Goal: Communication & Community: Share content

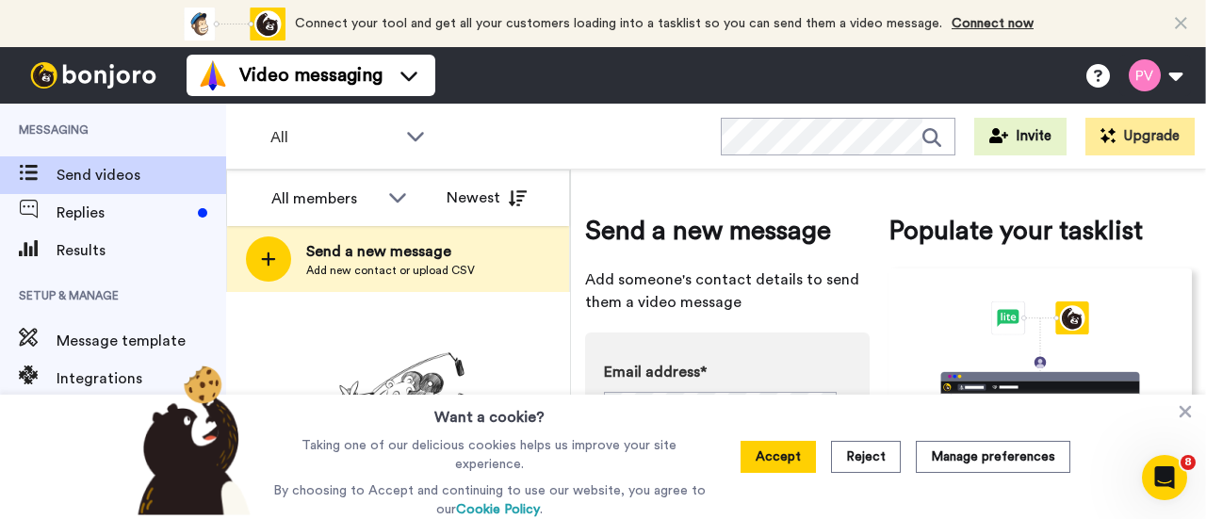
click at [792, 462] on button "Accept" at bounding box center [777, 457] width 75 height 32
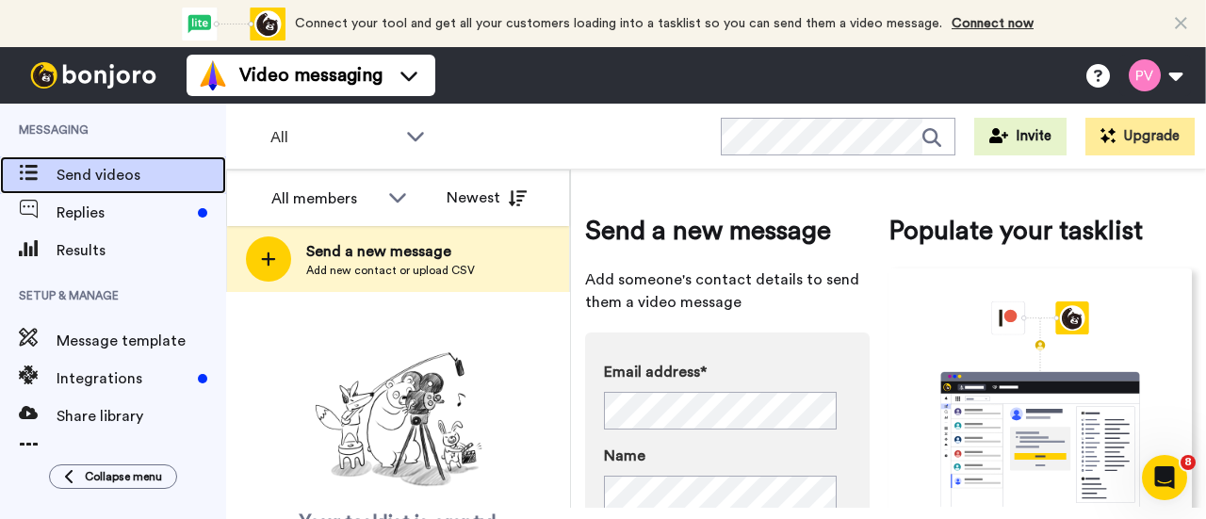
click at [79, 174] on span "Send videos" at bounding box center [142, 175] width 170 height 23
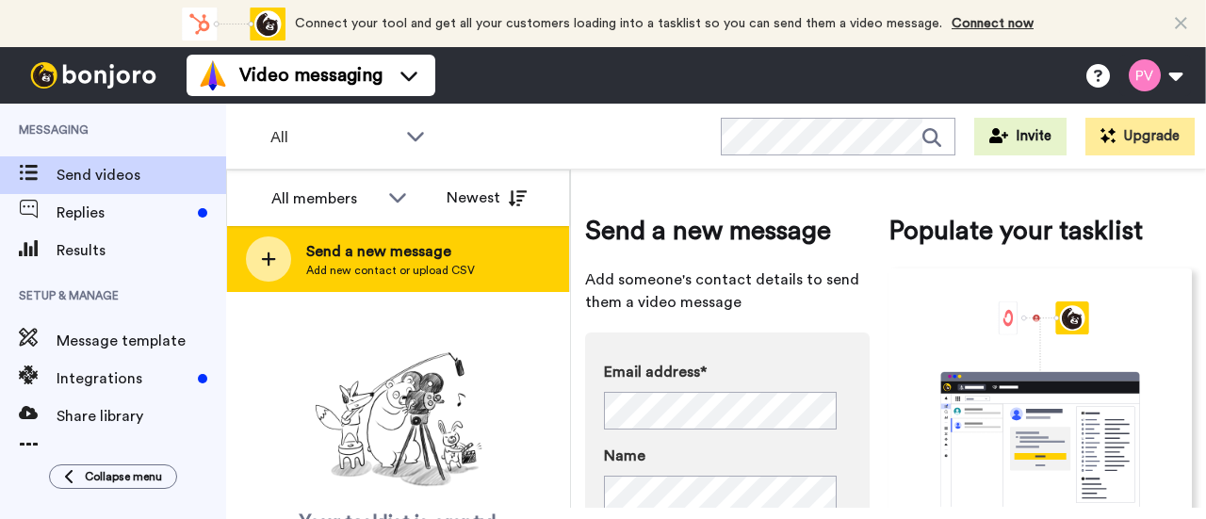
click at [269, 253] on icon at bounding box center [268, 259] width 15 height 17
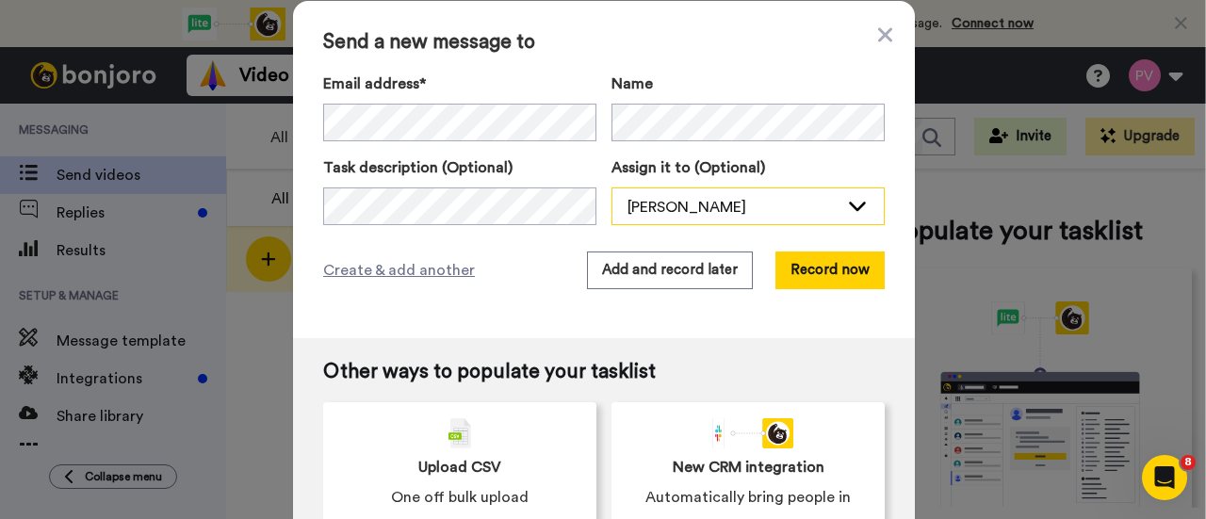
click at [846, 202] on icon at bounding box center [857, 205] width 23 height 19
click at [846, 201] on icon at bounding box center [857, 205] width 23 height 19
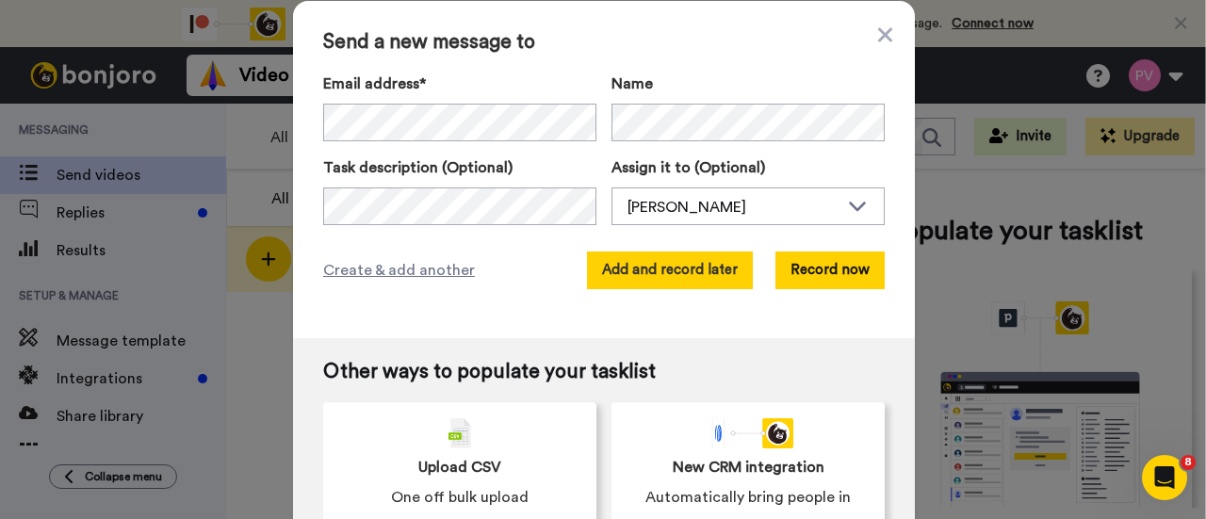
click at [656, 276] on button "Add and record later" at bounding box center [670, 270] width 166 height 38
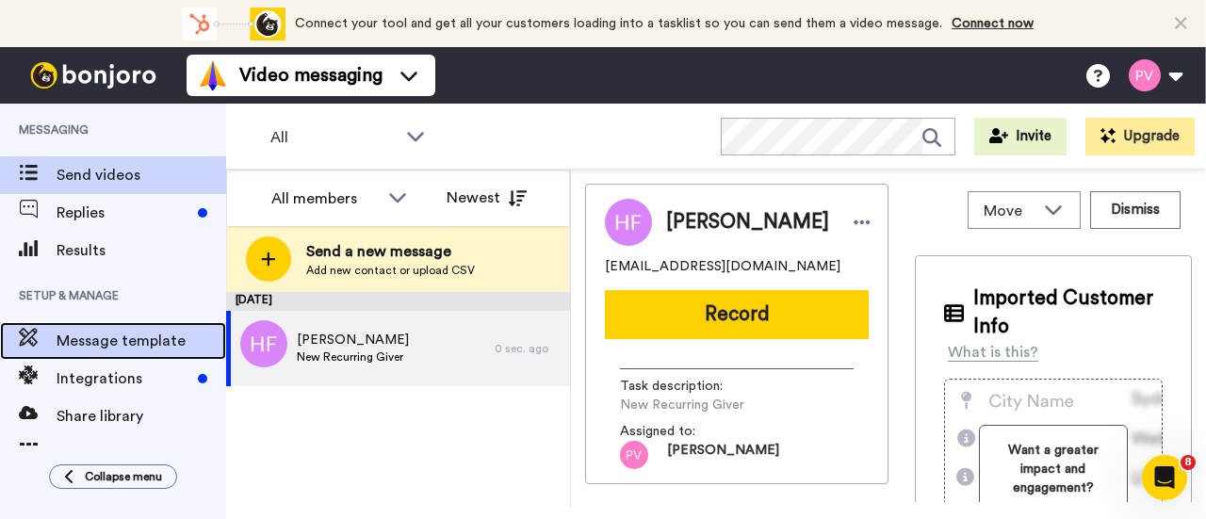
click at [121, 344] on span "Message template" at bounding box center [142, 341] width 170 height 23
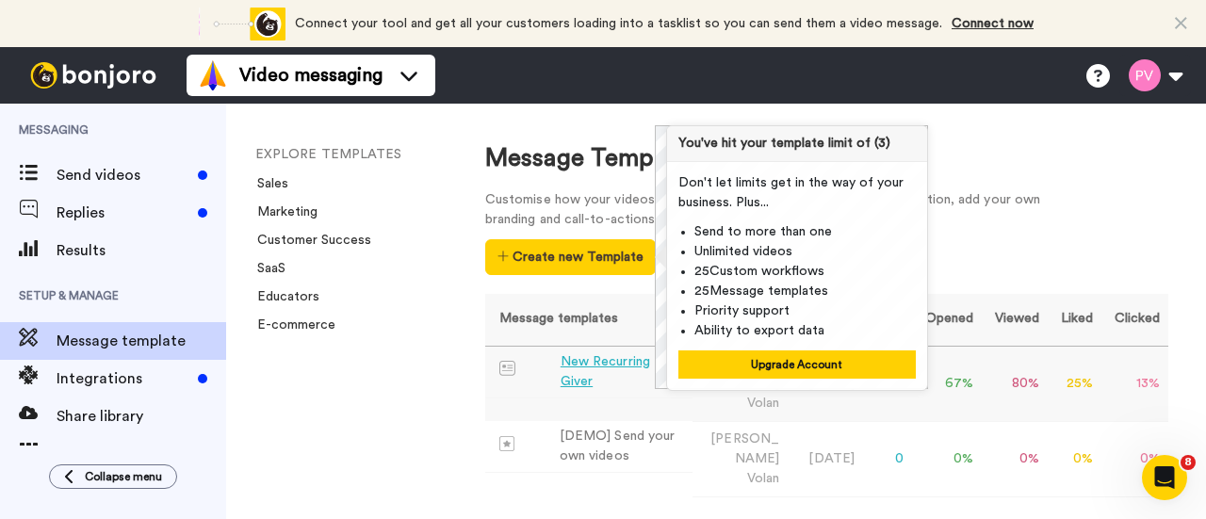
click at [573, 367] on div "New Recurring Giver" at bounding box center [622, 372] width 124 height 40
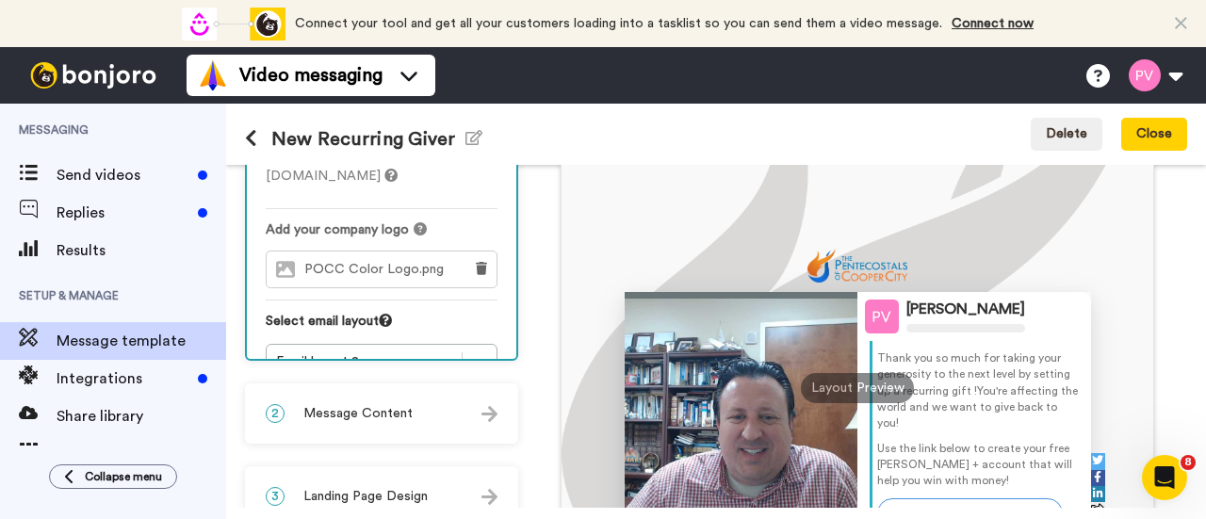
scroll to position [283, 0]
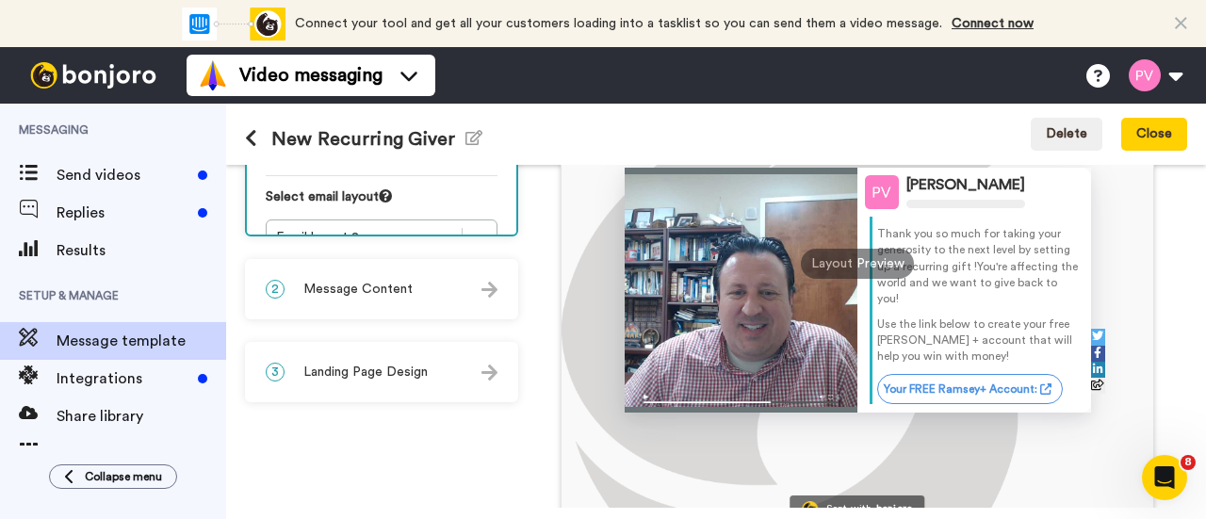
click at [362, 297] on span "Message Content" at bounding box center [357, 289] width 109 height 19
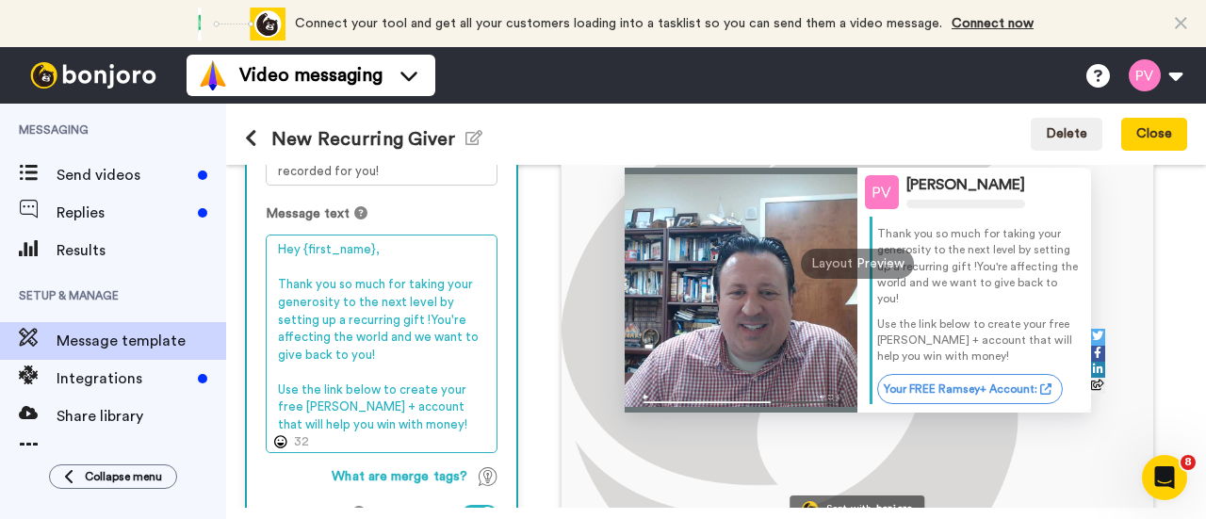
click at [299, 334] on textarea "Hey {first_name}, Thank you so much for taking your generosity to the next leve…" at bounding box center [382, 344] width 232 height 218
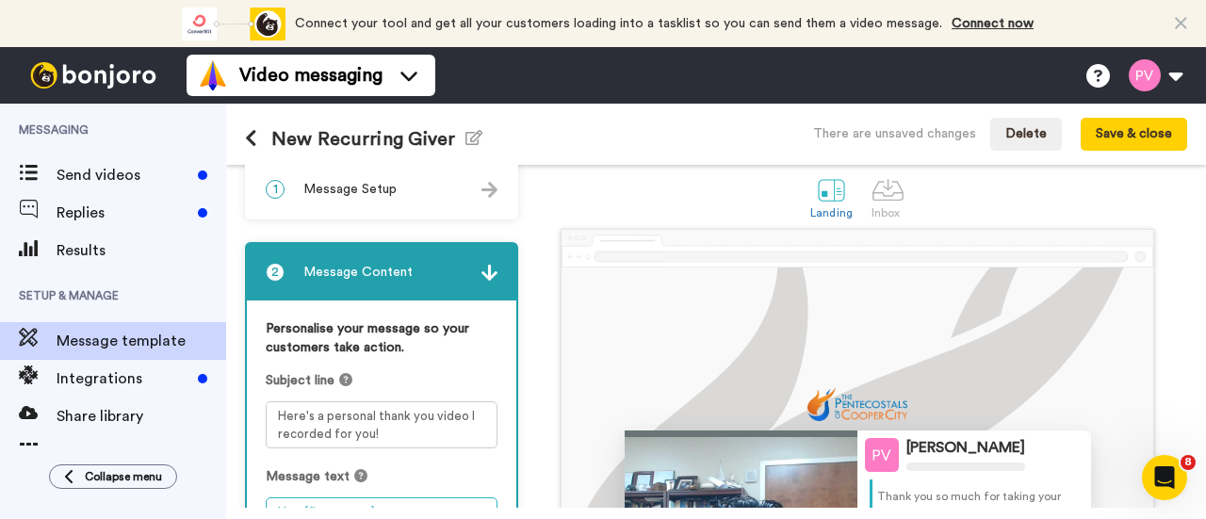
scroll to position [0, 0]
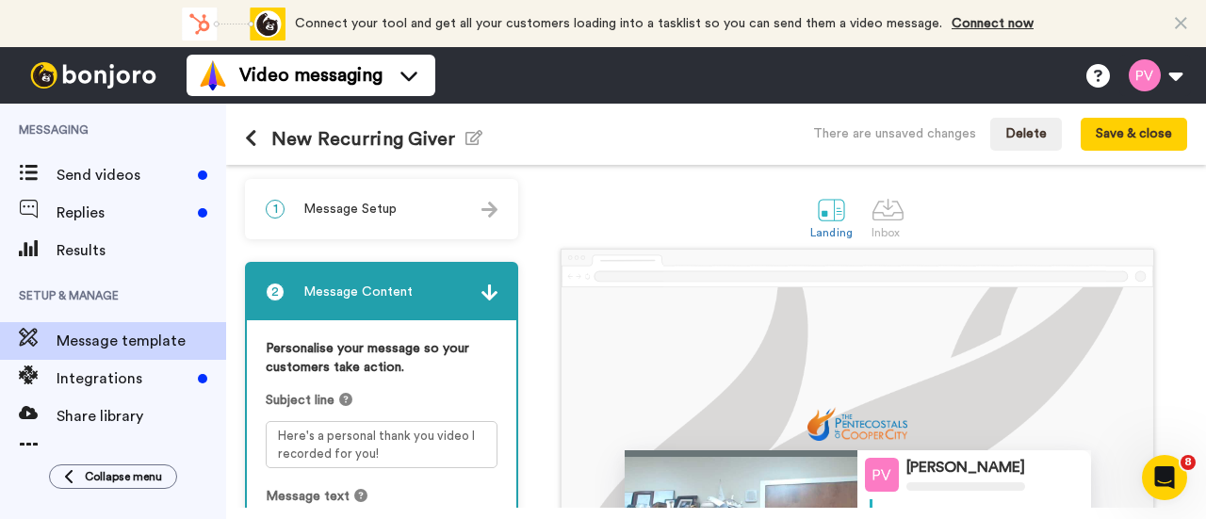
type textarea "Hey {first_name}, Thank you so much for taking your generosity to the next leve…"
click at [490, 289] on img at bounding box center [489, 292] width 16 height 16
click at [482, 299] on img at bounding box center [489, 292] width 16 height 16
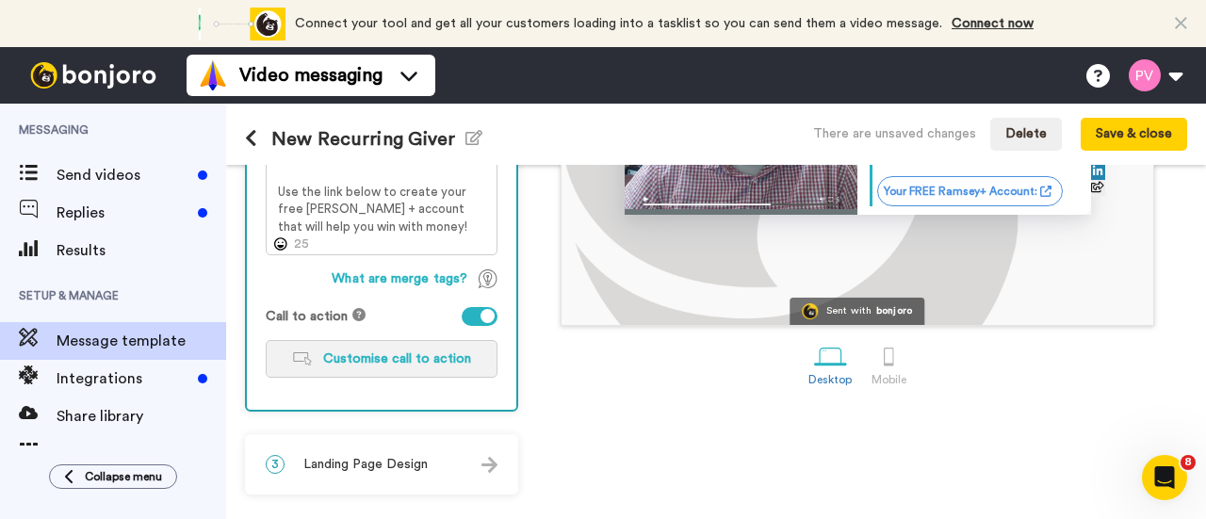
click at [374, 360] on span "Customise call to action" at bounding box center [397, 358] width 148 height 13
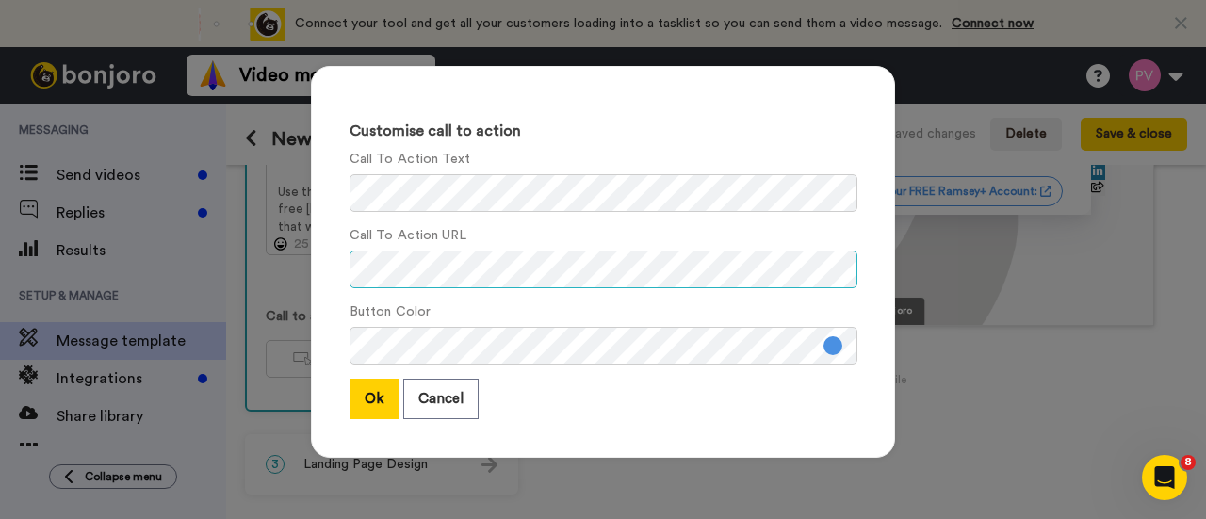
scroll to position [0, 6]
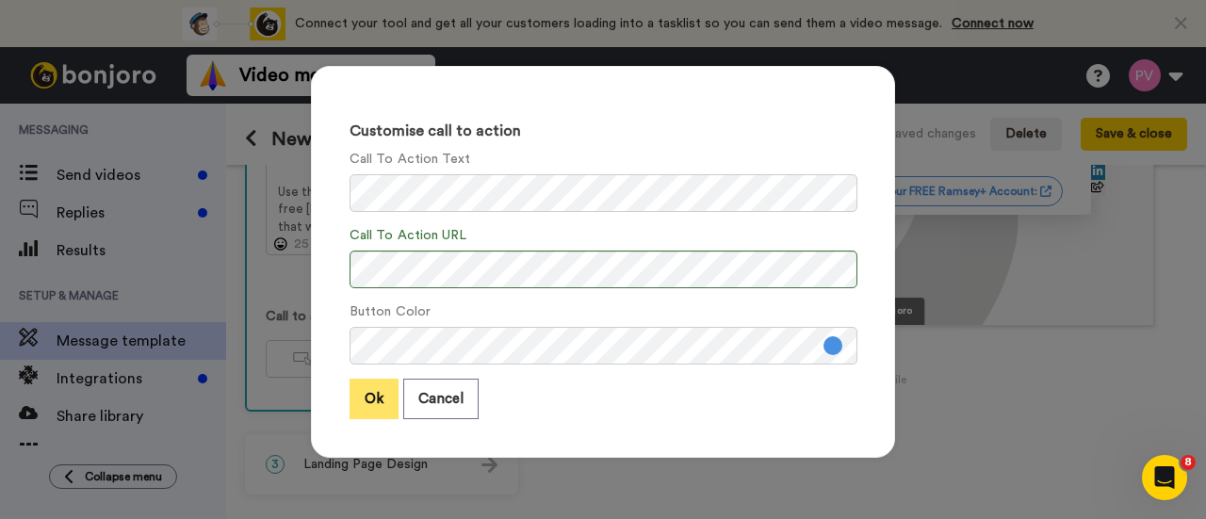
click at [352, 395] on button "Ok" at bounding box center [373, 399] width 49 height 40
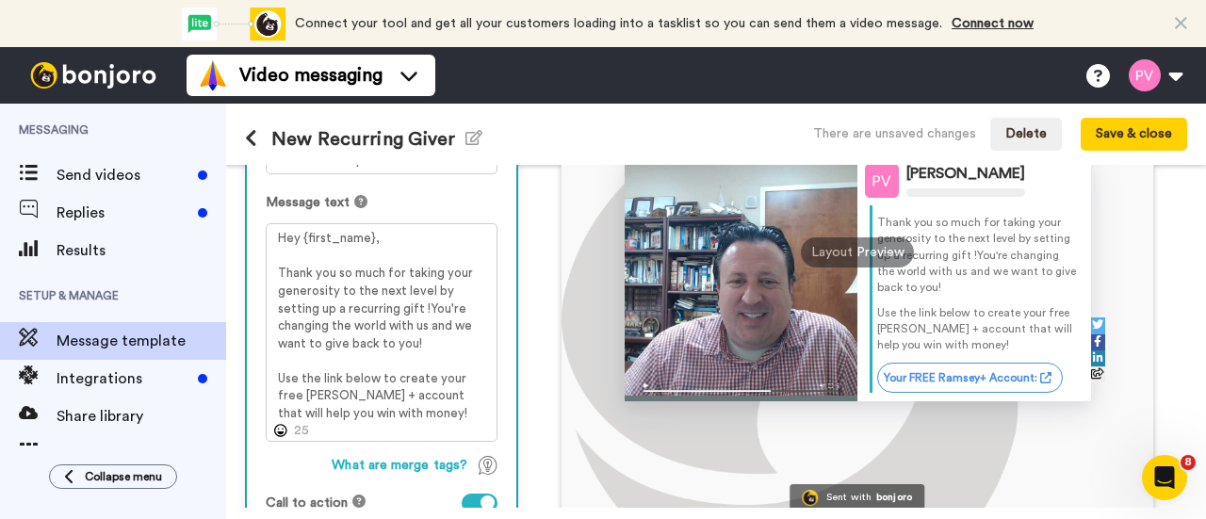
scroll to position [292, 0]
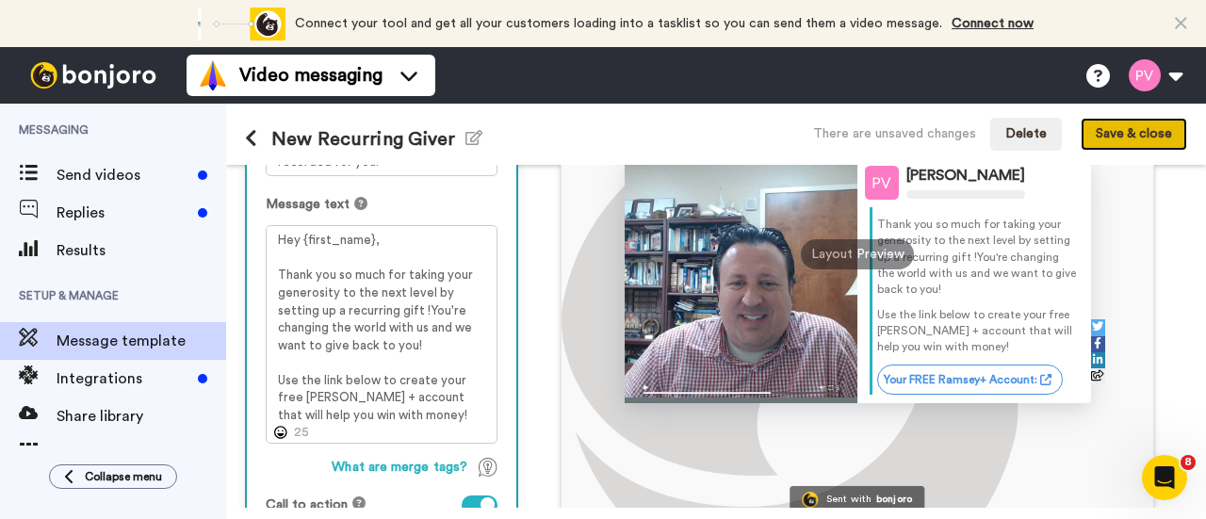
click at [1115, 137] on button "Save & close" at bounding box center [1133, 135] width 106 height 34
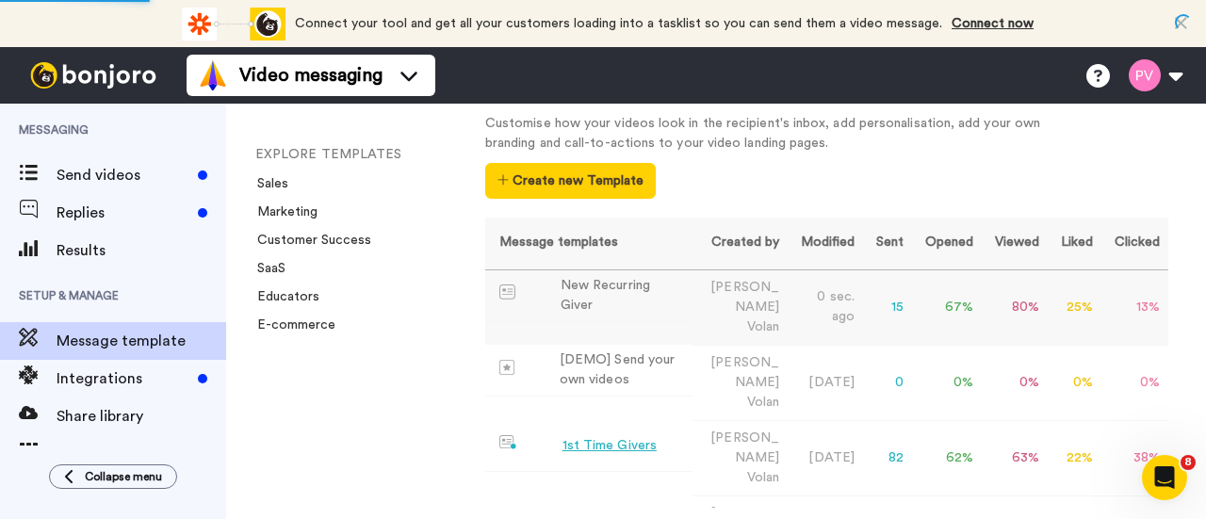
scroll to position [94, 0]
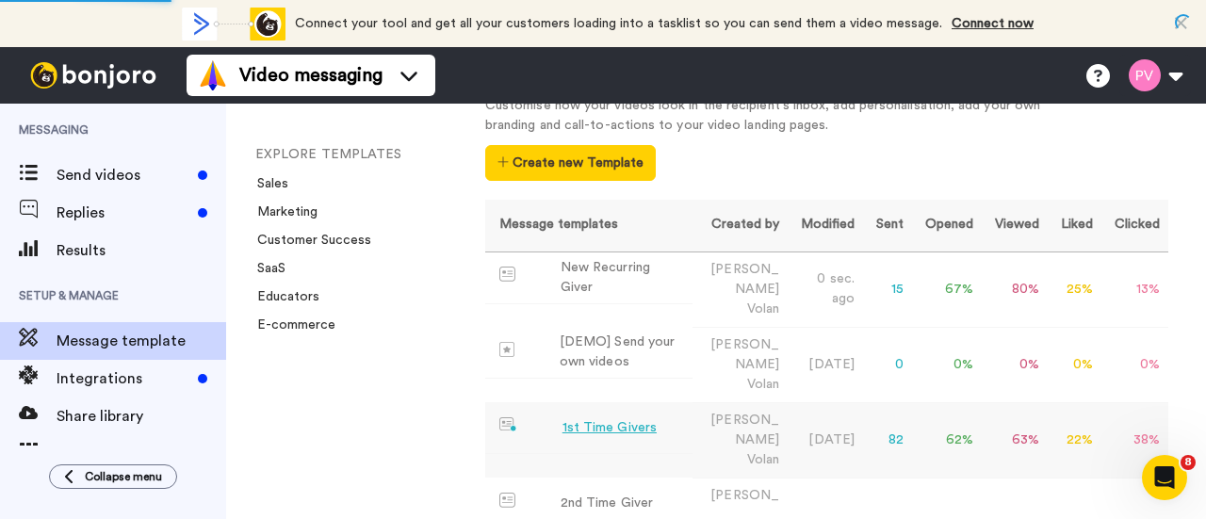
click at [619, 418] on div "1st Time Givers" at bounding box center [609, 428] width 94 height 20
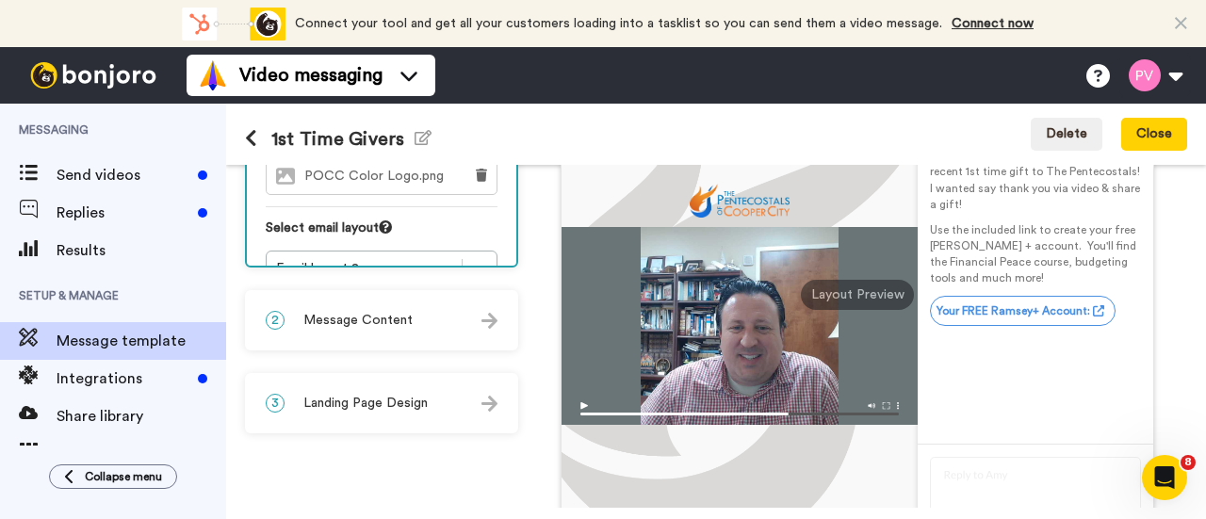
scroll to position [283, 0]
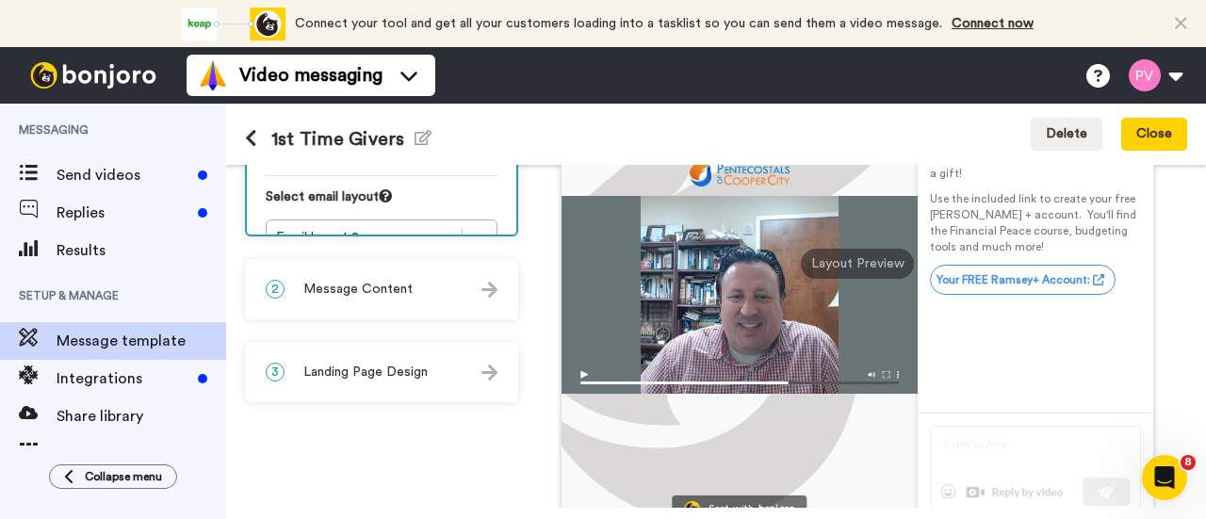
click at [405, 370] on span "Landing Page Design" at bounding box center [365, 372] width 124 height 19
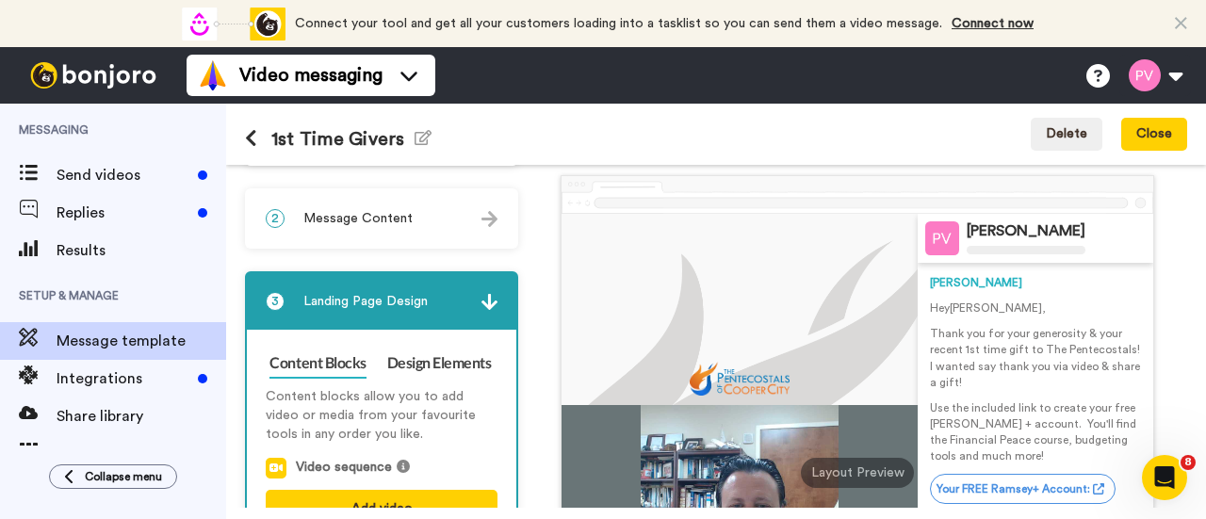
scroll to position [0, 0]
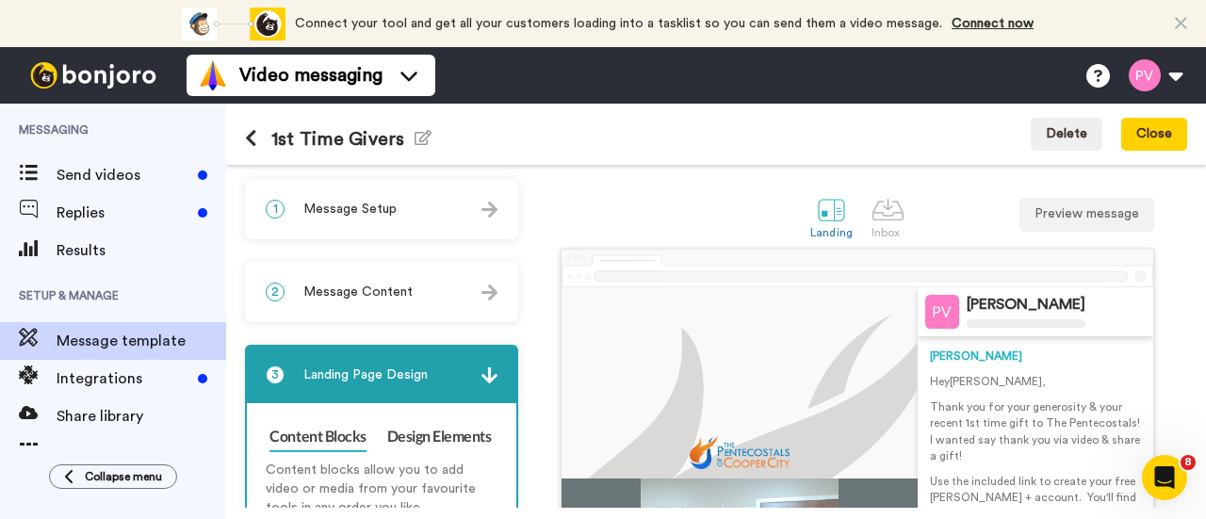
click at [364, 289] on span "Message Content" at bounding box center [357, 292] width 109 height 19
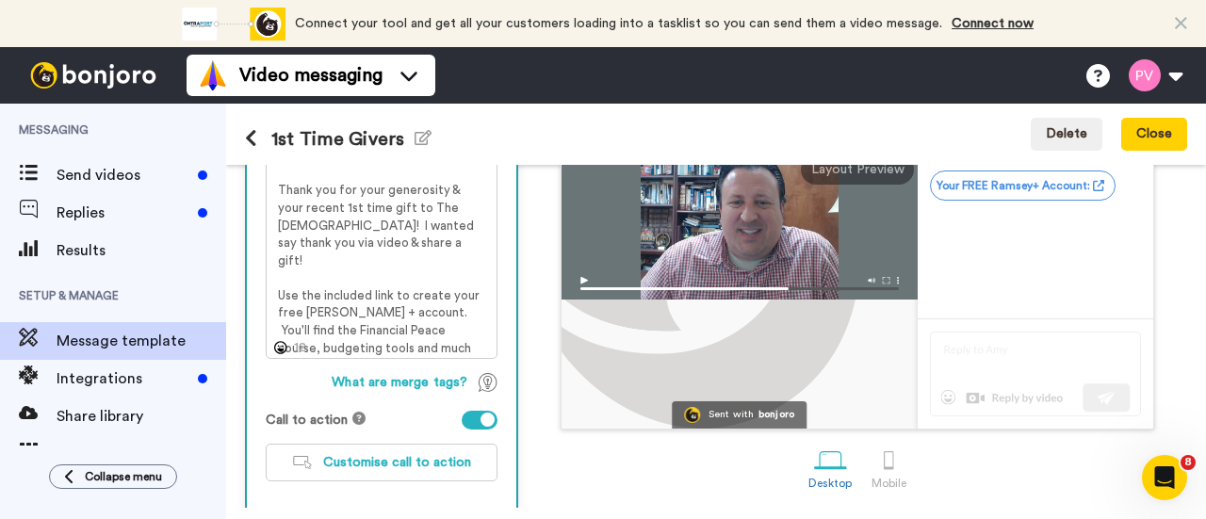
scroll to position [471, 0]
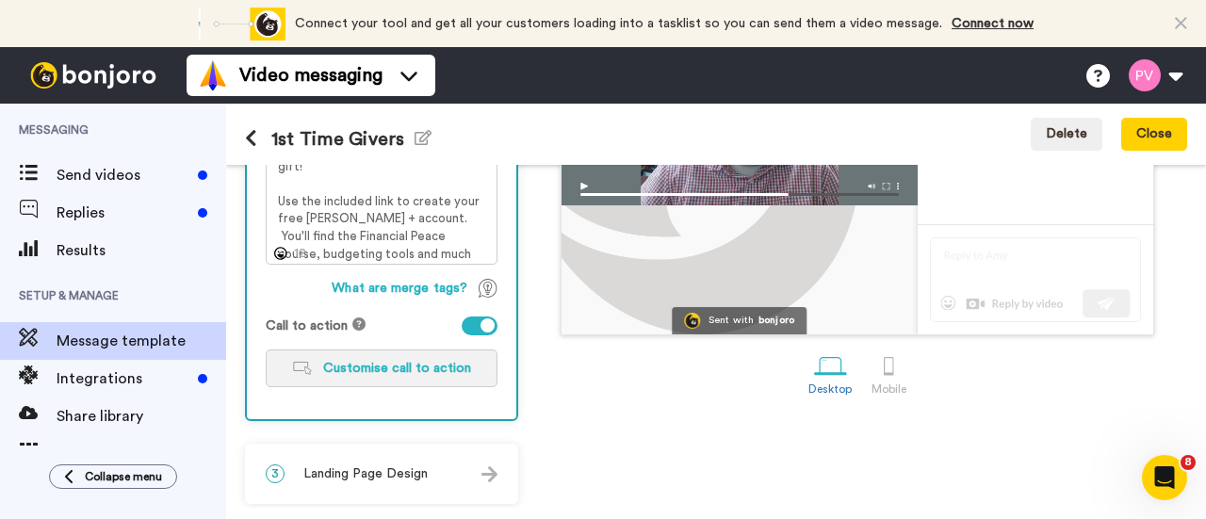
click at [391, 362] on span "Customise call to action" at bounding box center [397, 368] width 148 height 13
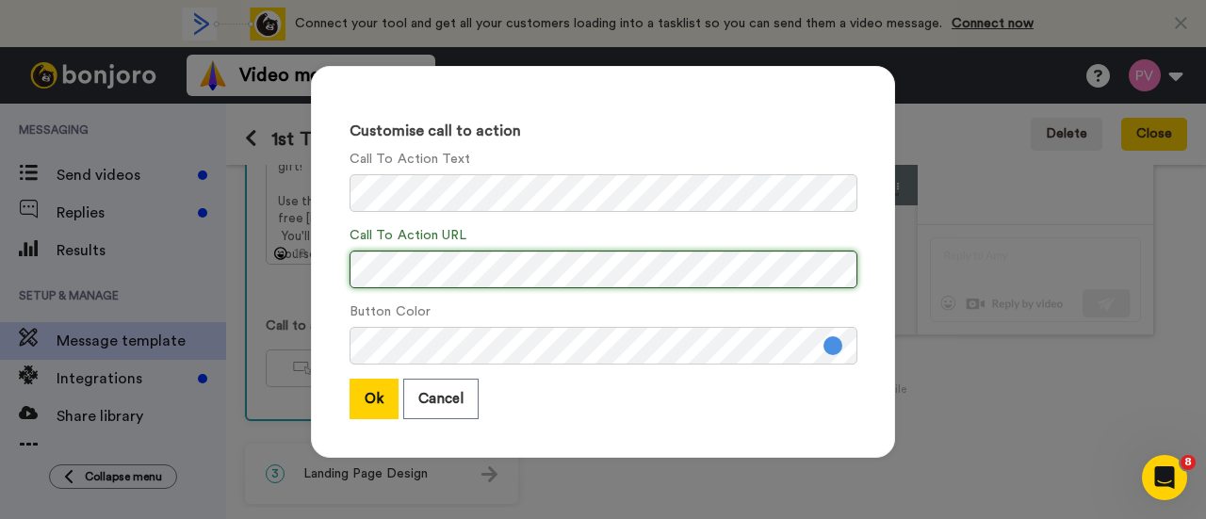
scroll to position [0, 6]
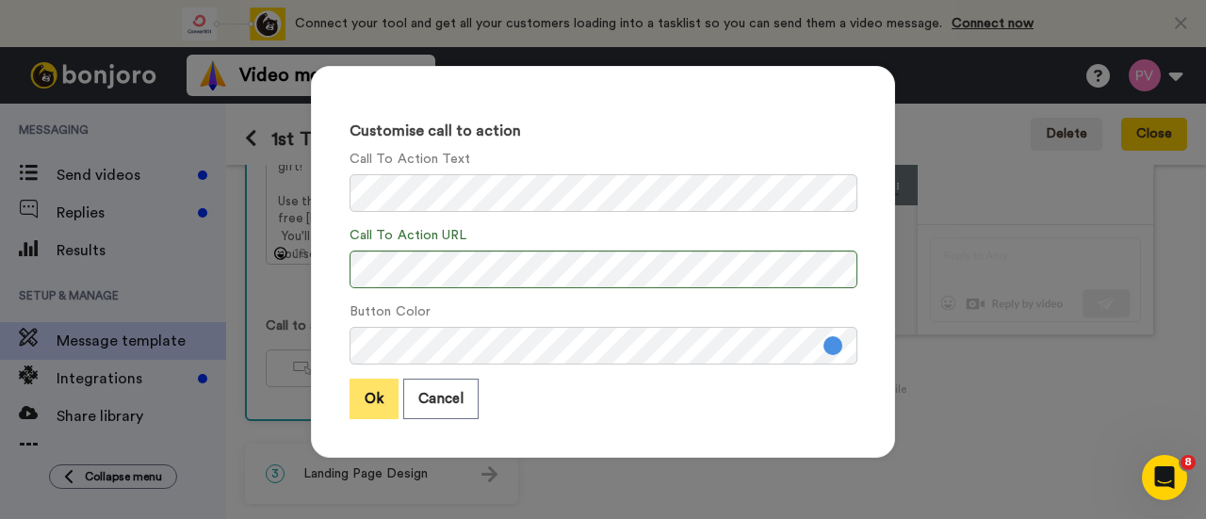
click at [372, 391] on button "Ok" at bounding box center [373, 399] width 49 height 40
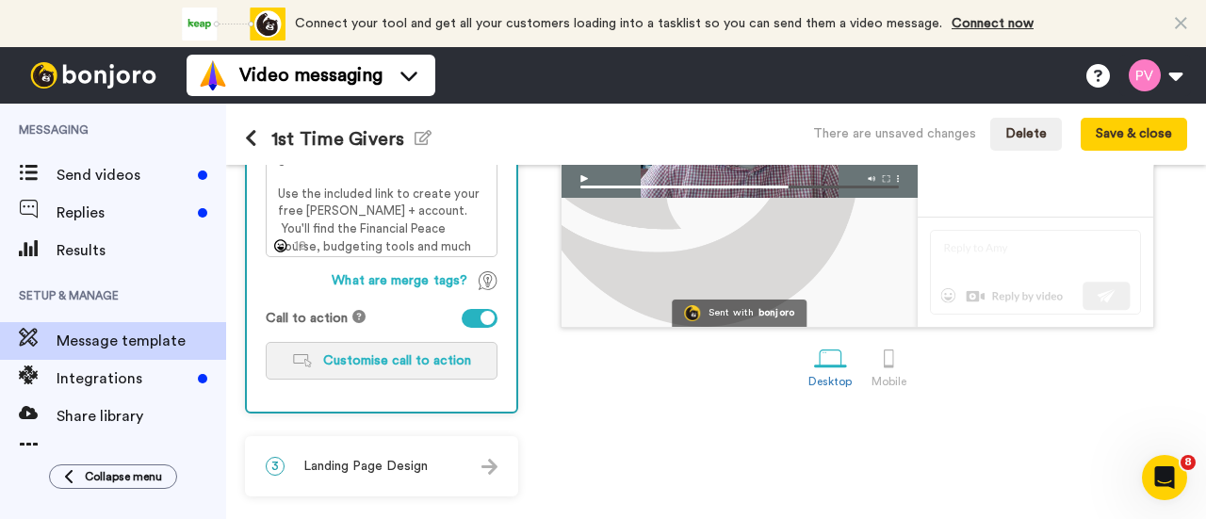
scroll to position [480, 0]
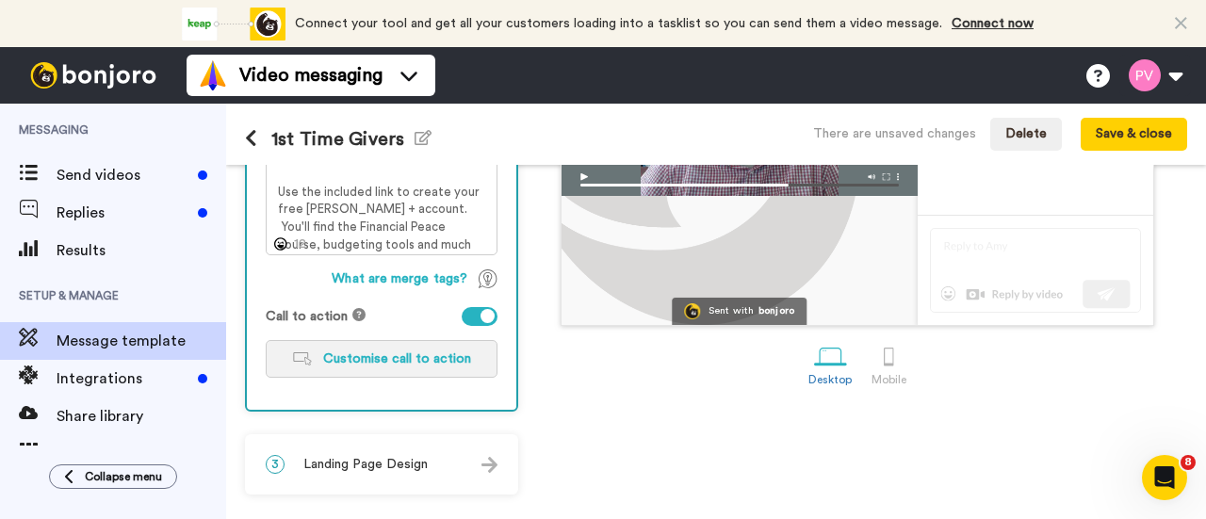
click at [414, 353] on span "Customise call to action" at bounding box center [397, 358] width 148 height 13
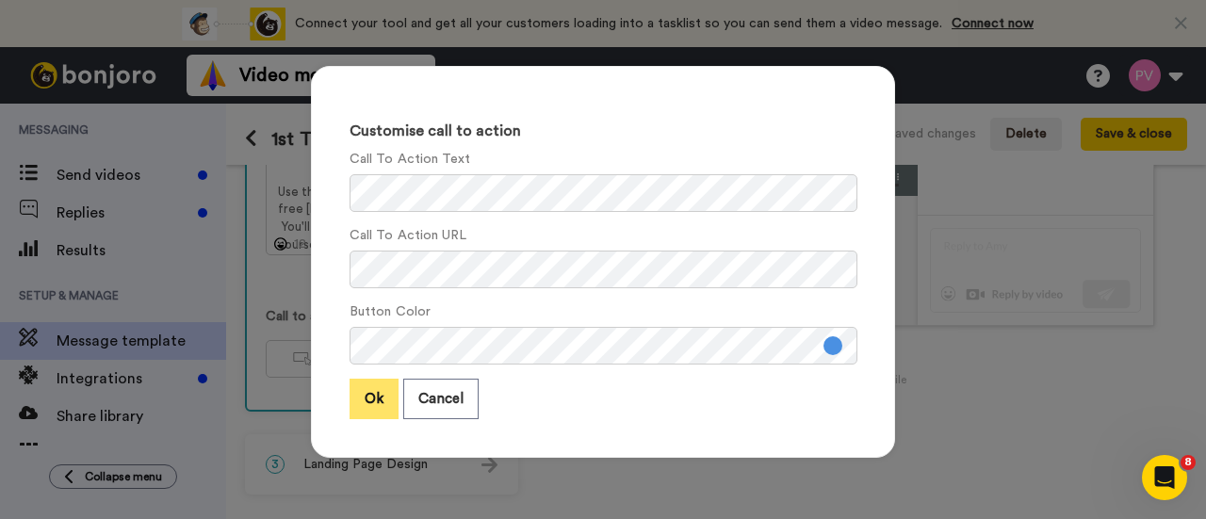
click at [375, 402] on button "Ok" at bounding box center [373, 399] width 49 height 40
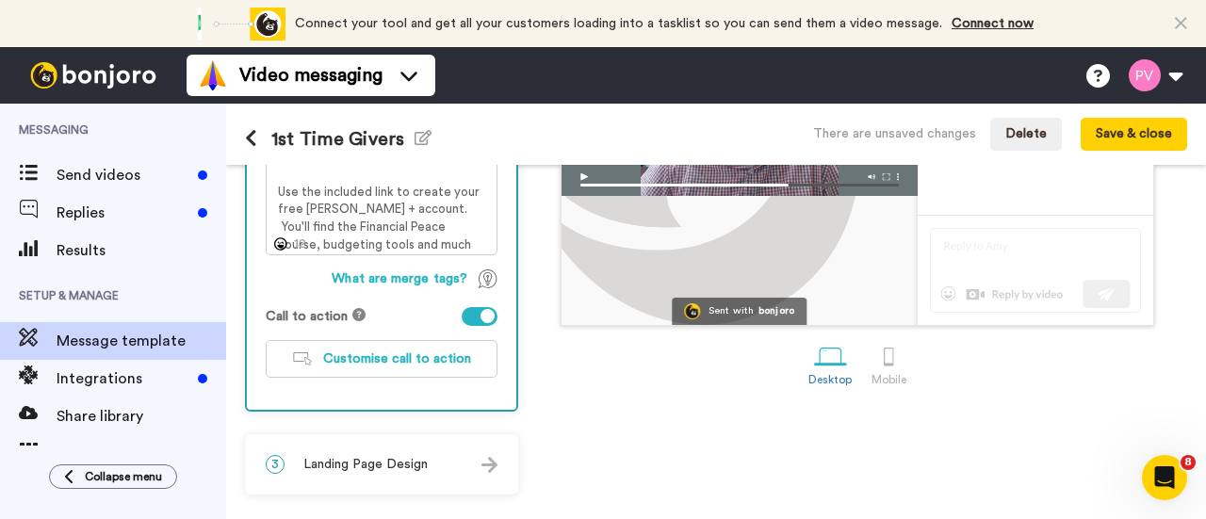
click at [441, 461] on div "3 Landing Page Design" at bounding box center [381, 464] width 269 height 57
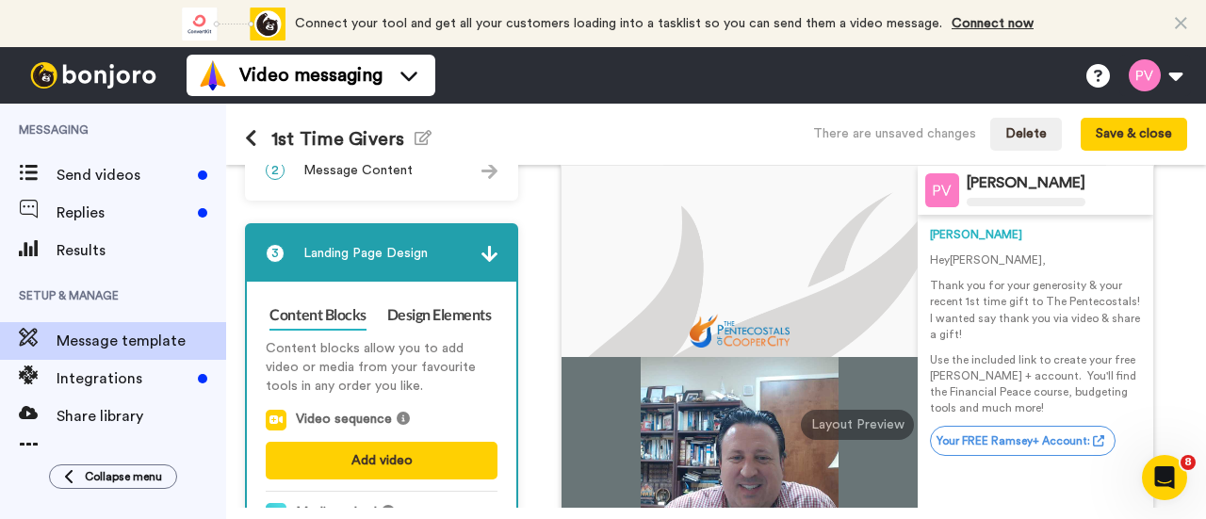
scroll to position [0, 0]
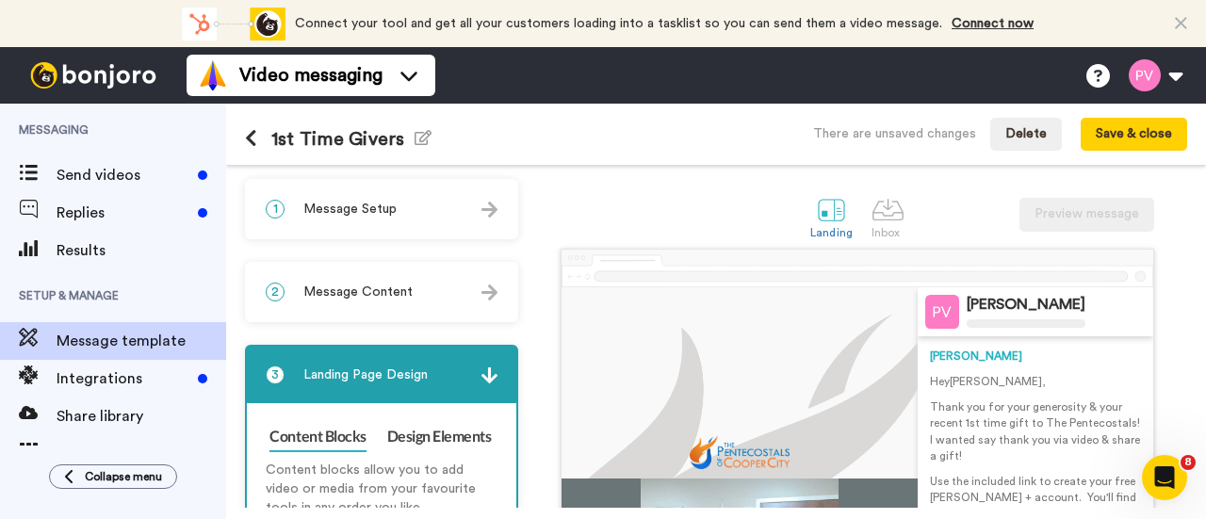
click at [380, 212] on span "Message Setup" at bounding box center [349, 209] width 93 height 19
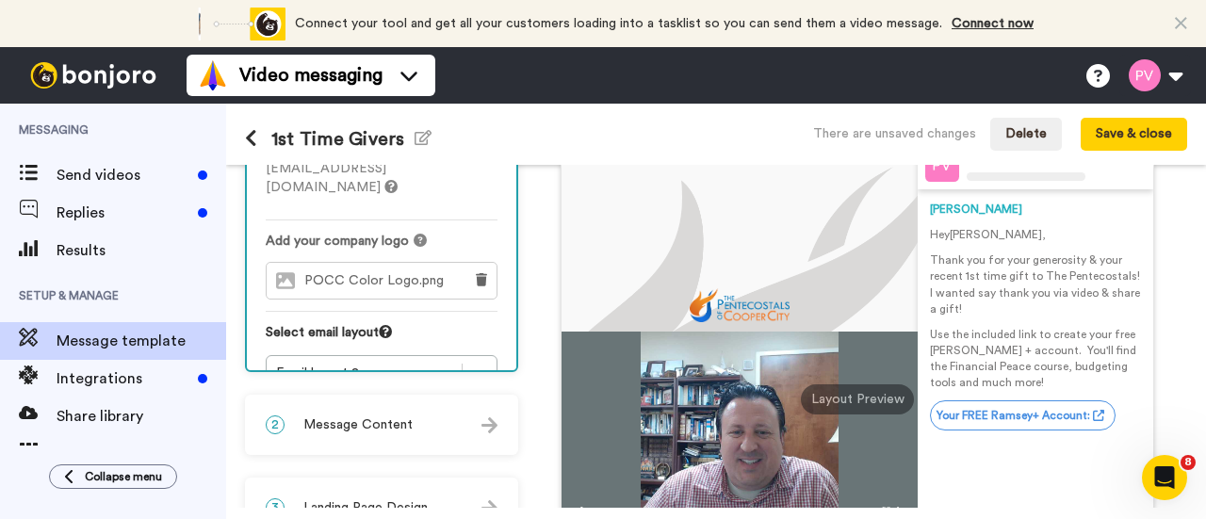
scroll to position [377, 0]
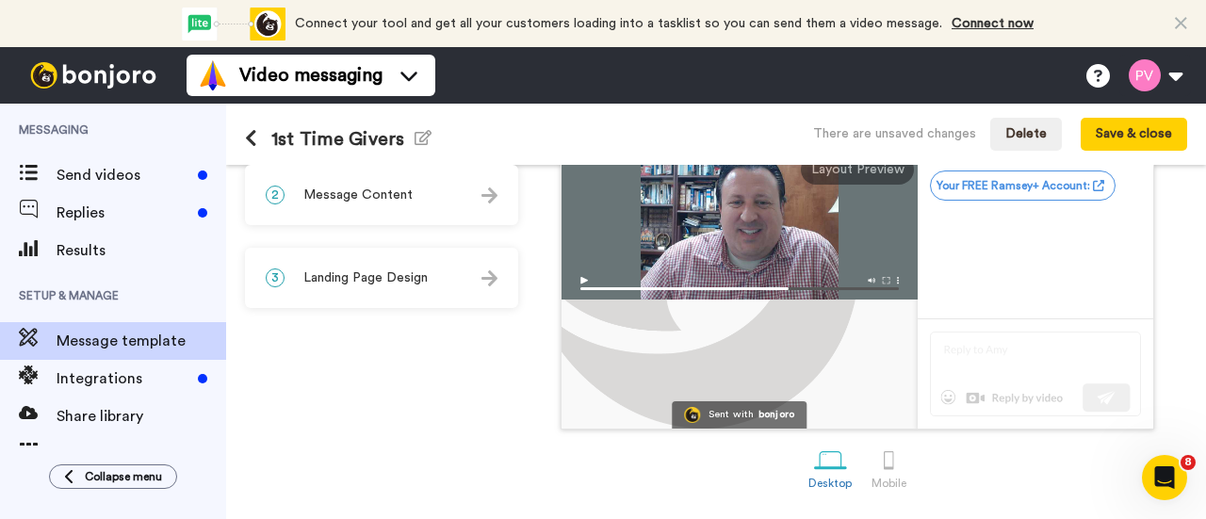
click at [374, 184] on div "2 Message Content" at bounding box center [381, 195] width 269 height 57
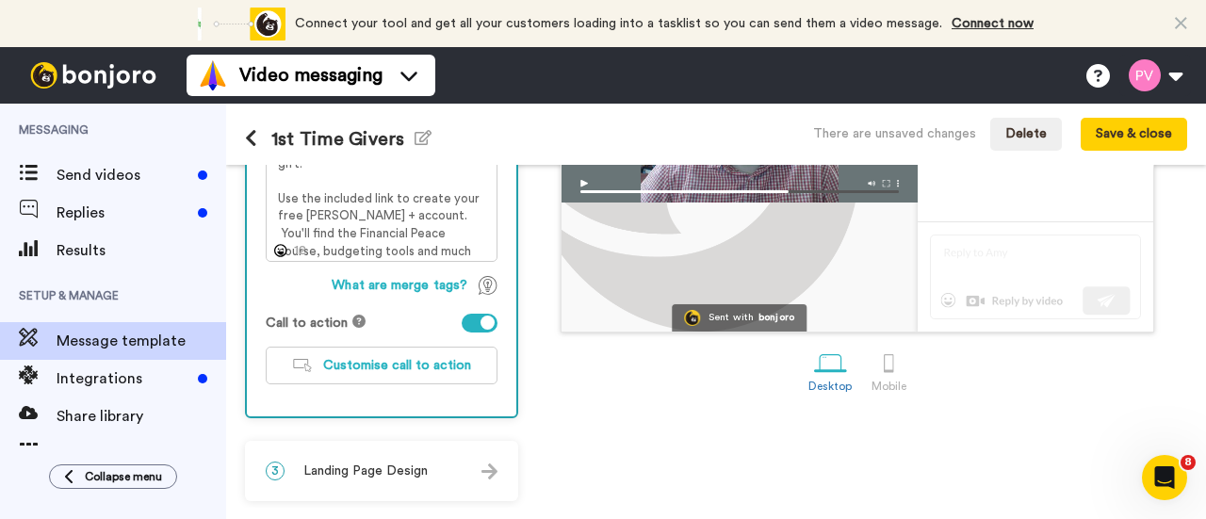
scroll to position [0, 0]
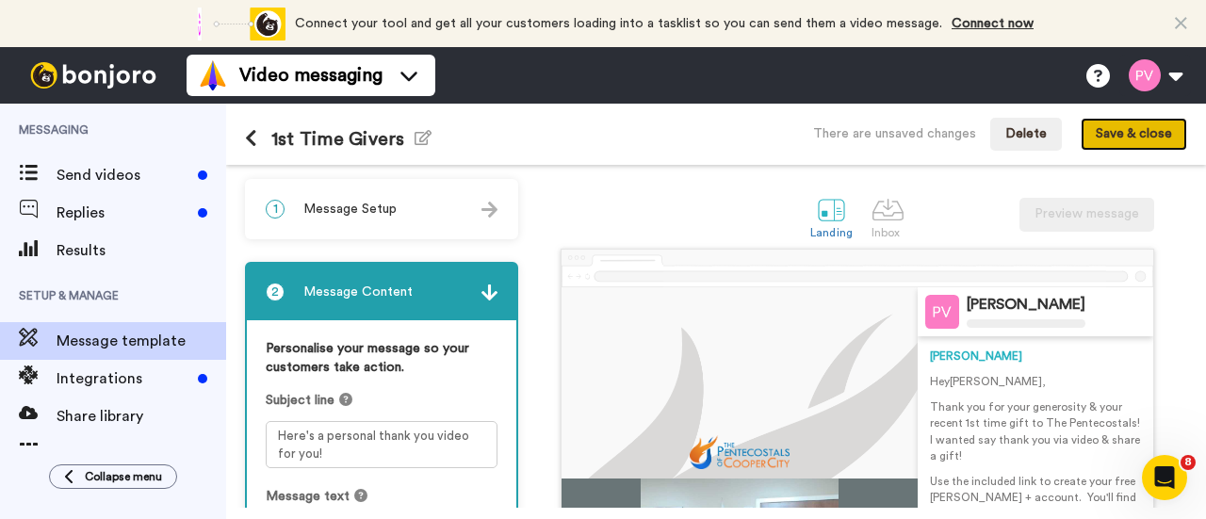
click at [1173, 129] on button "Save & close" at bounding box center [1133, 135] width 106 height 34
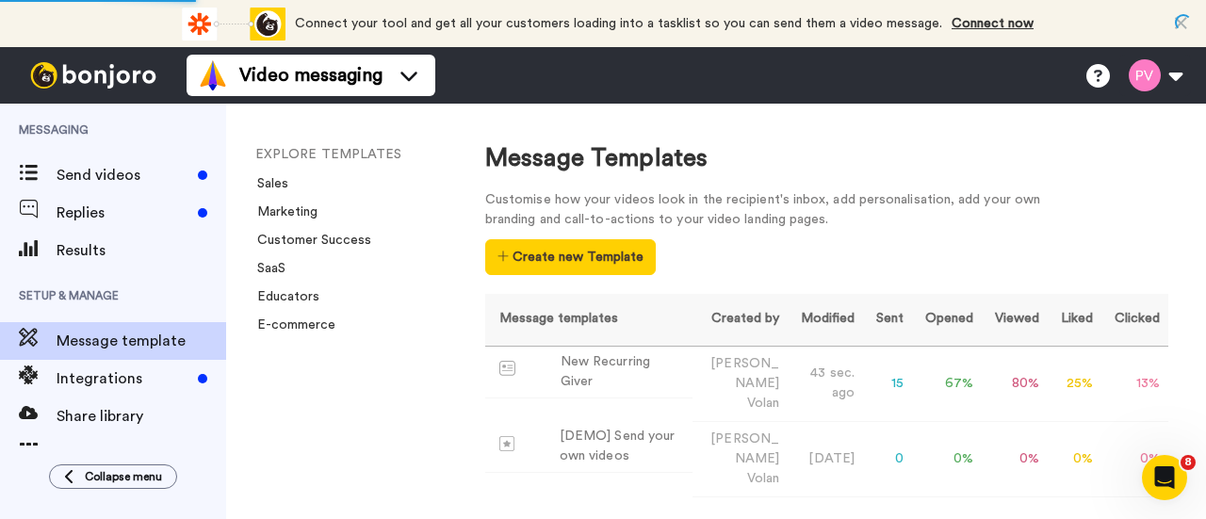
scroll to position [94, 0]
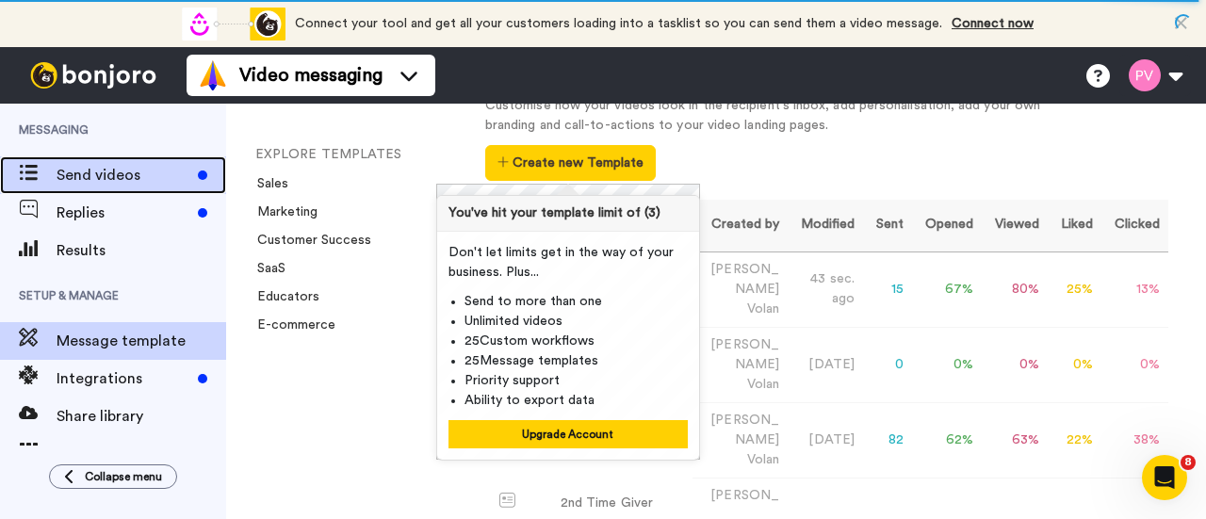
click at [95, 186] on span "Send videos" at bounding box center [124, 175] width 134 height 23
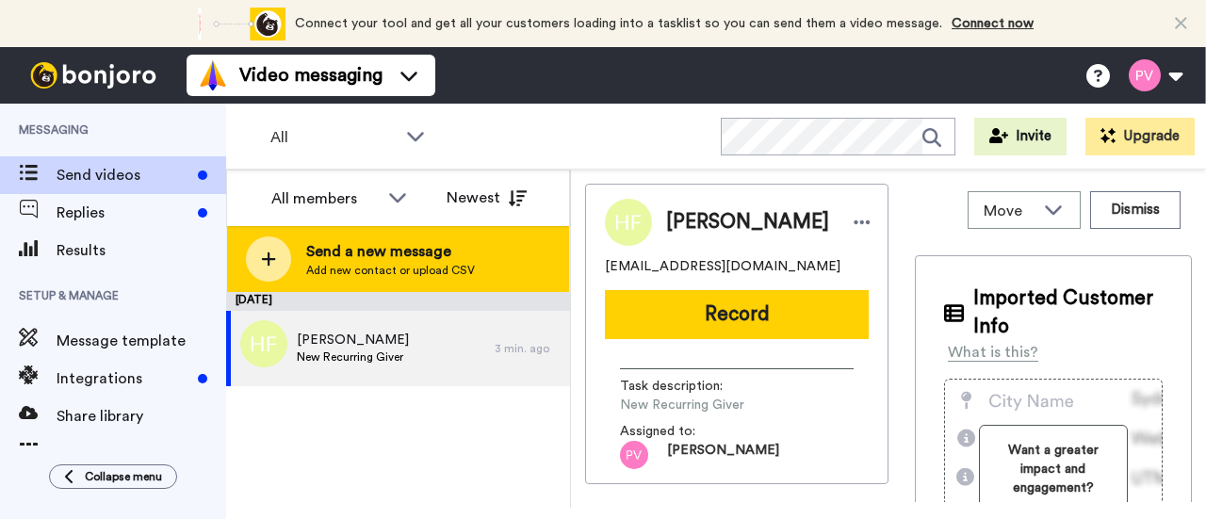
click at [333, 253] on span "Send a new message" at bounding box center [390, 251] width 169 height 23
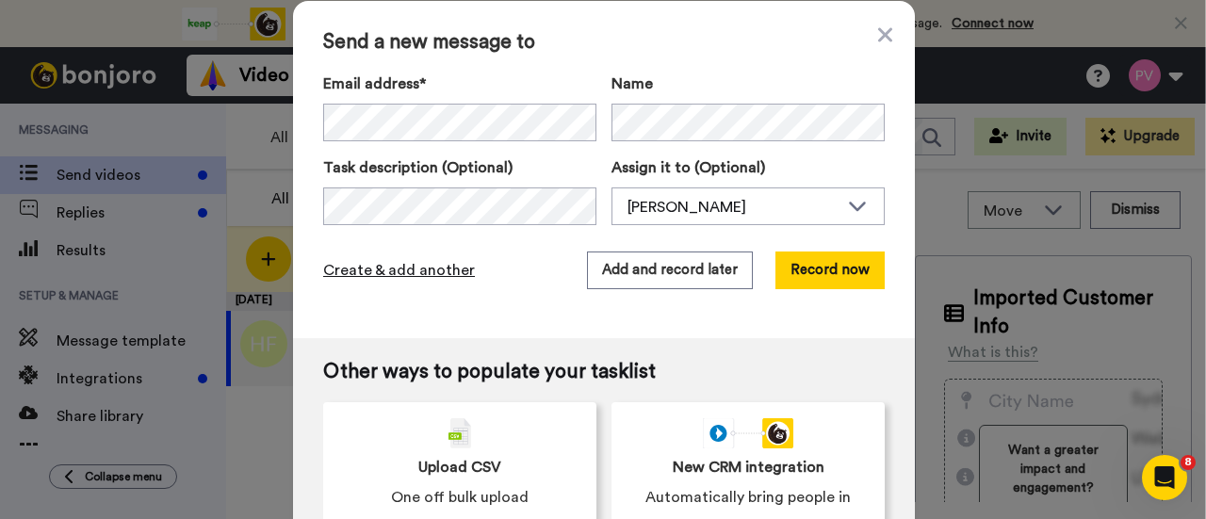
click at [407, 276] on span "Create & add another" at bounding box center [399, 270] width 152 height 23
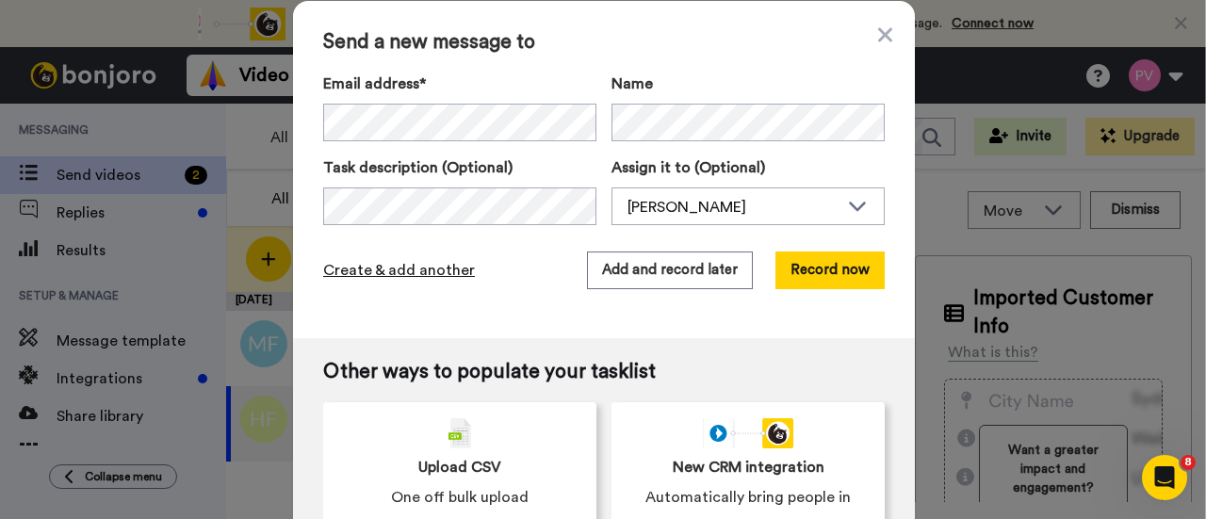
click at [424, 275] on span "Create & add another" at bounding box center [399, 270] width 152 height 23
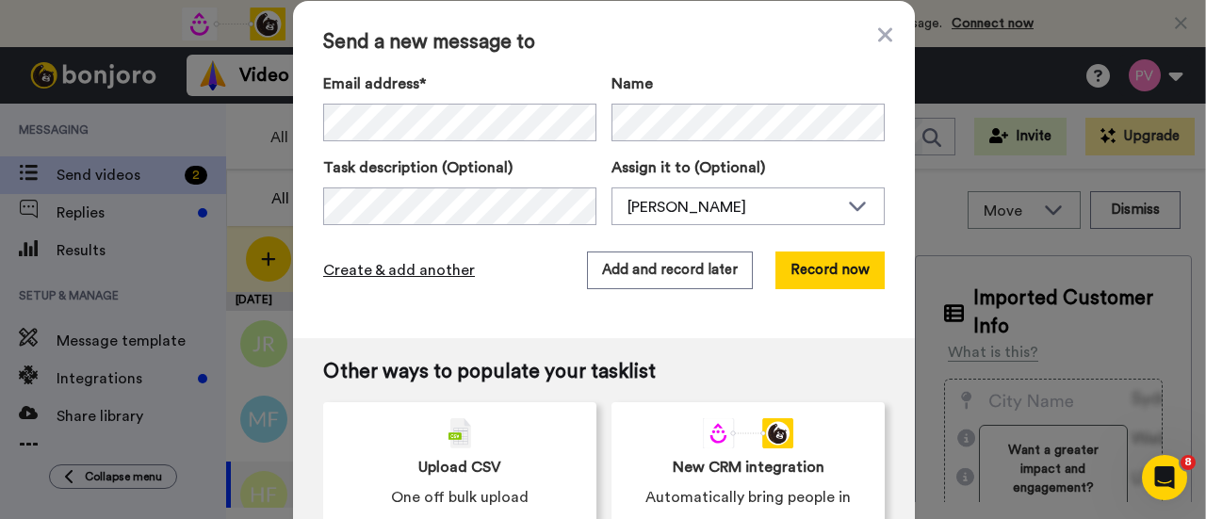
click at [392, 267] on span "Create & add another" at bounding box center [399, 270] width 152 height 23
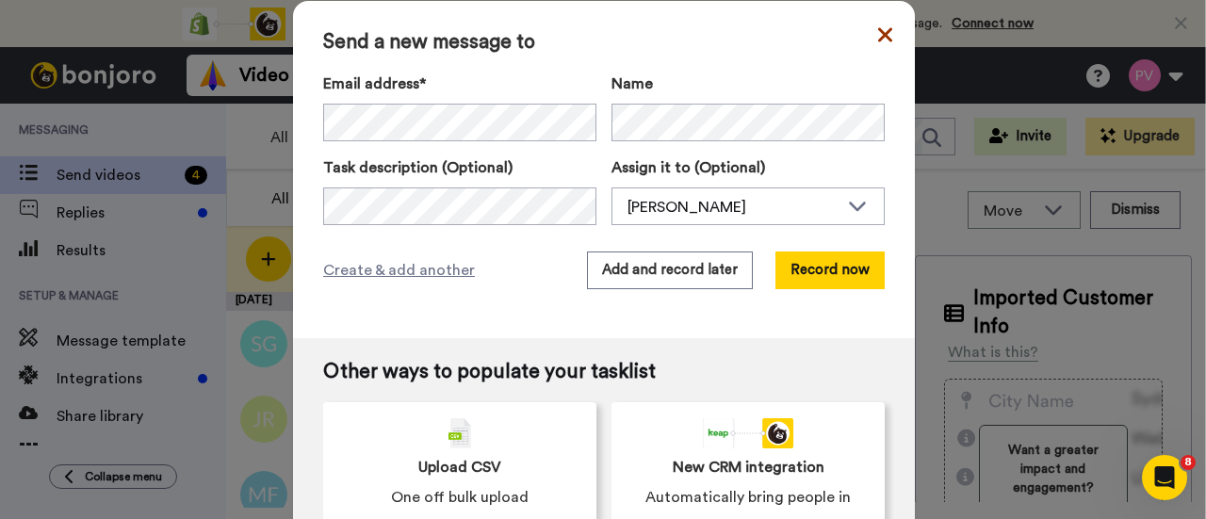
click at [878, 37] on icon at bounding box center [885, 34] width 14 height 14
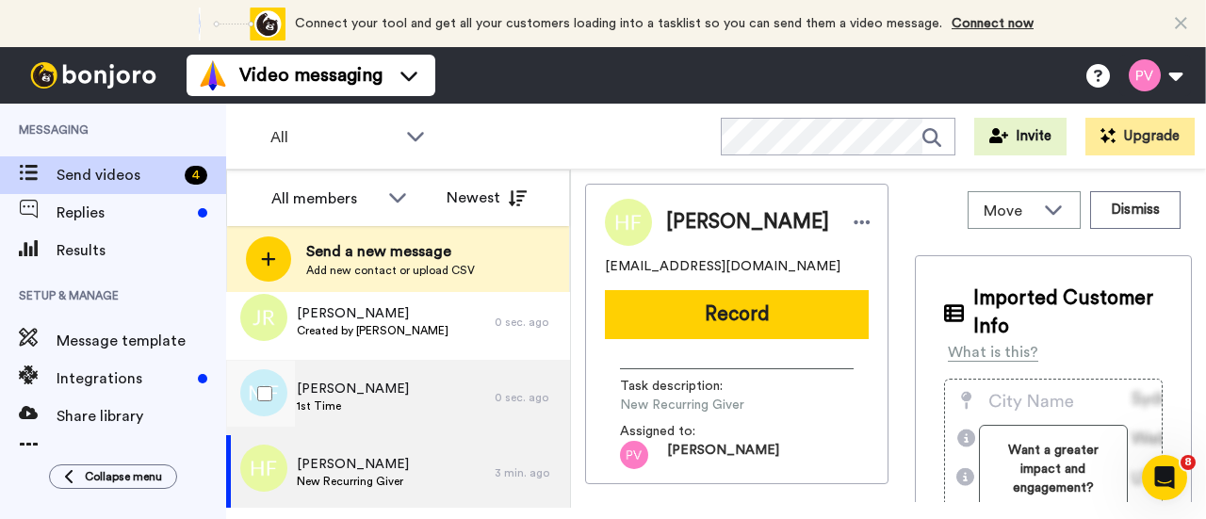
scroll to position [104, 0]
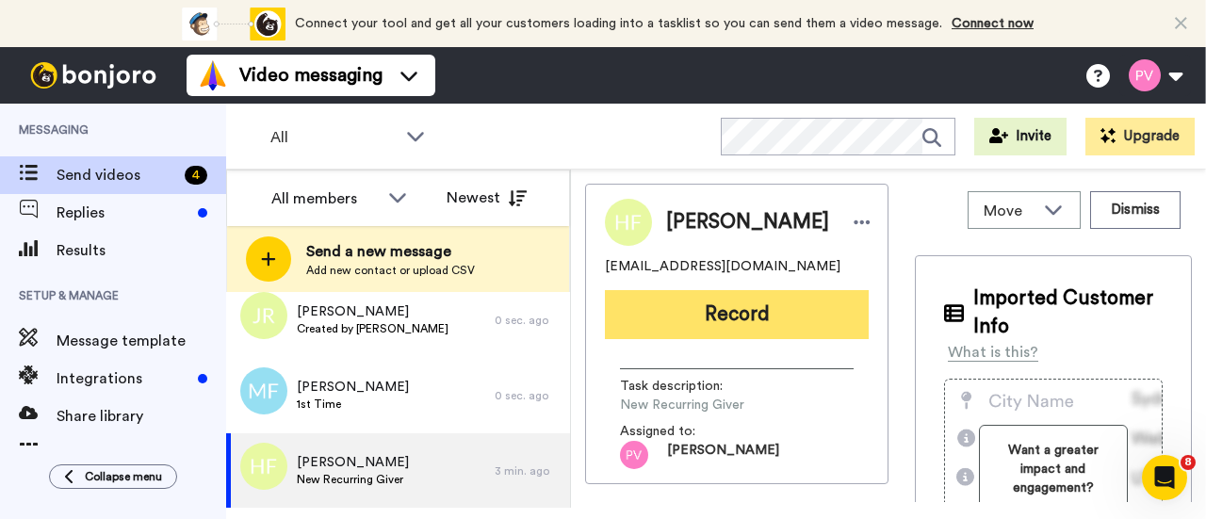
click at [753, 328] on button "Record" at bounding box center [737, 314] width 264 height 49
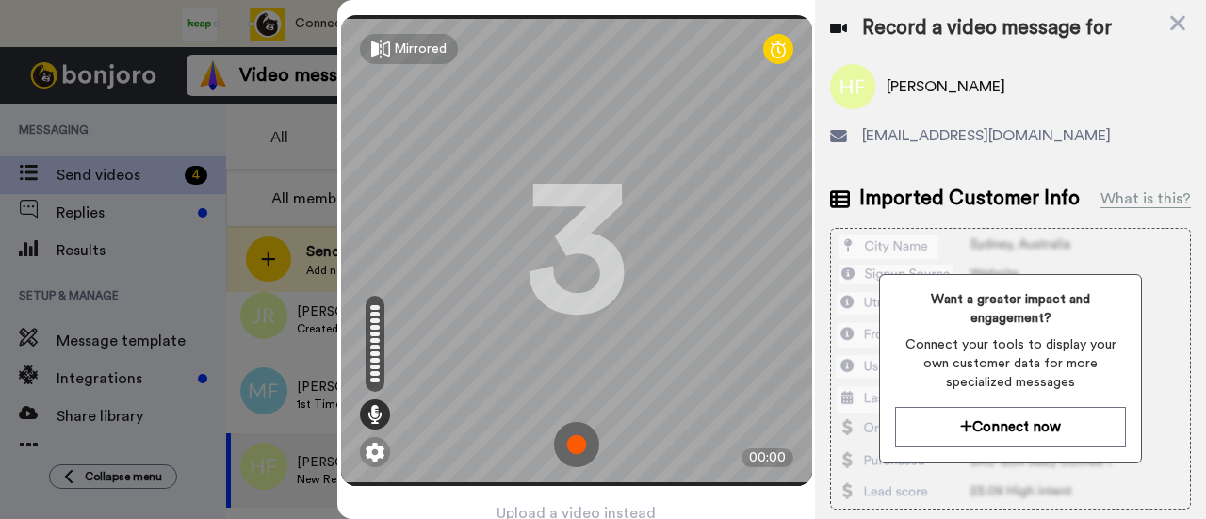
click at [565, 442] on img at bounding box center [576, 444] width 45 height 45
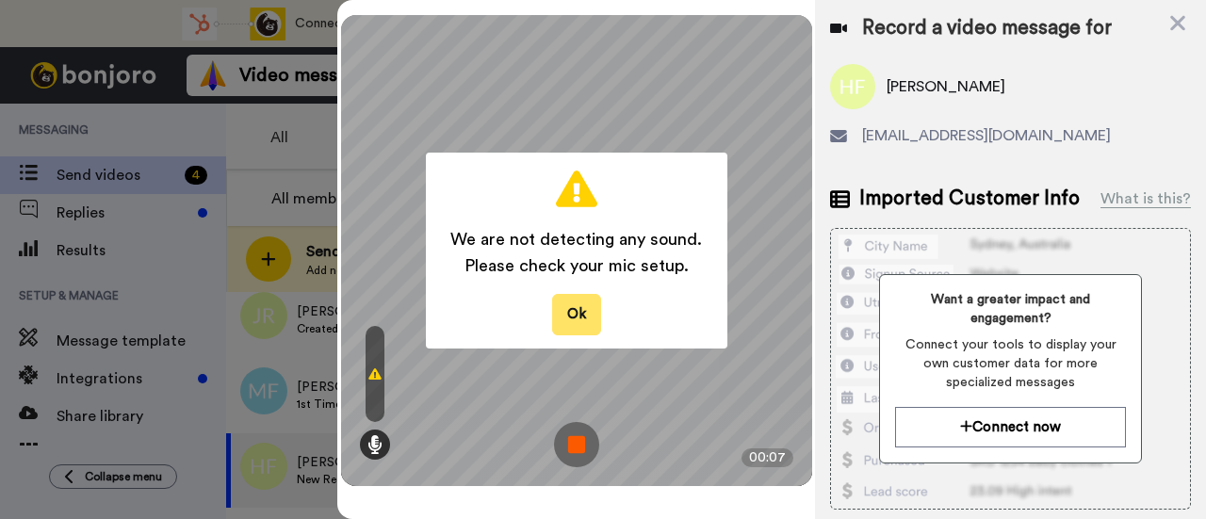
click at [574, 304] on button "Ok" at bounding box center [576, 314] width 49 height 40
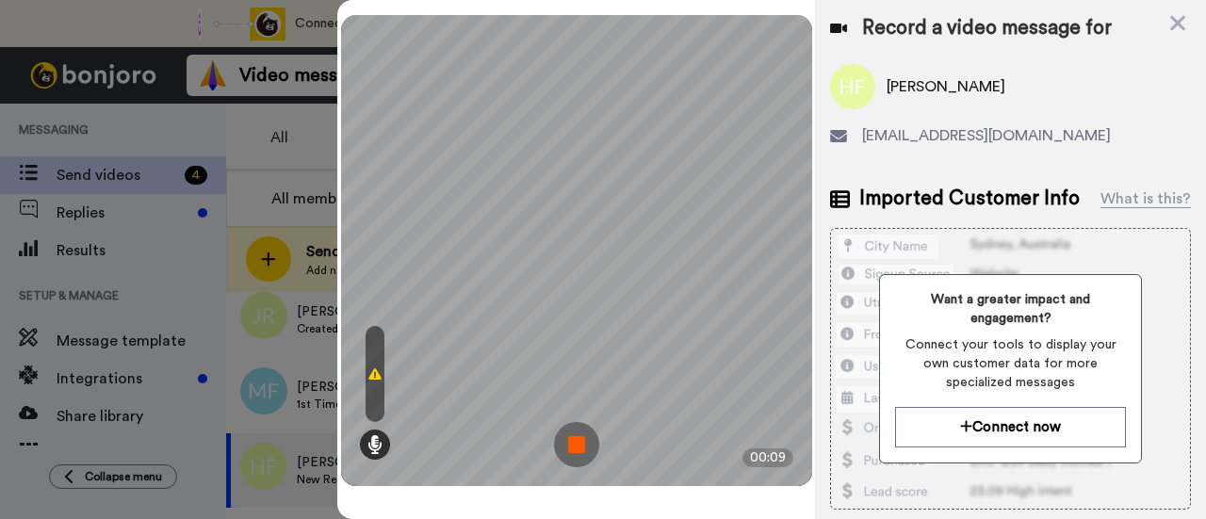
click at [568, 434] on img at bounding box center [576, 444] width 45 height 45
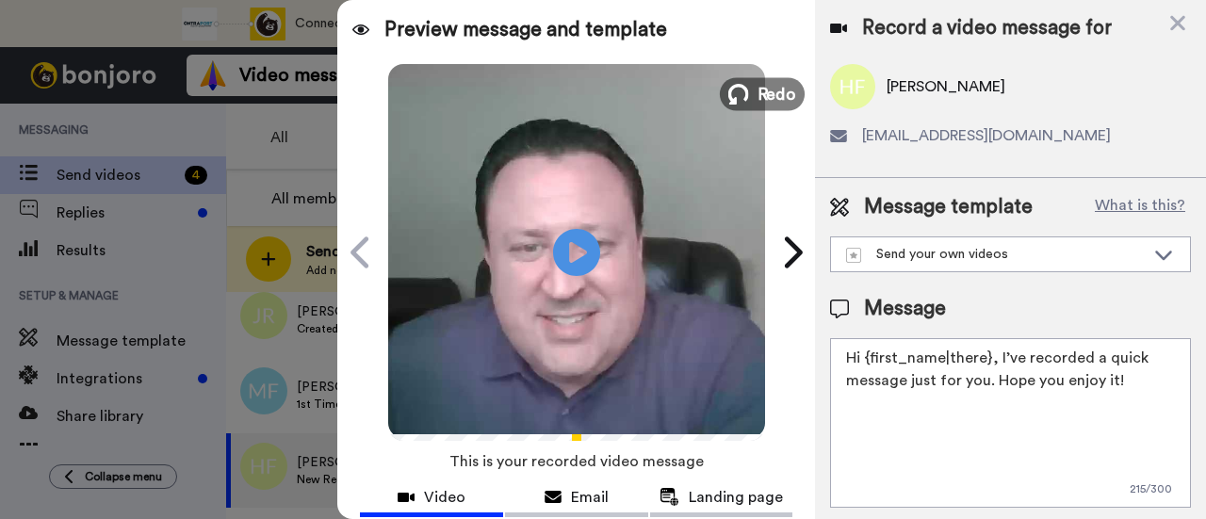
click at [764, 94] on span "Redo" at bounding box center [776, 93] width 40 height 24
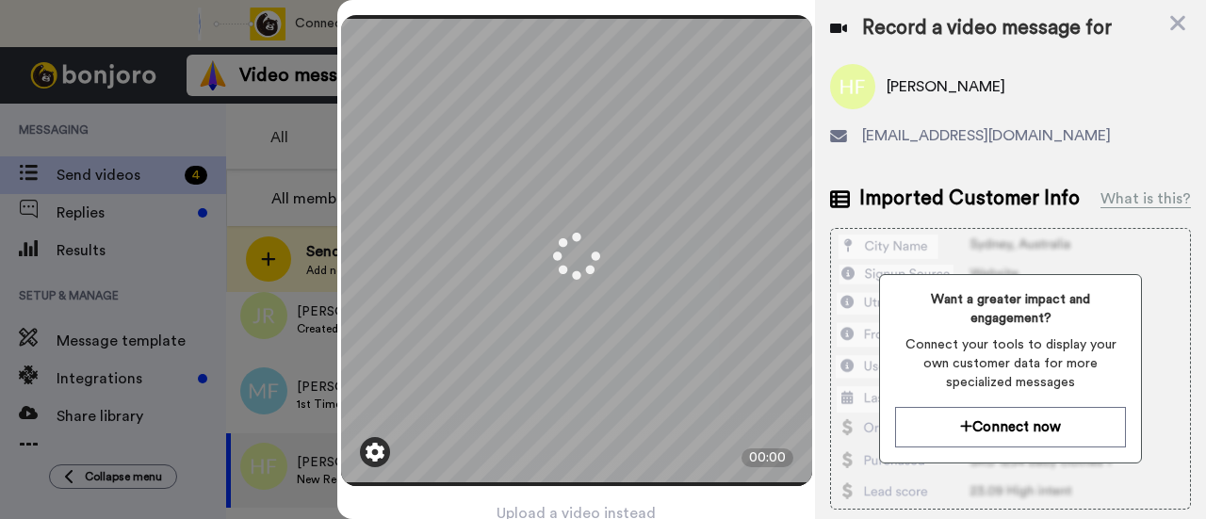
click at [367, 445] on img at bounding box center [374, 452] width 19 height 19
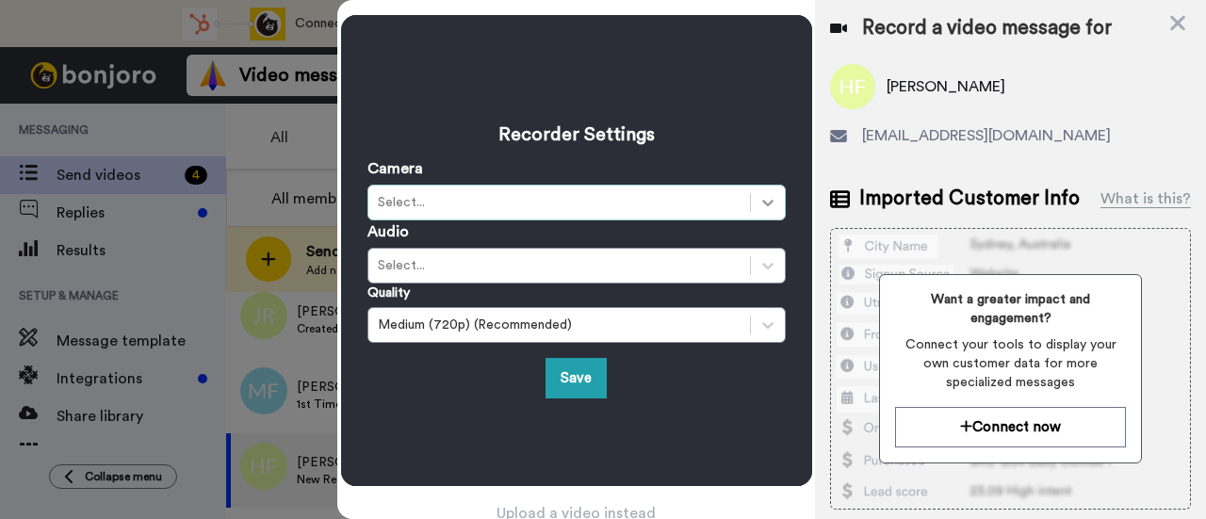
click at [758, 198] on icon at bounding box center [767, 202] width 19 height 19
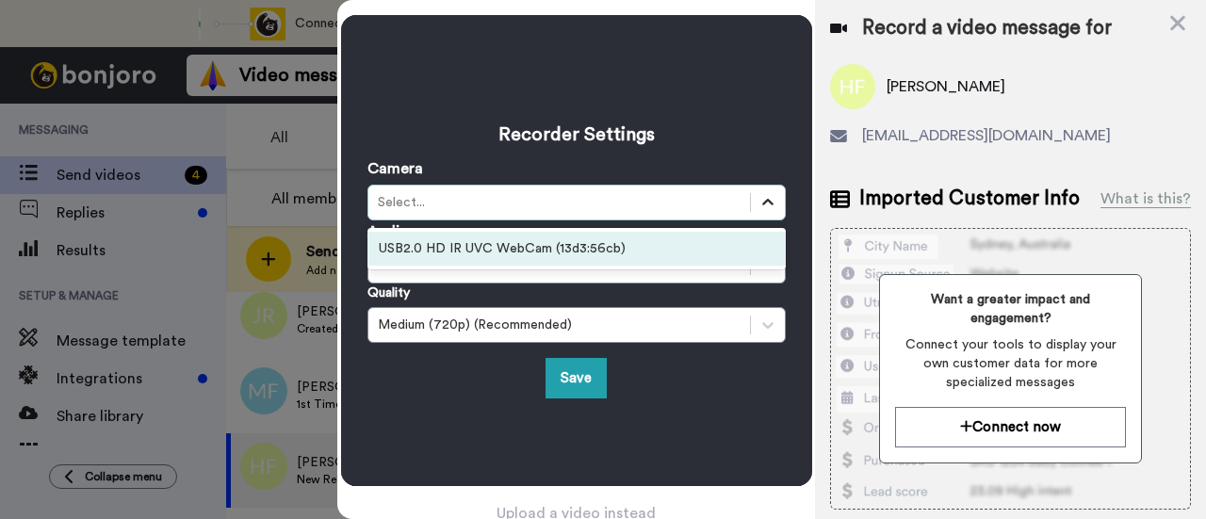
click at [762, 199] on icon at bounding box center [767, 202] width 11 height 7
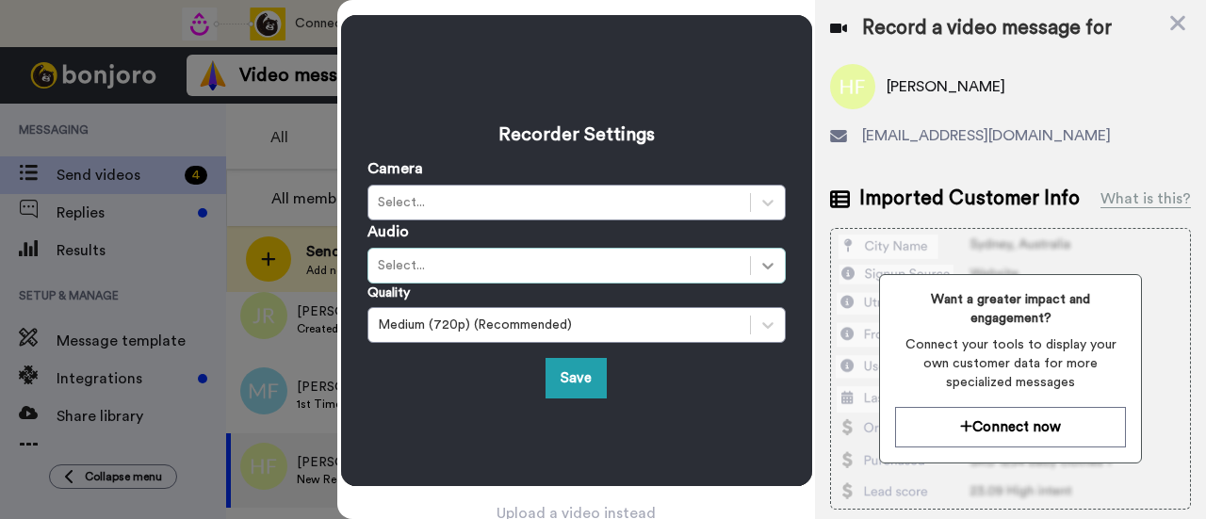
click at [758, 260] on icon at bounding box center [767, 265] width 19 height 19
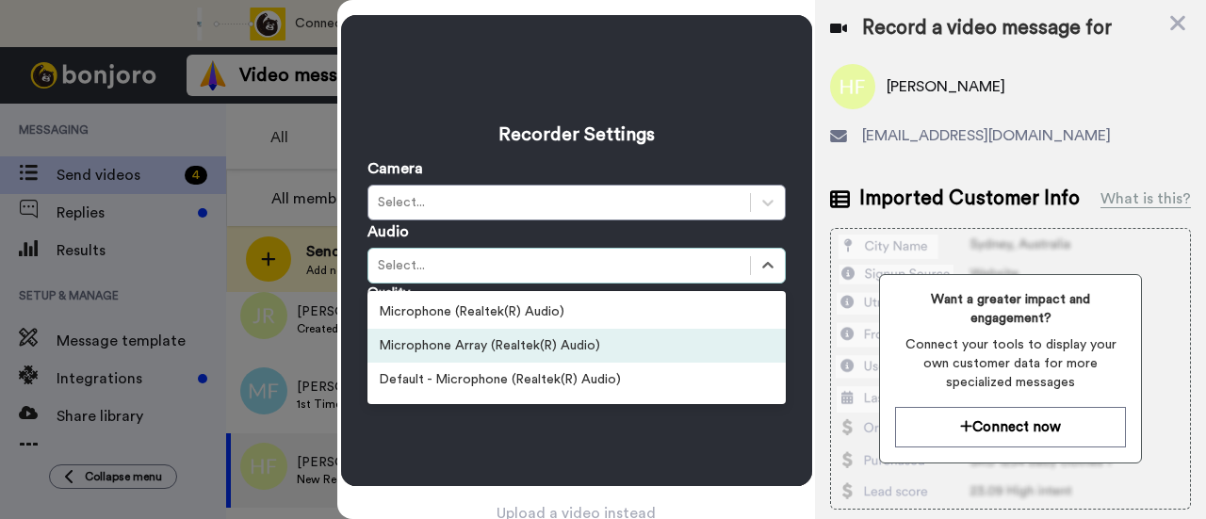
click at [625, 330] on div "Microphone Array (Realtek(R) Audio)" at bounding box center [576, 346] width 418 height 34
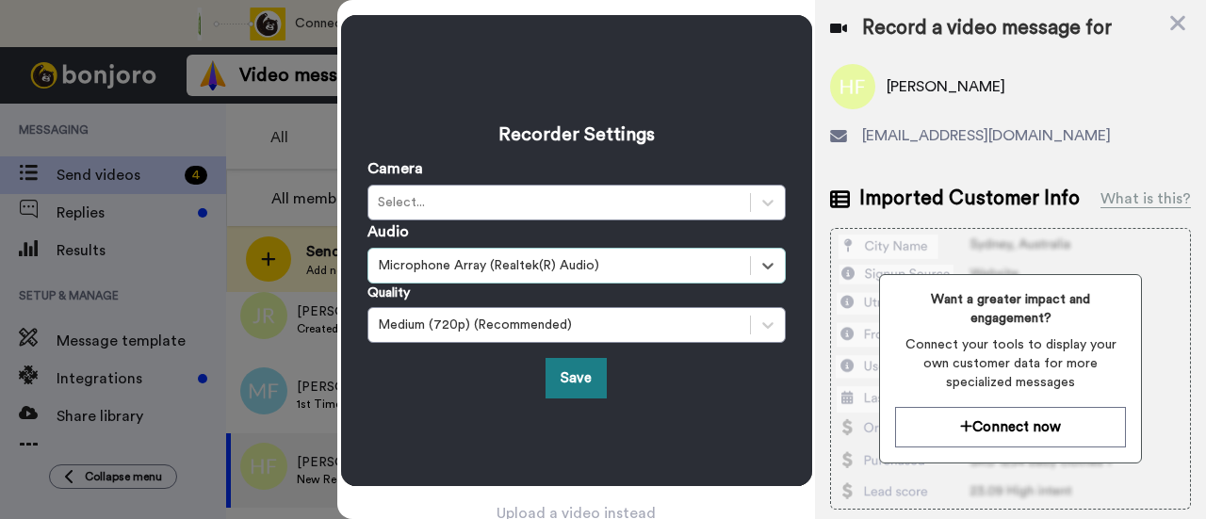
click at [575, 364] on button "Save" at bounding box center [575, 378] width 61 height 40
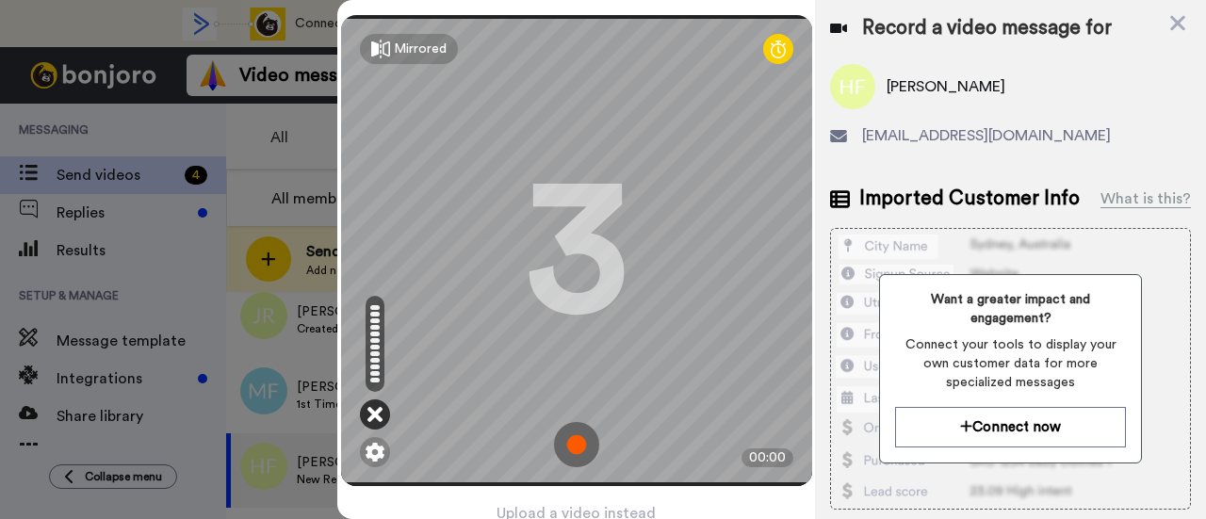
click at [368, 412] on icon at bounding box center [374, 414] width 15 height 19
click at [370, 407] on icon at bounding box center [374, 414] width 15 height 19
click at [563, 430] on img at bounding box center [576, 444] width 45 height 45
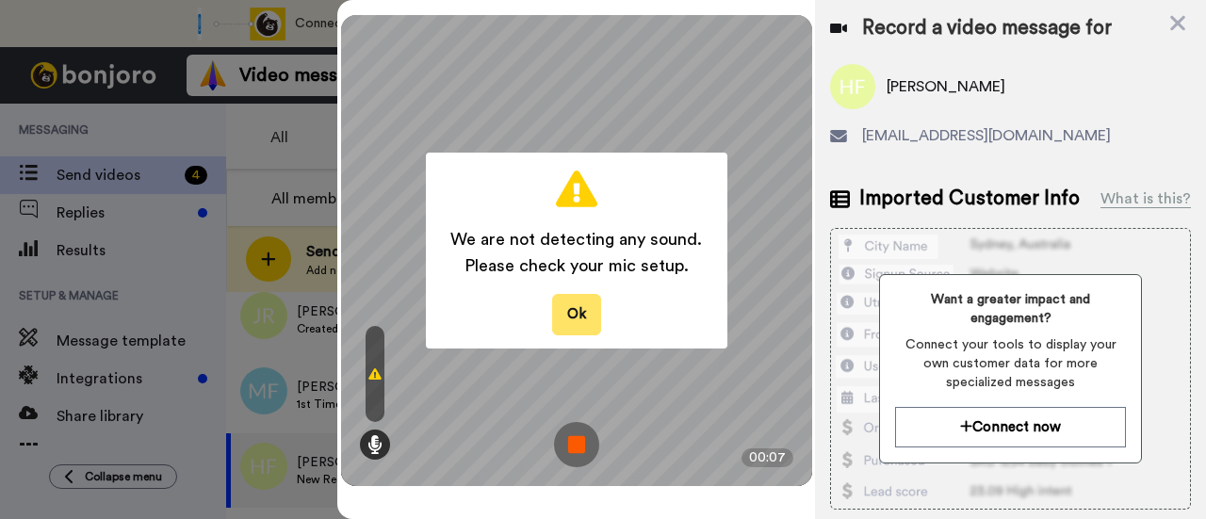
click at [576, 324] on button "Ok" at bounding box center [576, 314] width 49 height 40
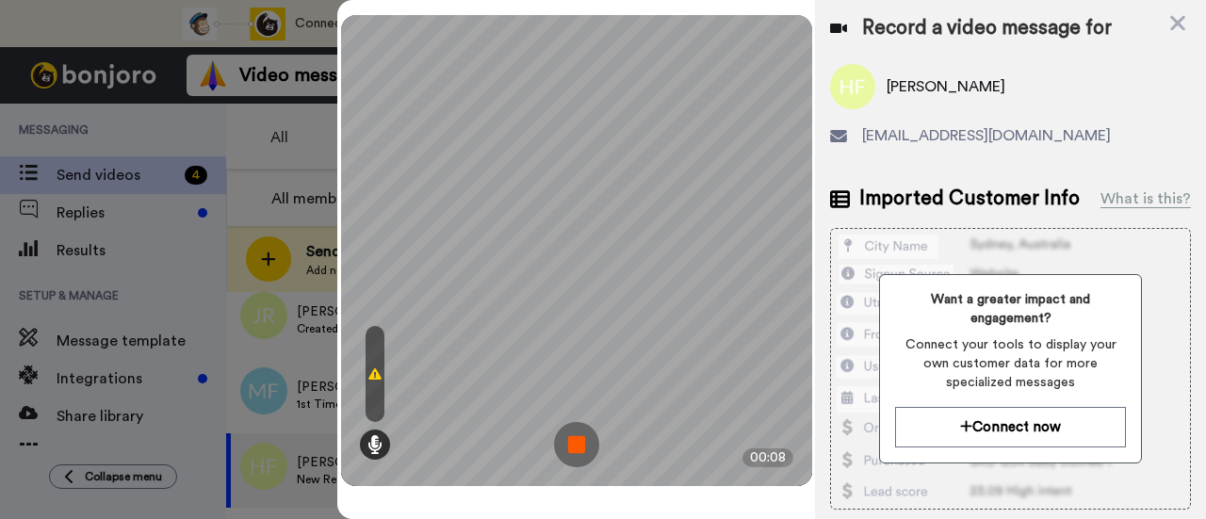
click at [576, 438] on img at bounding box center [576, 444] width 45 height 45
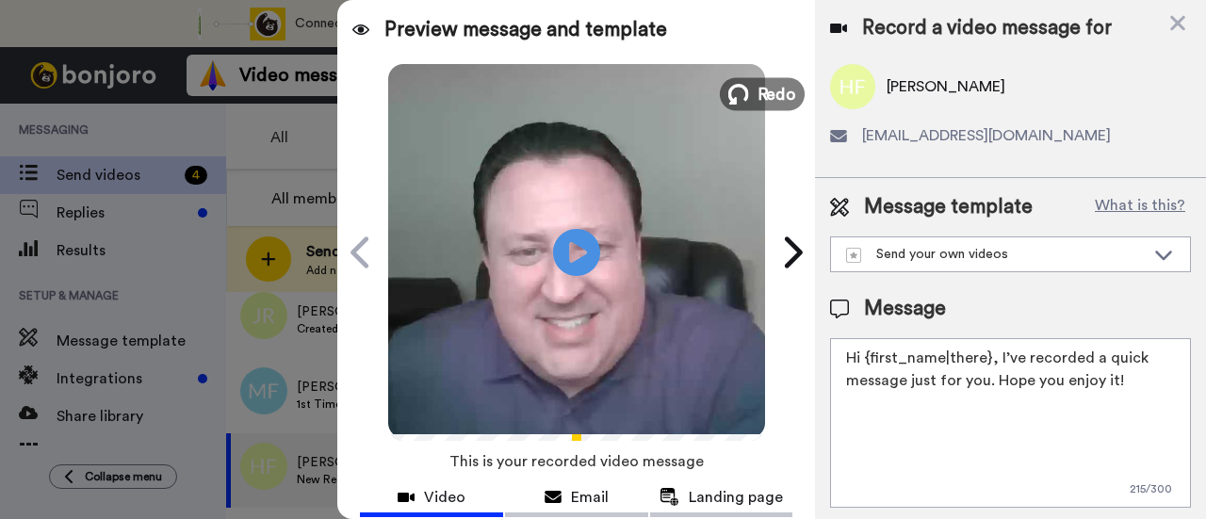
click at [740, 100] on icon at bounding box center [738, 94] width 21 height 21
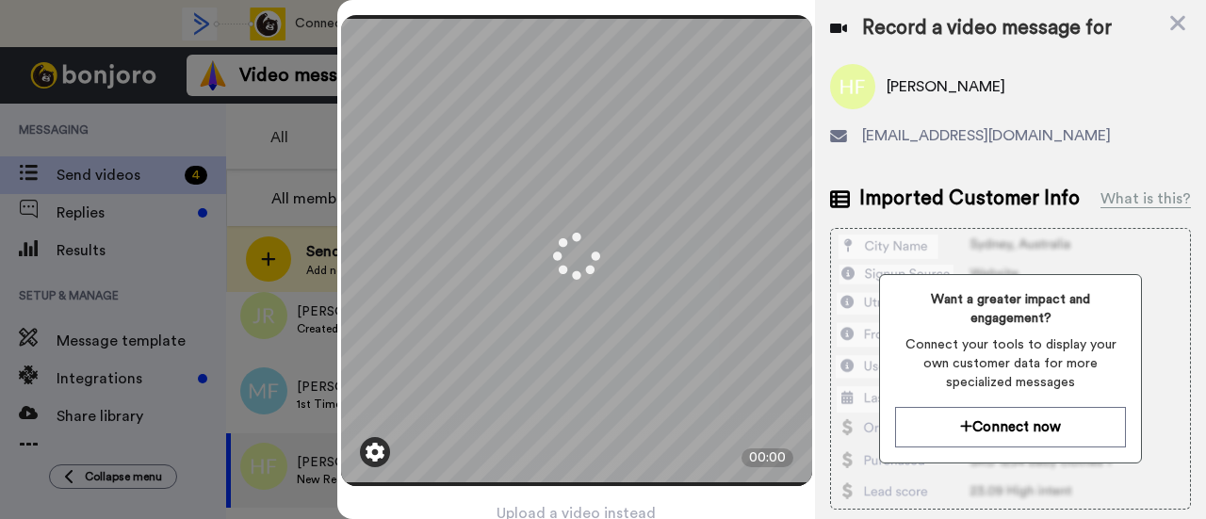
click at [373, 443] on img at bounding box center [374, 452] width 19 height 19
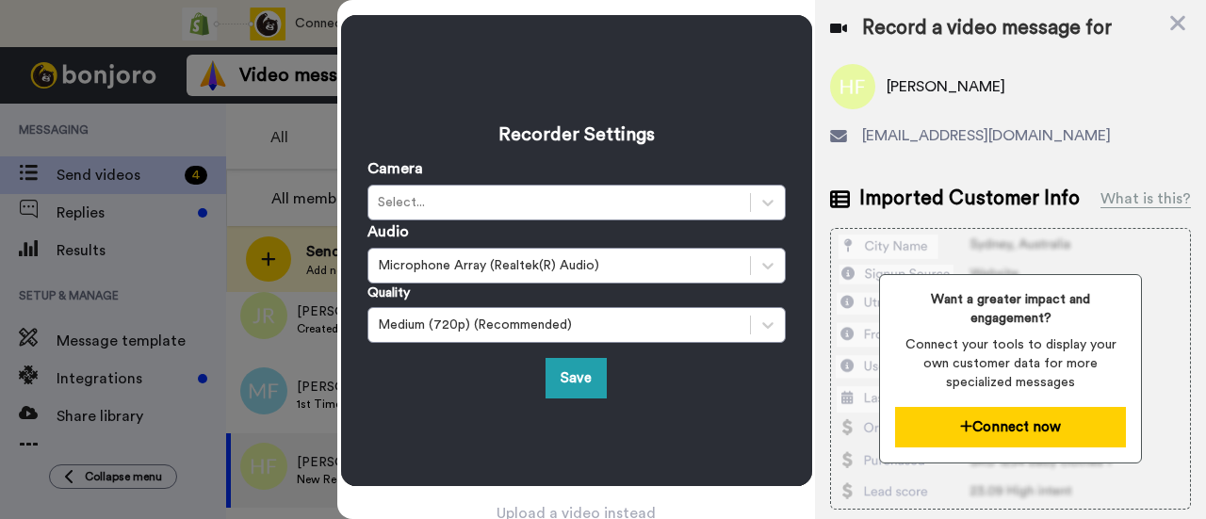
click at [961, 428] on icon at bounding box center [966, 425] width 11 height 11
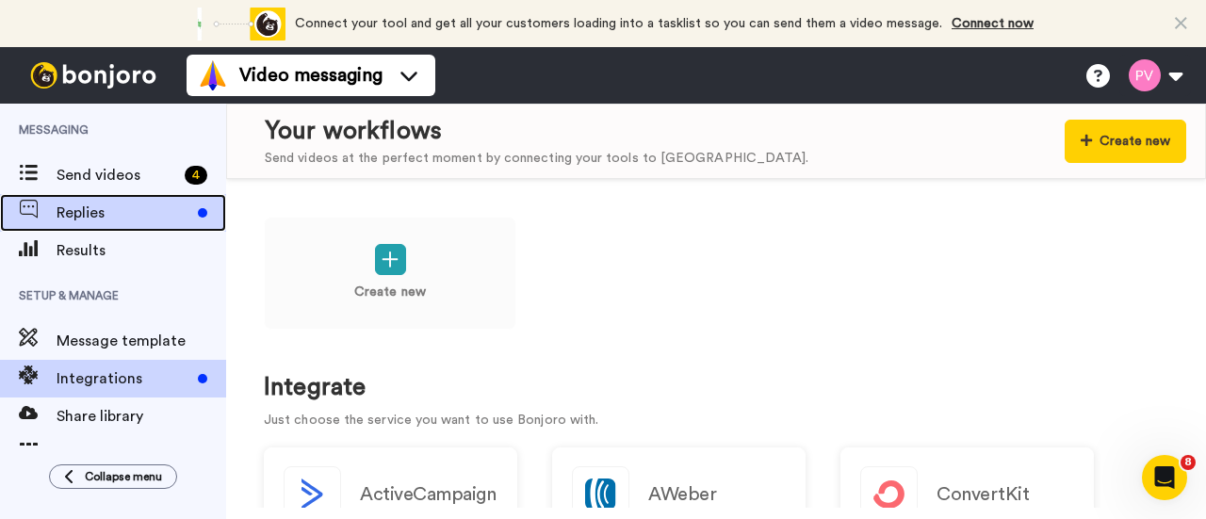
click at [94, 210] on span "Replies" at bounding box center [124, 213] width 134 height 23
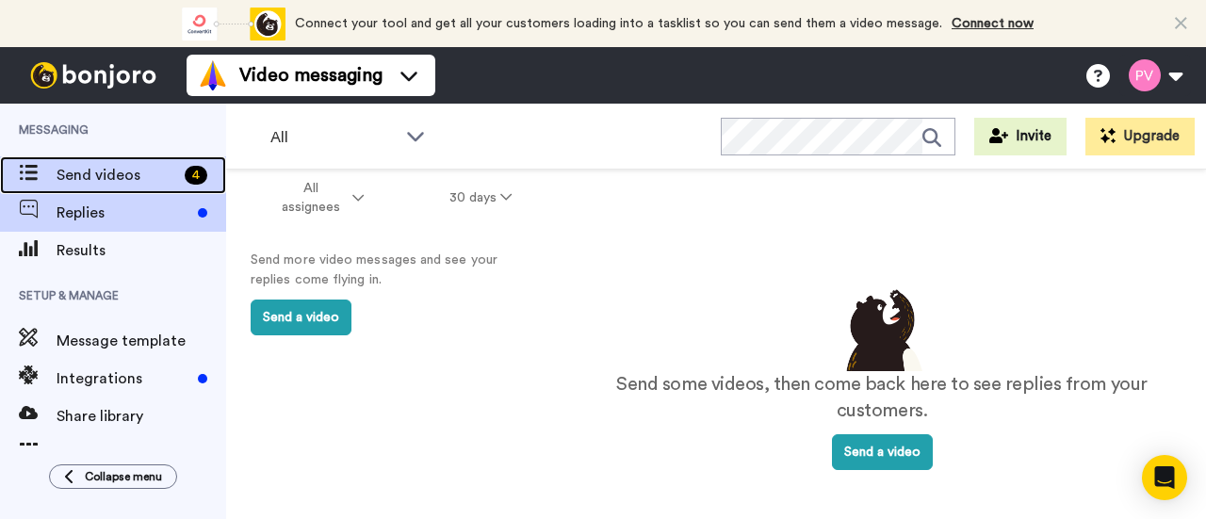
click at [92, 178] on span "Send videos" at bounding box center [117, 175] width 121 height 23
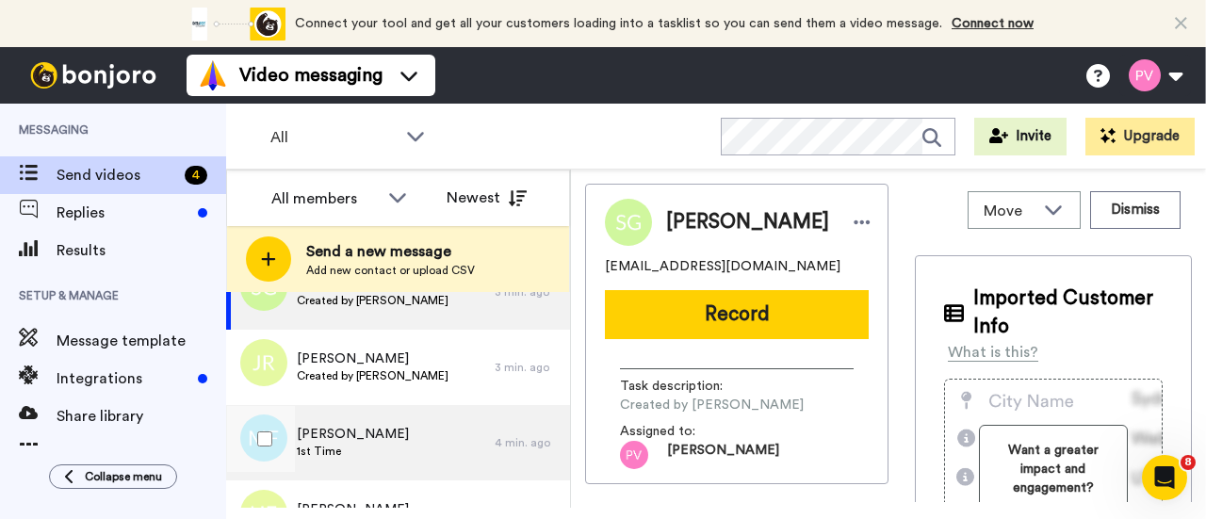
scroll to position [104, 0]
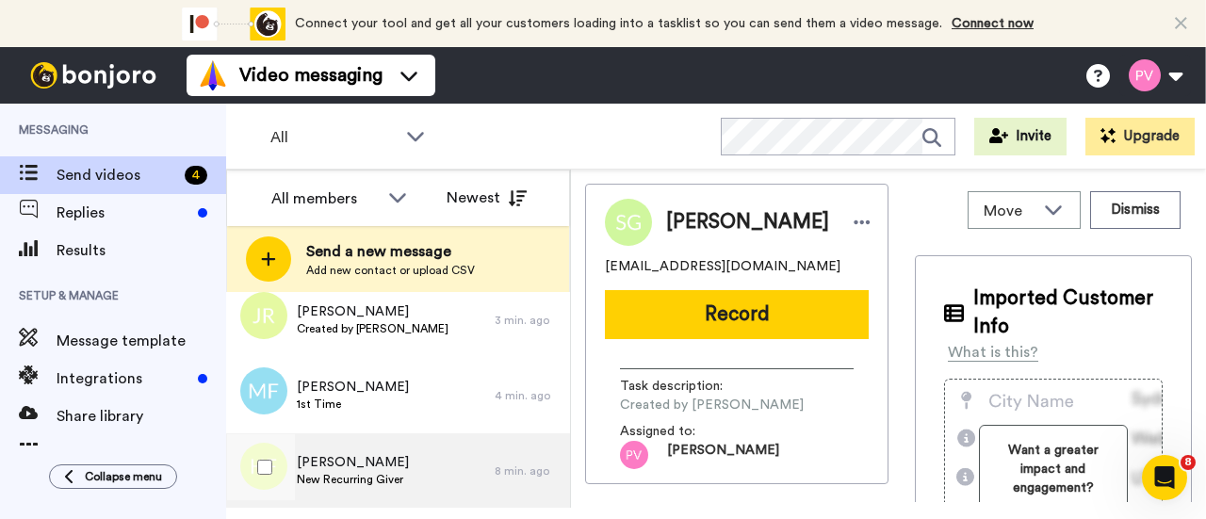
click at [369, 453] on span "[PERSON_NAME]" at bounding box center [353, 462] width 112 height 19
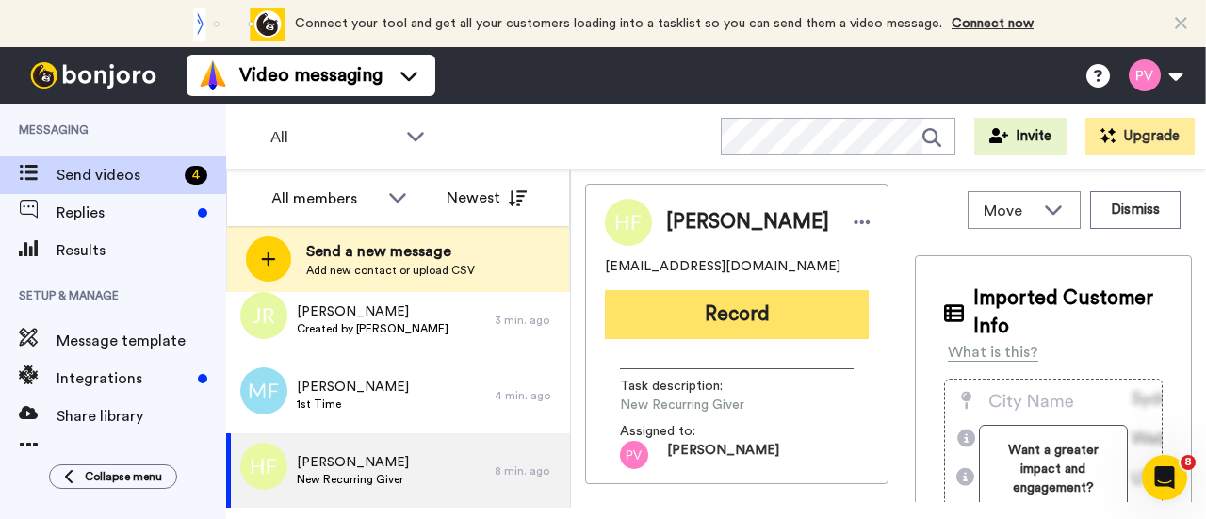
click at [736, 315] on button "Record" at bounding box center [737, 314] width 264 height 49
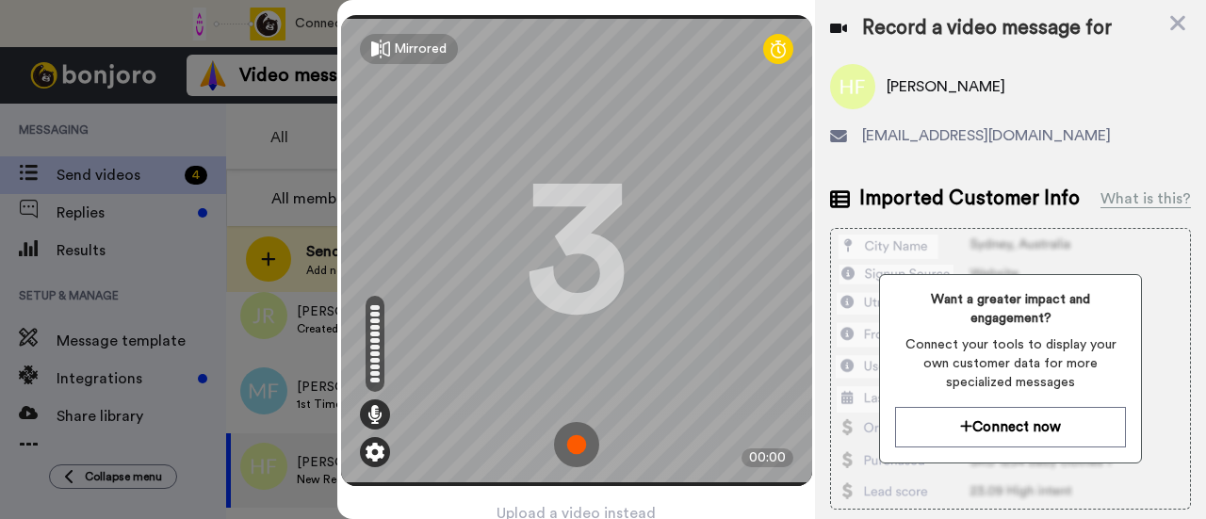
click at [367, 443] on img at bounding box center [374, 452] width 19 height 19
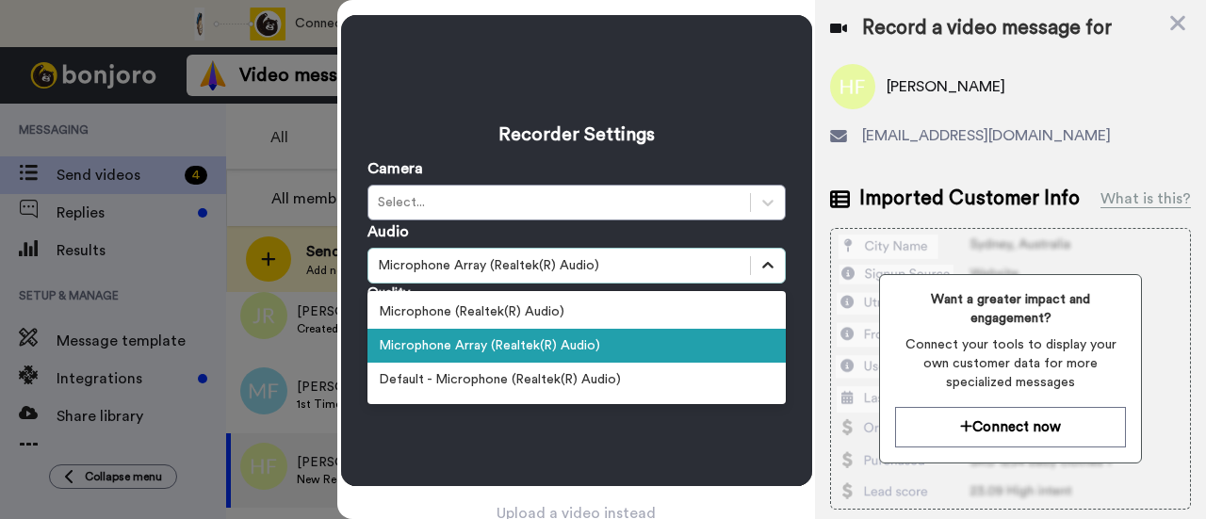
click at [766, 257] on icon at bounding box center [767, 265] width 19 height 19
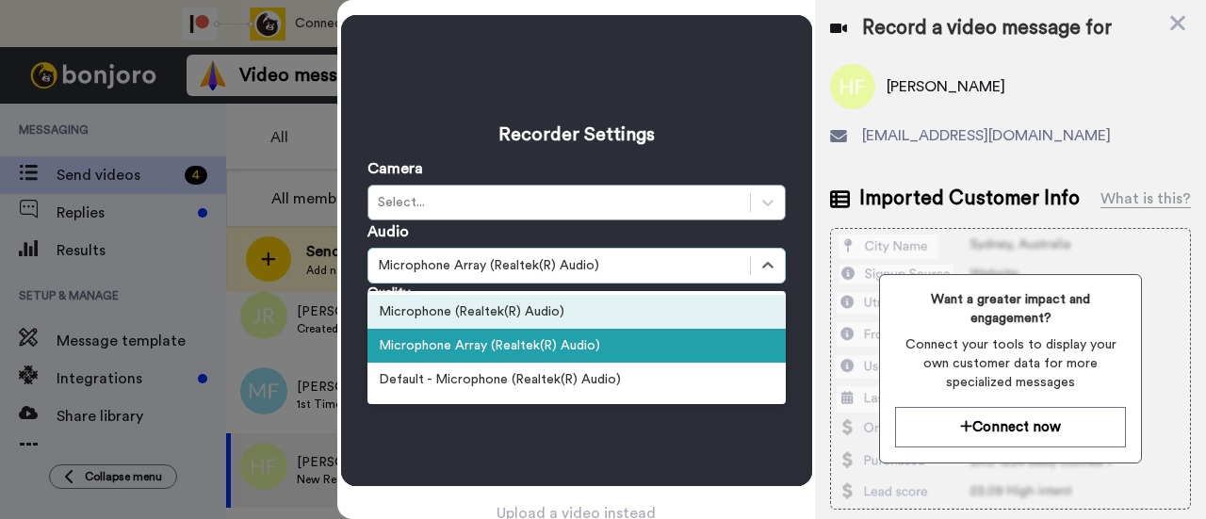
click at [667, 314] on div "Microphone (Realtek(R) Audio)" at bounding box center [576, 312] width 418 height 34
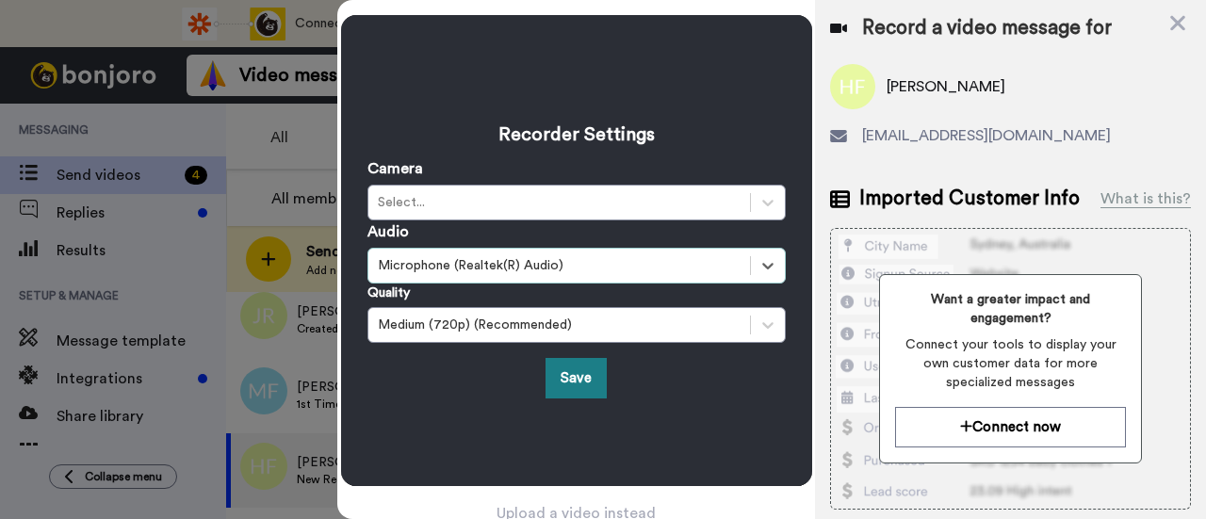
click at [569, 376] on button "Save" at bounding box center [575, 378] width 61 height 40
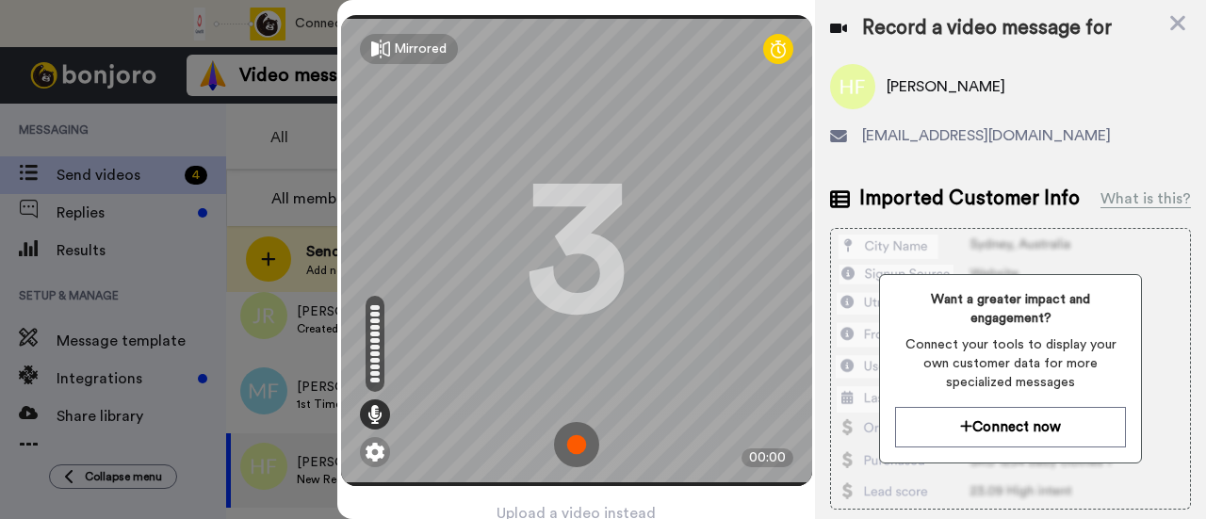
click at [575, 443] on img at bounding box center [576, 444] width 45 height 45
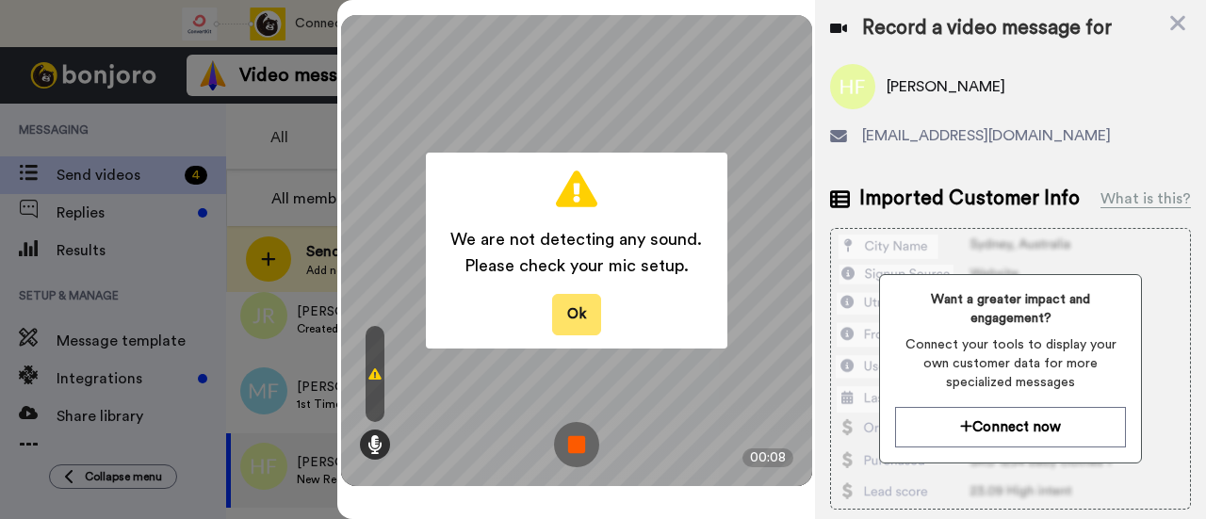
click at [564, 317] on button "Ok" at bounding box center [576, 314] width 49 height 40
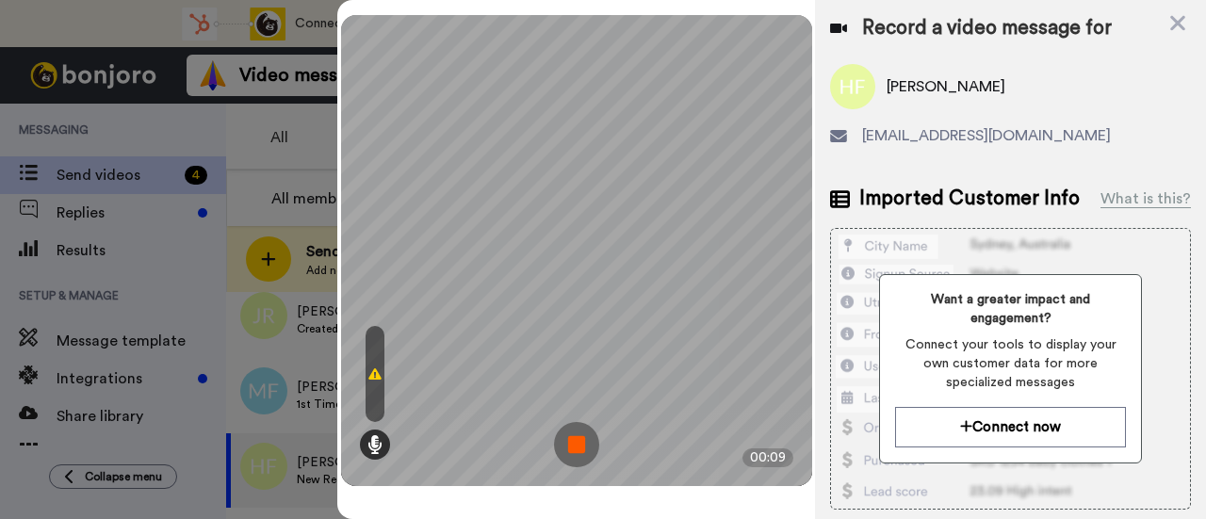
click at [576, 434] on img at bounding box center [576, 444] width 45 height 45
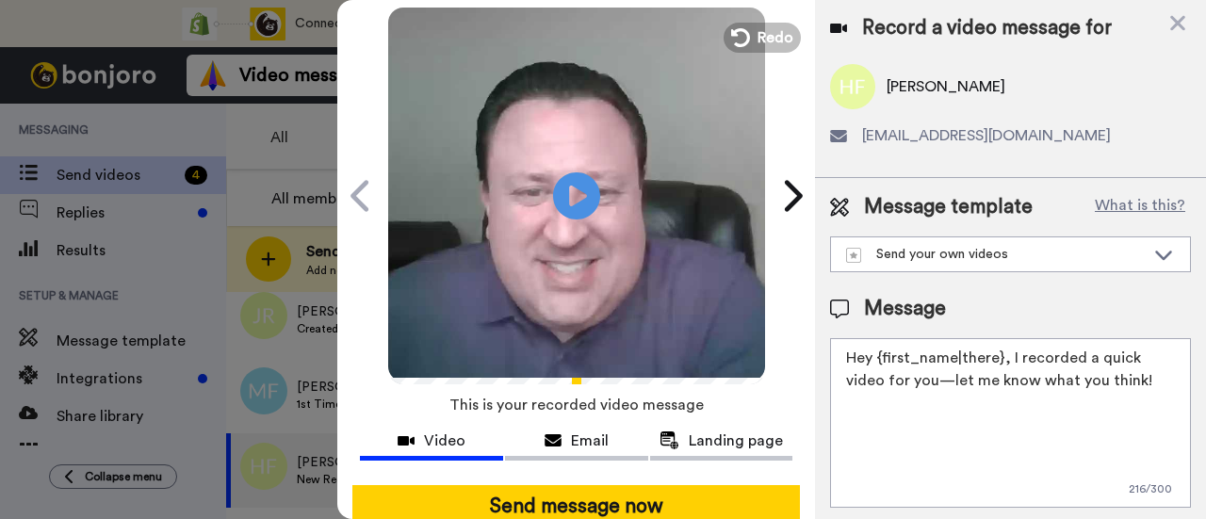
scroll to position [205, 0]
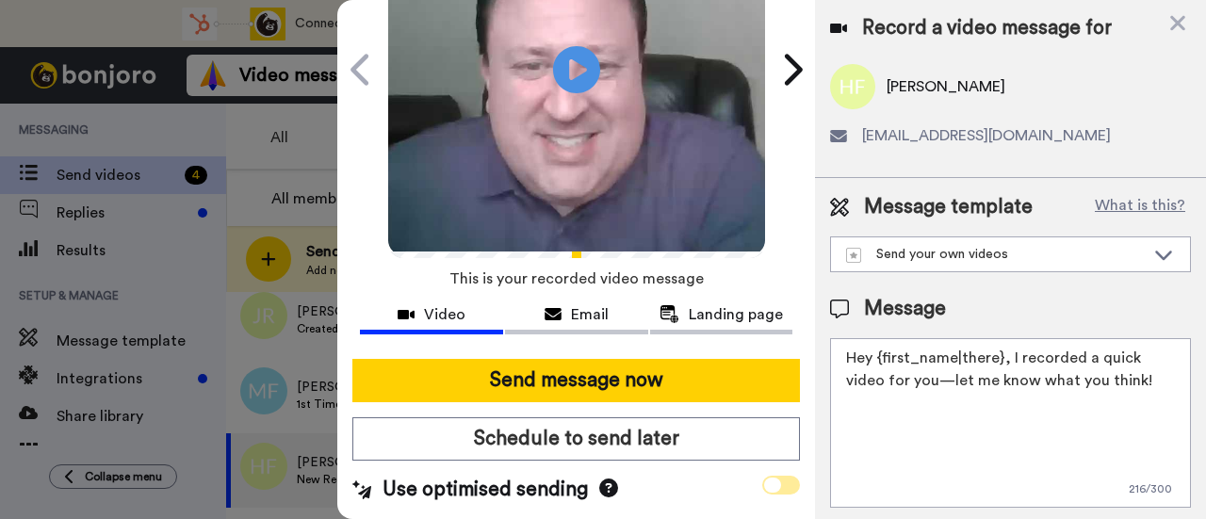
click at [764, 478] on icon at bounding box center [772, 485] width 17 height 15
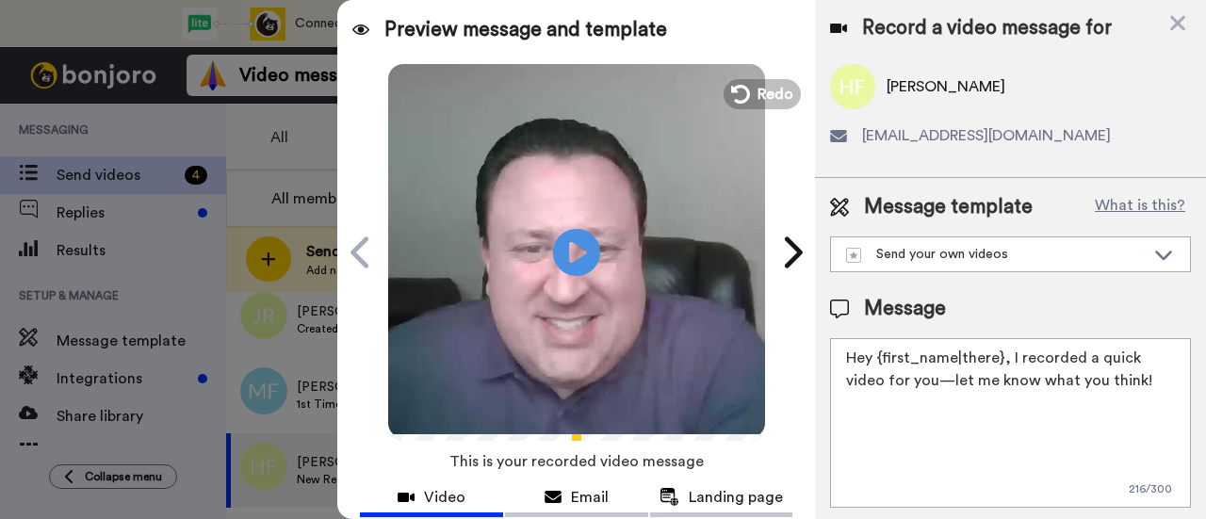
scroll to position [14, 0]
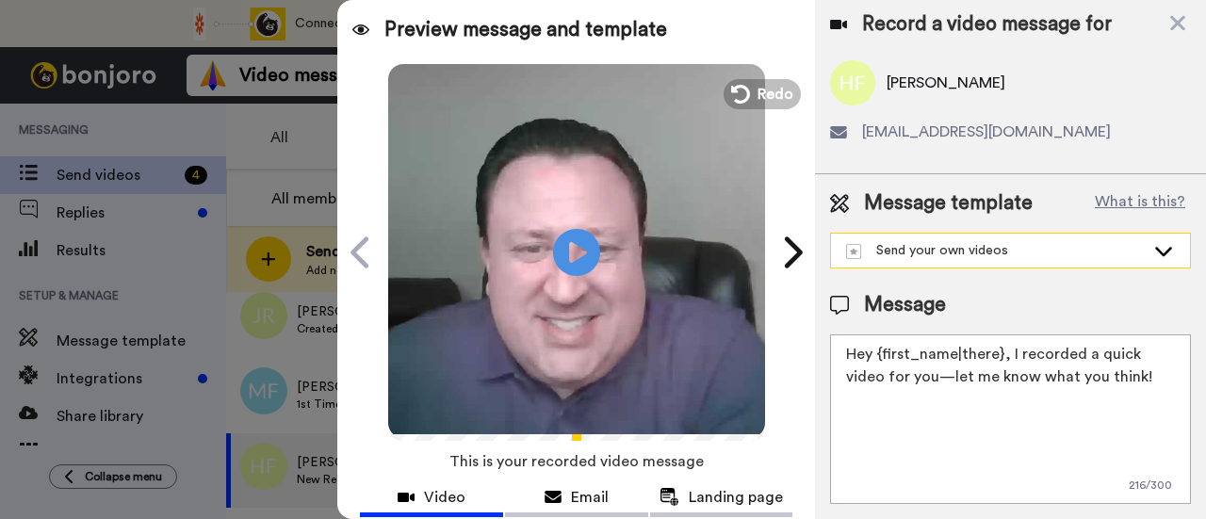
click at [1152, 241] on icon at bounding box center [1163, 250] width 23 height 19
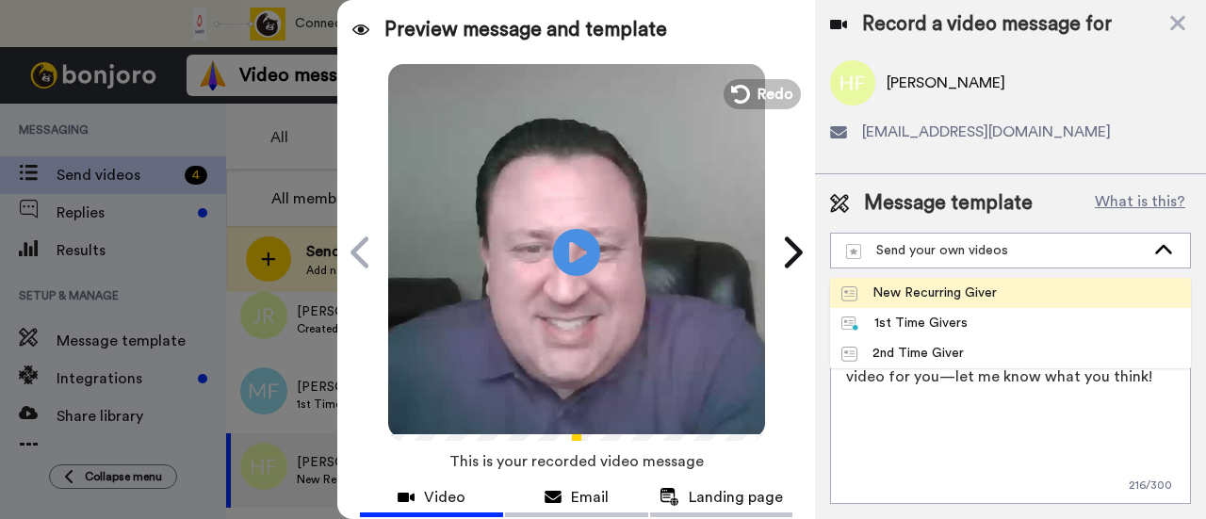
click at [939, 287] on div "New Recurring Giver" at bounding box center [918, 292] width 155 height 19
type textarea "Hey {first_name}, Thank you so much for taking your generosity to the next leve…"
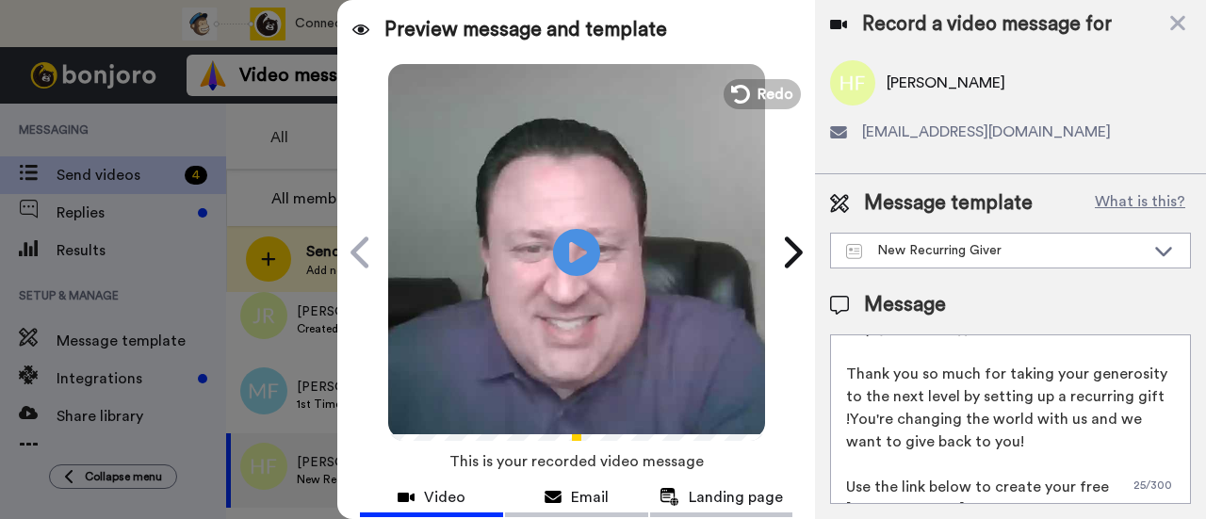
scroll to position [0, 0]
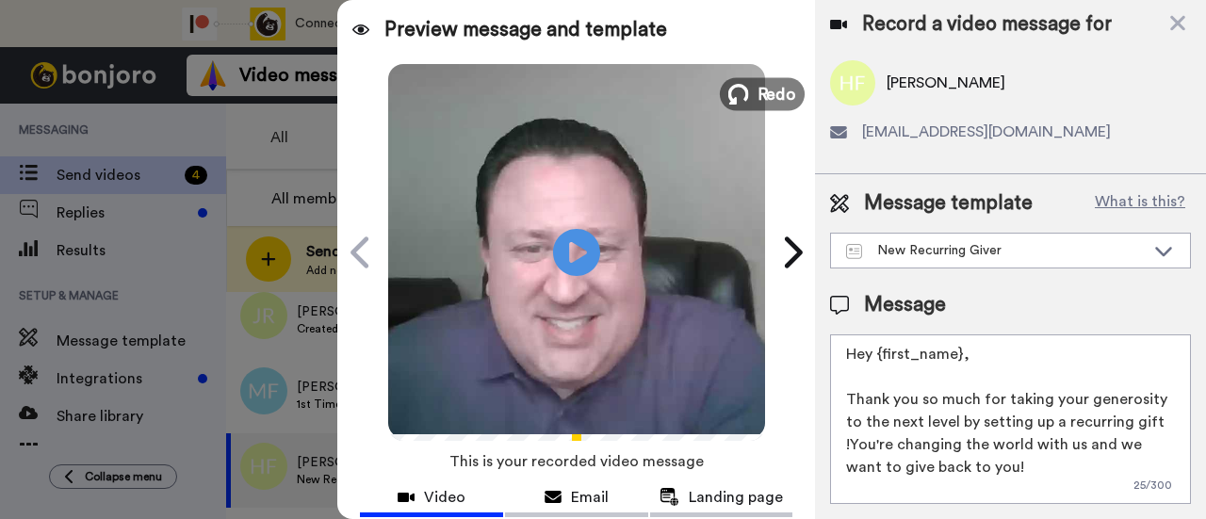
click at [756, 99] on span "Redo" at bounding box center [776, 93] width 40 height 24
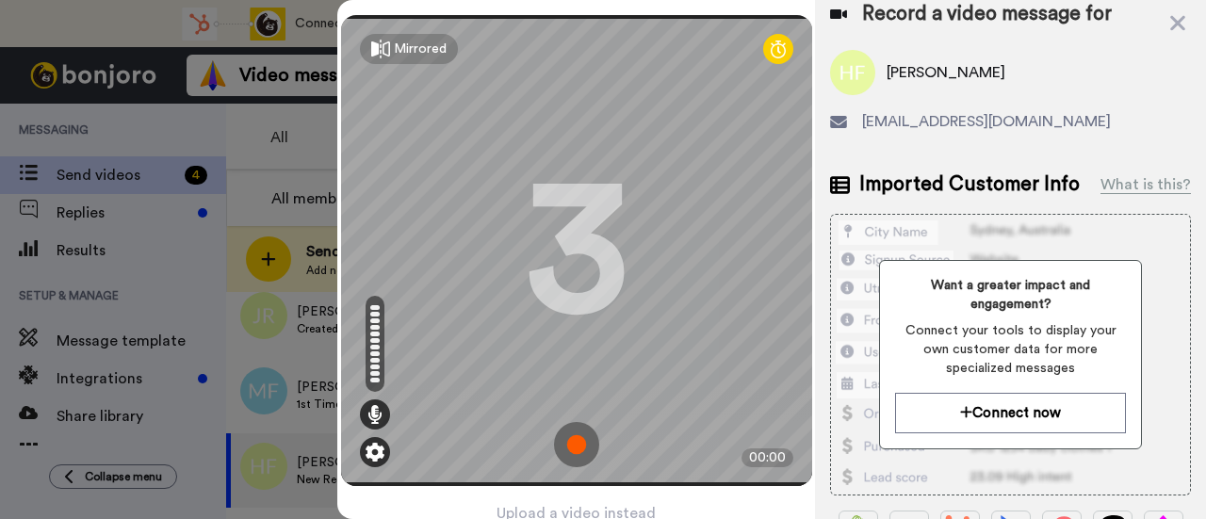
click at [365, 445] on img at bounding box center [374, 452] width 19 height 19
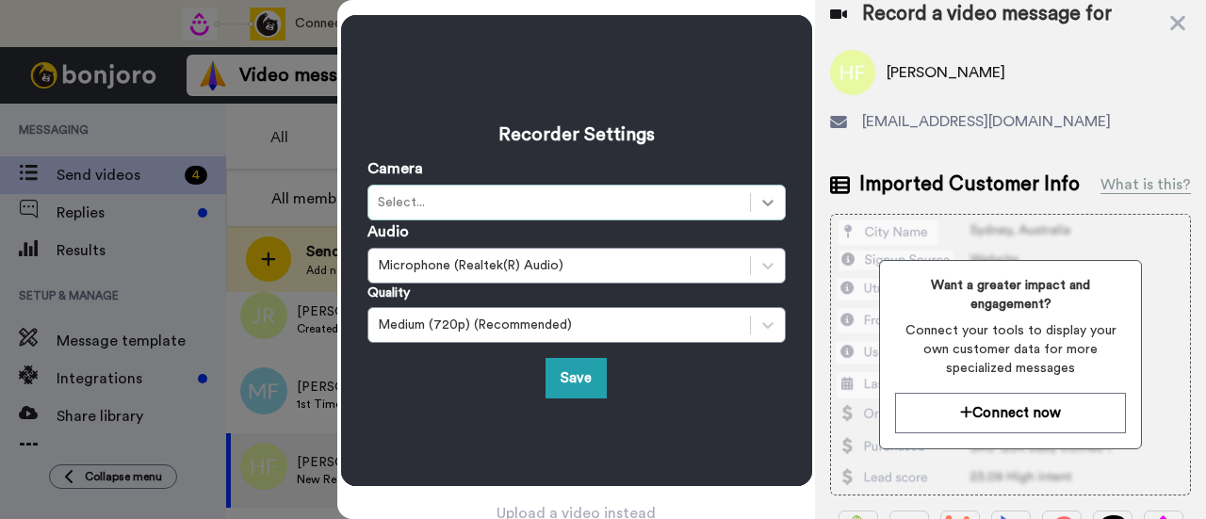
click at [755, 188] on div at bounding box center [768, 203] width 34 height 34
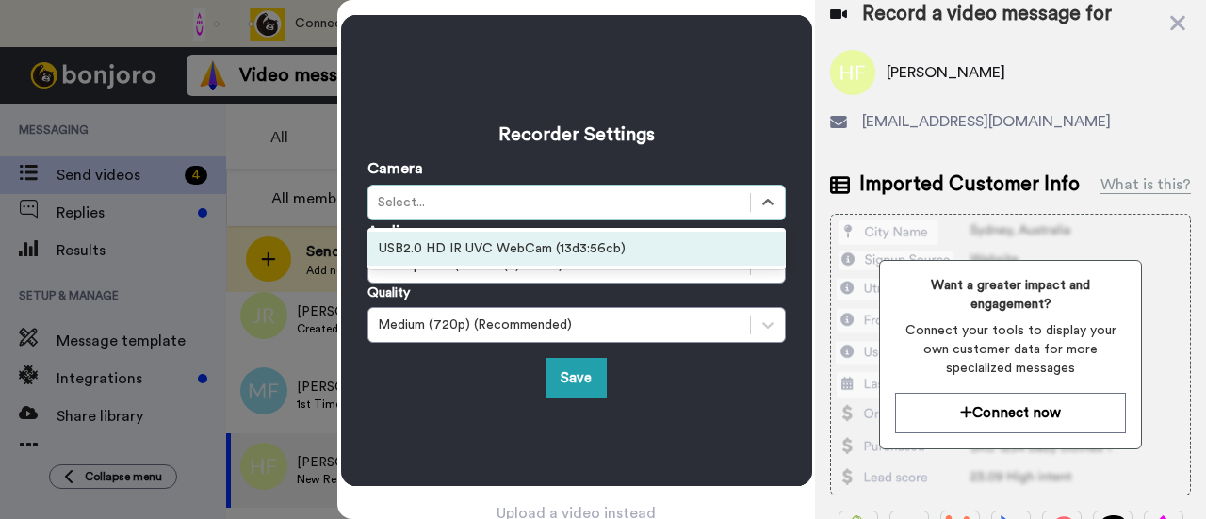
click at [561, 248] on div "USB2.0 HD IR UVC WebCam (13d3:56cb)" at bounding box center [576, 249] width 418 height 34
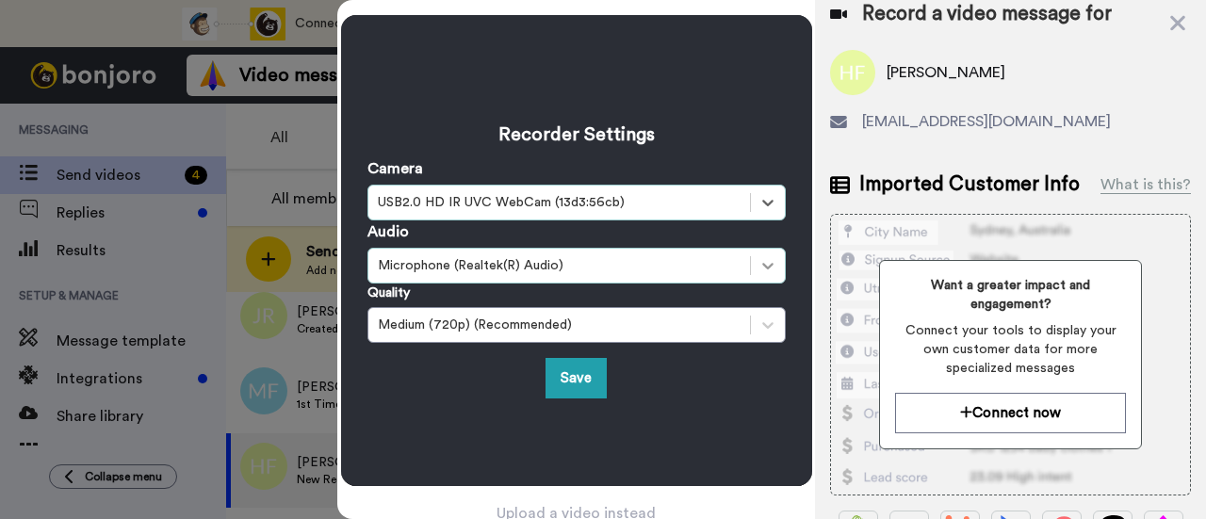
click at [758, 264] on icon at bounding box center [767, 265] width 19 height 19
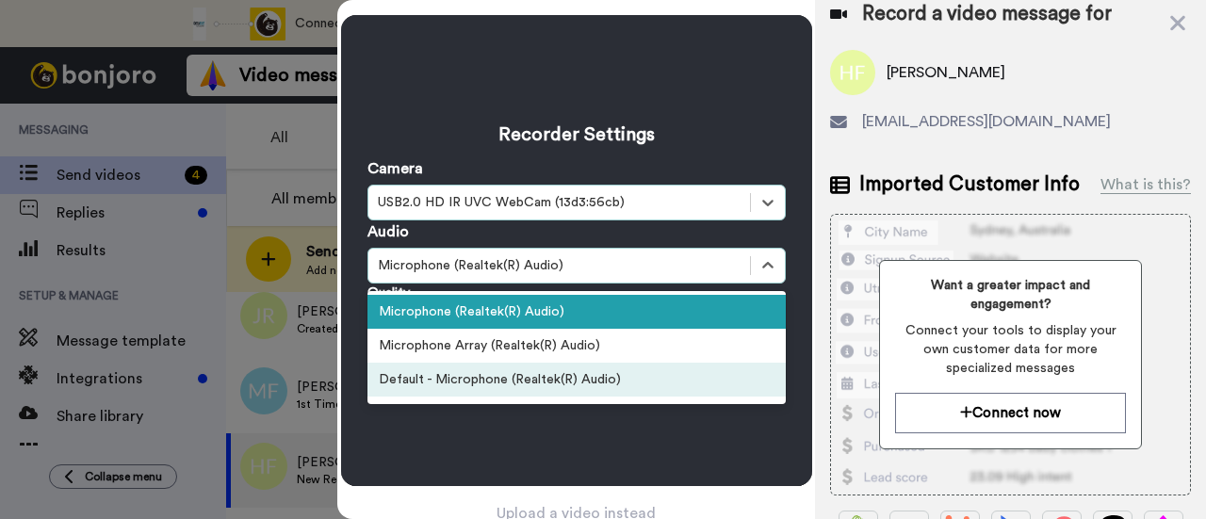
click at [544, 368] on div "Default - Microphone (Realtek(R) Audio)" at bounding box center [576, 380] width 418 height 34
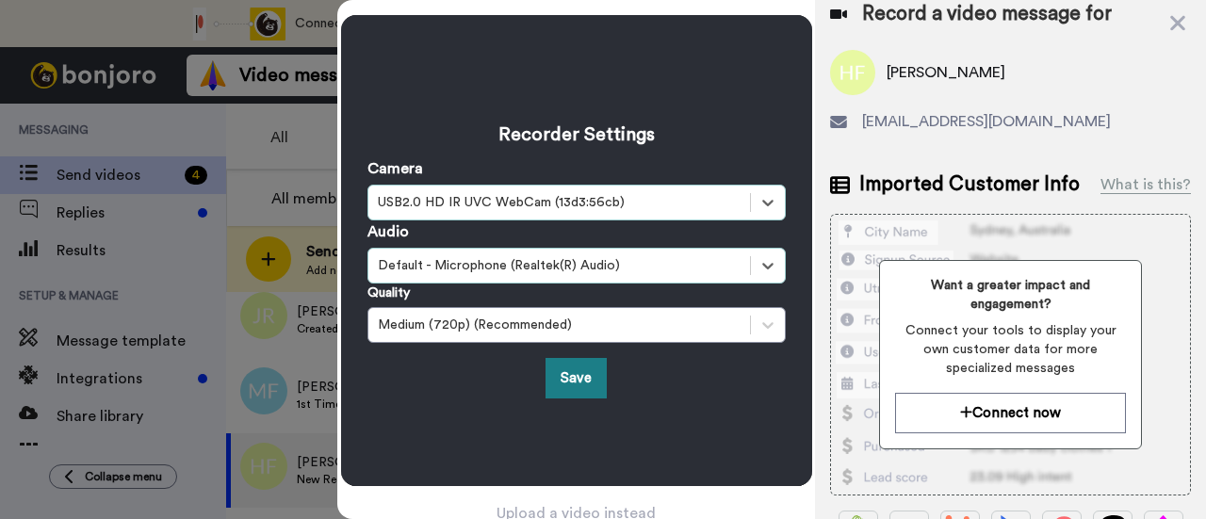
click at [556, 372] on button "Save" at bounding box center [575, 378] width 61 height 40
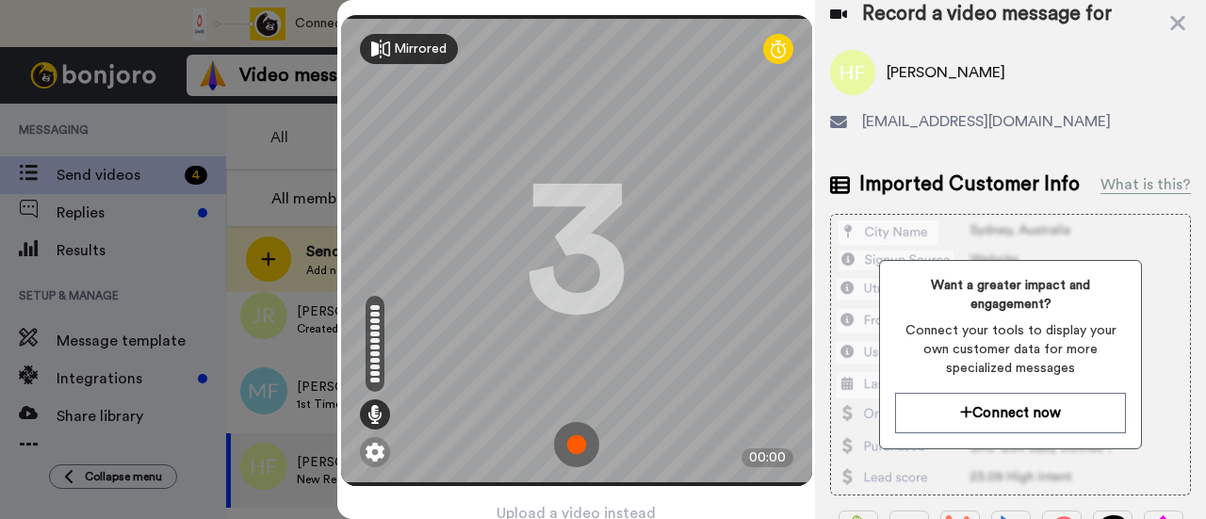
click at [408, 56] on div "Mirrored" at bounding box center [420, 49] width 53 height 19
click at [408, 56] on div "Mirror" at bounding box center [413, 49] width 38 height 19
click at [770, 55] on icon at bounding box center [777, 49] width 15 height 19
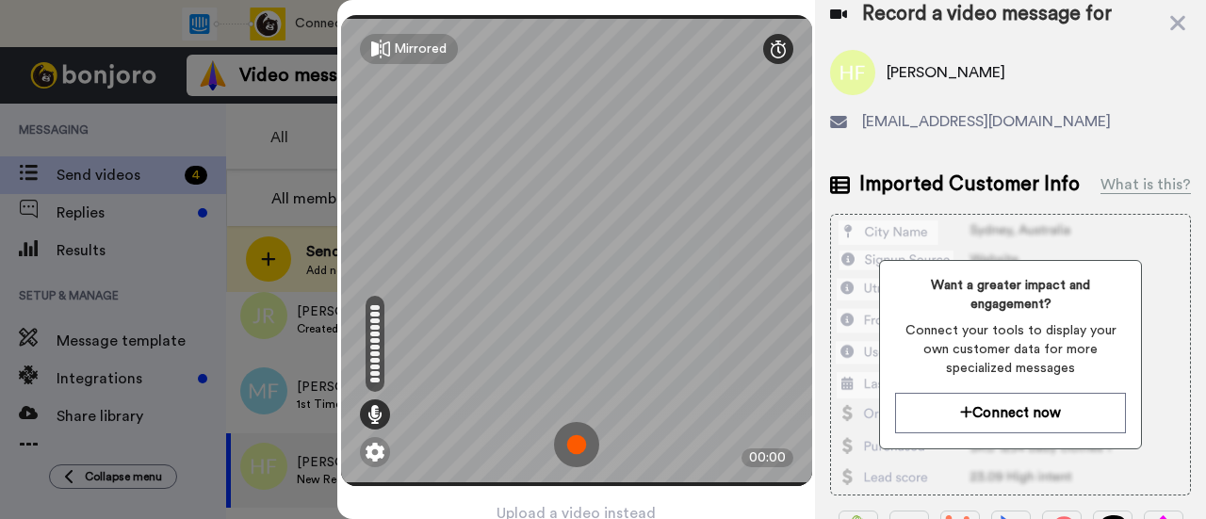
click at [770, 55] on icon at bounding box center [777, 49] width 15 height 19
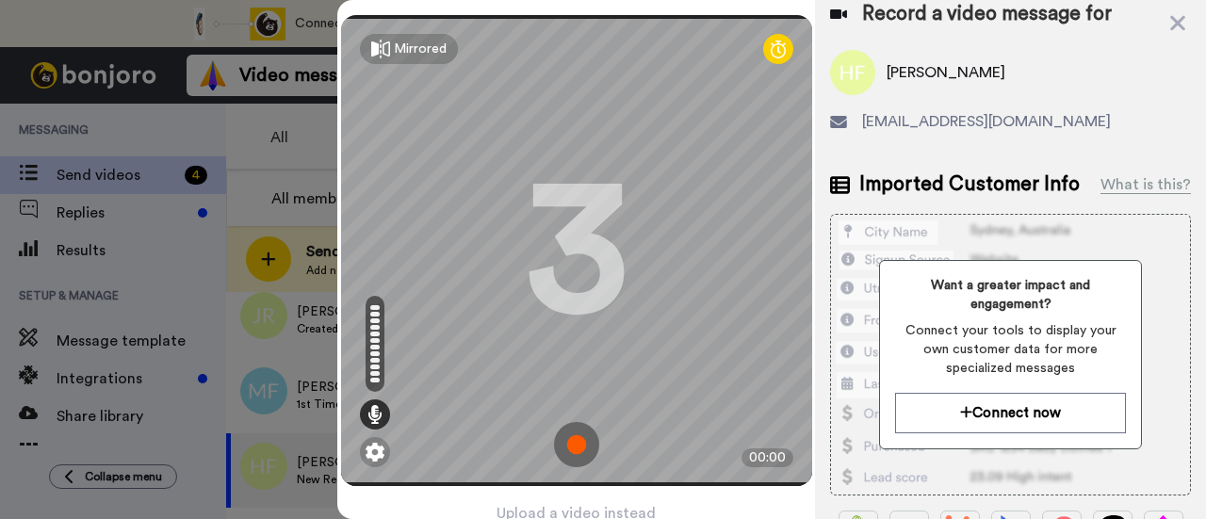
click at [576, 436] on img at bounding box center [576, 444] width 45 height 45
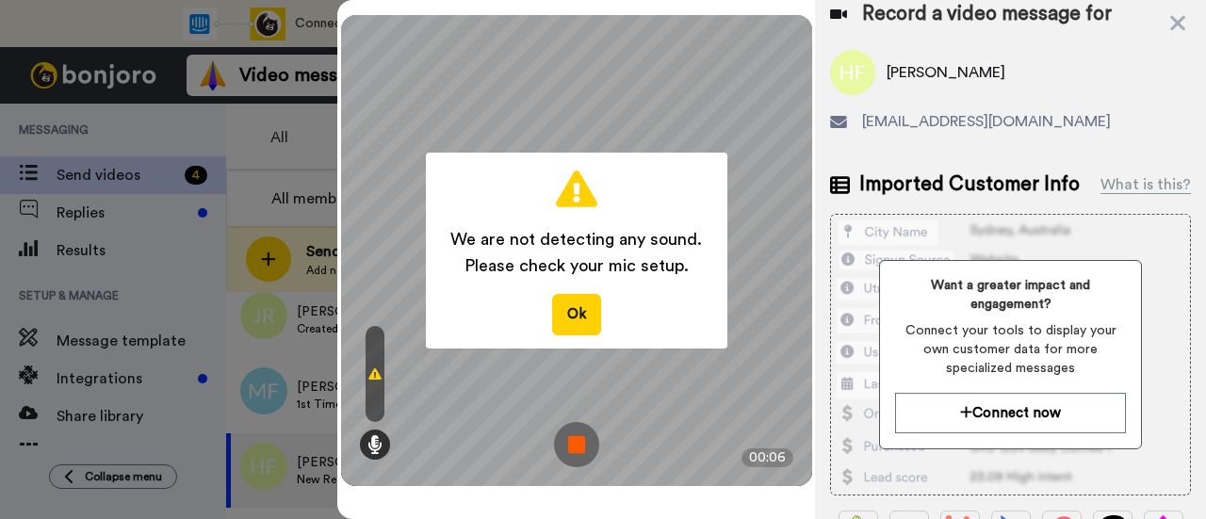
click at [575, 443] on img at bounding box center [576, 444] width 45 height 45
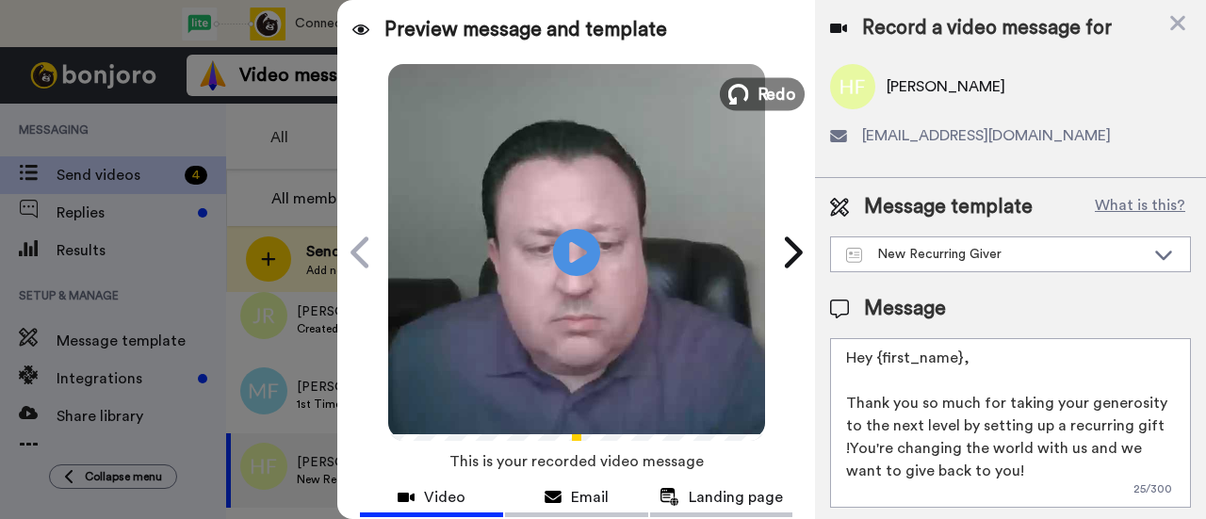
click at [731, 89] on icon at bounding box center [738, 94] width 21 height 21
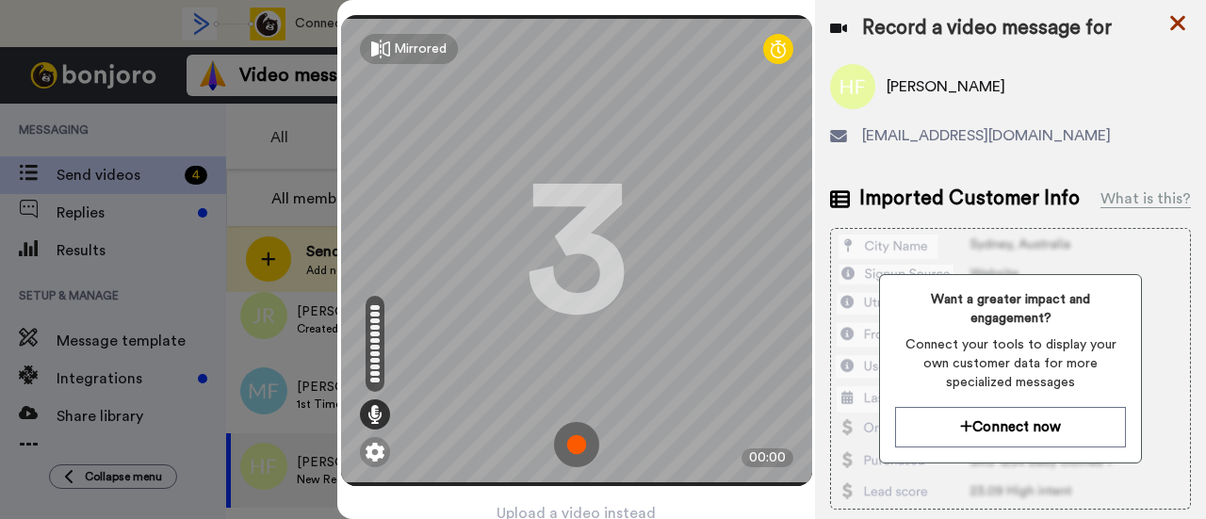
click at [1174, 24] on icon at bounding box center [1177, 23] width 15 height 15
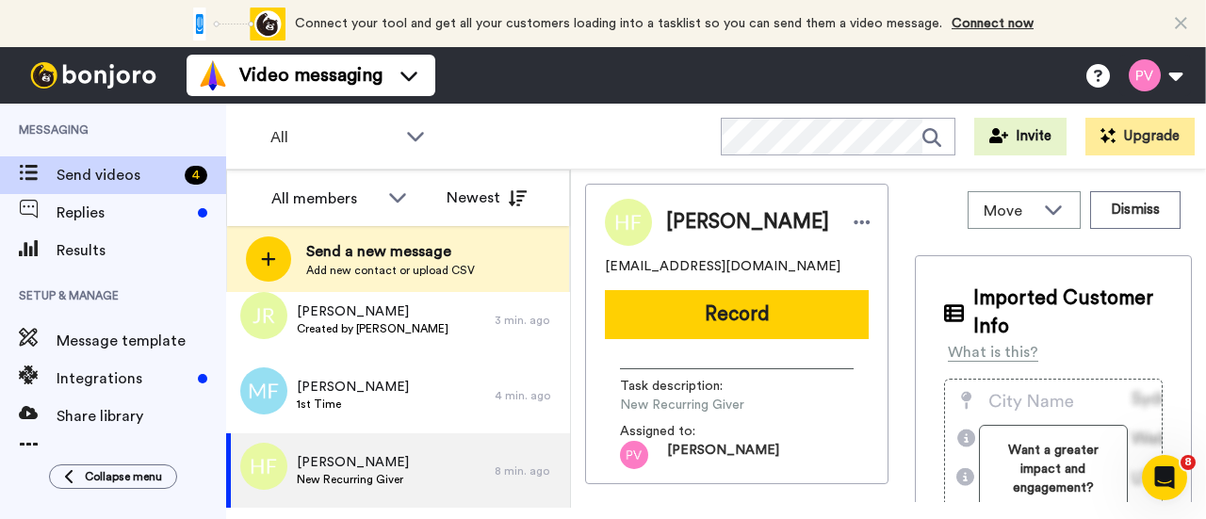
click at [1183, 22] on icon at bounding box center [1180, 23] width 12 height 19
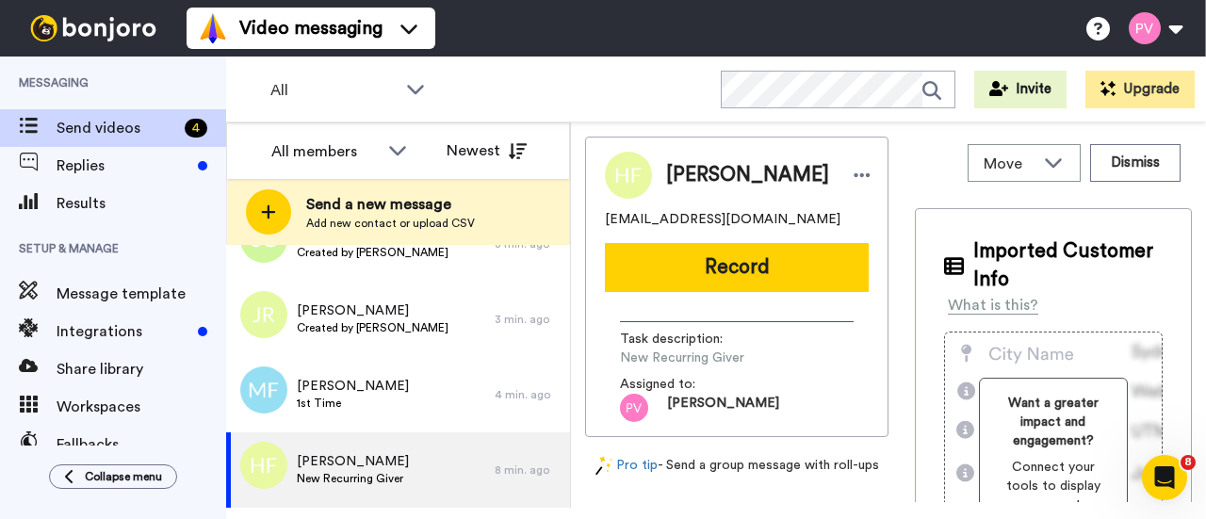
scroll to position [57, 0]
click at [1098, 37] on icon at bounding box center [1098, 29] width 24 height 24
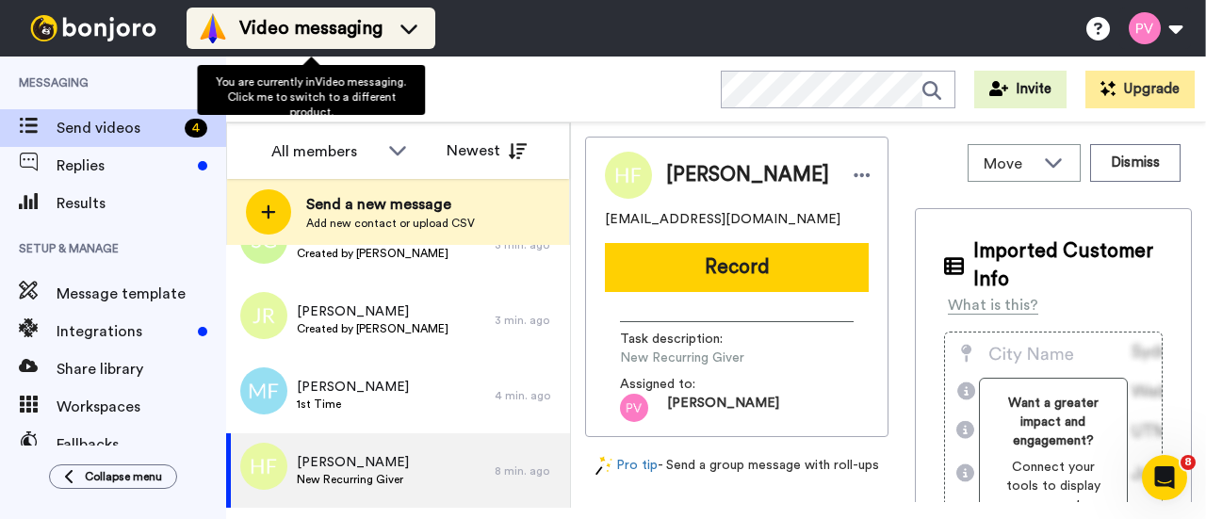
click at [411, 31] on icon at bounding box center [408, 28] width 17 height 9
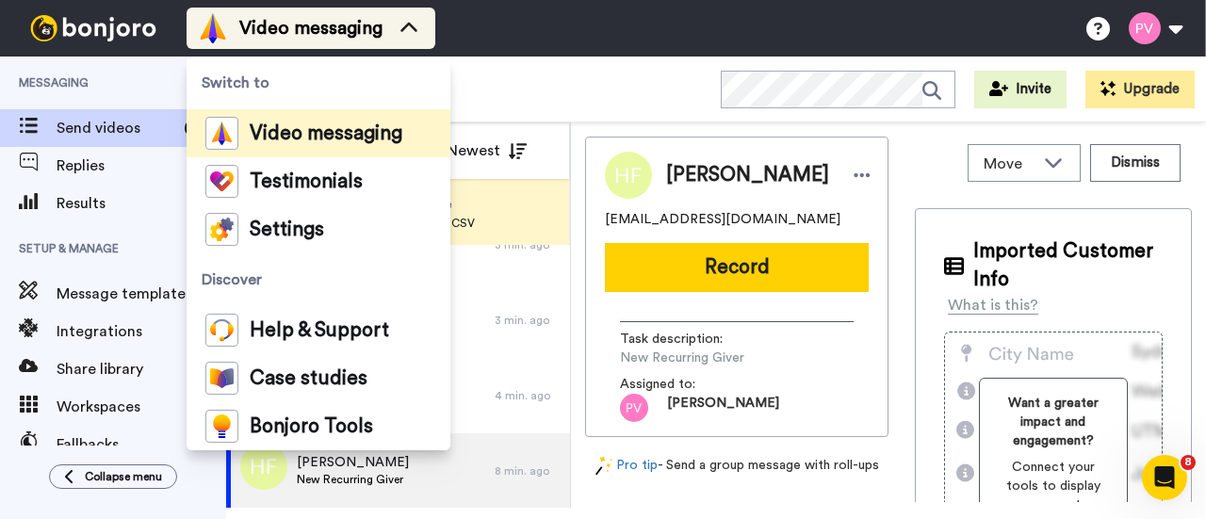
click at [411, 31] on icon at bounding box center [409, 28] width 30 height 19
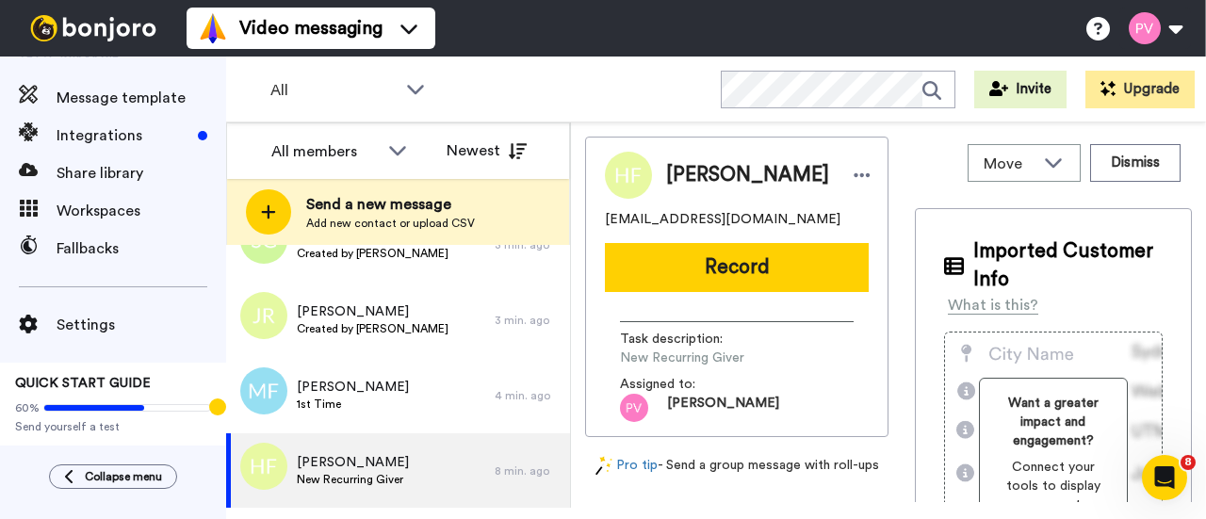
scroll to position [205, 0]
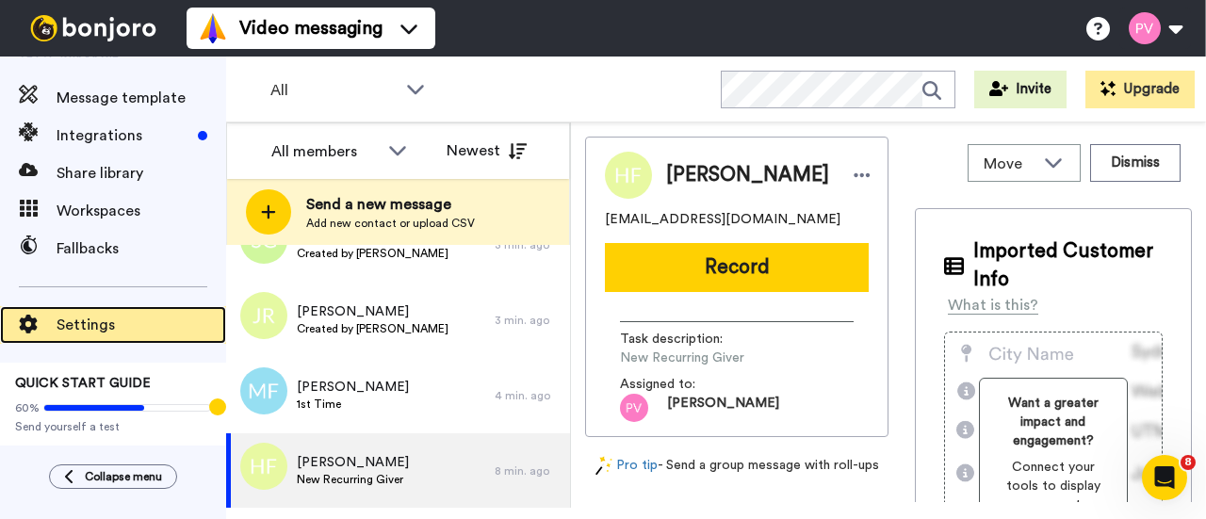
click at [102, 319] on span "Settings" at bounding box center [142, 325] width 170 height 23
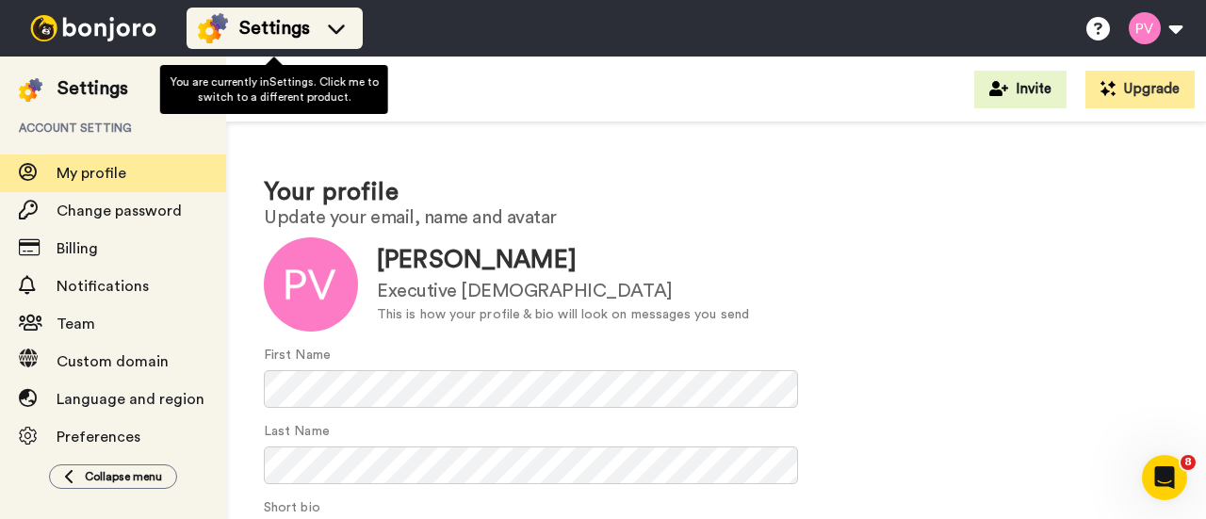
click at [335, 8] on li "Settings" at bounding box center [274, 28] width 176 height 41
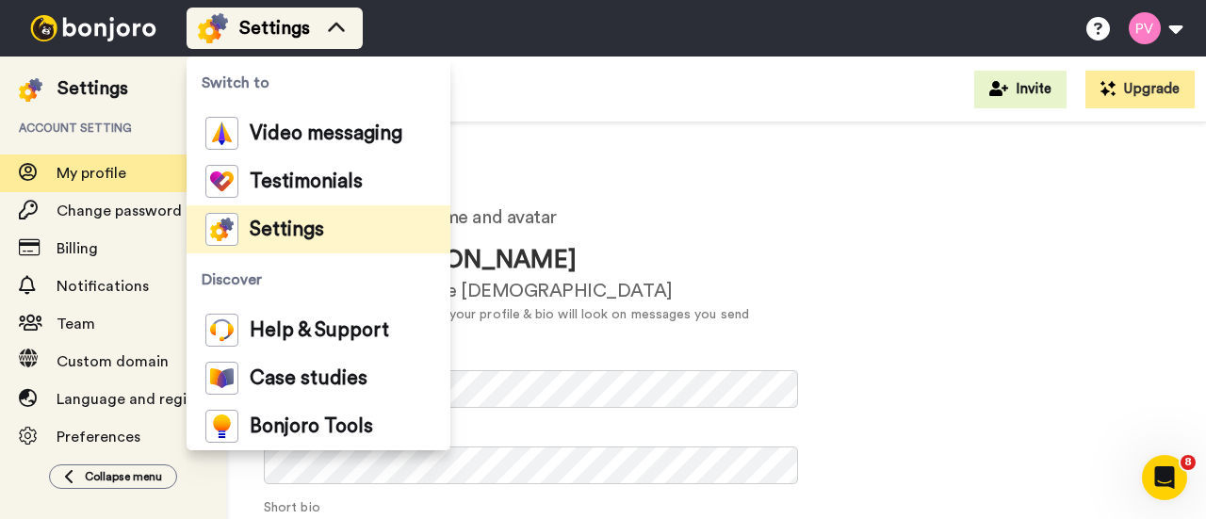
click at [335, 25] on icon at bounding box center [336, 27] width 17 height 9
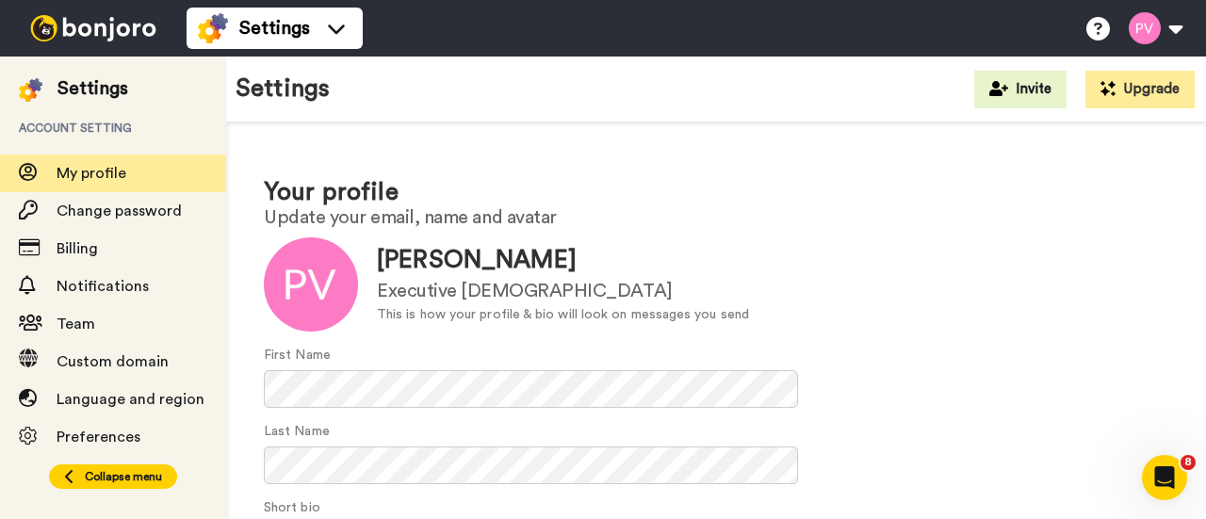
click at [134, 464] on button "Collapse menu" at bounding box center [113, 476] width 128 height 24
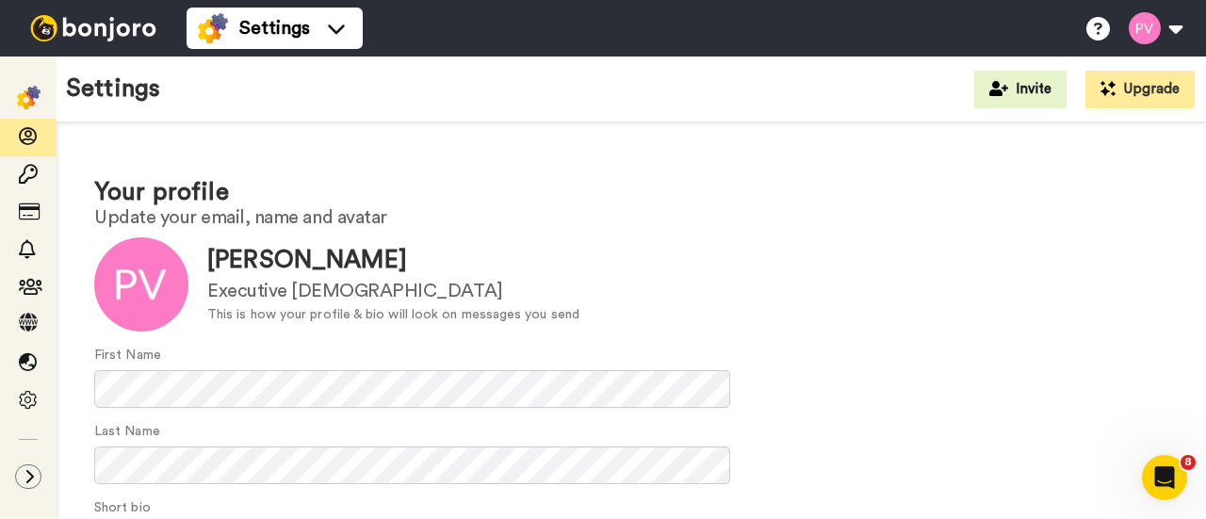
click at [28, 87] on img at bounding box center [29, 98] width 24 height 24
click at [130, 27] on img at bounding box center [93, 28] width 141 height 26
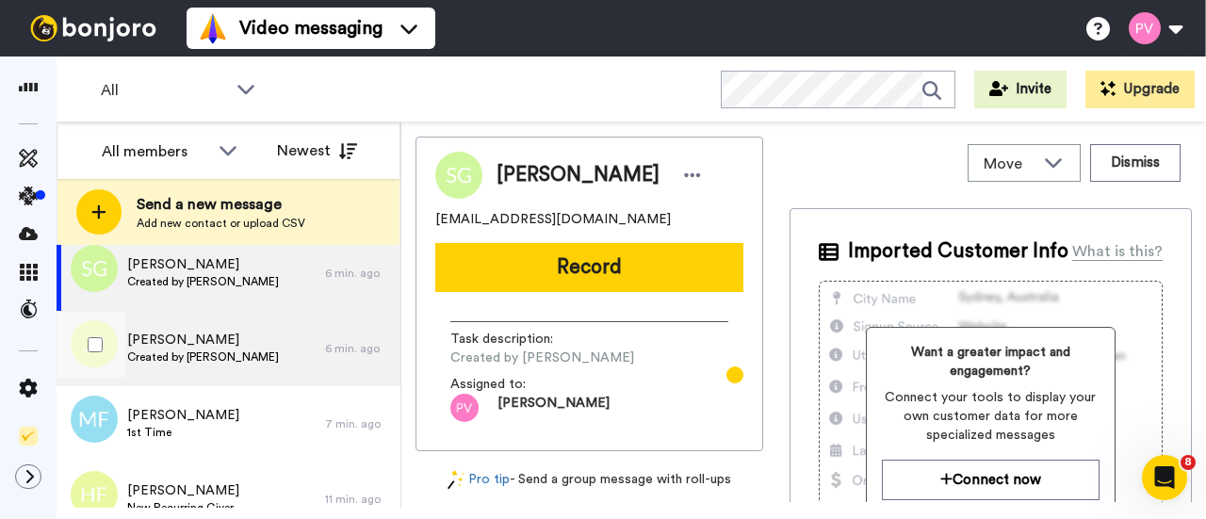
scroll to position [57, 0]
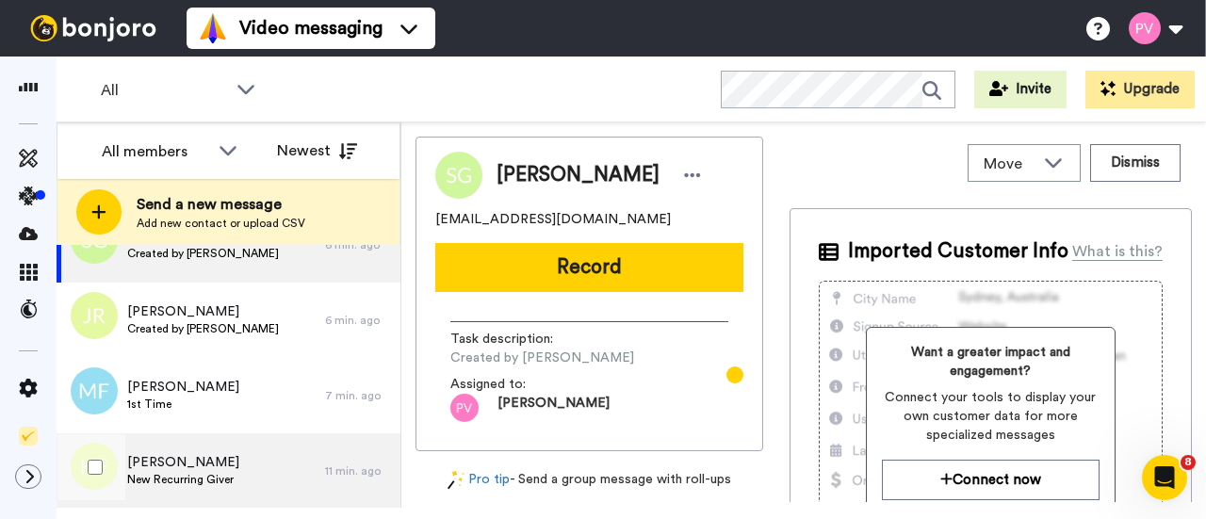
click at [222, 453] on span "[PERSON_NAME]" at bounding box center [183, 462] width 112 height 19
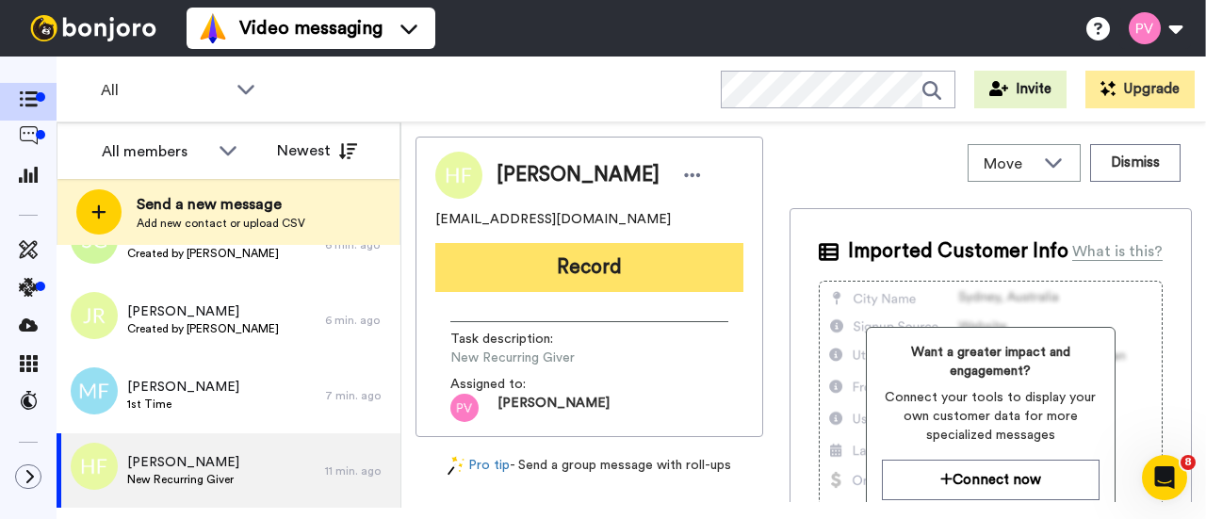
click at [595, 259] on button "Record" at bounding box center [589, 267] width 308 height 49
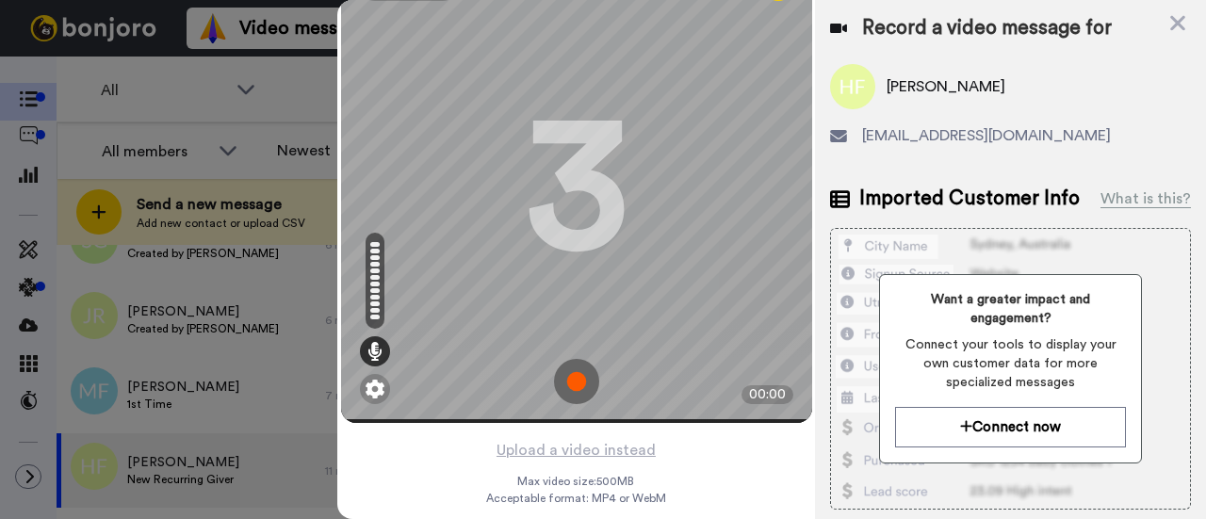
scroll to position [90, 0]
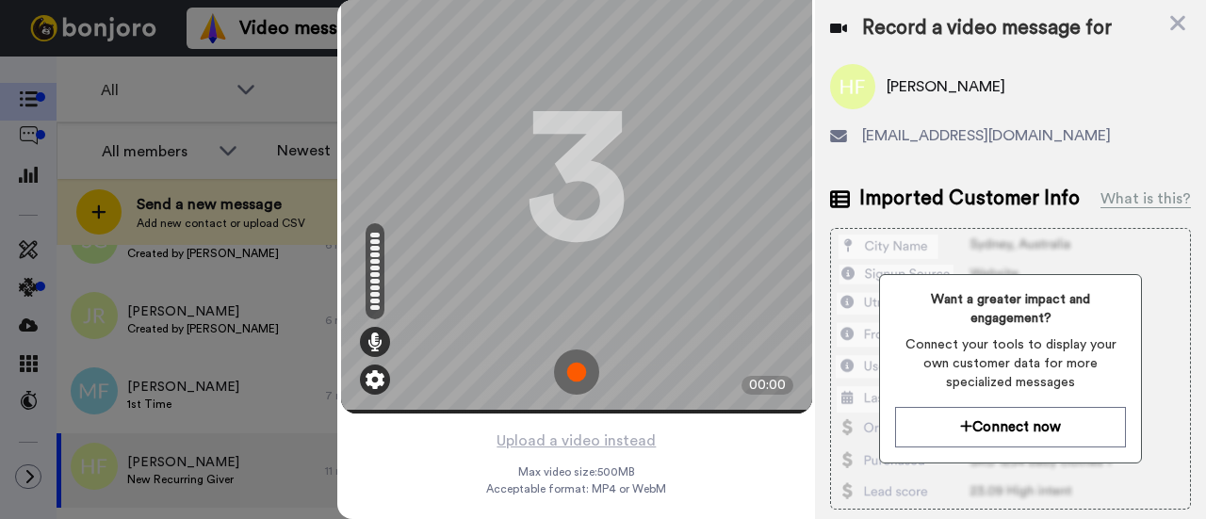
click at [366, 370] on img at bounding box center [374, 379] width 19 height 19
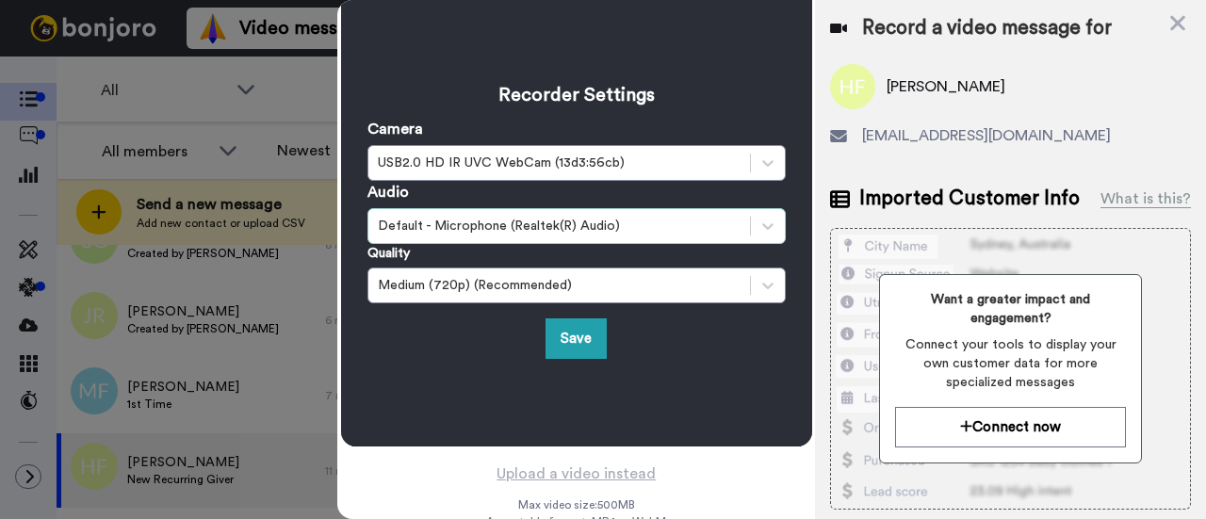
scroll to position [0, 0]
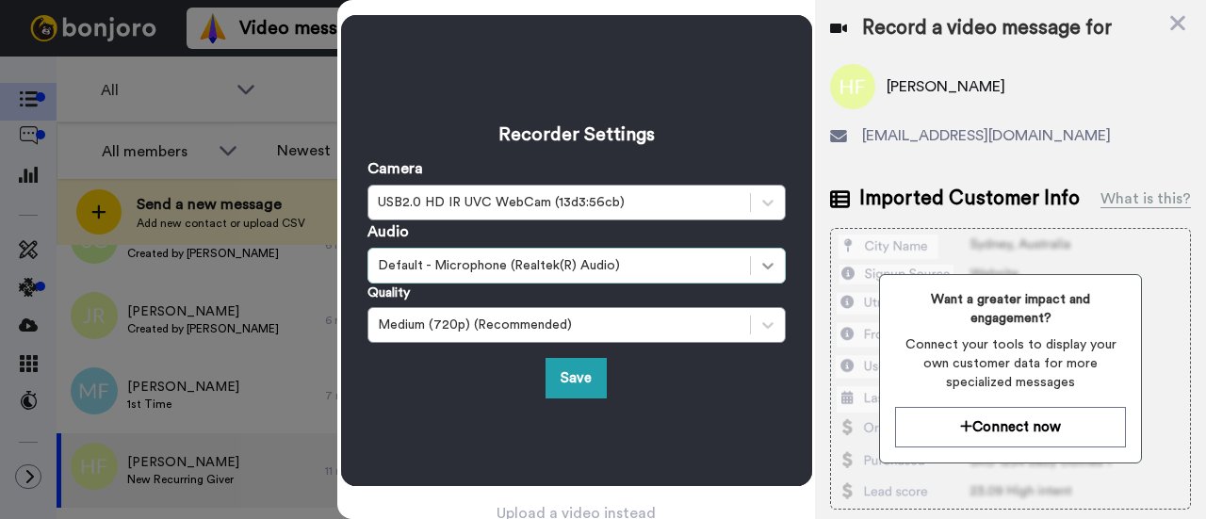
click at [763, 262] on icon at bounding box center [767, 265] width 19 height 19
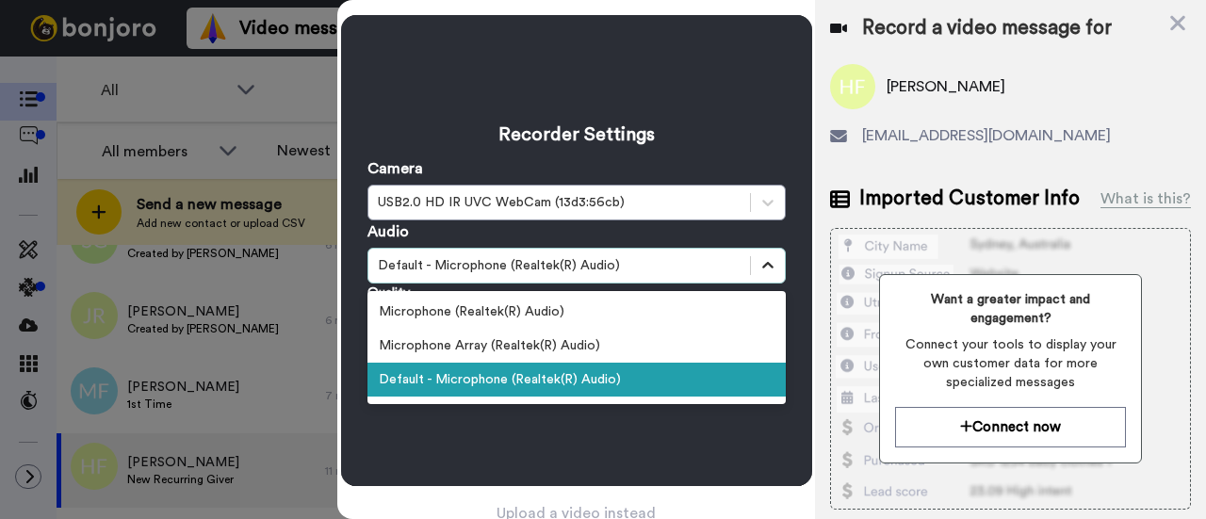
scroll to position [4, 0]
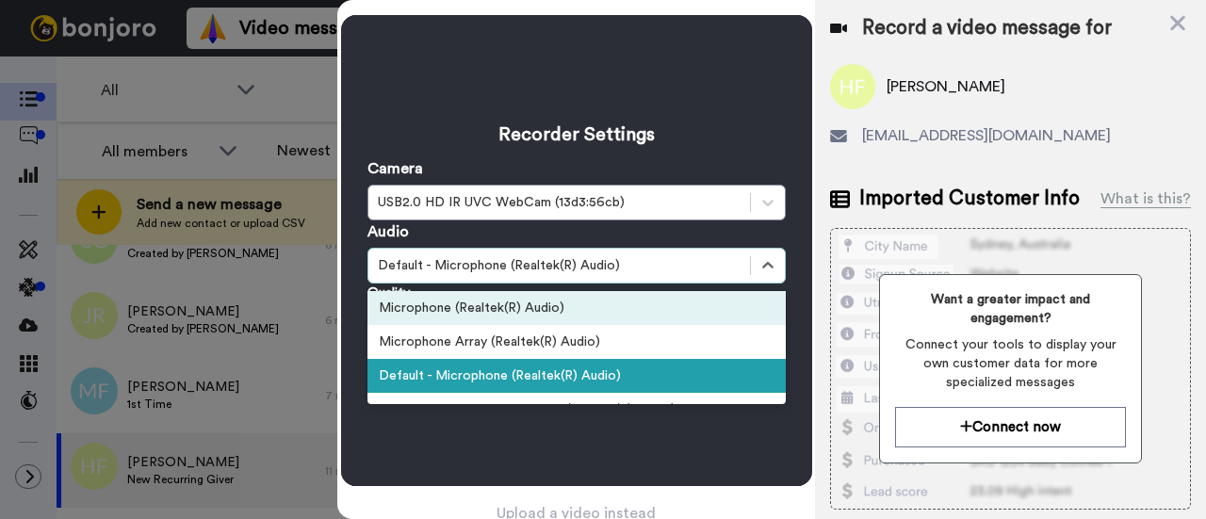
click at [524, 299] on div "Microphone (Realtek(R) Audio)" at bounding box center [576, 308] width 418 height 34
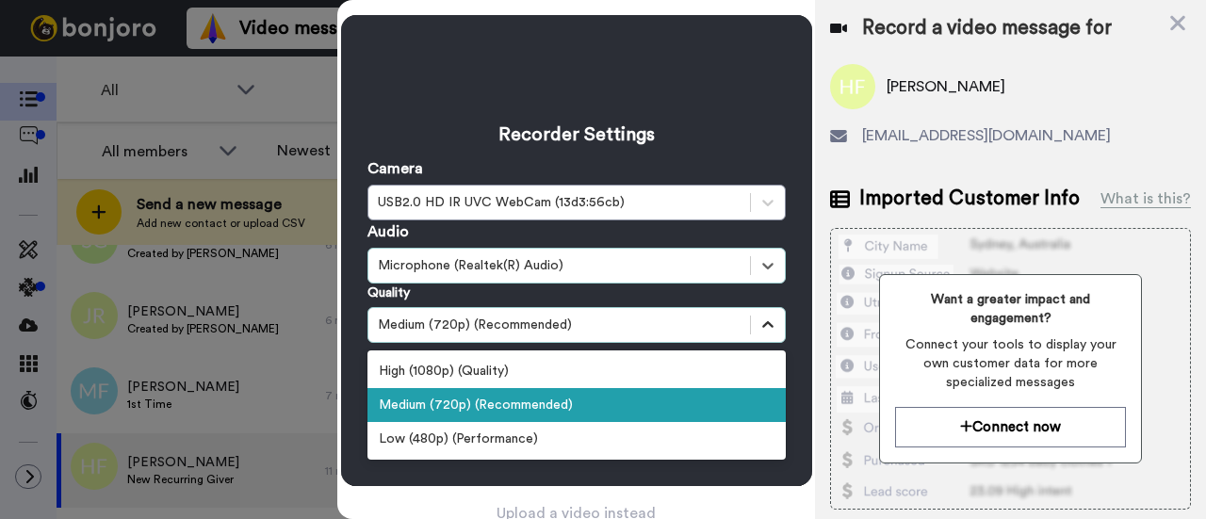
click at [770, 317] on div at bounding box center [768, 325] width 34 height 34
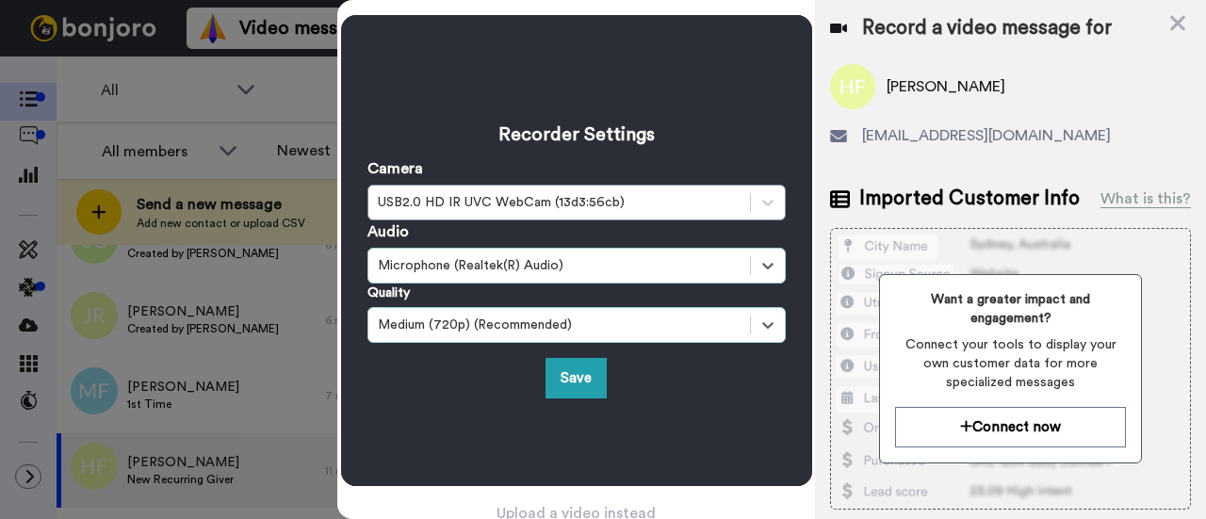
click at [770, 317] on div at bounding box center [768, 325] width 34 height 34
click at [770, 316] on div at bounding box center [768, 325] width 34 height 34
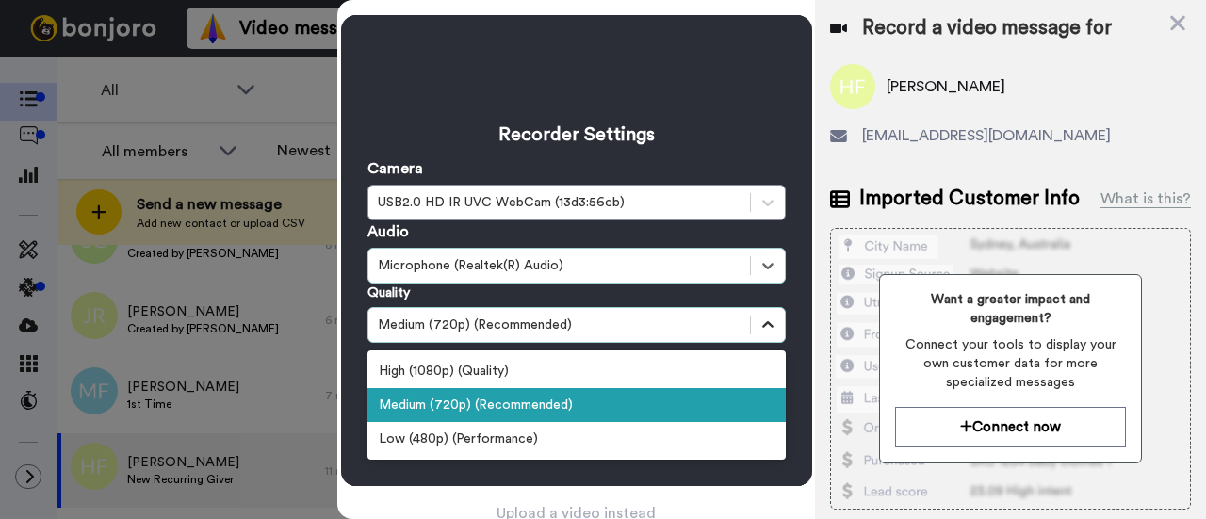
click at [769, 316] on div at bounding box center [768, 325] width 34 height 34
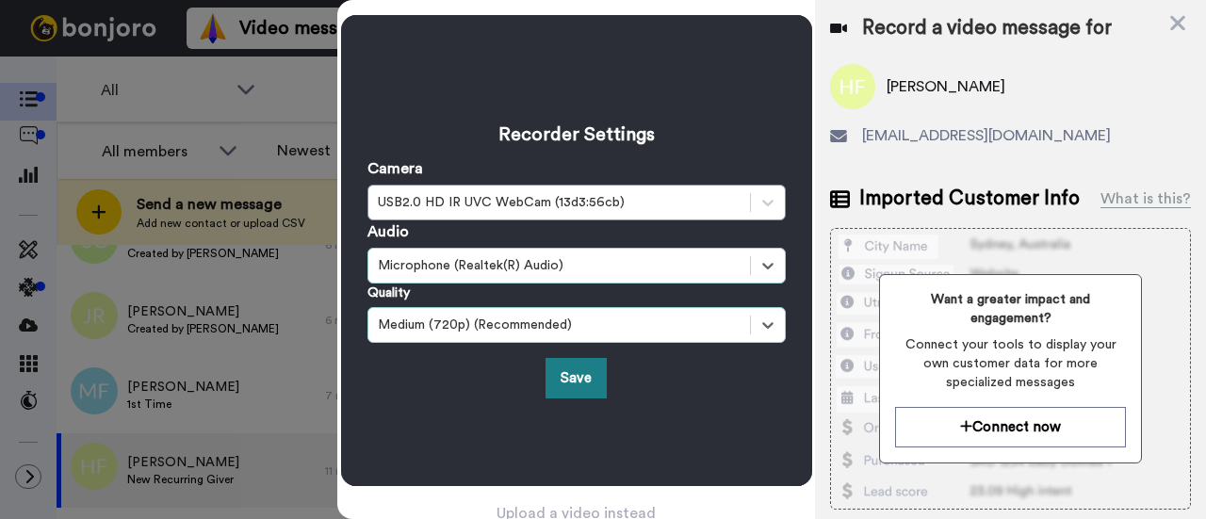
click at [578, 365] on button "Save" at bounding box center [575, 378] width 61 height 40
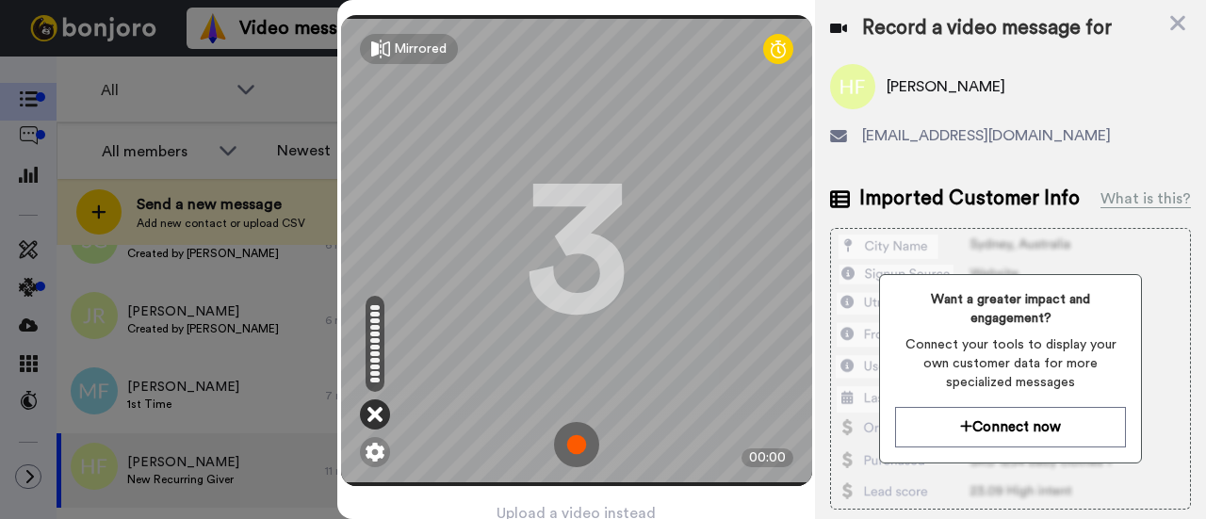
click at [372, 410] on icon at bounding box center [374, 414] width 15 height 19
click at [566, 436] on img at bounding box center [576, 444] width 45 height 45
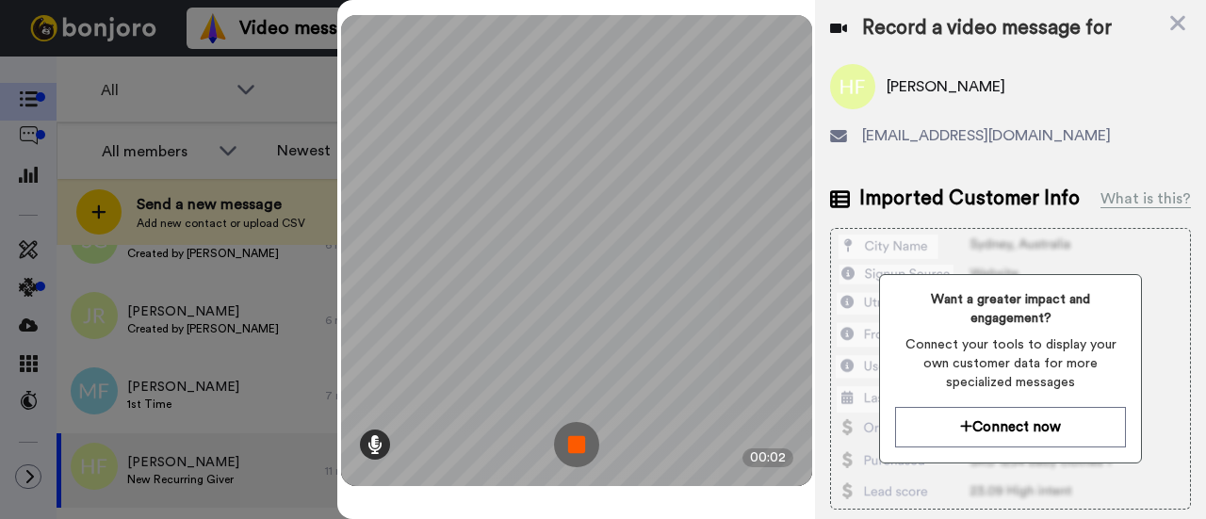
click at [373, 440] on icon at bounding box center [374, 444] width 15 height 19
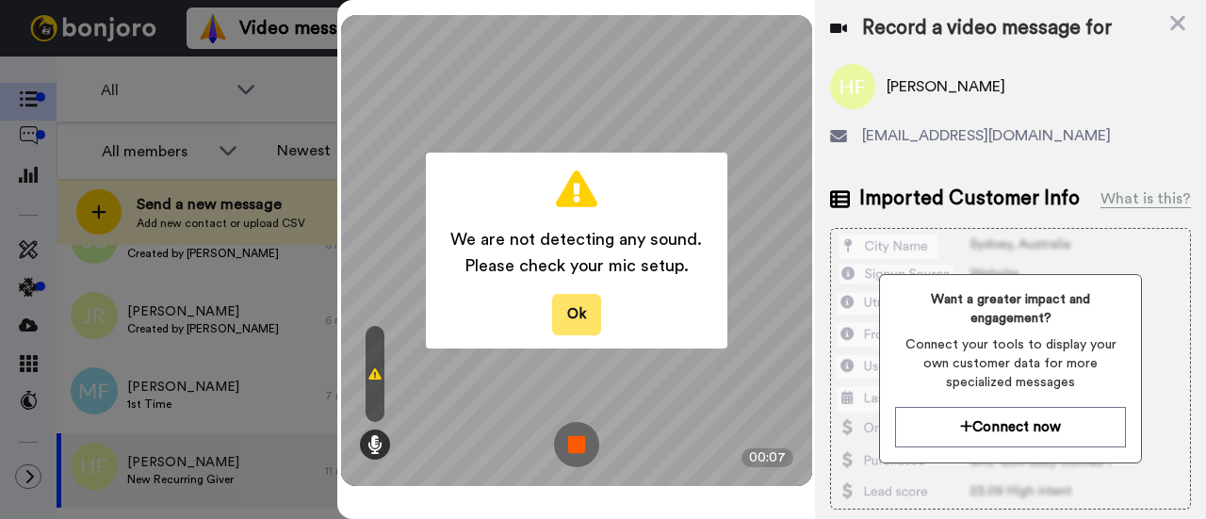
click at [586, 316] on button "Ok" at bounding box center [576, 314] width 49 height 40
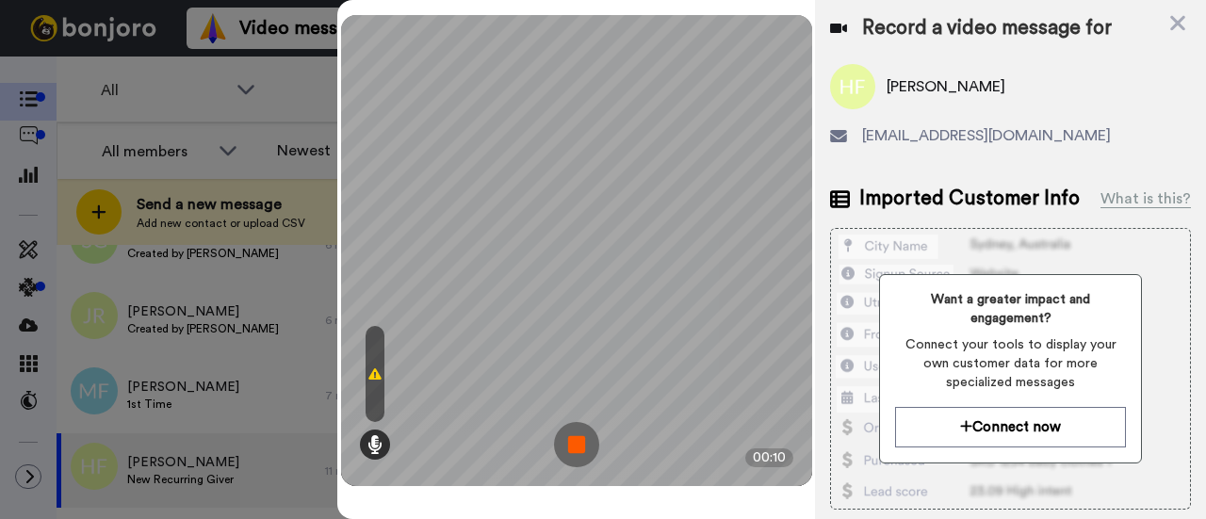
click at [377, 373] on icon at bounding box center [374, 373] width 13 height 15
click at [578, 445] on img at bounding box center [576, 444] width 45 height 45
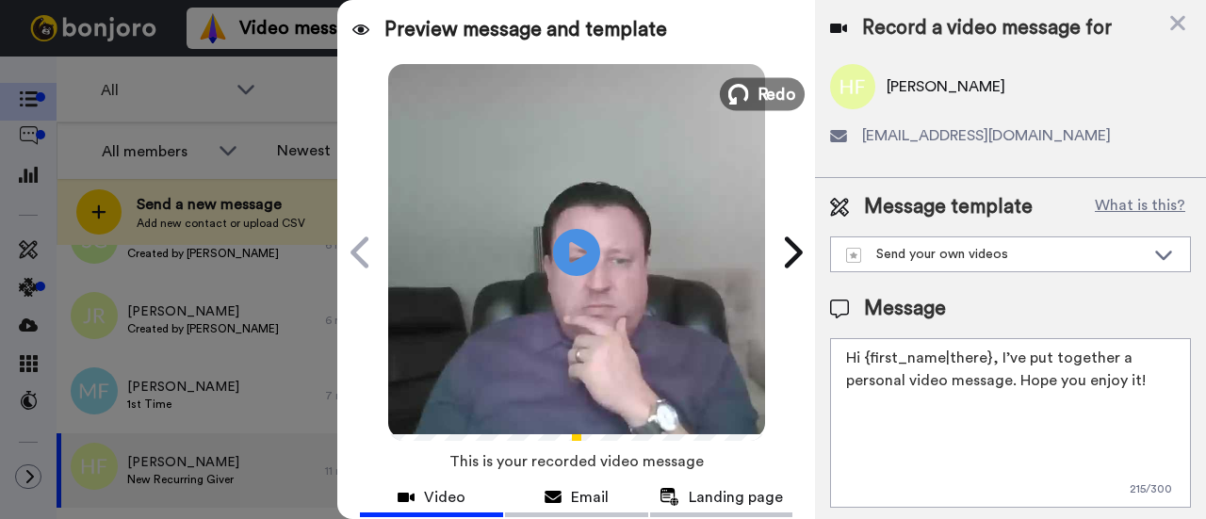
click at [734, 89] on icon at bounding box center [738, 94] width 21 height 21
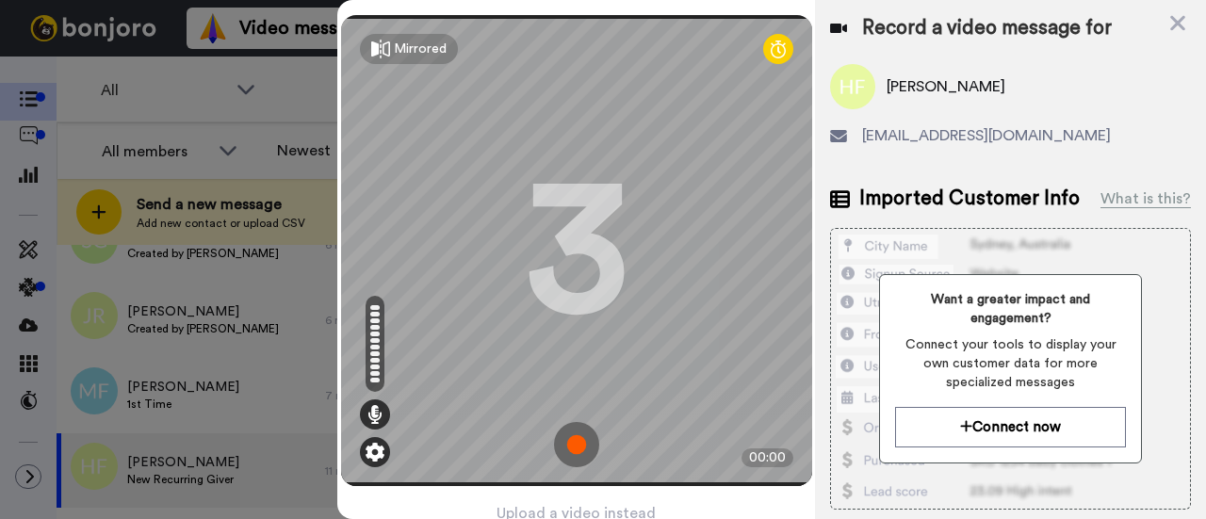
click at [367, 445] on img at bounding box center [374, 452] width 19 height 19
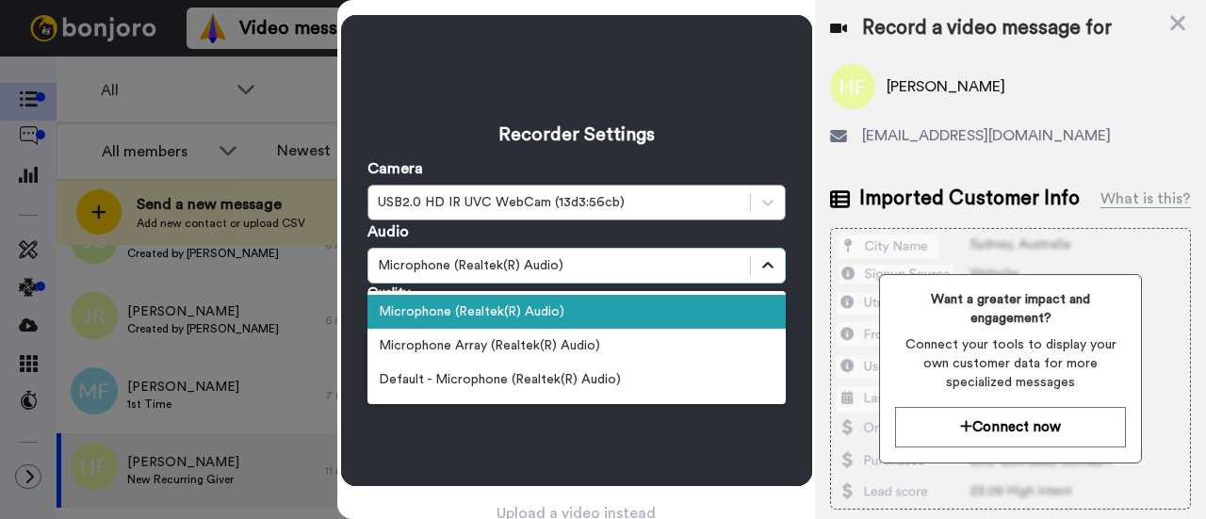
click at [762, 263] on icon at bounding box center [767, 265] width 19 height 19
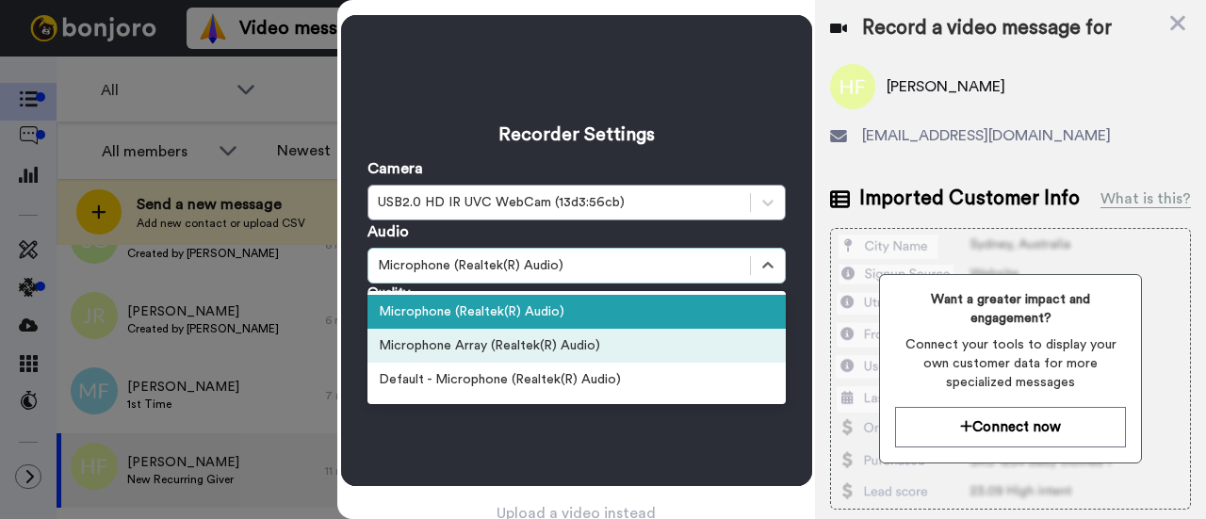
click at [571, 344] on div "Microphone Array (Realtek(R) Audio)" at bounding box center [576, 346] width 418 height 34
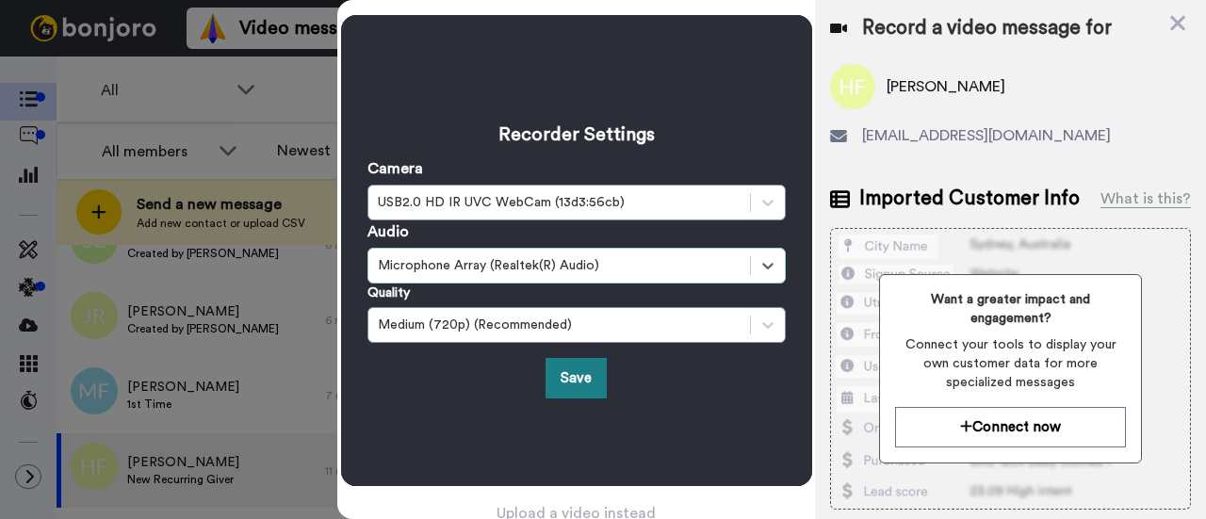
click at [582, 380] on button "Save" at bounding box center [575, 378] width 61 height 40
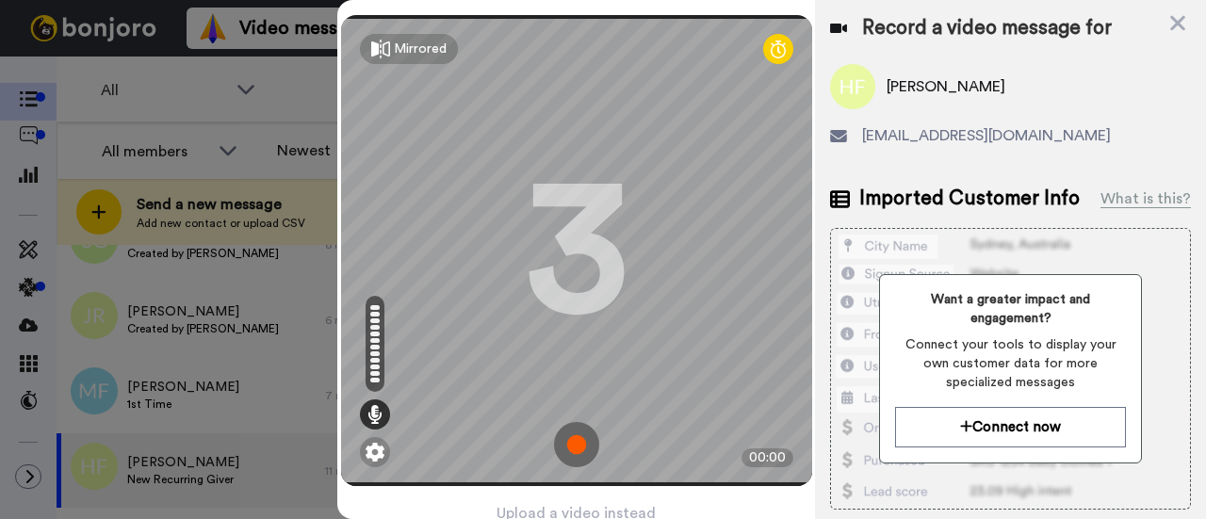
click at [568, 435] on img at bounding box center [576, 444] width 45 height 45
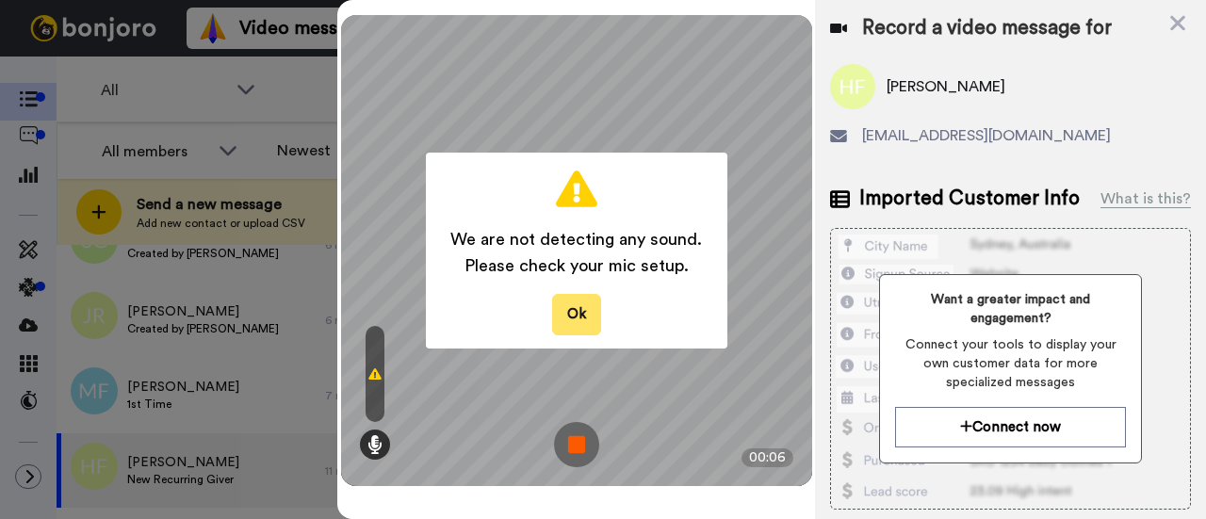
click at [569, 322] on button "Ok" at bounding box center [576, 314] width 49 height 40
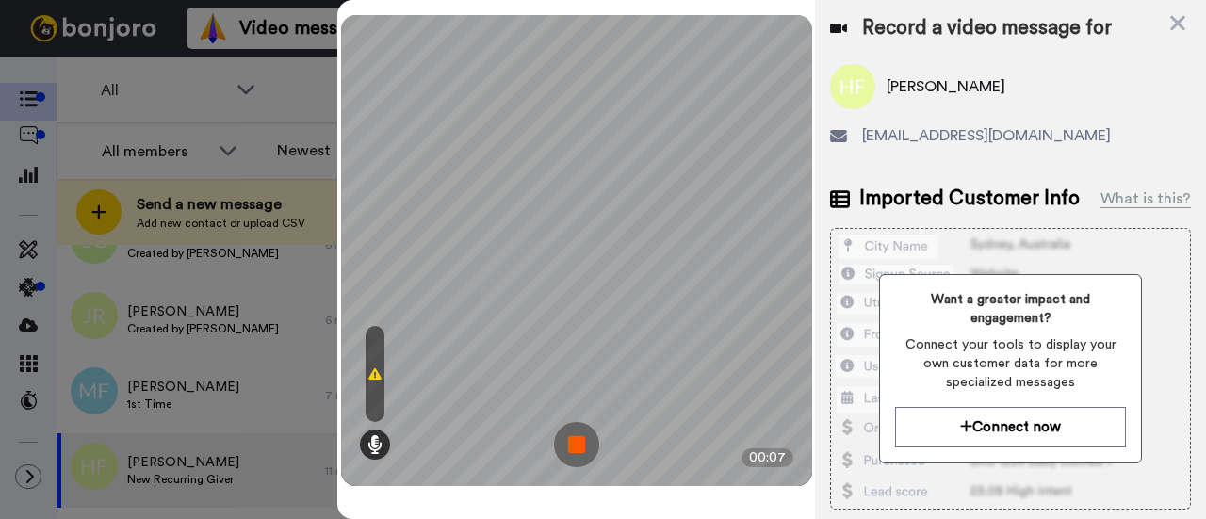
click at [576, 436] on img at bounding box center [576, 444] width 45 height 45
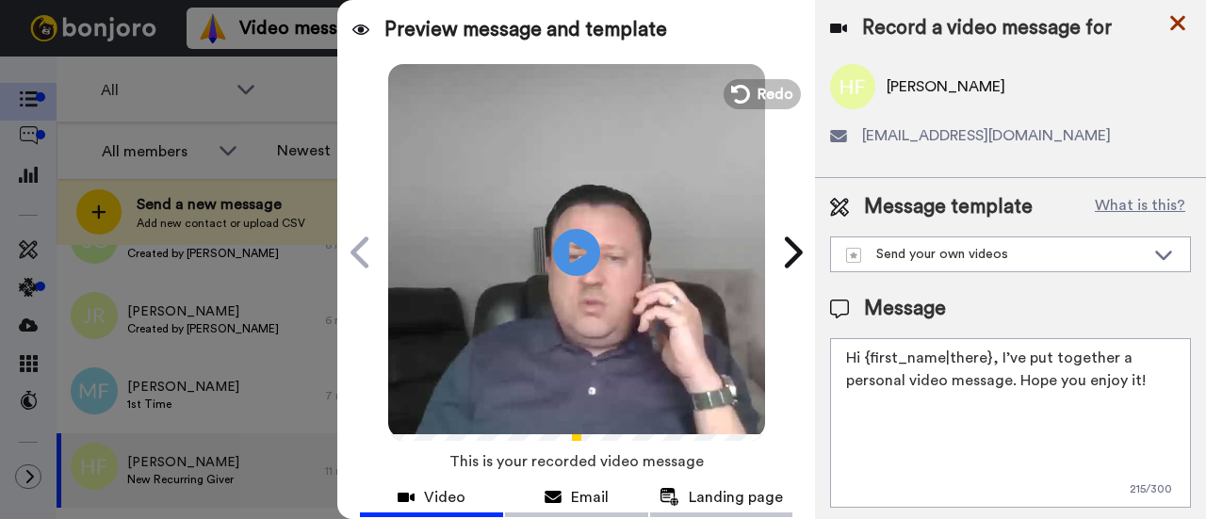
click at [1174, 24] on icon at bounding box center [1177, 23] width 15 height 15
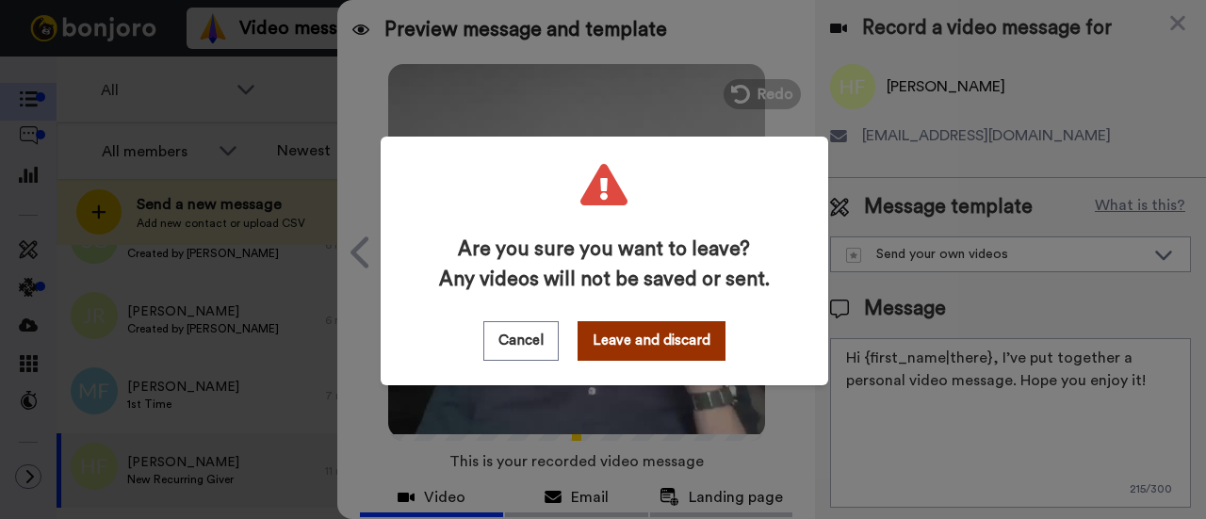
click at [647, 342] on button "Leave and discard" at bounding box center [651, 341] width 148 height 40
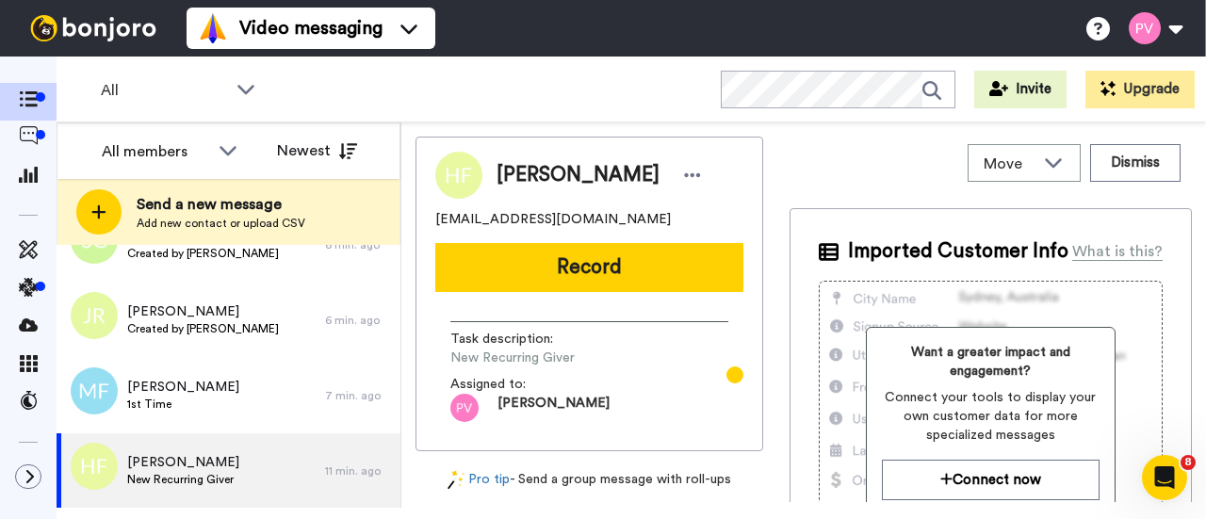
scroll to position [0, 0]
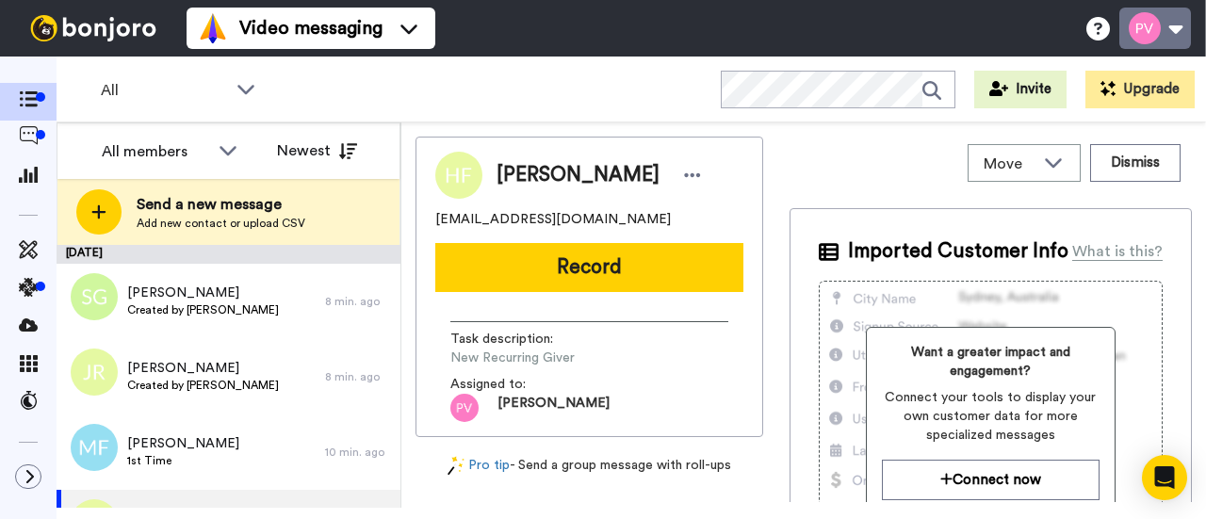
click at [1179, 33] on button at bounding box center [1155, 28] width 72 height 41
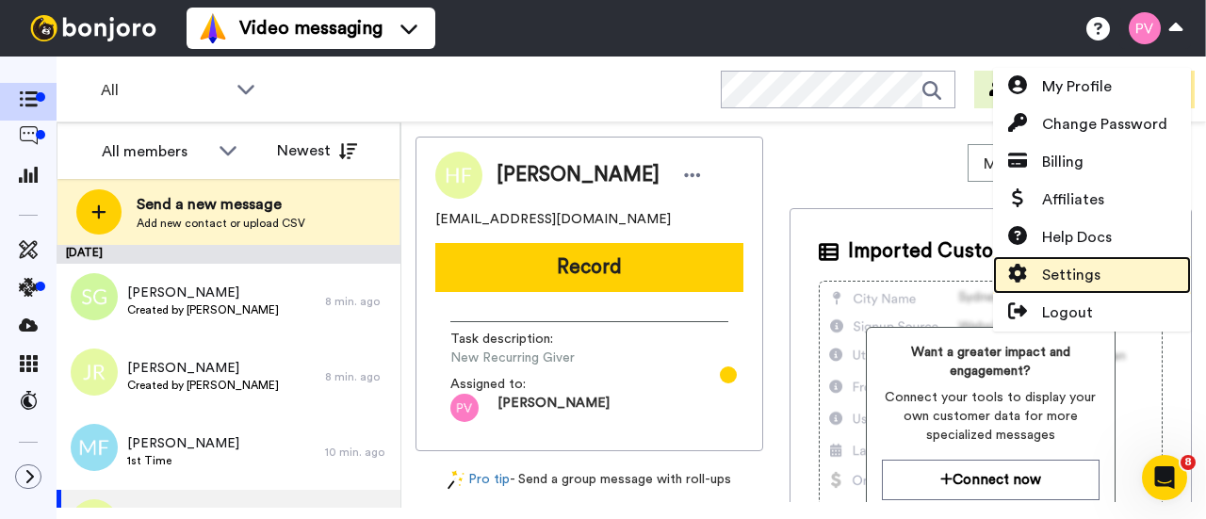
click at [1095, 272] on span "Settings" at bounding box center [1071, 275] width 58 height 23
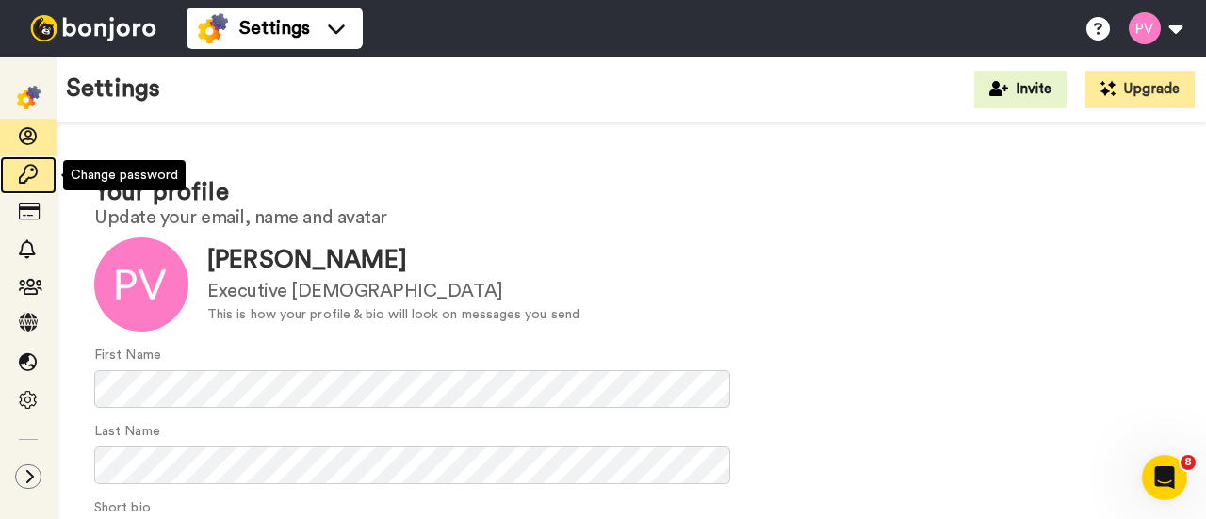
click at [30, 176] on icon at bounding box center [28, 174] width 19 height 19
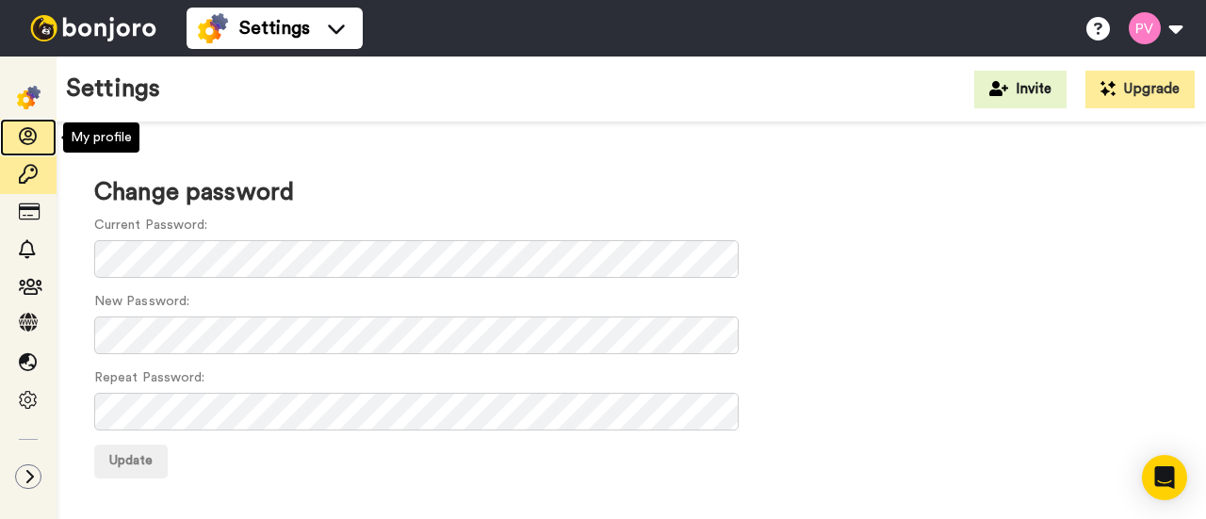
click at [19, 128] on icon at bounding box center [28, 136] width 19 height 19
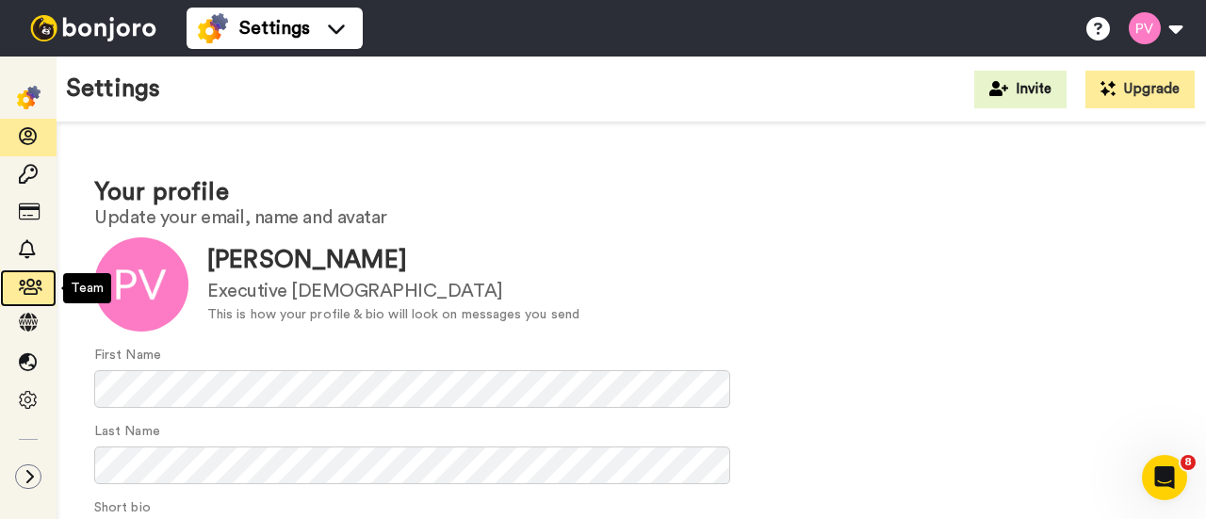
click at [37, 284] on icon at bounding box center [28, 287] width 19 height 19
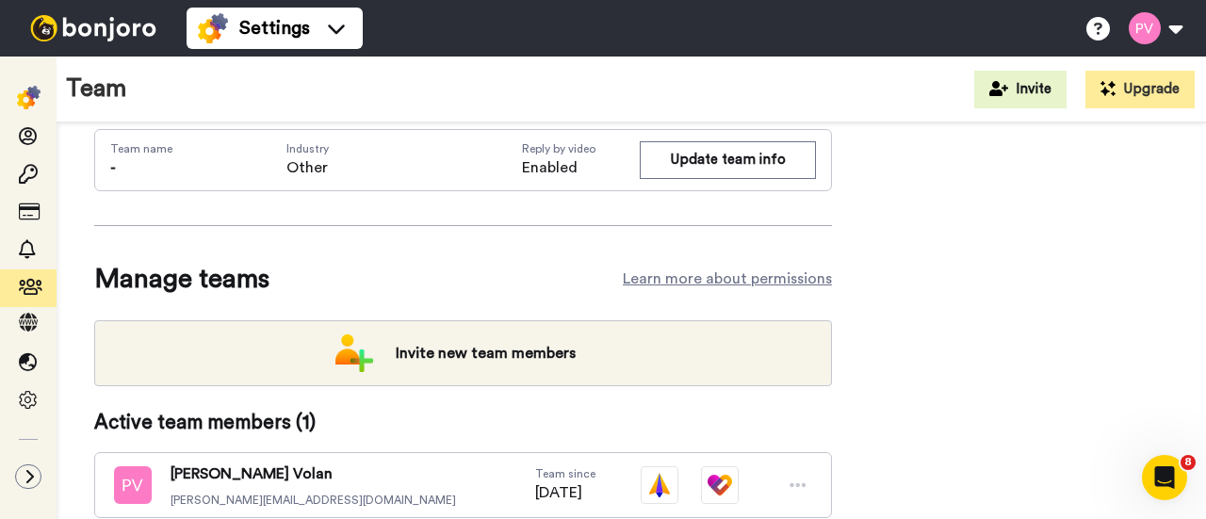
scroll to position [168, 0]
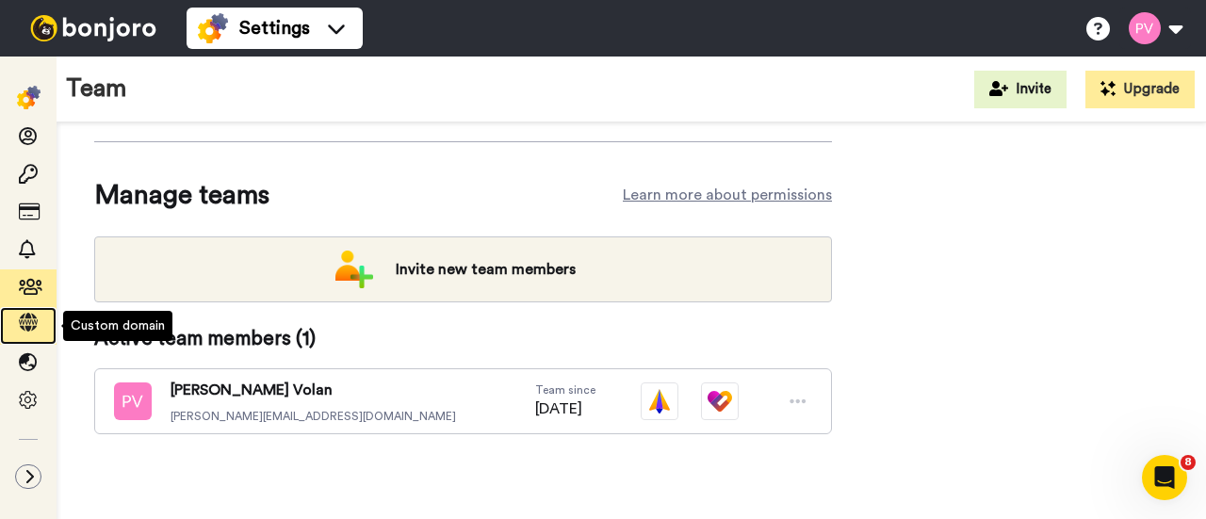
click at [38, 318] on span at bounding box center [28, 325] width 57 height 19
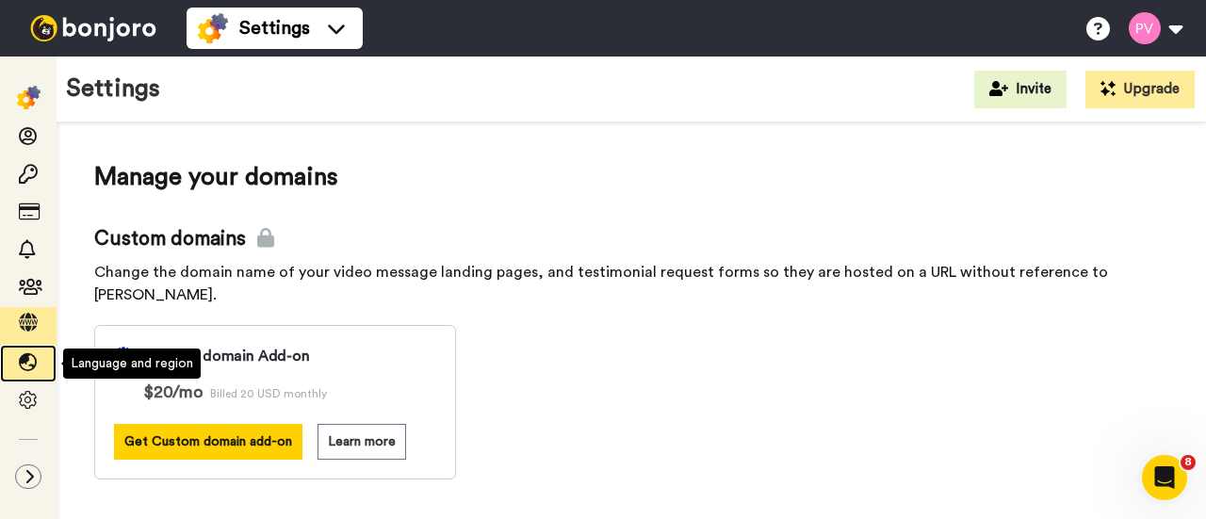
click at [30, 354] on icon at bounding box center [28, 362] width 19 height 19
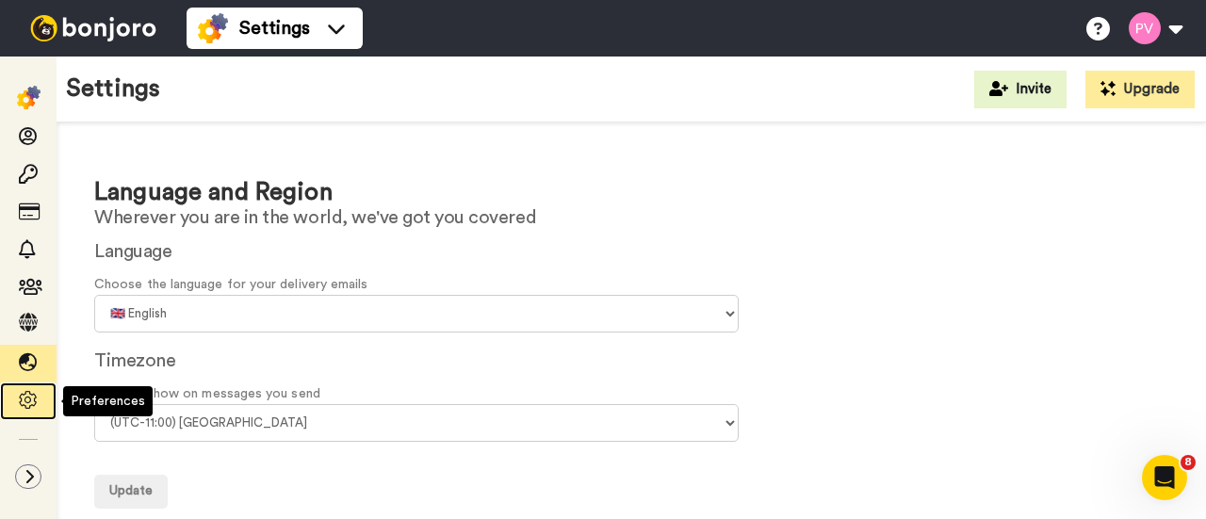
click at [32, 400] on icon at bounding box center [28, 400] width 19 height 19
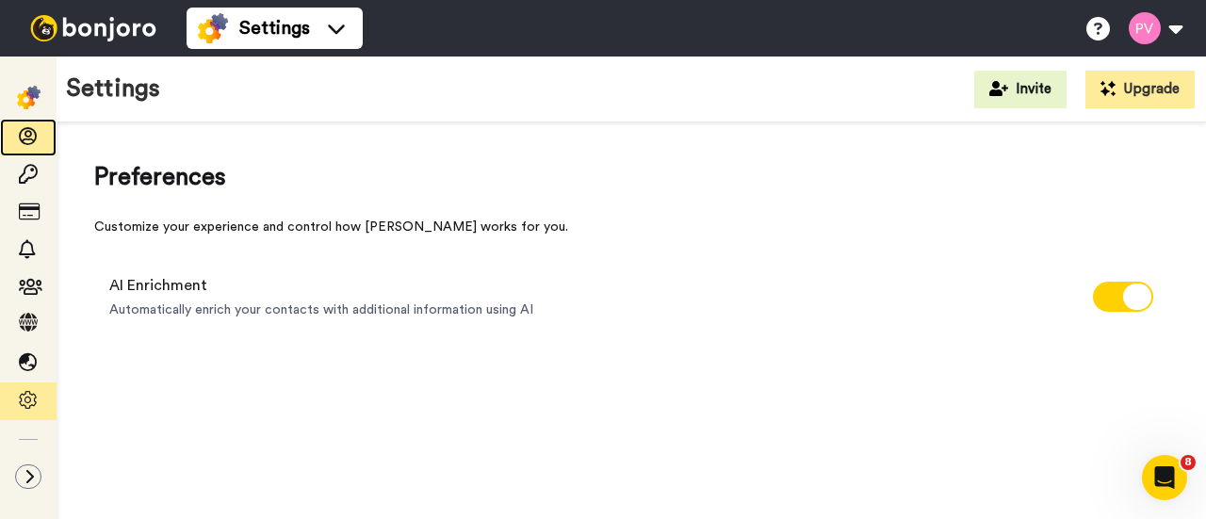
click at [28, 152] on div at bounding box center [28, 138] width 57 height 38
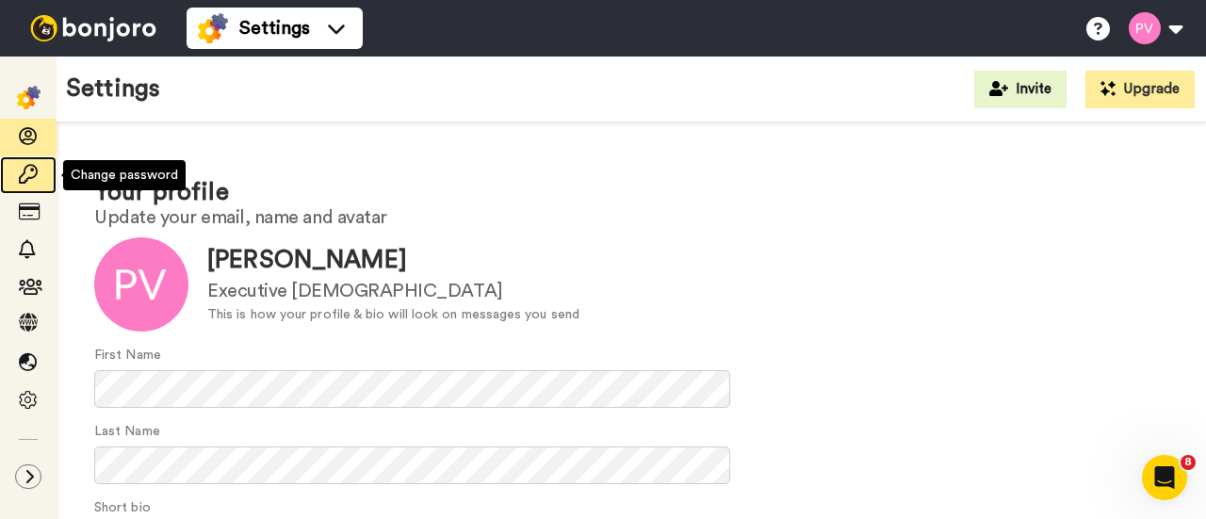
click at [30, 170] on icon at bounding box center [28, 174] width 19 height 19
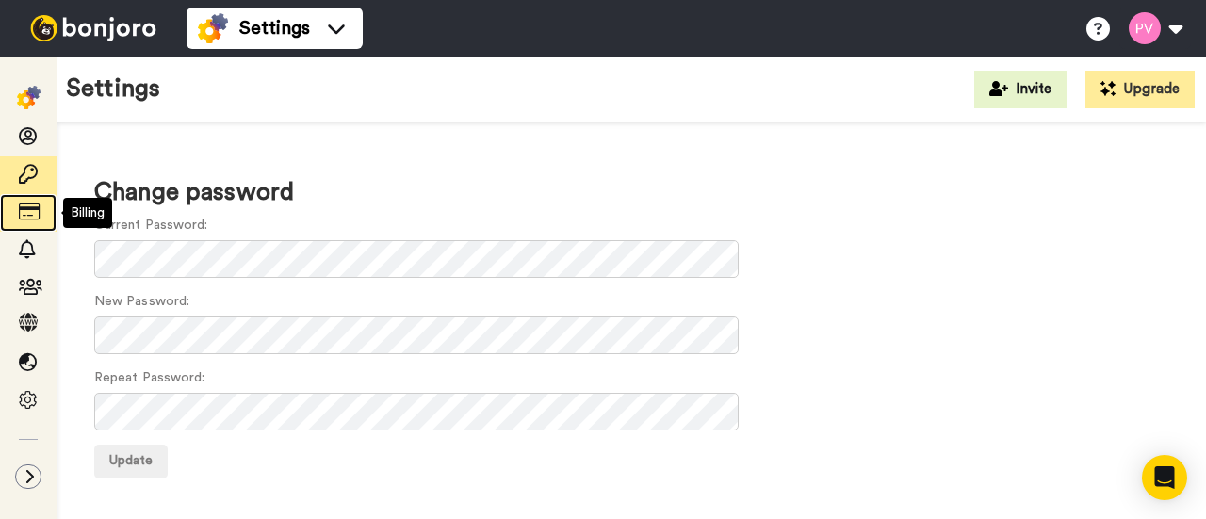
click at [30, 215] on icon at bounding box center [28, 211] width 19 height 19
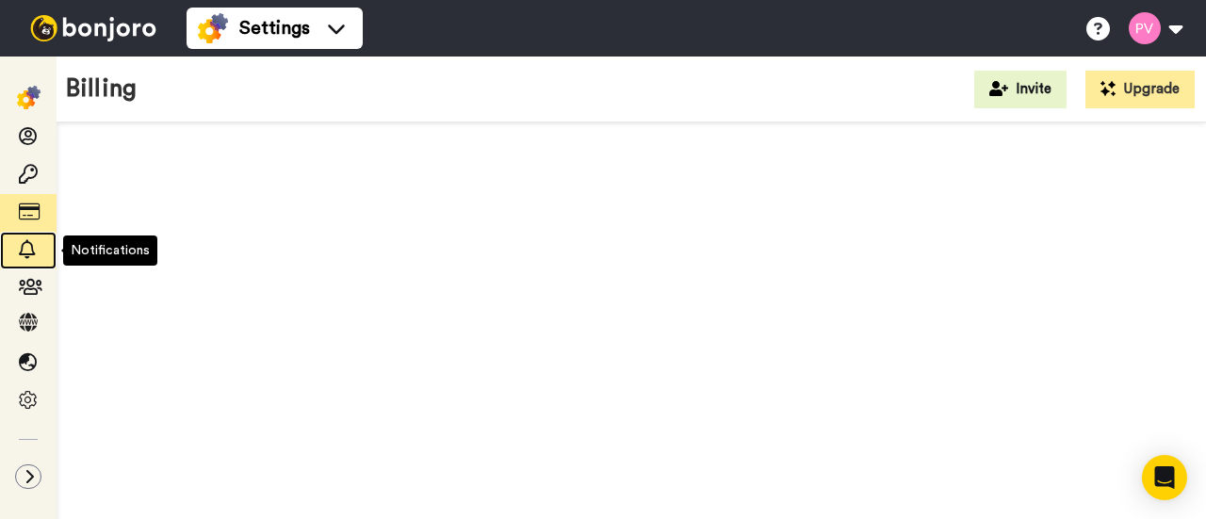
click at [28, 259] on span at bounding box center [28, 250] width 57 height 19
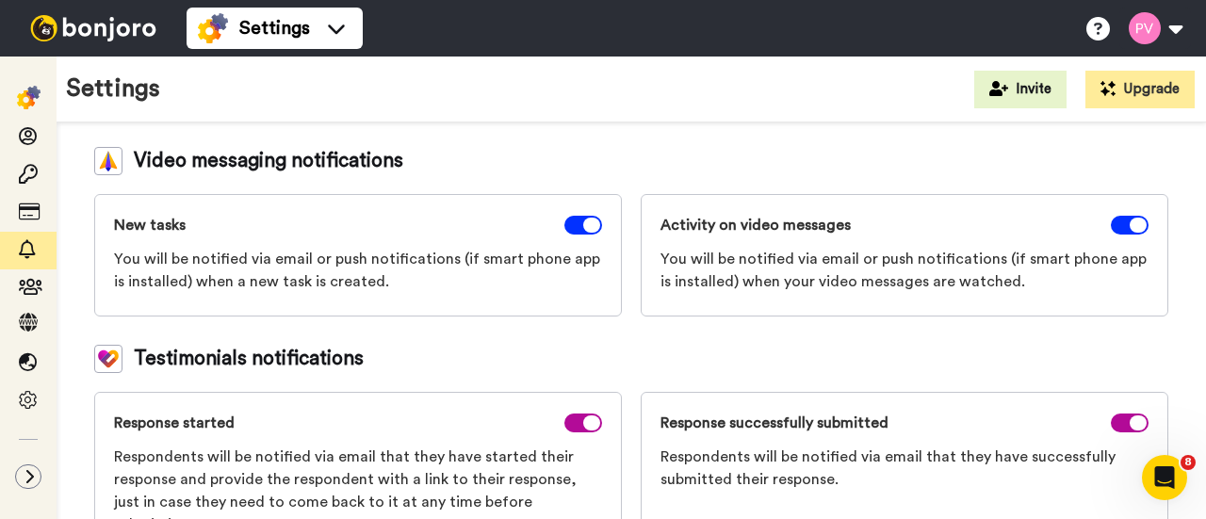
scroll to position [337, 0]
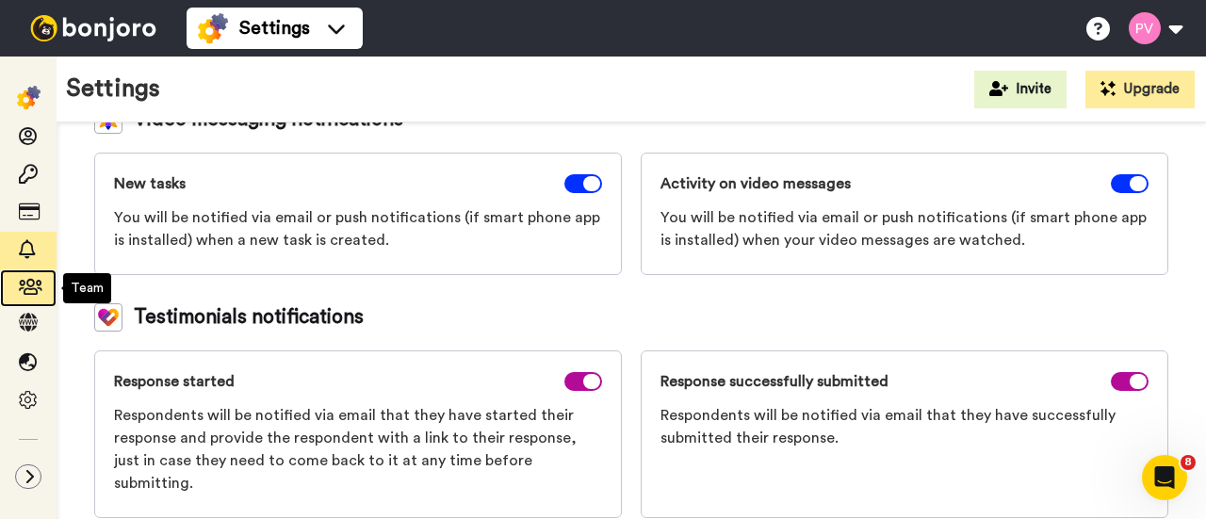
click at [20, 288] on icon at bounding box center [28, 287] width 19 height 19
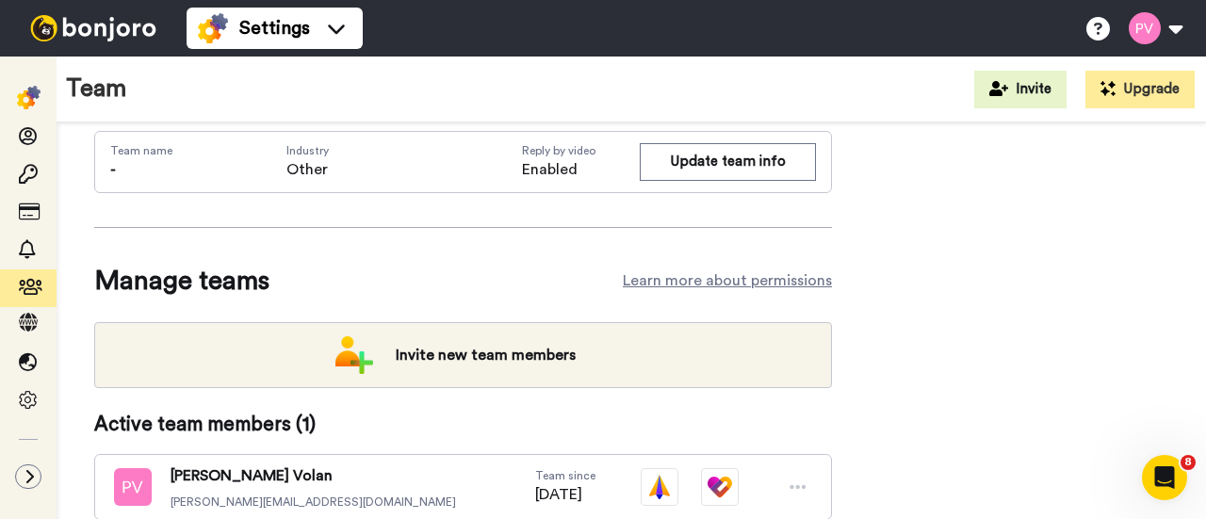
scroll to position [168, 0]
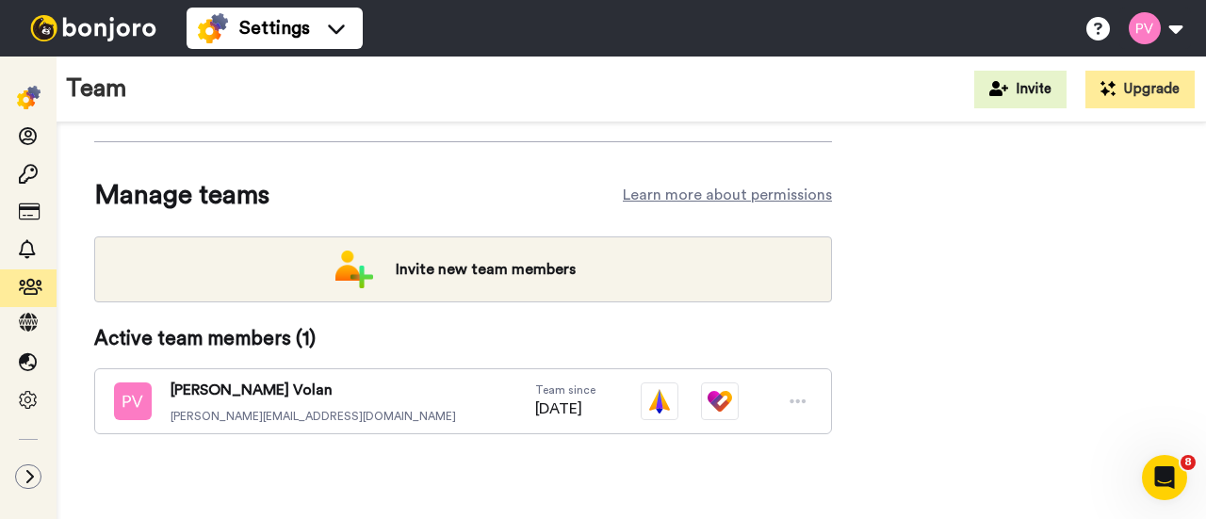
click at [100, 21] on img at bounding box center [93, 28] width 141 height 26
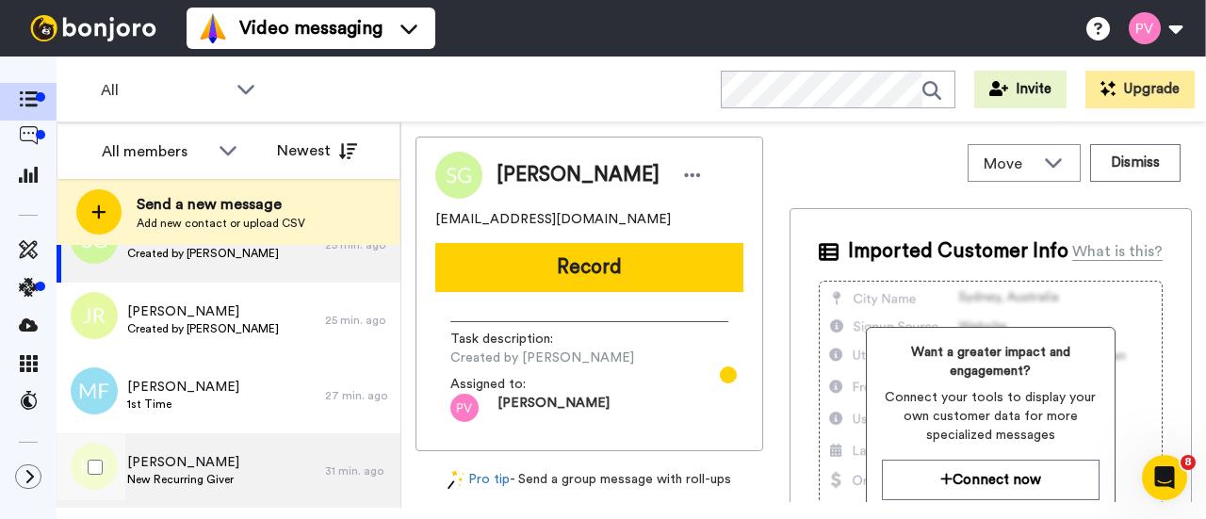
click at [191, 448] on div "Hector Figueroa New Recurring Giver" at bounding box center [191, 470] width 268 height 75
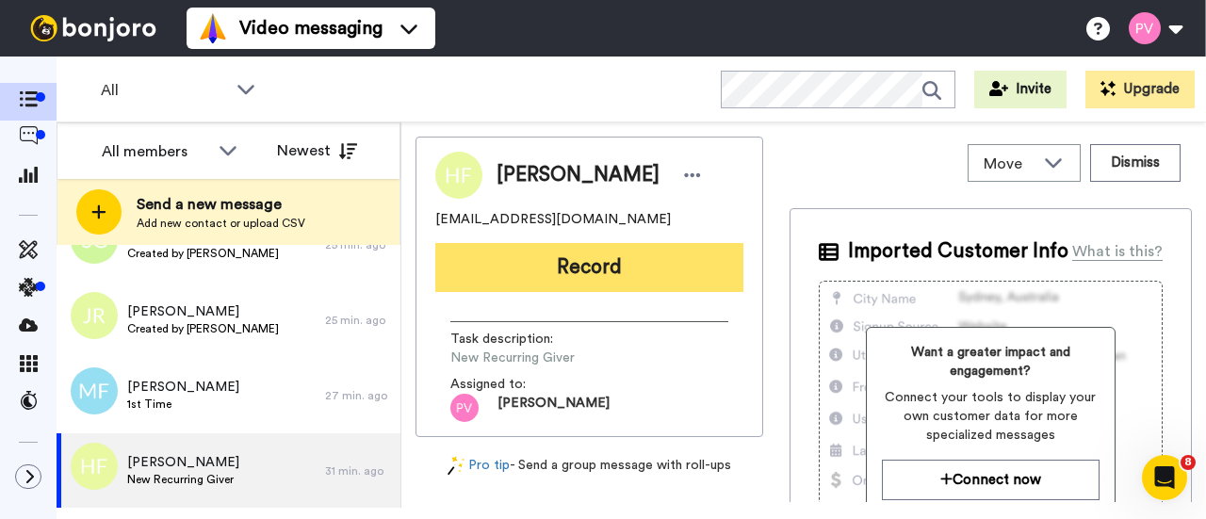
click at [554, 259] on button "Record" at bounding box center [589, 267] width 308 height 49
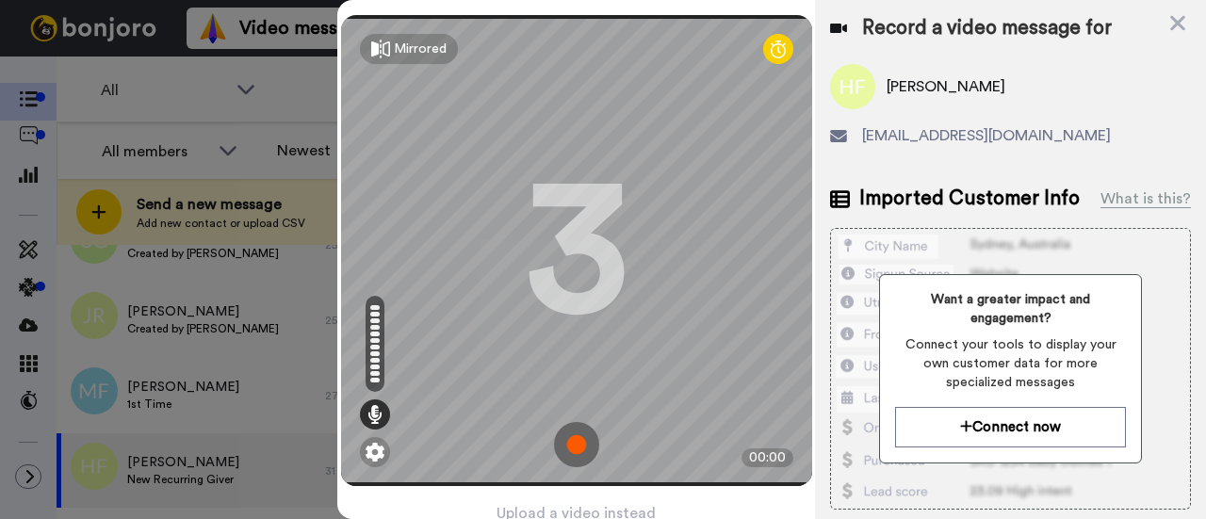
click at [573, 433] on img at bounding box center [576, 444] width 45 height 45
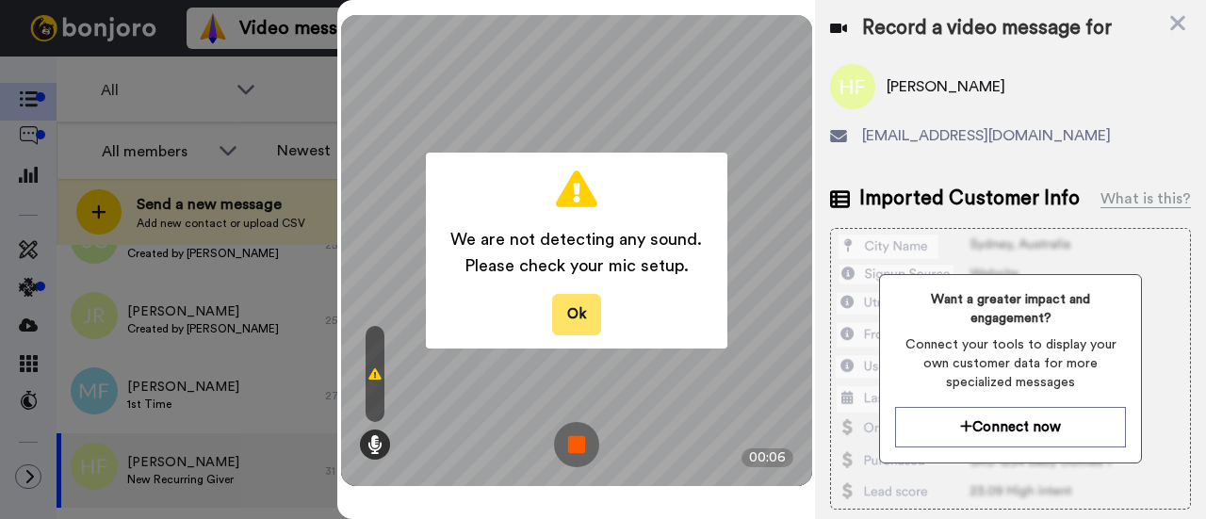
click at [563, 316] on button "Ok" at bounding box center [576, 314] width 49 height 40
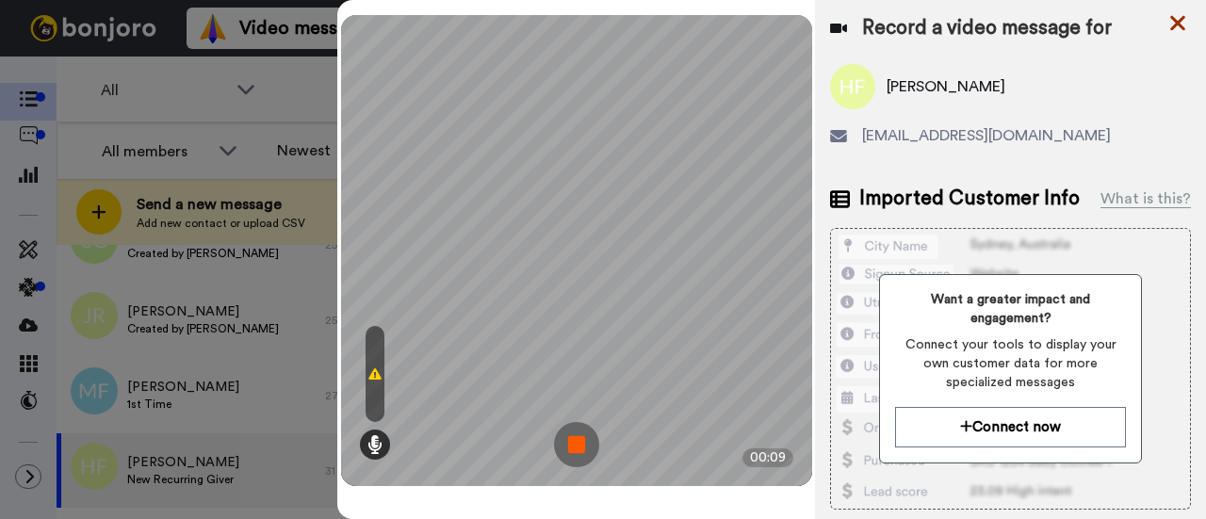
click at [1172, 25] on icon at bounding box center [1177, 23] width 19 height 24
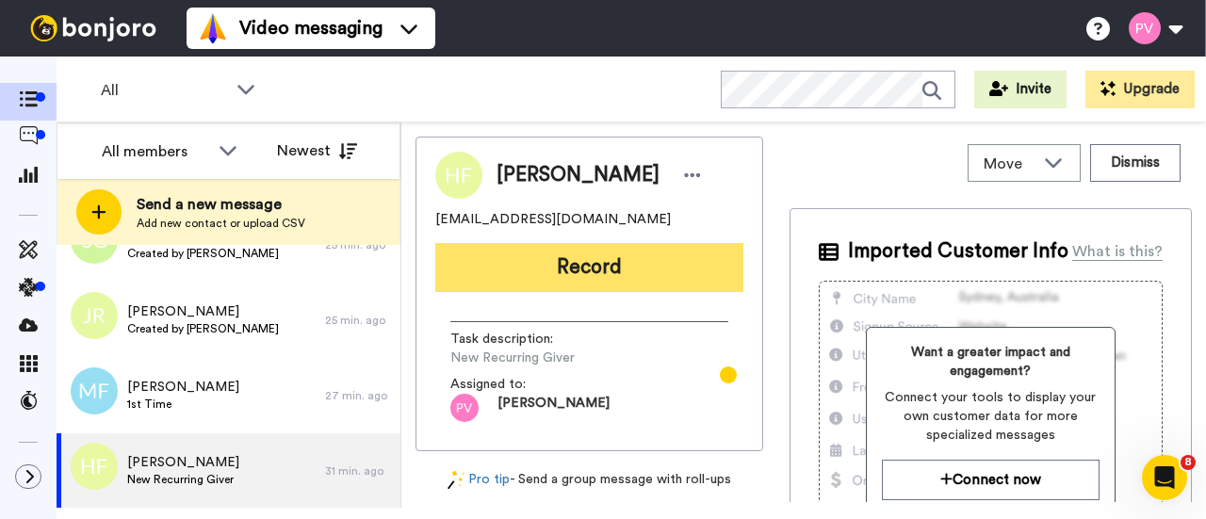
click at [593, 271] on button "Record" at bounding box center [589, 267] width 308 height 49
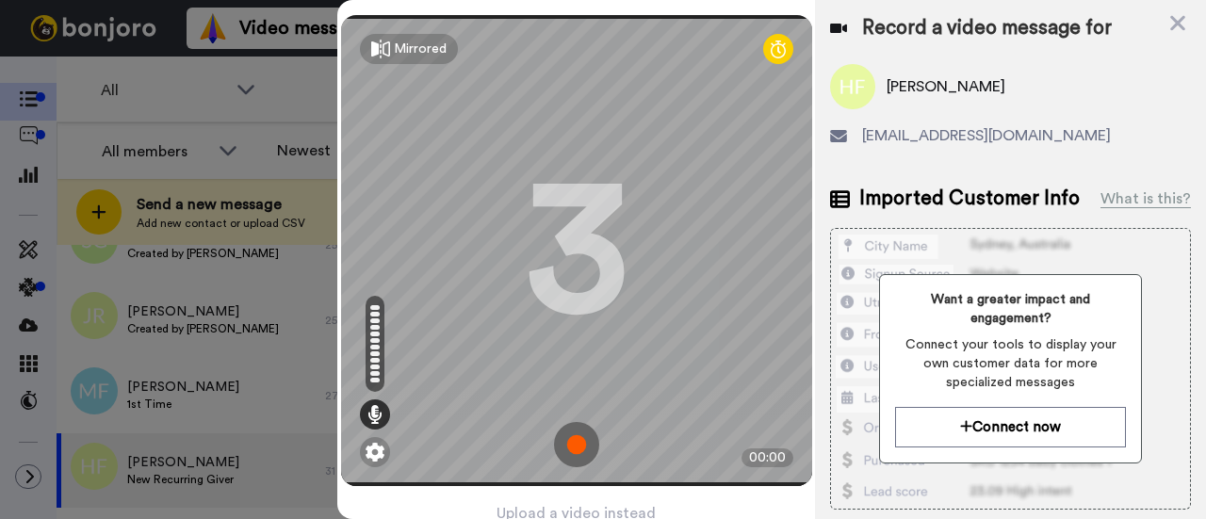
click at [589, 433] on img at bounding box center [576, 444] width 45 height 45
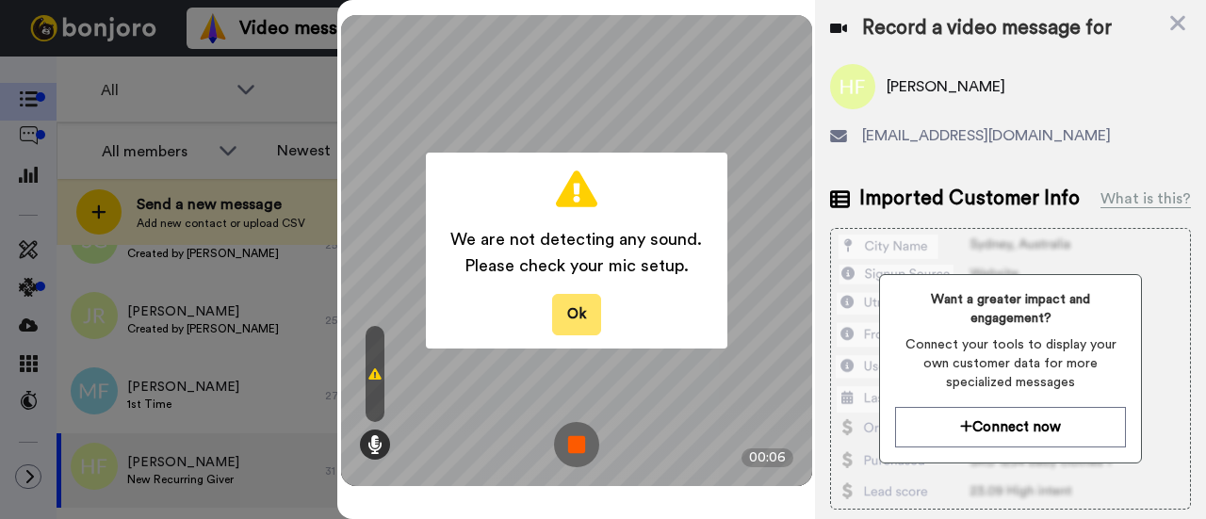
click at [585, 316] on button "Ok" at bounding box center [576, 314] width 49 height 40
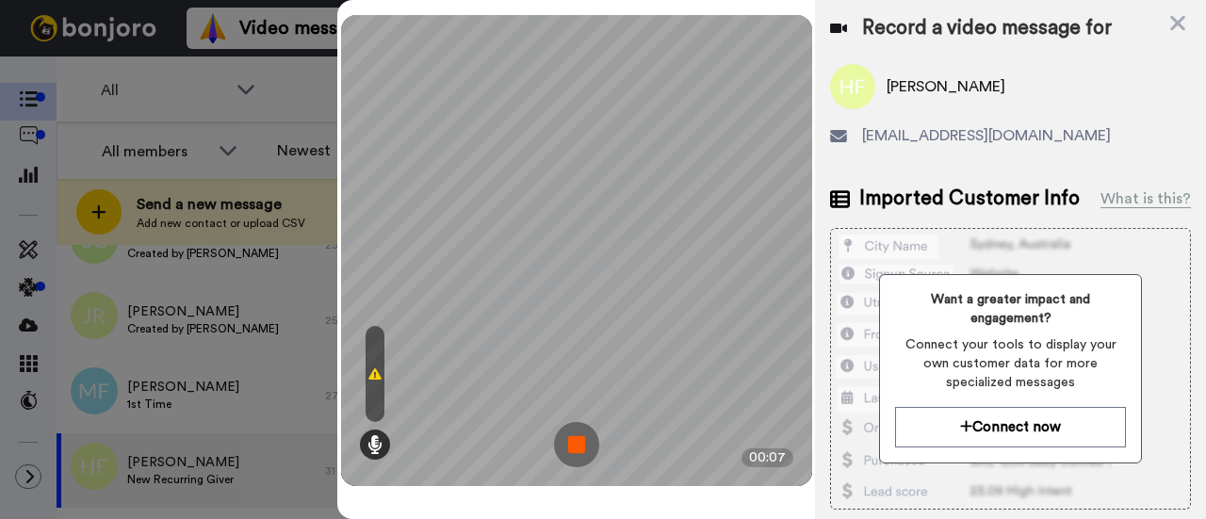
click at [587, 441] on img at bounding box center [576, 444] width 45 height 45
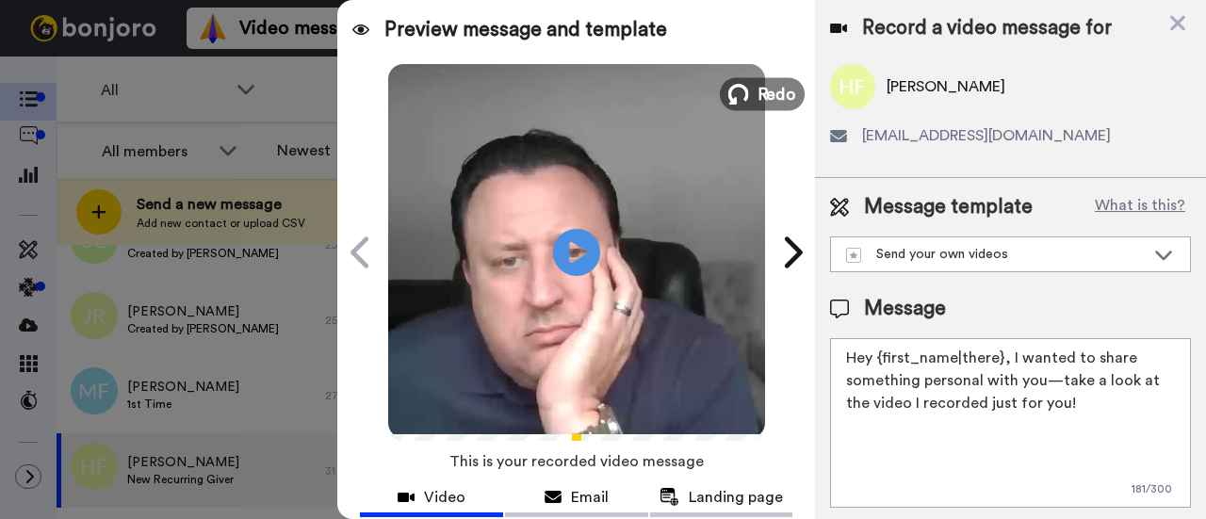
click at [748, 93] on button "Redo" at bounding box center [762, 93] width 85 height 33
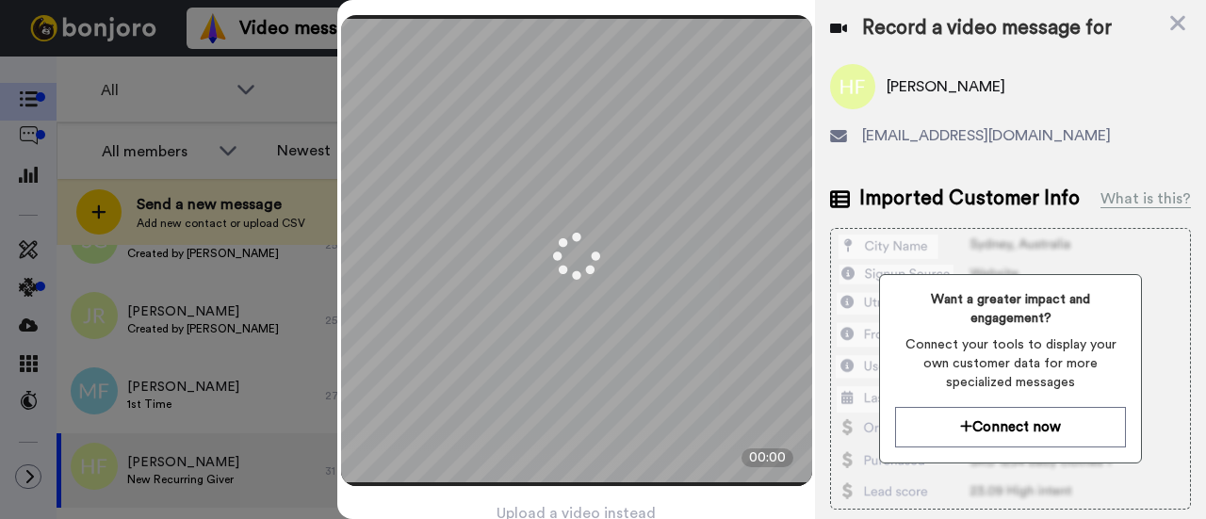
scroll to position [90, 0]
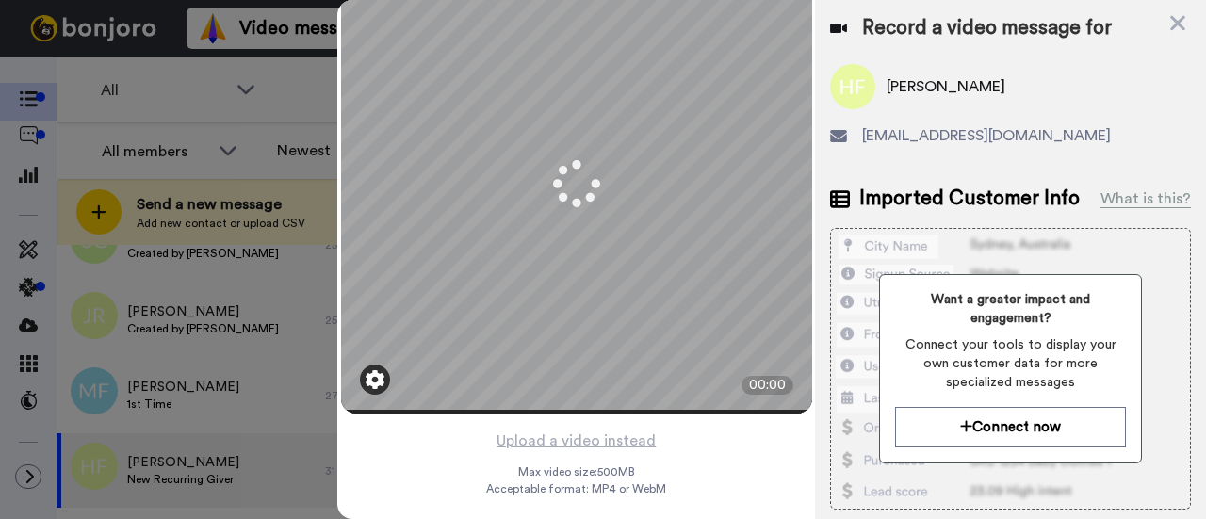
click at [372, 370] on img at bounding box center [374, 379] width 19 height 19
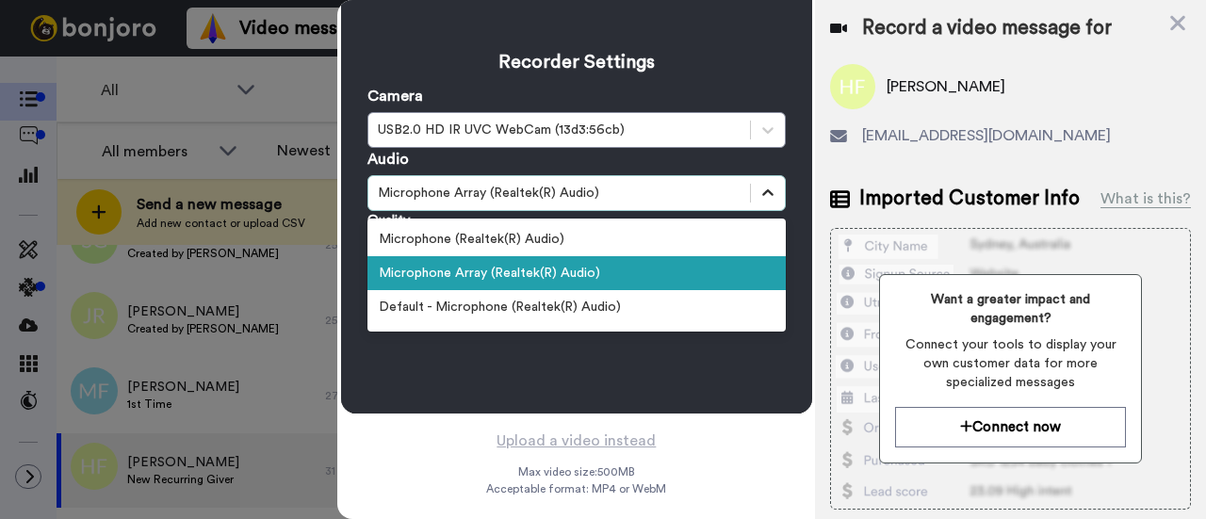
click at [760, 184] on icon at bounding box center [767, 193] width 19 height 19
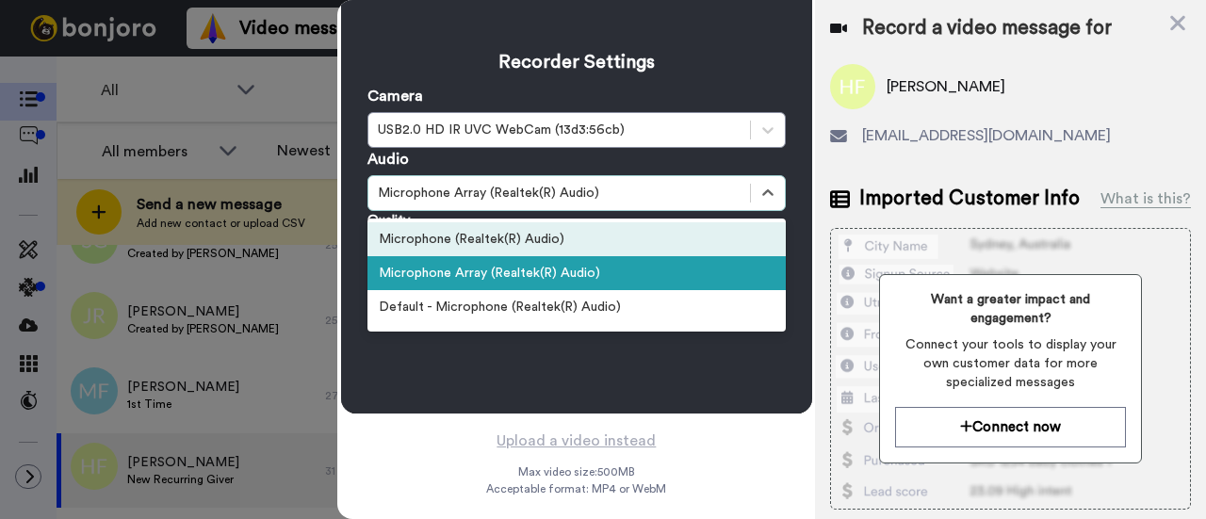
click at [595, 222] on div "Microphone (Realtek(R) Audio)" at bounding box center [576, 239] width 418 height 34
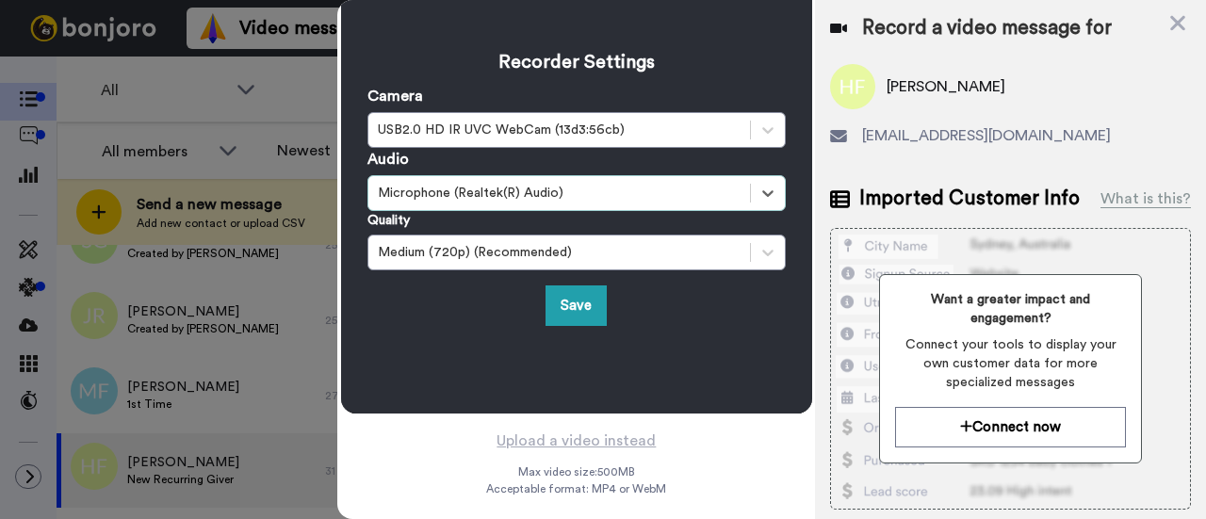
click at [530, 295] on div "Save" at bounding box center [576, 305] width 418 height 40
click at [558, 285] on button "Save" at bounding box center [575, 305] width 61 height 40
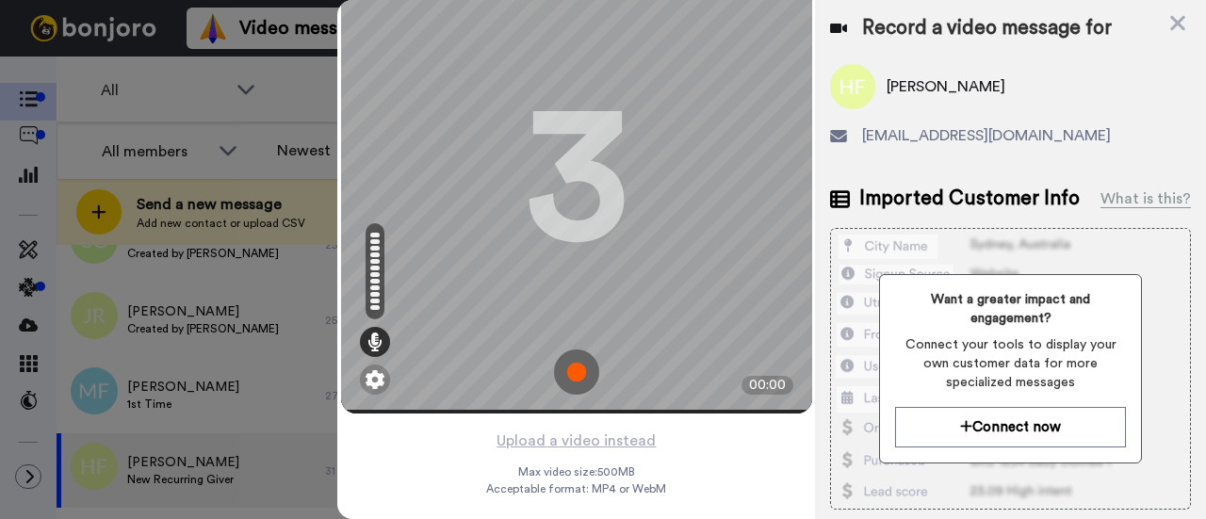
click at [556, 351] on img at bounding box center [576, 371] width 45 height 45
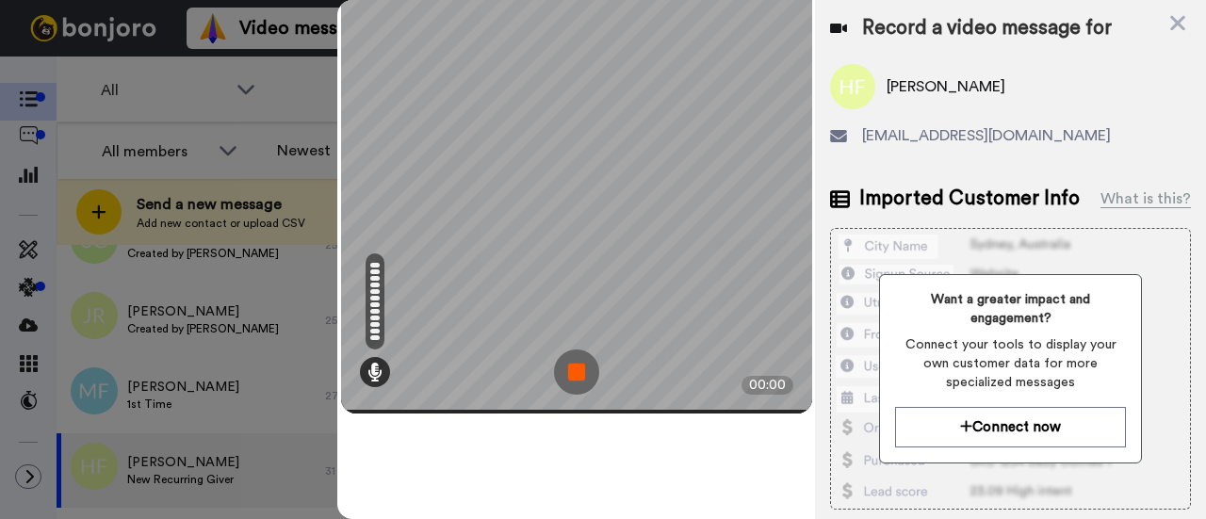
scroll to position [0, 0]
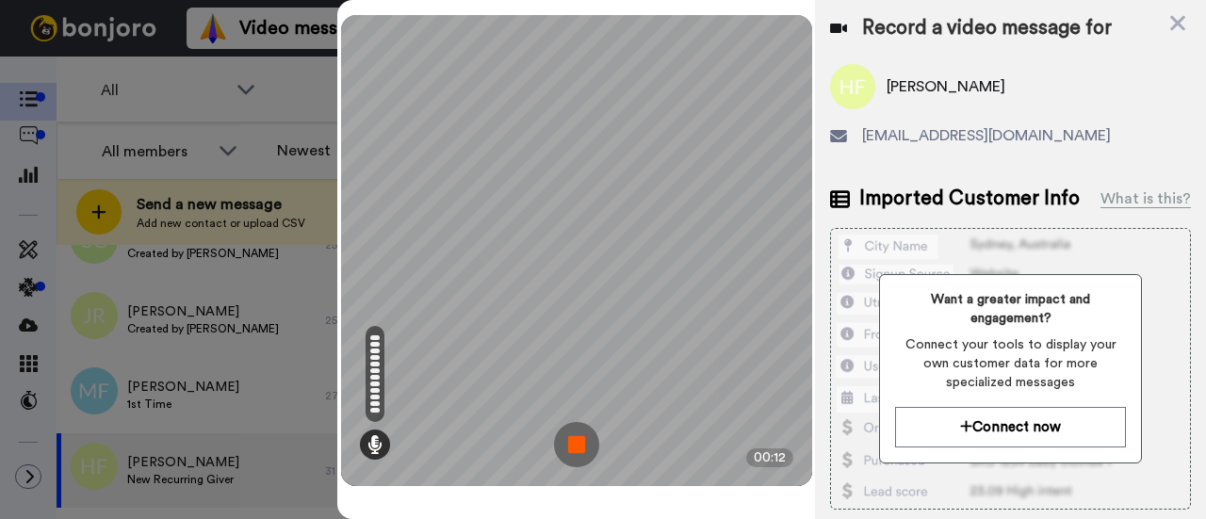
click at [589, 445] on img at bounding box center [576, 444] width 45 height 45
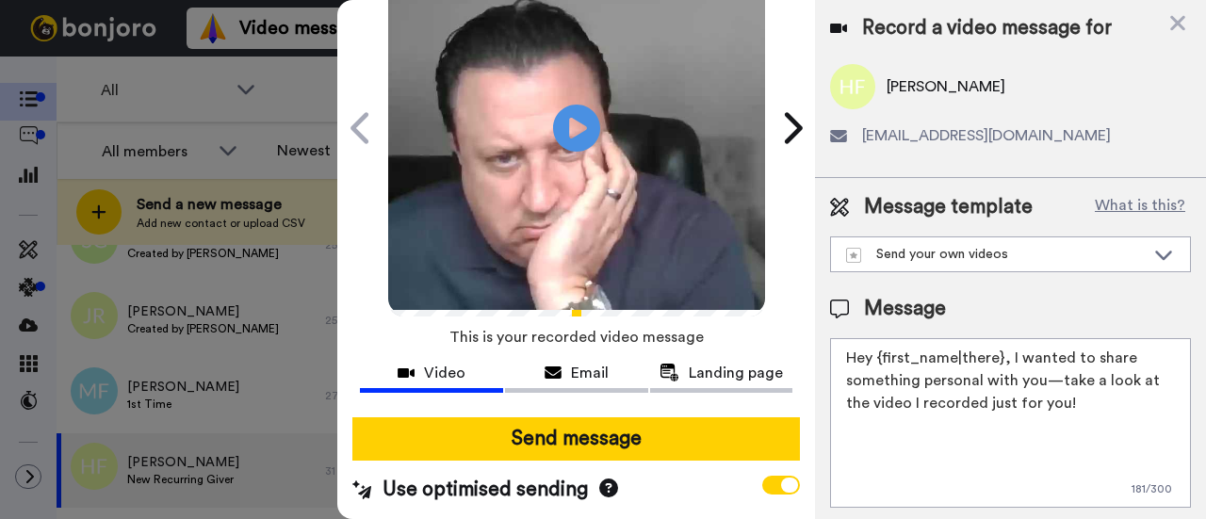
scroll to position [148, 0]
click at [567, 106] on icon "Play/Pause" at bounding box center [577, 127] width 50 height 89
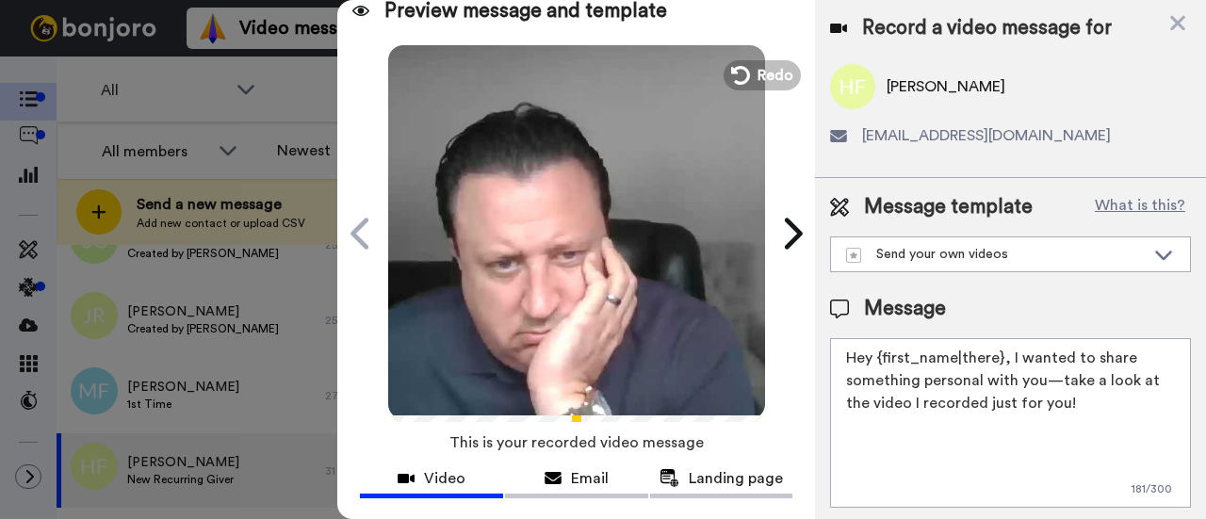
scroll to position [0, 0]
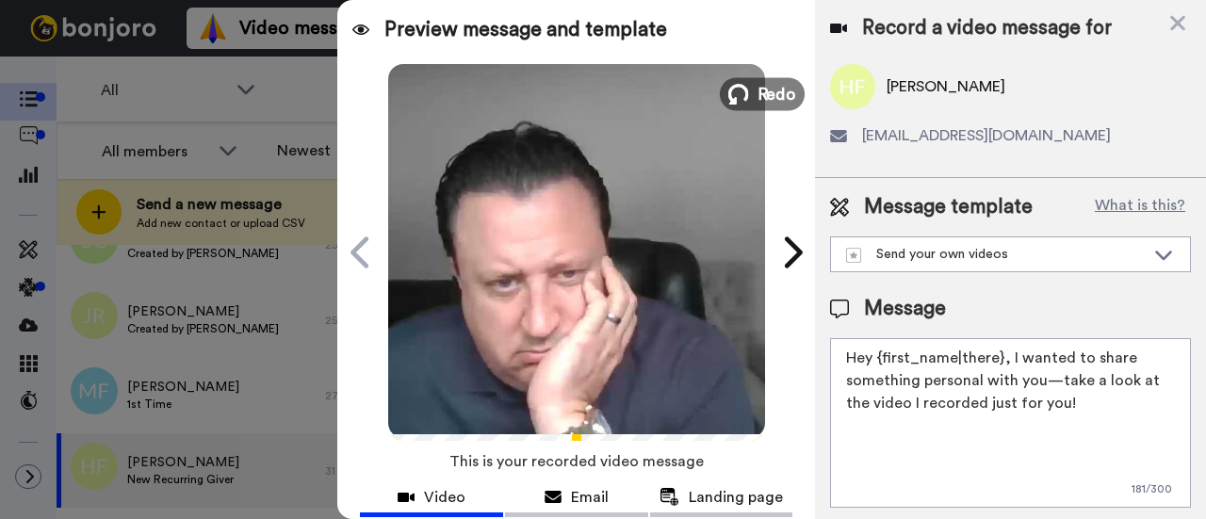
click at [738, 96] on icon at bounding box center [738, 94] width 21 height 21
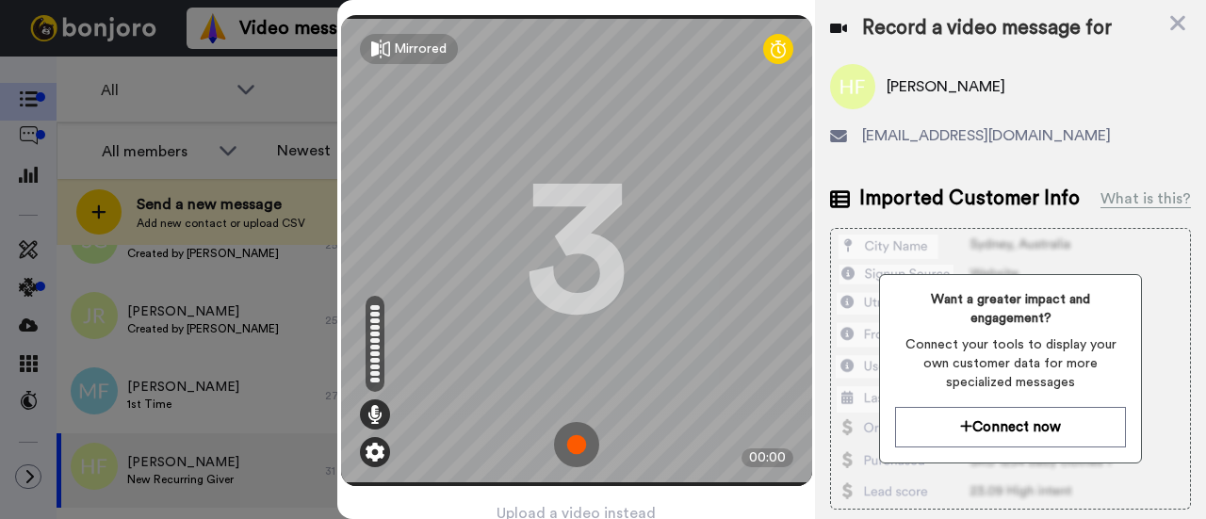
click at [369, 444] on img at bounding box center [374, 452] width 19 height 19
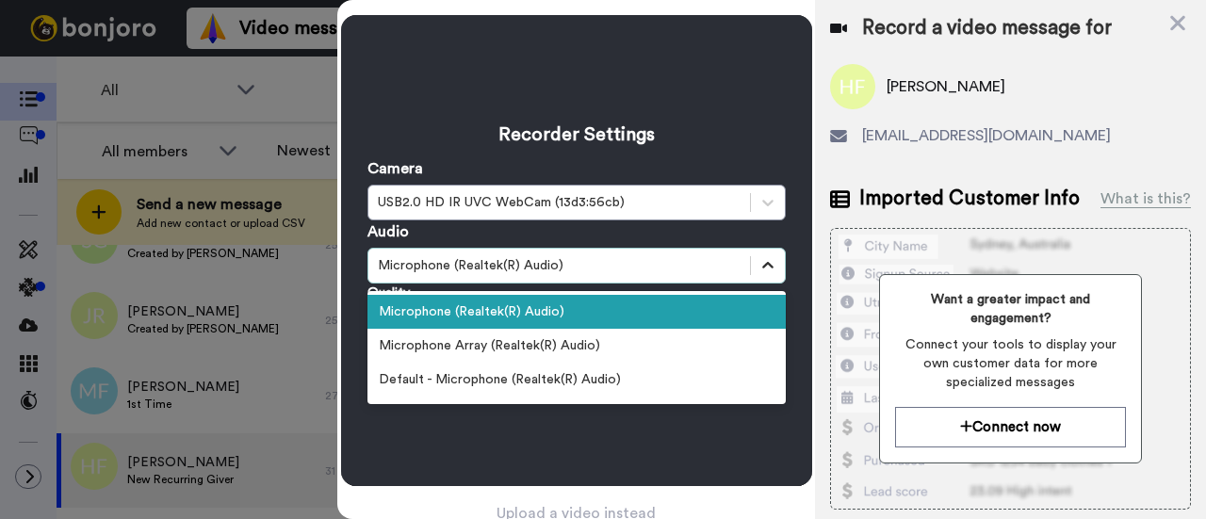
click at [758, 265] on icon at bounding box center [767, 265] width 19 height 19
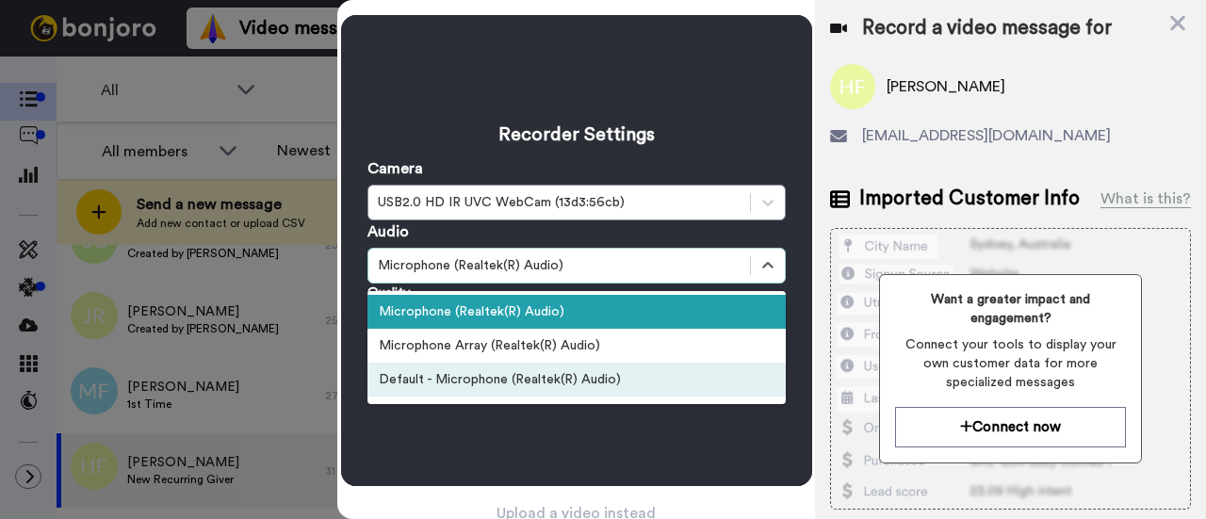
click at [586, 372] on div "Default - Microphone (Realtek(R) Audio)" at bounding box center [576, 380] width 418 height 34
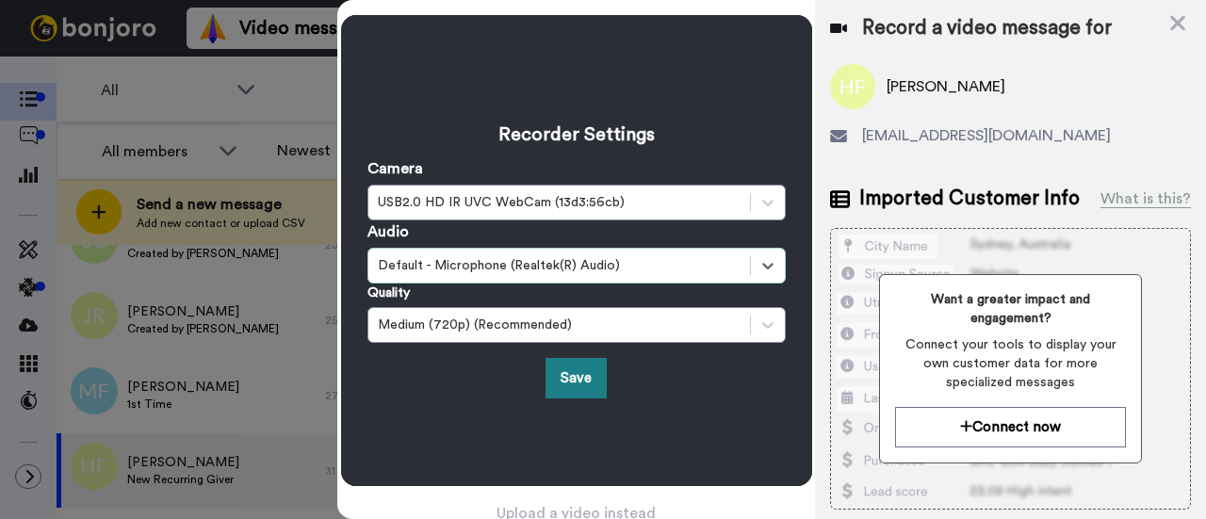
click at [563, 364] on button "Save" at bounding box center [575, 378] width 61 height 40
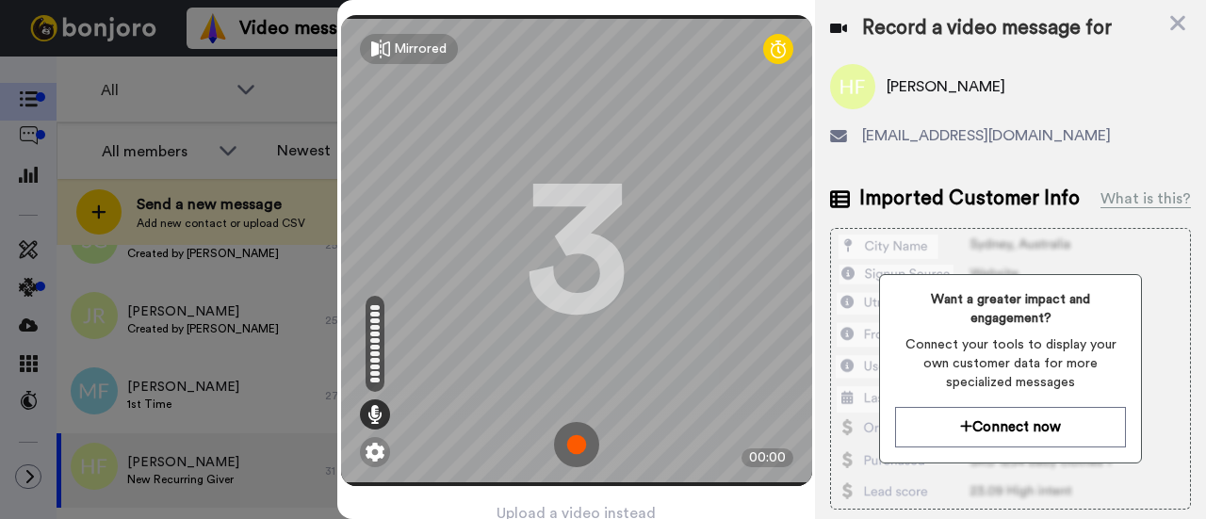
click at [565, 423] on img at bounding box center [576, 444] width 45 height 45
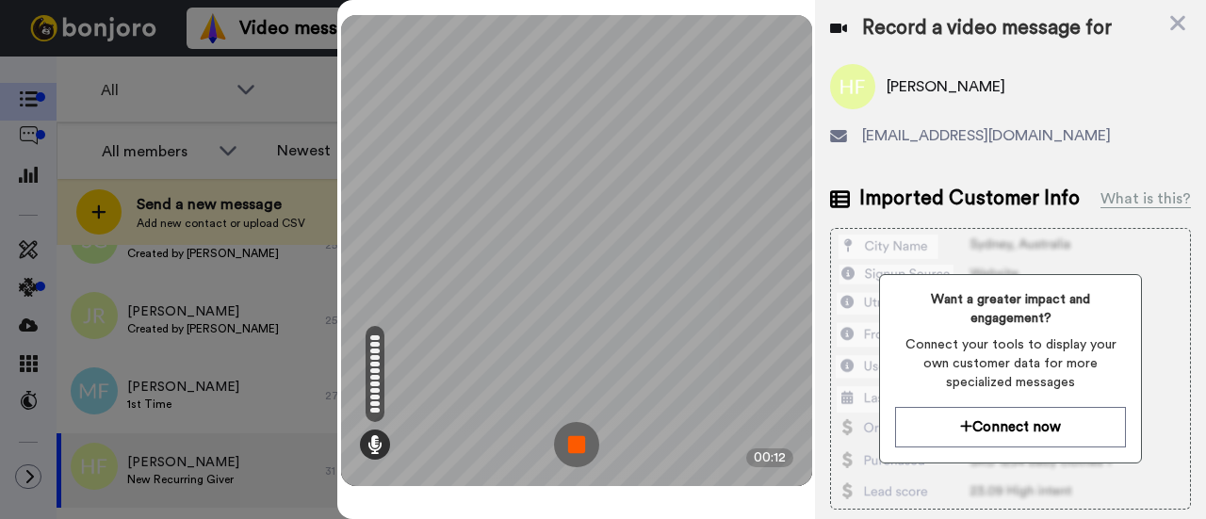
click at [575, 438] on img at bounding box center [576, 444] width 45 height 45
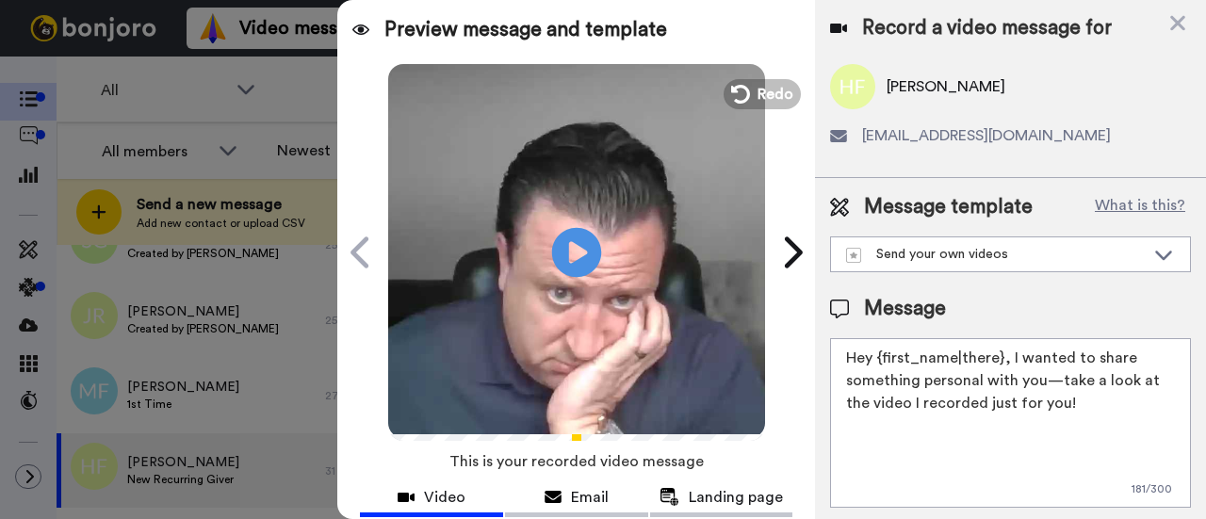
click at [577, 257] on icon at bounding box center [577, 252] width 50 height 50
click at [742, 88] on button "Redo" at bounding box center [762, 93] width 85 height 33
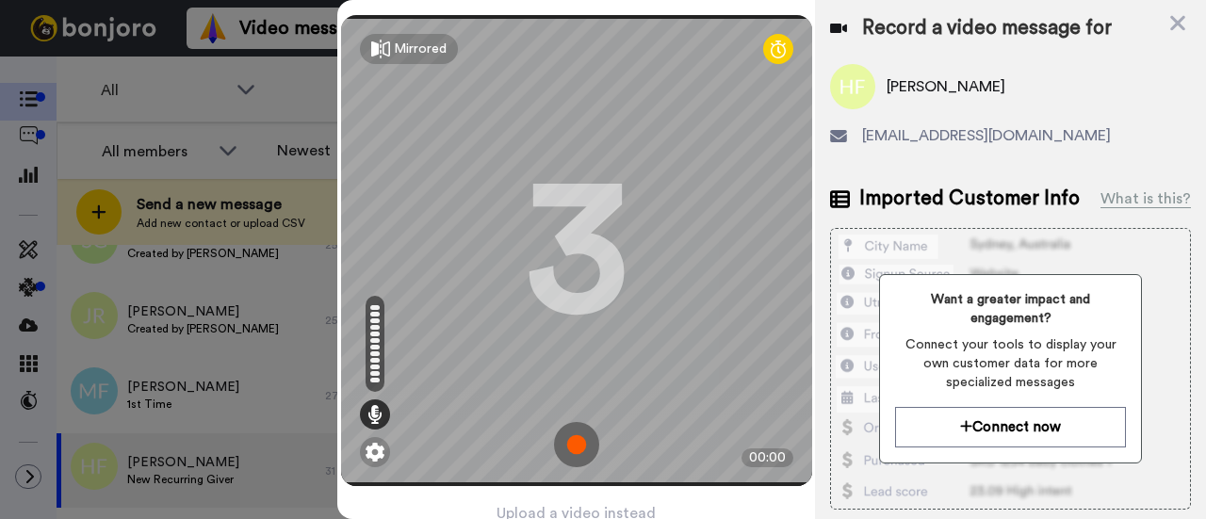
click at [563, 441] on img at bounding box center [576, 444] width 45 height 45
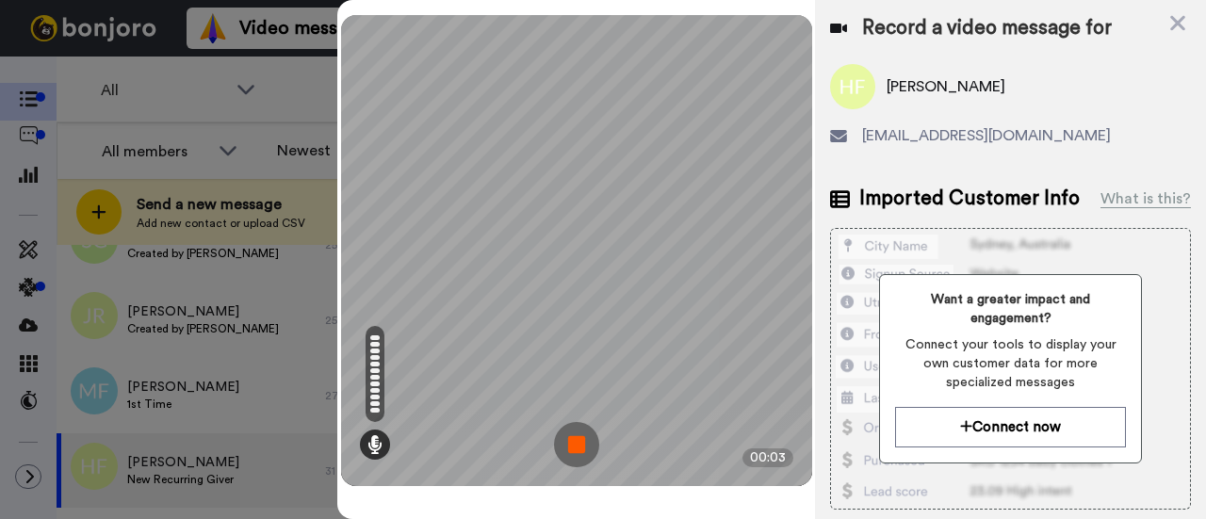
click at [575, 447] on img at bounding box center [576, 444] width 45 height 45
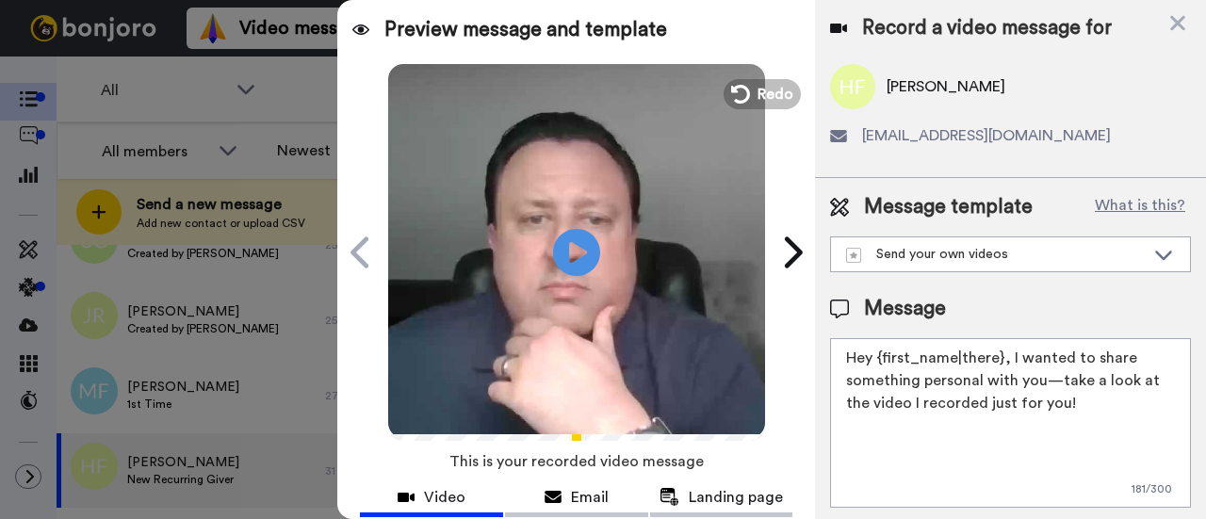
scroll to position [148, 0]
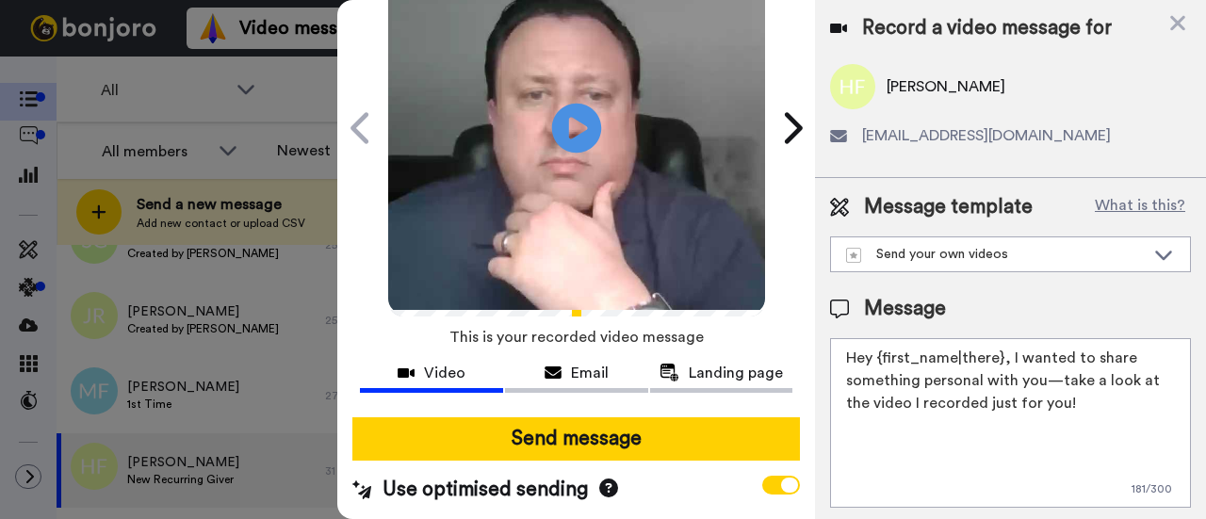
click at [569, 99] on icon "Play/Pause" at bounding box center [577, 127] width 50 height 89
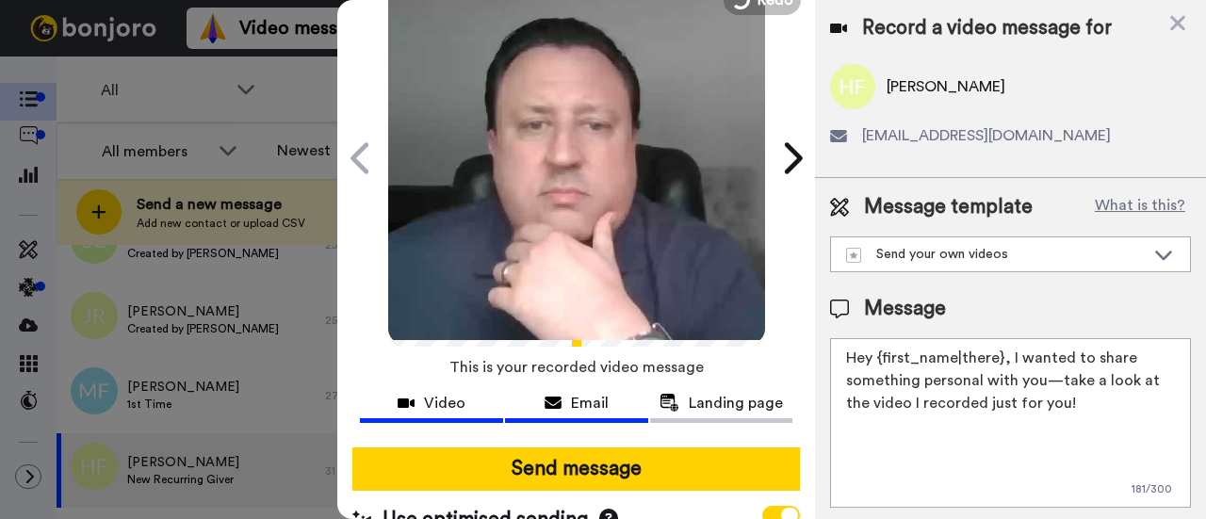
scroll to position [54, 0]
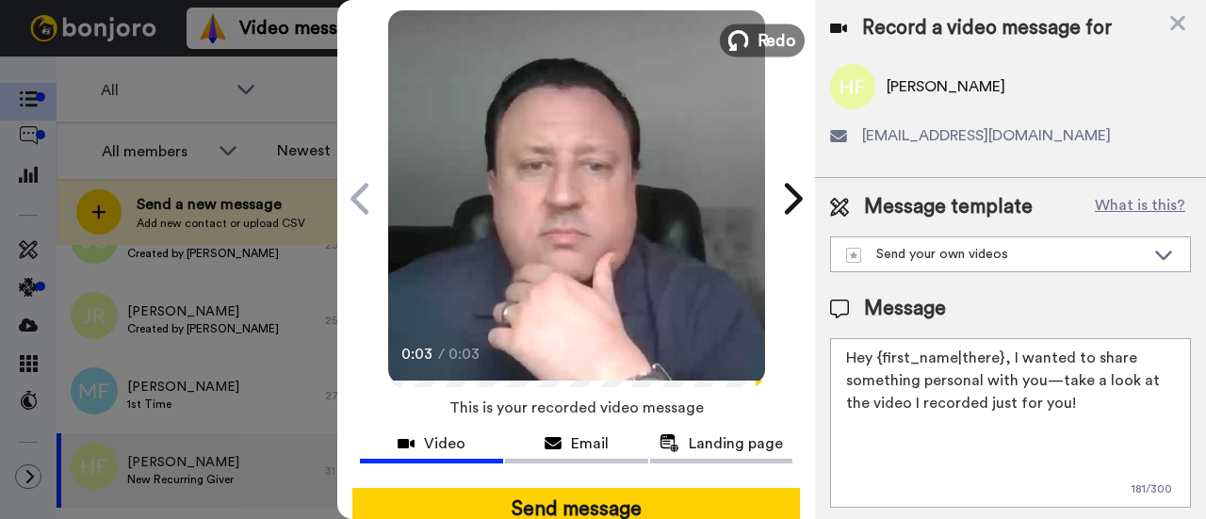
click at [729, 38] on icon at bounding box center [738, 40] width 21 height 21
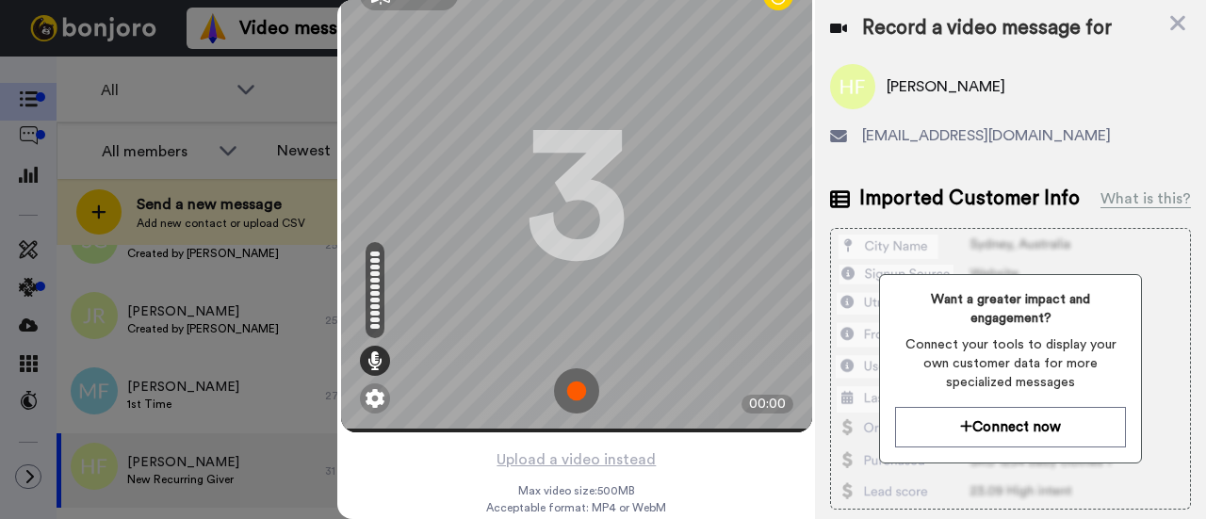
click at [136, 381] on div at bounding box center [603, 259] width 1206 height 519
click at [173, 330] on div at bounding box center [603, 259] width 1206 height 519
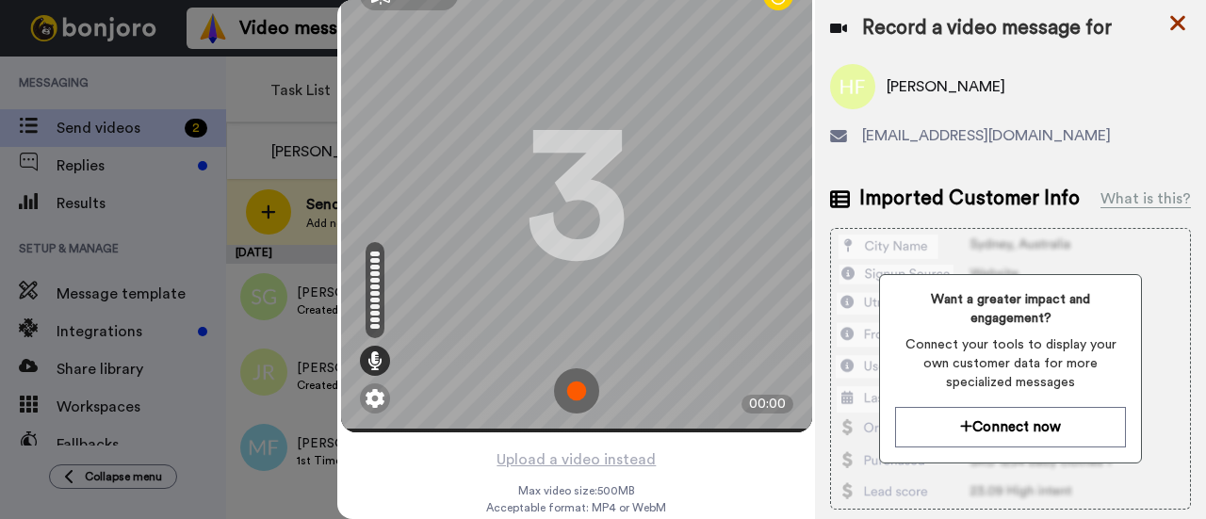
click at [1174, 20] on icon at bounding box center [1177, 23] width 15 height 15
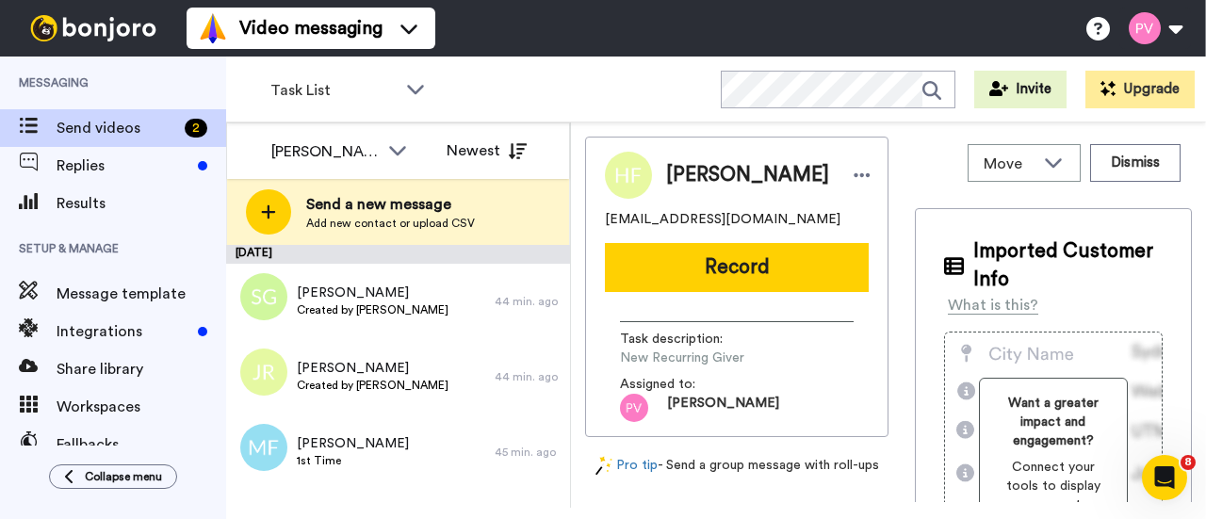
scroll to position [0, 0]
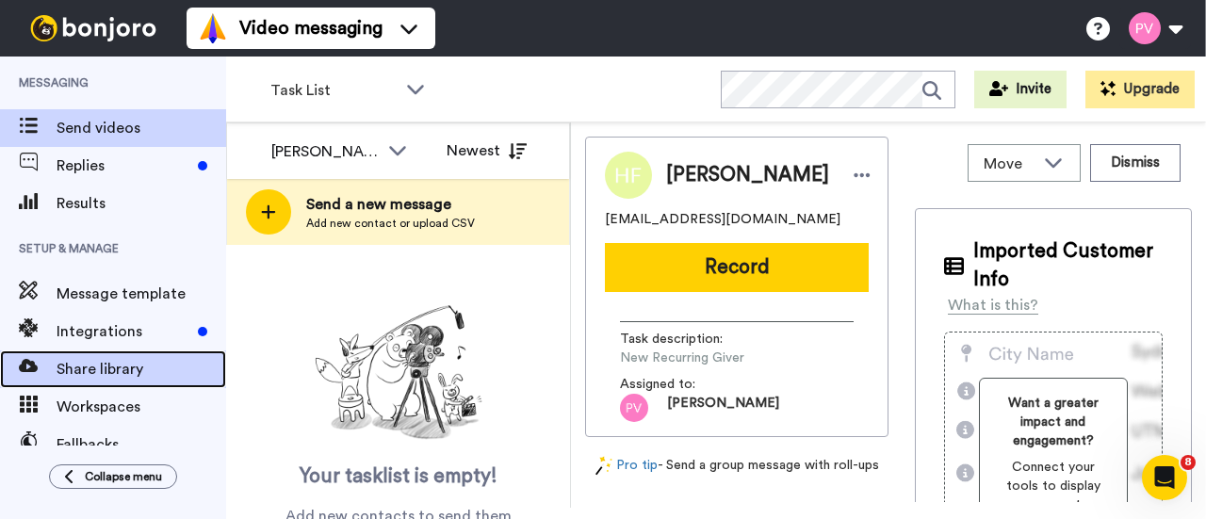
click at [111, 366] on span "Share library" at bounding box center [142, 369] width 170 height 23
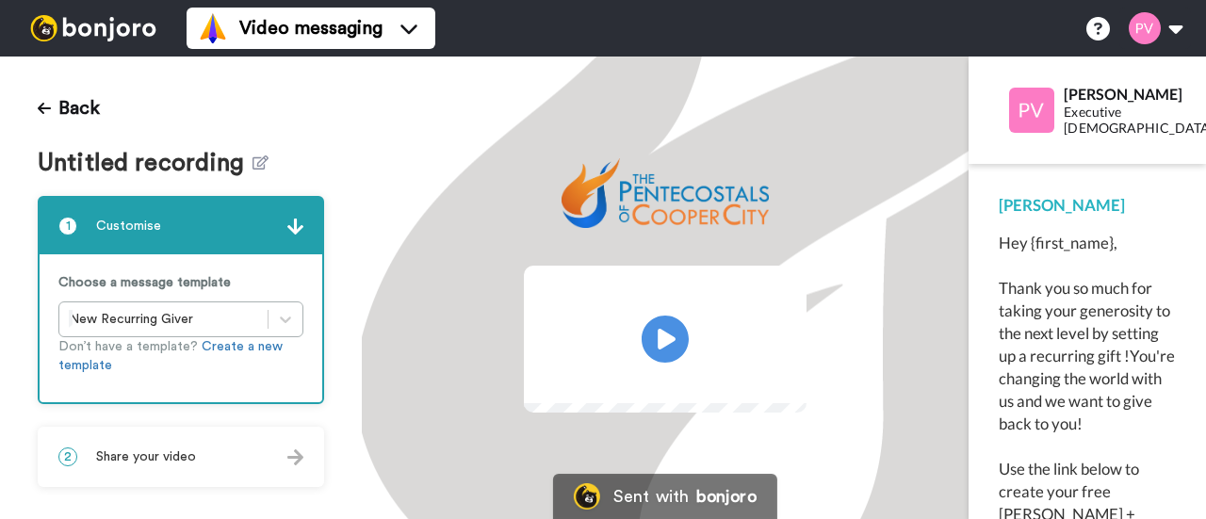
scroll to position [24, 0]
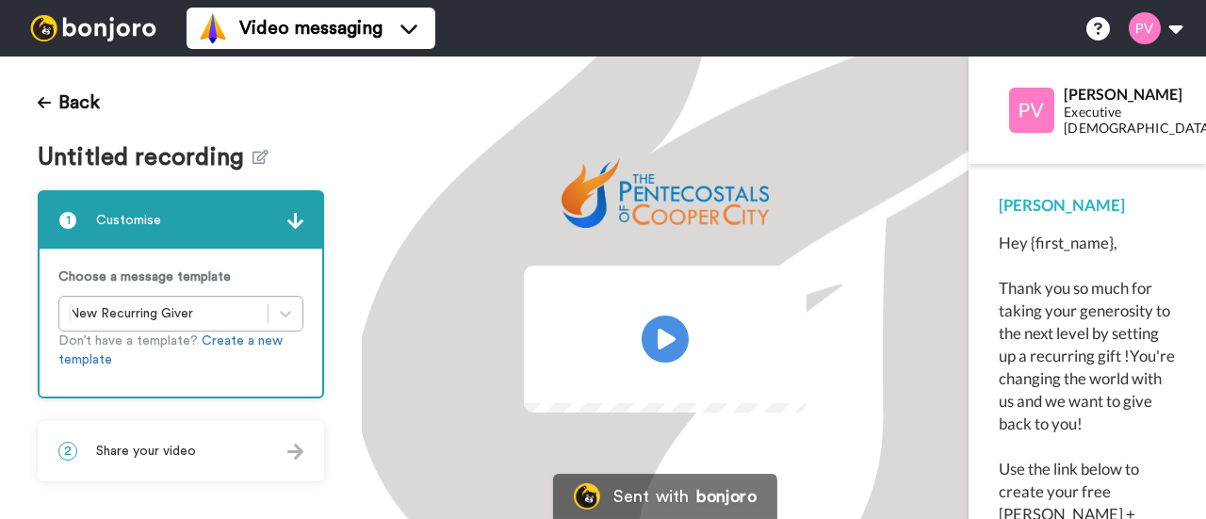
click at [287, 444] on img at bounding box center [295, 452] width 16 height 16
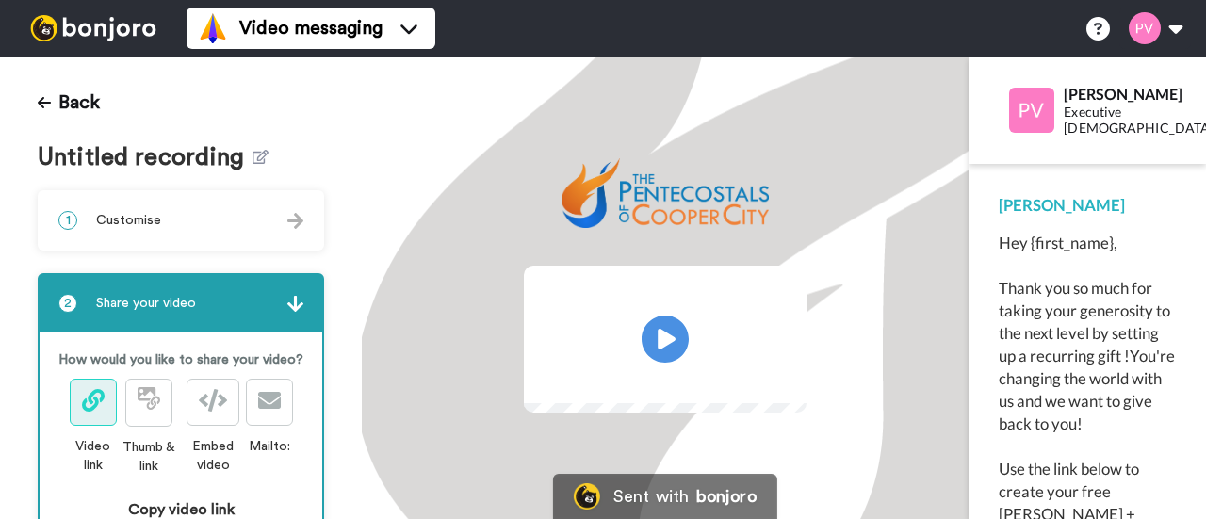
scroll to position [200, 0]
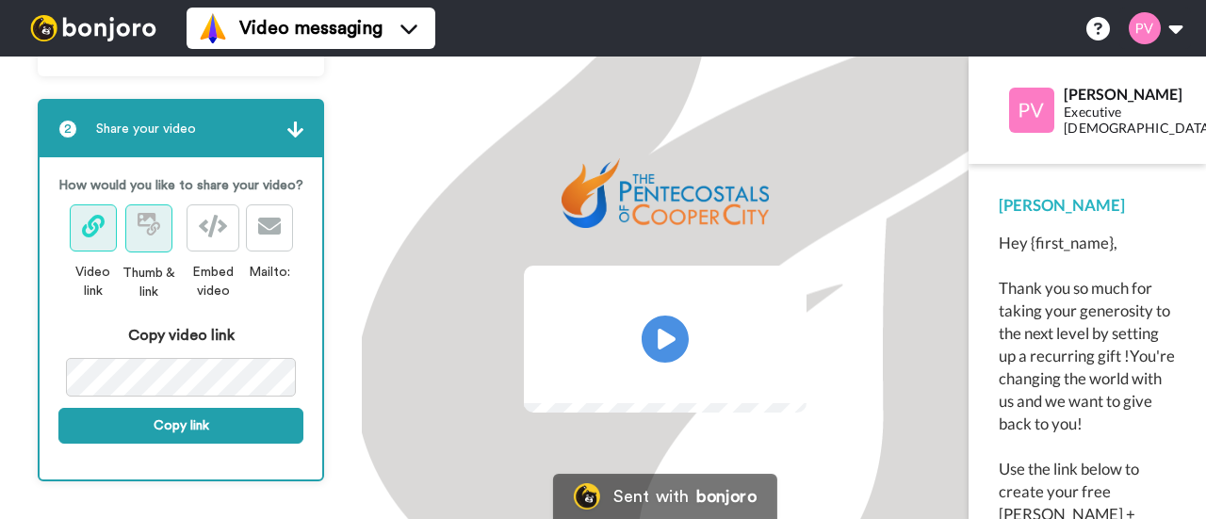
click at [158, 238] on button at bounding box center [148, 228] width 47 height 48
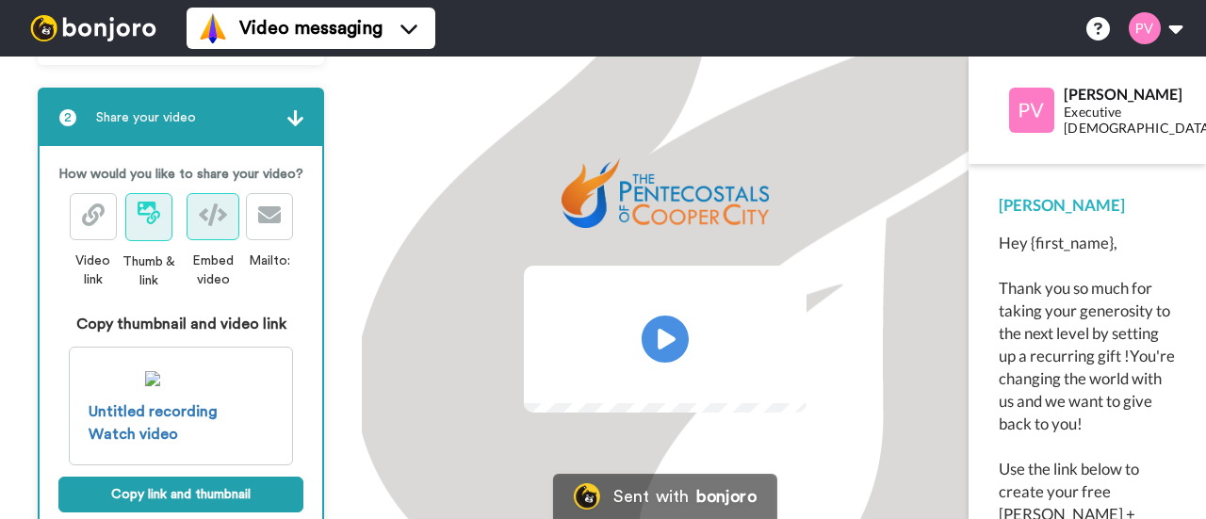
click at [199, 226] on icon at bounding box center [213, 214] width 28 height 23
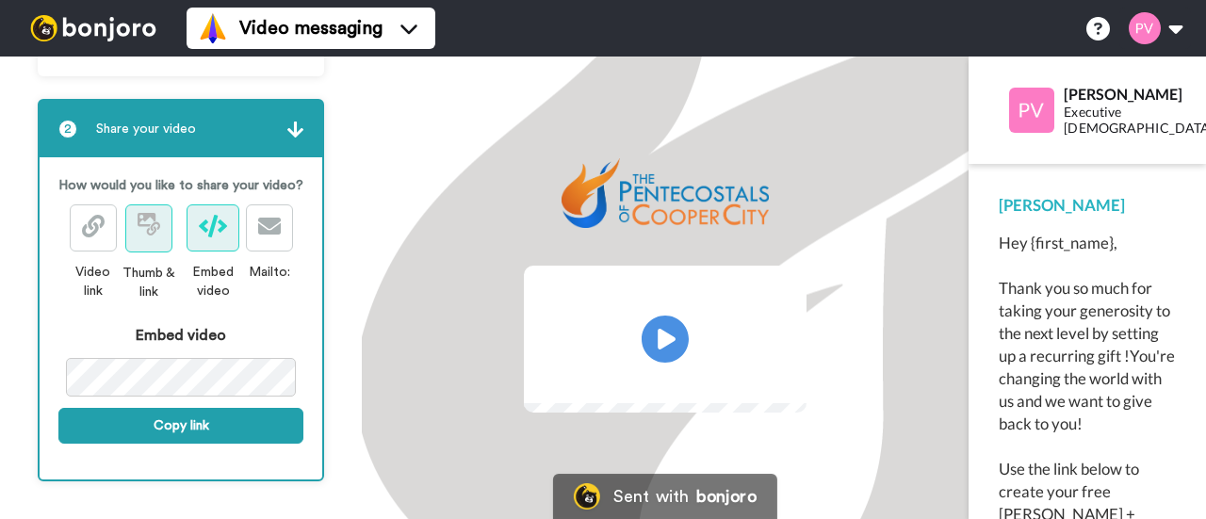
click at [146, 235] on icon at bounding box center [152, 227] width 13 height 13
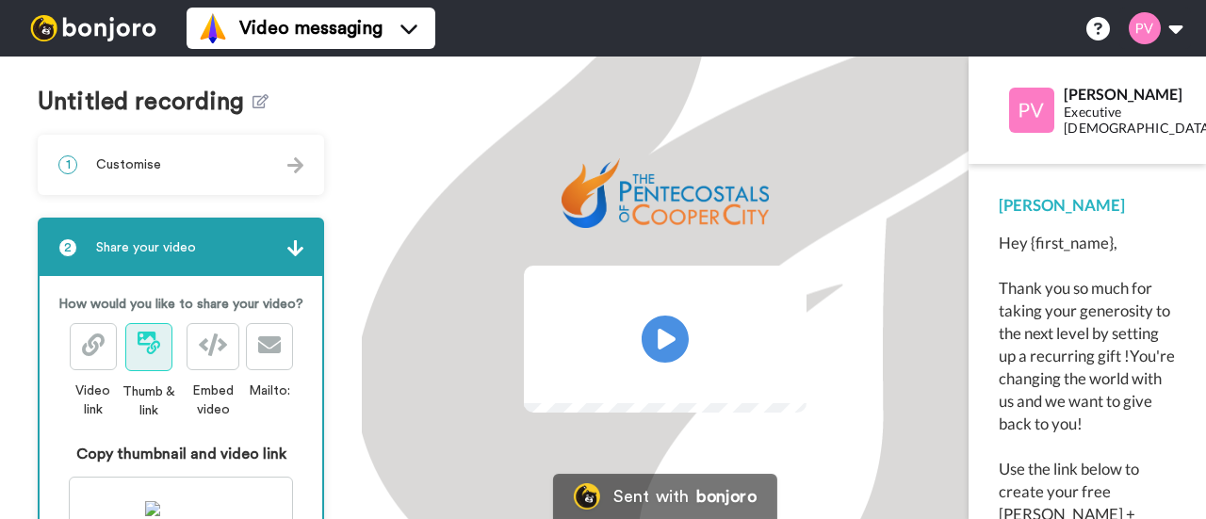
scroll to position [0, 0]
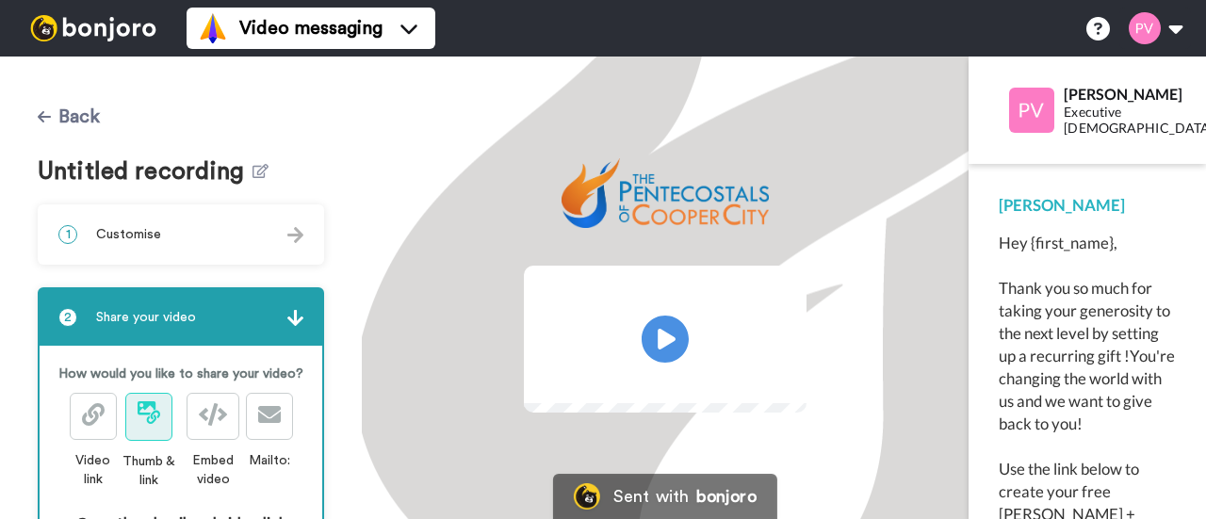
click at [53, 121] on button "Back" at bounding box center [69, 116] width 62 height 45
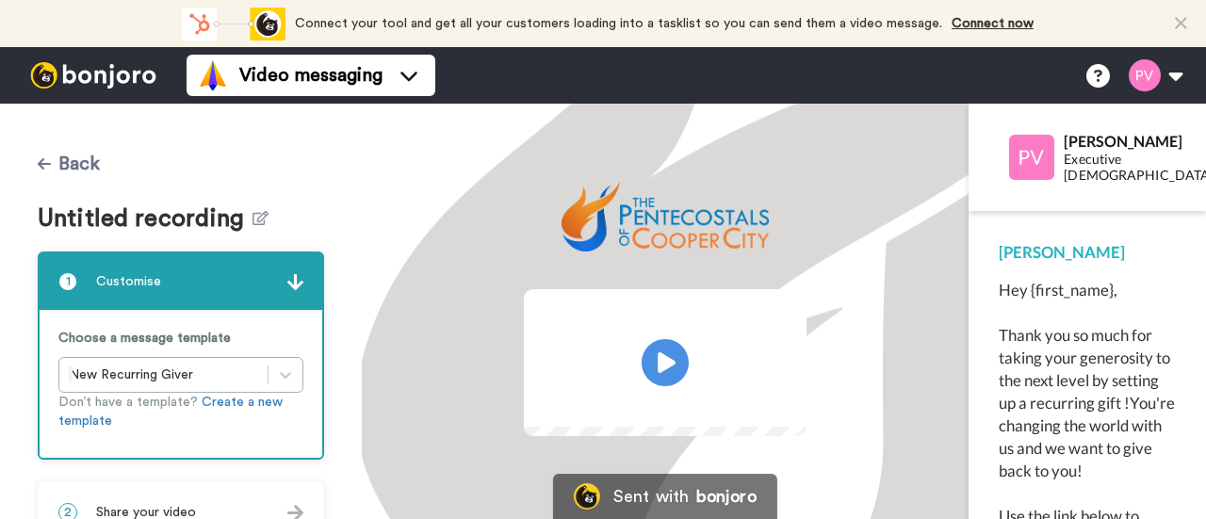
click at [70, 167] on button "Back" at bounding box center [69, 163] width 62 height 45
click at [81, 67] on img at bounding box center [93, 75] width 141 height 26
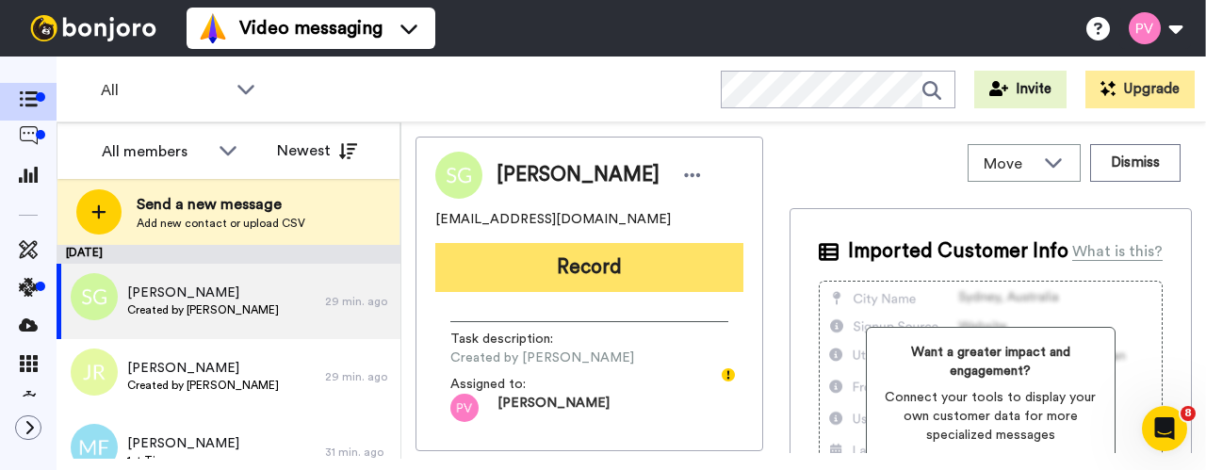
click at [573, 270] on button "Record" at bounding box center [589, 267] width 308 height 49
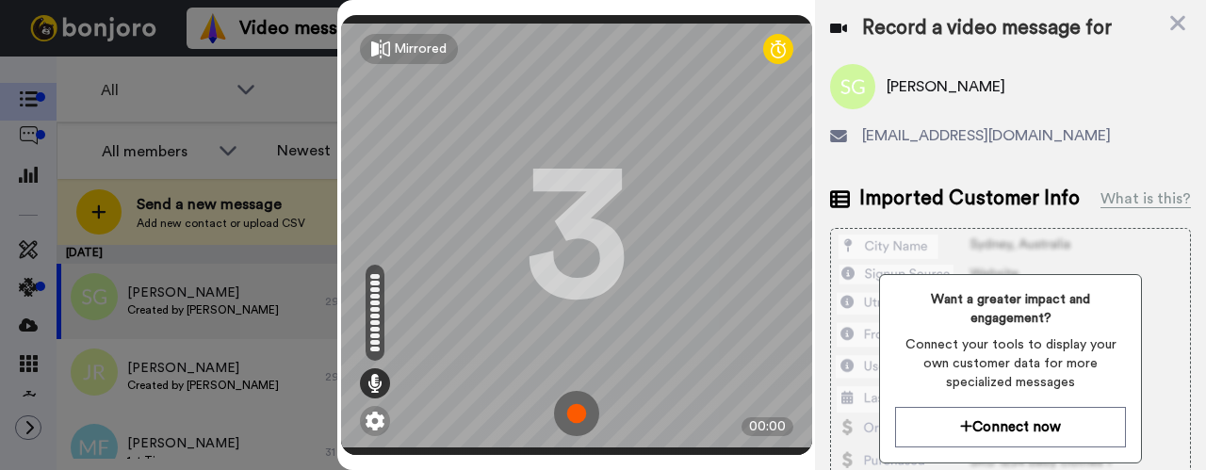
click at [567, 394] on img at bounding box center [576, 413] width 45 height 45
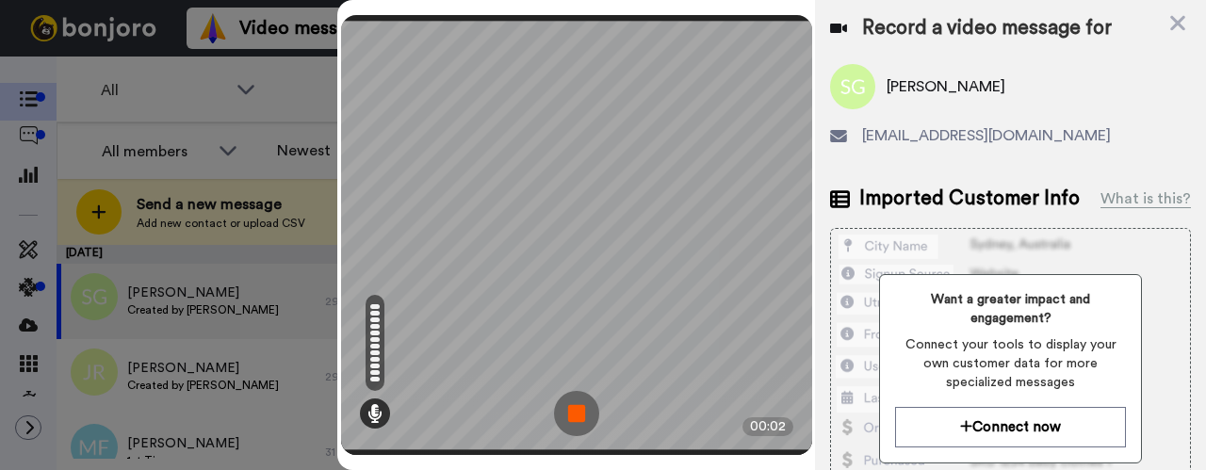
click at [590, 394] on img at bounding box center [576, 413] width 45 height 45
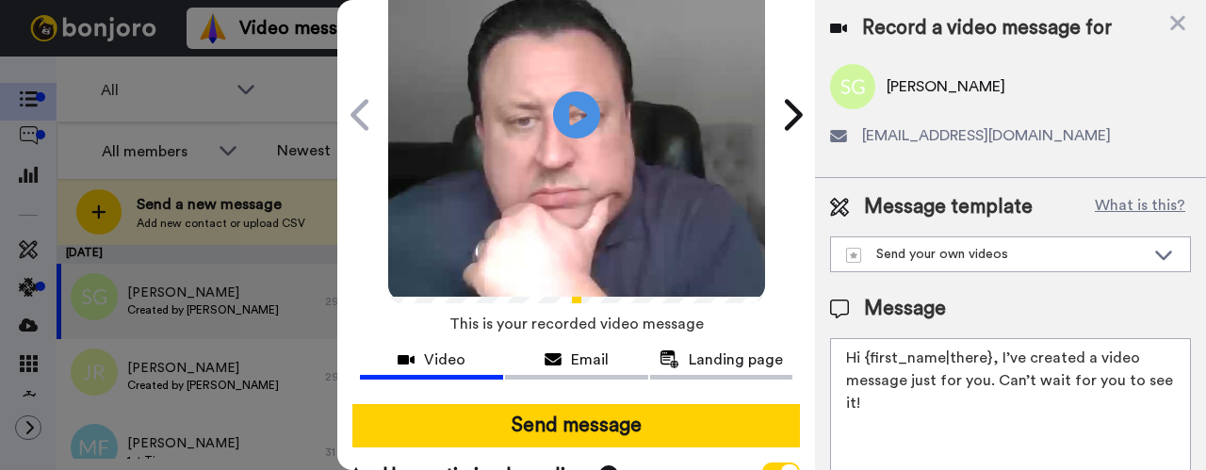
scroll to position [188, 0]
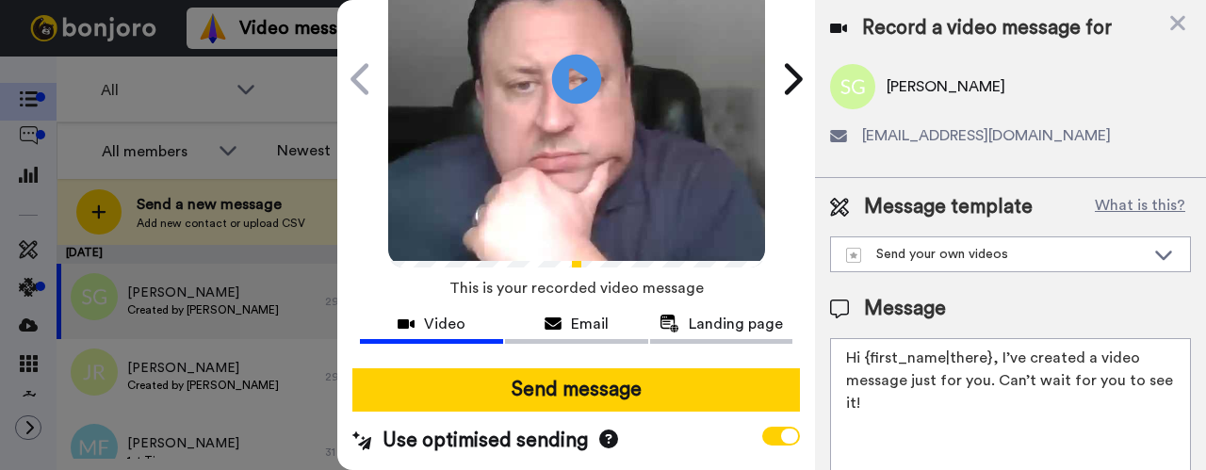
click at [566, 58] on icon "Play/Pause" at bounding box center [577, 78] width 50 height 89
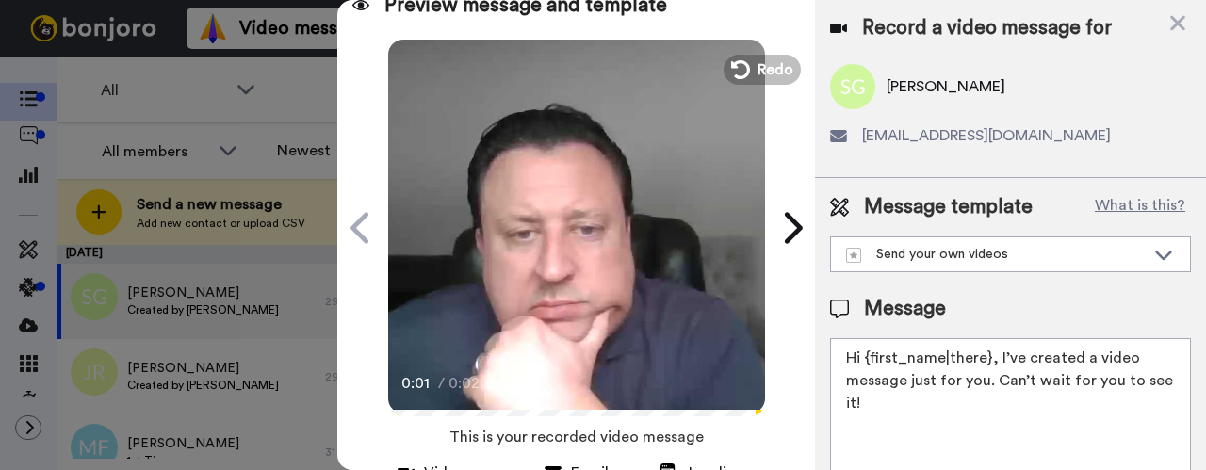
scroll to position [0, 0]
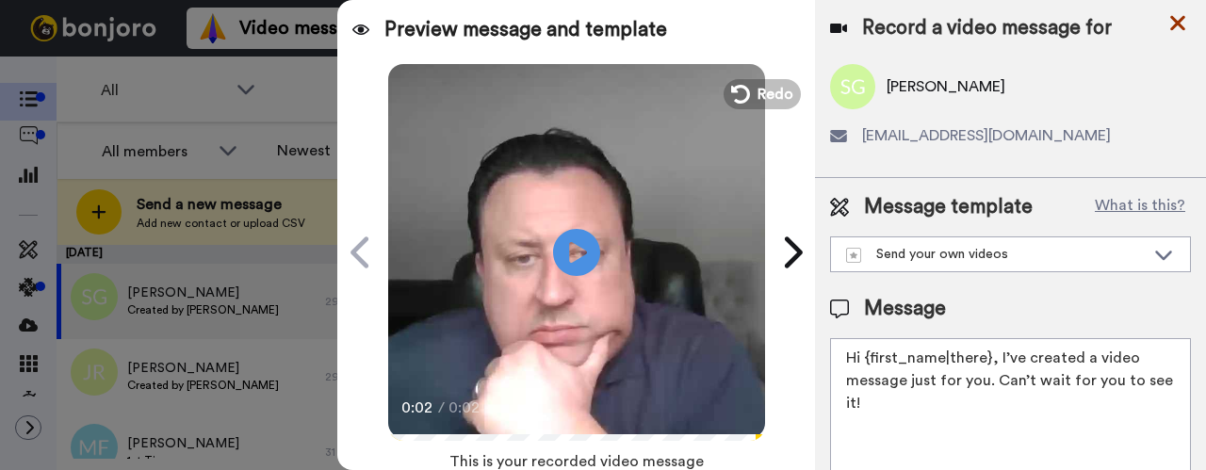
click at [1173, 20] on icon at bounding box center [1177, 23] width 15 height 15
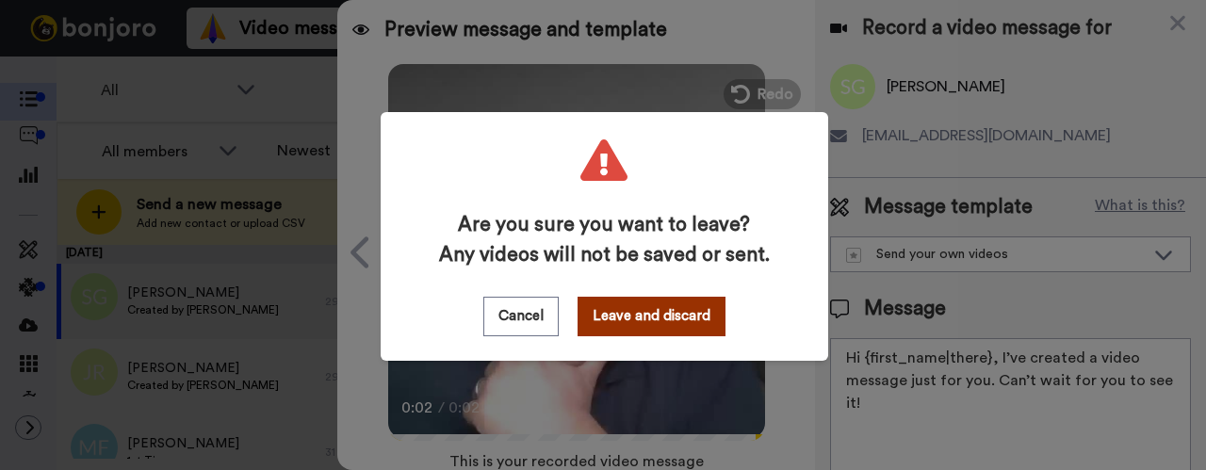
click at [640, 319] on button "Leave and discard" at bounding box center [651, 317] width 148 height 40
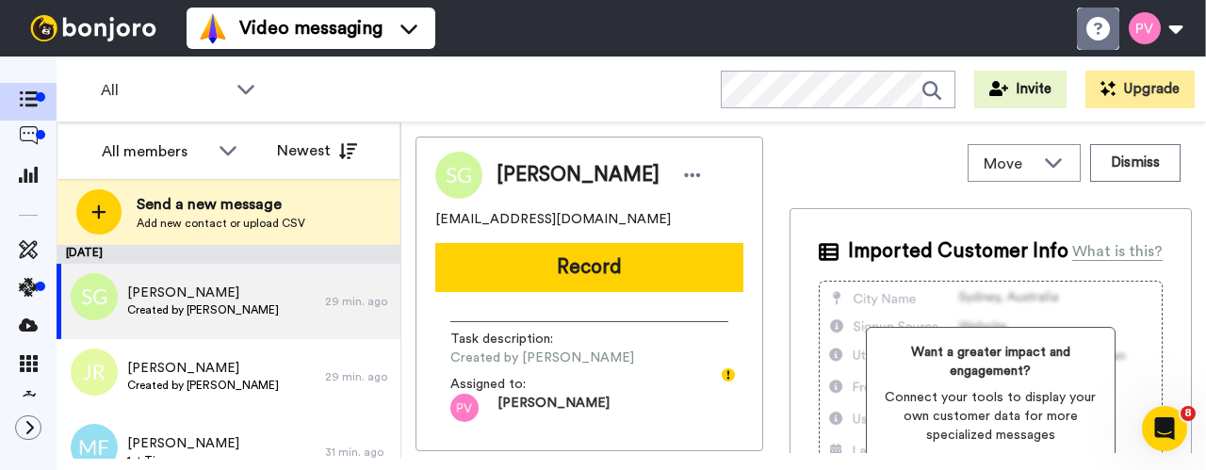
click at [1102, 14] on li "Help docs" at bounding box center [1097, 29] width 42 height 42
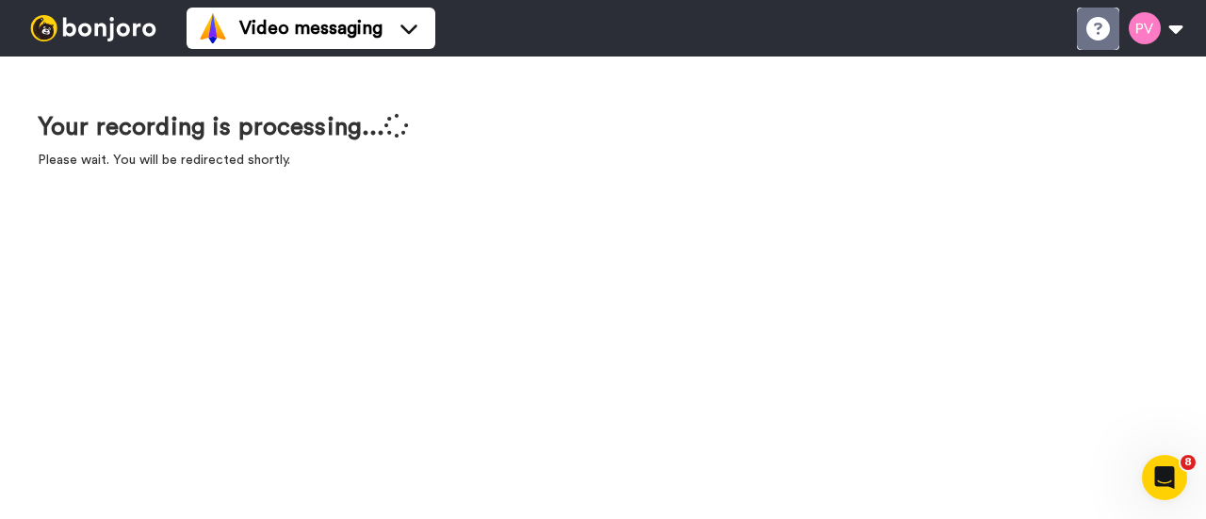
click at [1093, 18] on icon at bounding box center [1098, 29] width 24 height 24
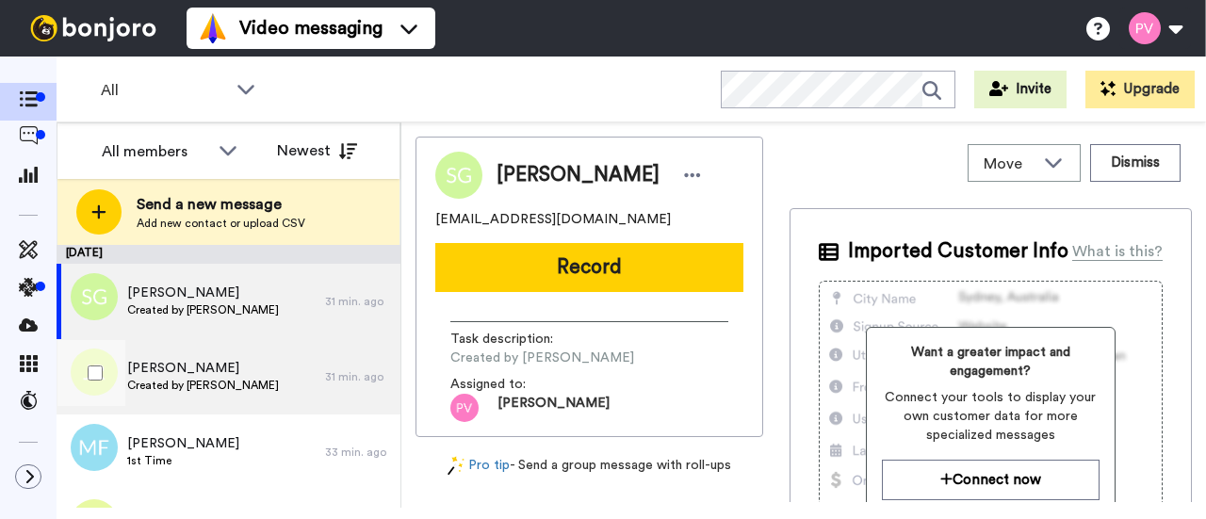
scroll to position [57, 0]
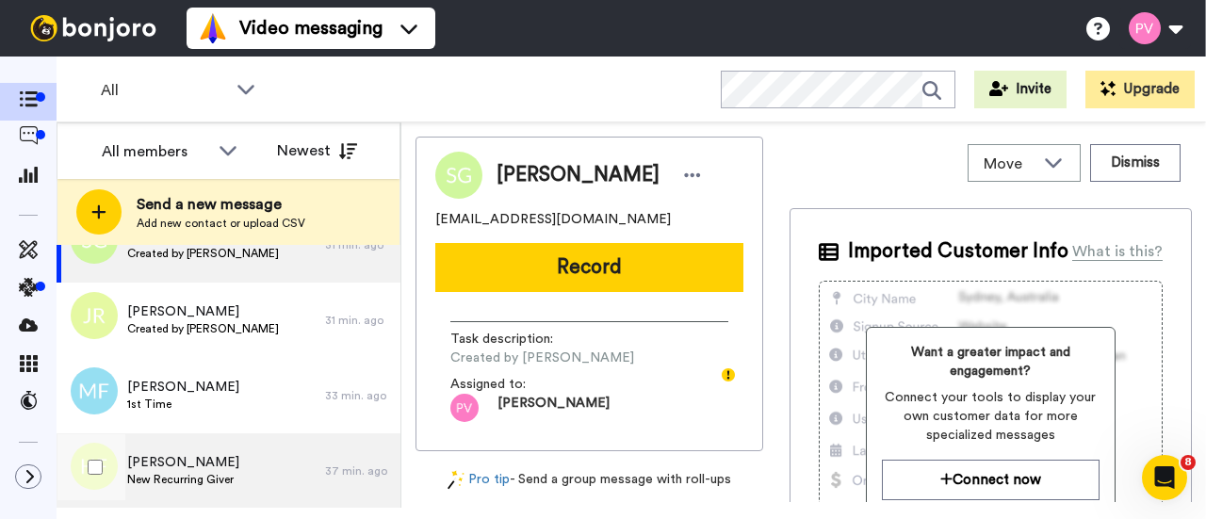
click at [239, 467] on div "[PERSON_NAME] New Recurring Giver" at bounding box center [191, 470] width 268 height 75
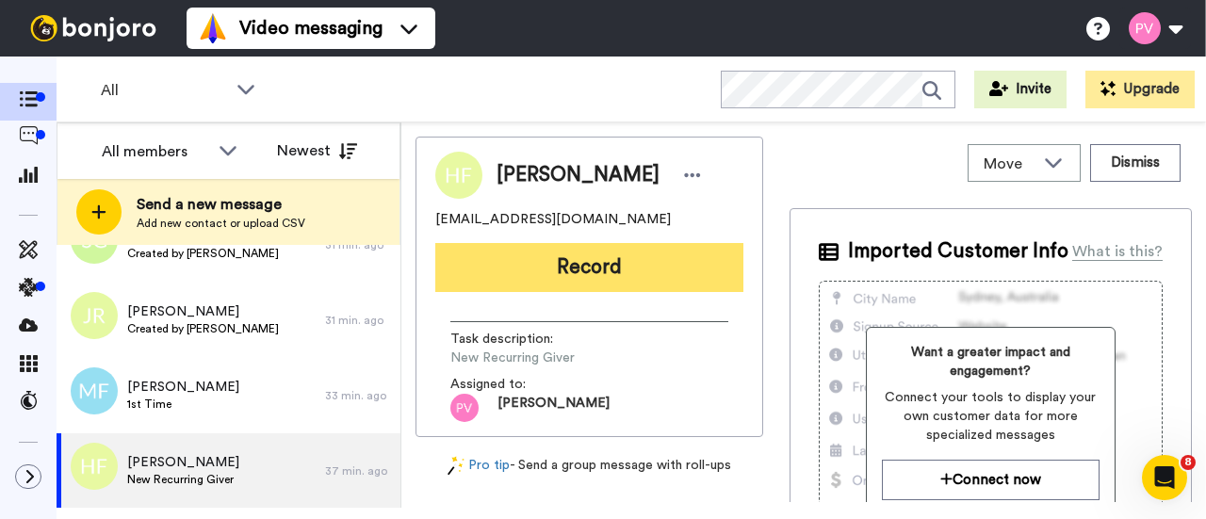
click at [600, 267] on button "Record" at bounding box center [589, 267] width 308 height 49
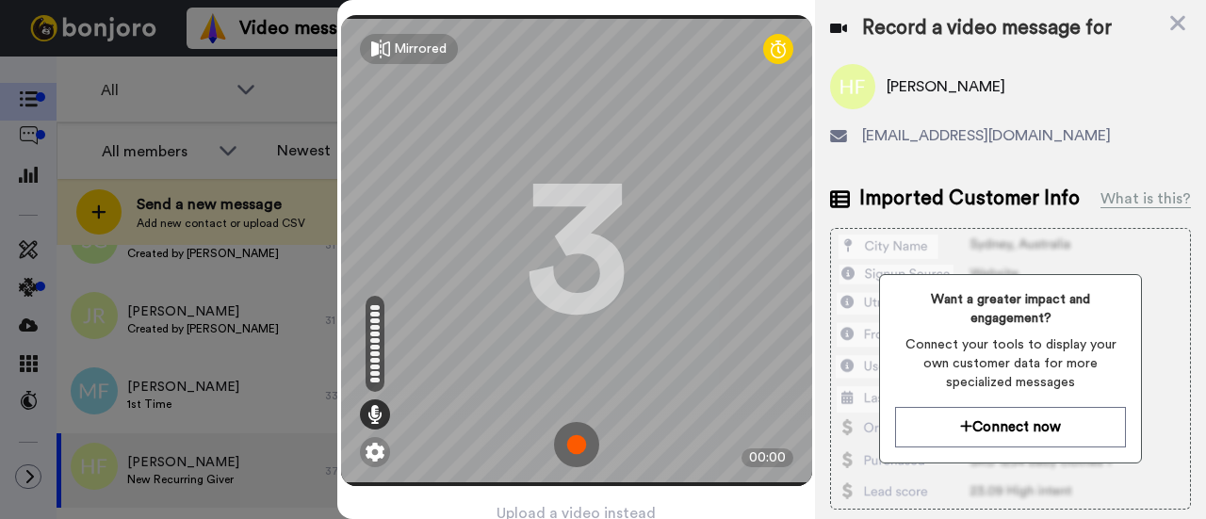
click at [574, 435] on img at bounding box center [576, 444] width 45 height 45
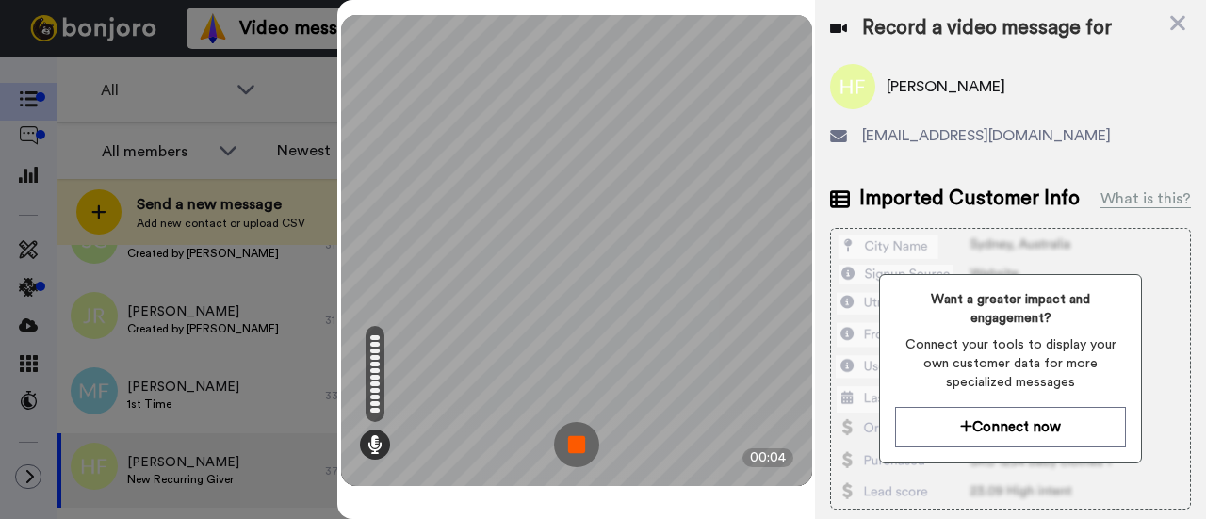
click at [584, 445] on img at bounding box center [576, 444] width 45 height 45
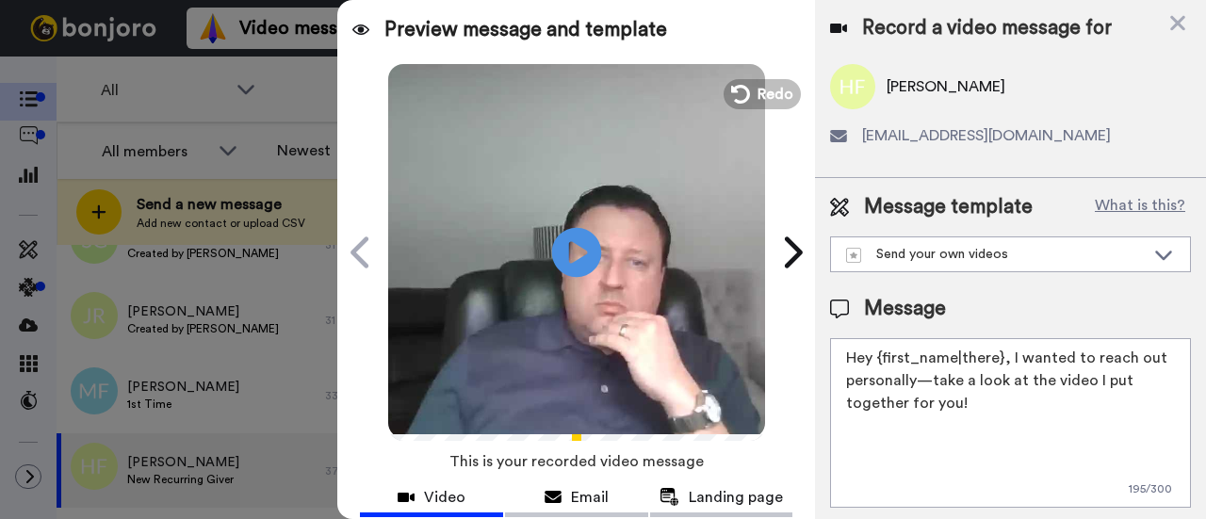
click at [578, 242] on icon at bounding box center [577, 252] width 50 height 50
click at [1172, 22] on icon at bounding box center [1177, 23] width 19 height 24
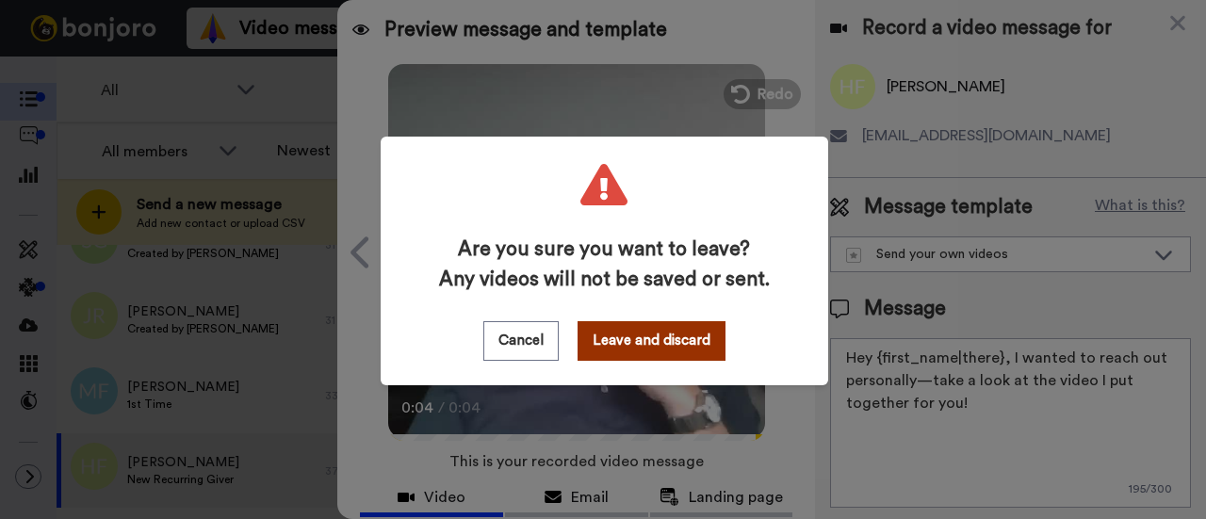
click at [633, 335] on button "Leave and discard" at bounding box center [651, 341] width 148 height 40
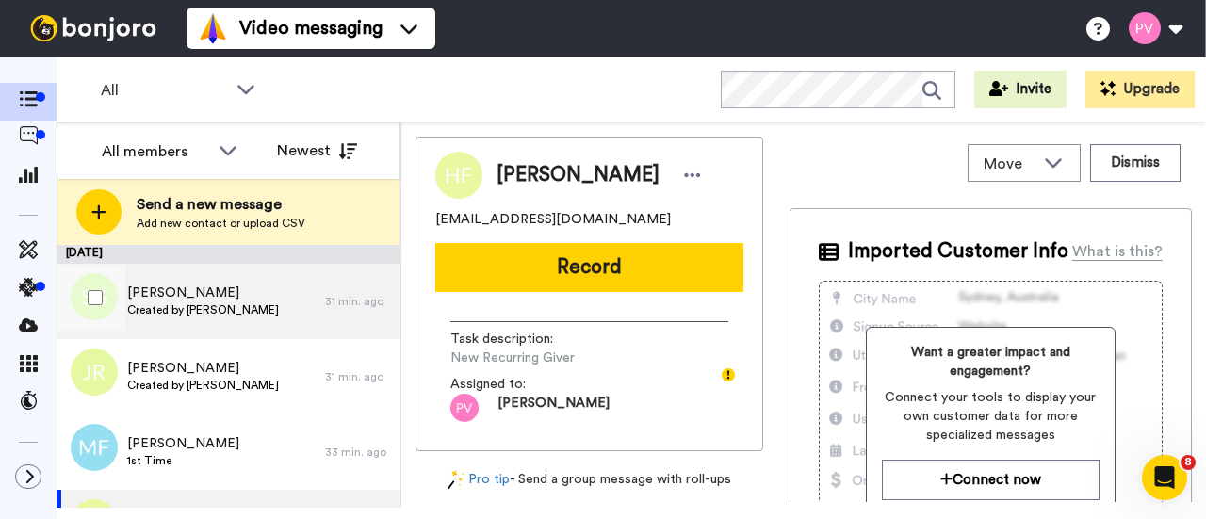
scroll to position [57, 0]
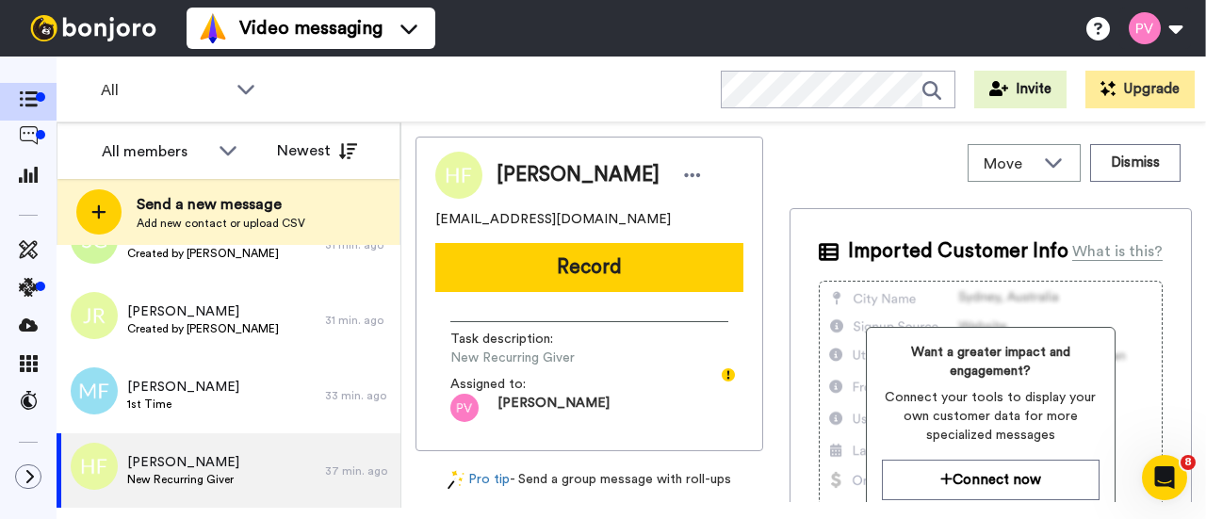
click at [686, 103] on div "All WORKSPACES View all All Default Task List + Add a new workspace Invite Upgr…" at bounding box center [631, 90] width 1149 height 66
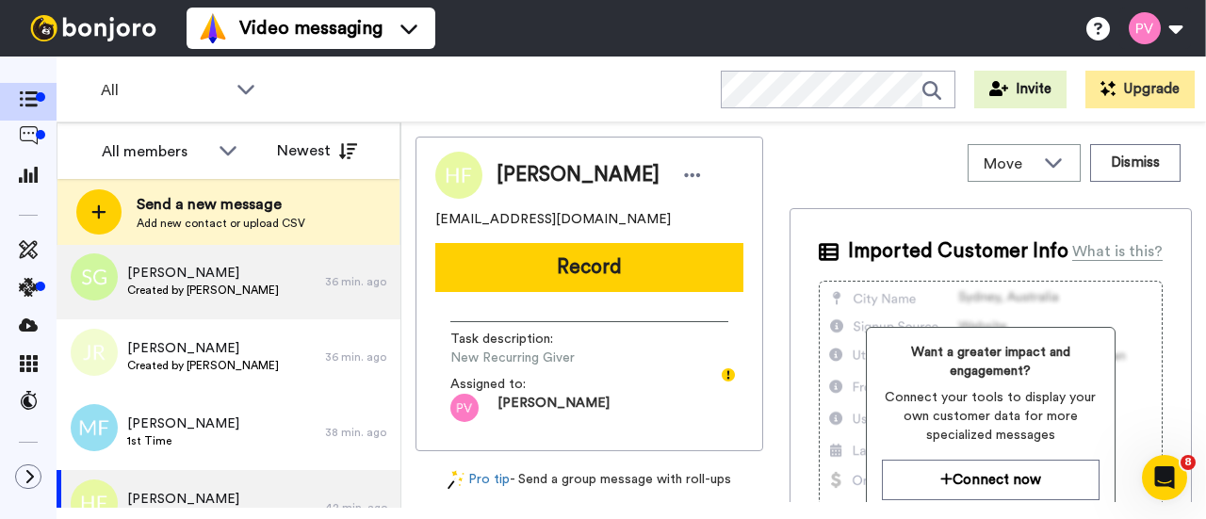
scroll to position [0, 0]
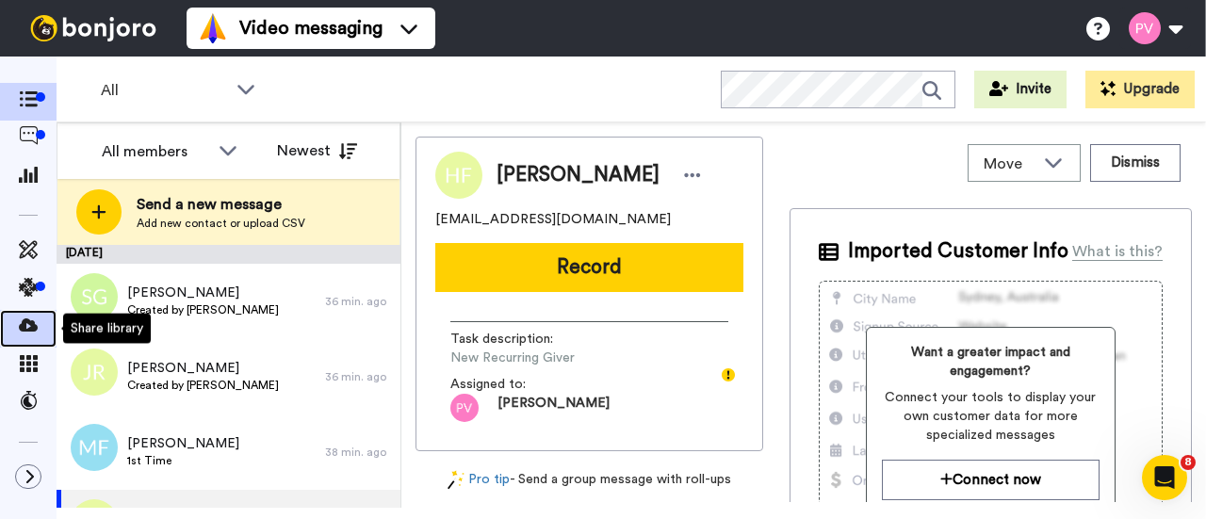
click at [25, 329] on icon at bounding box center [28, 325] width 19 height 19
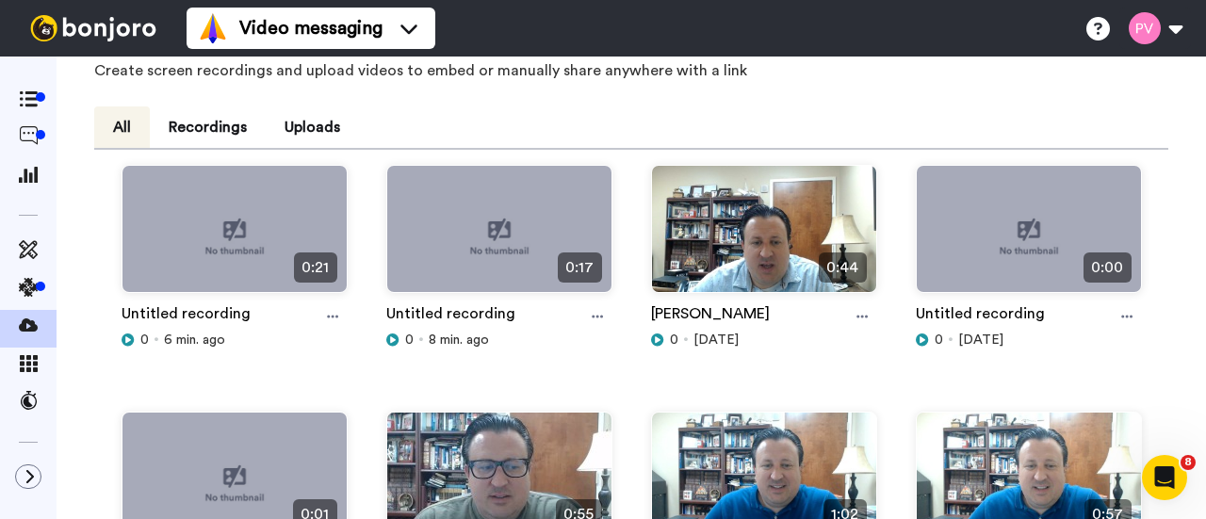
scroll to position [188, 0]
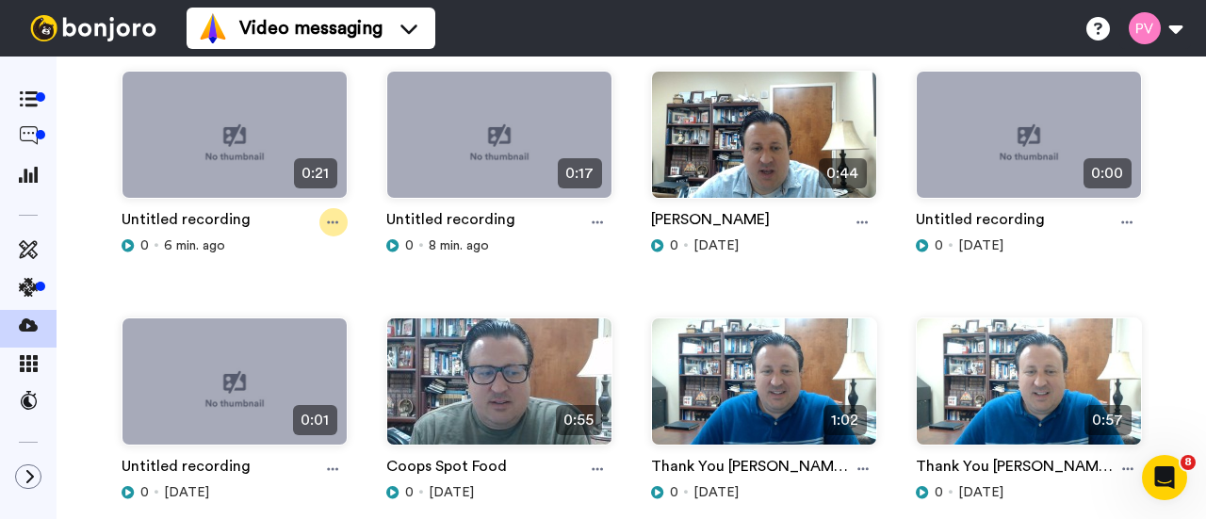
click at [324, 223] on div at bounding box center [333, 222] width 28 height 28
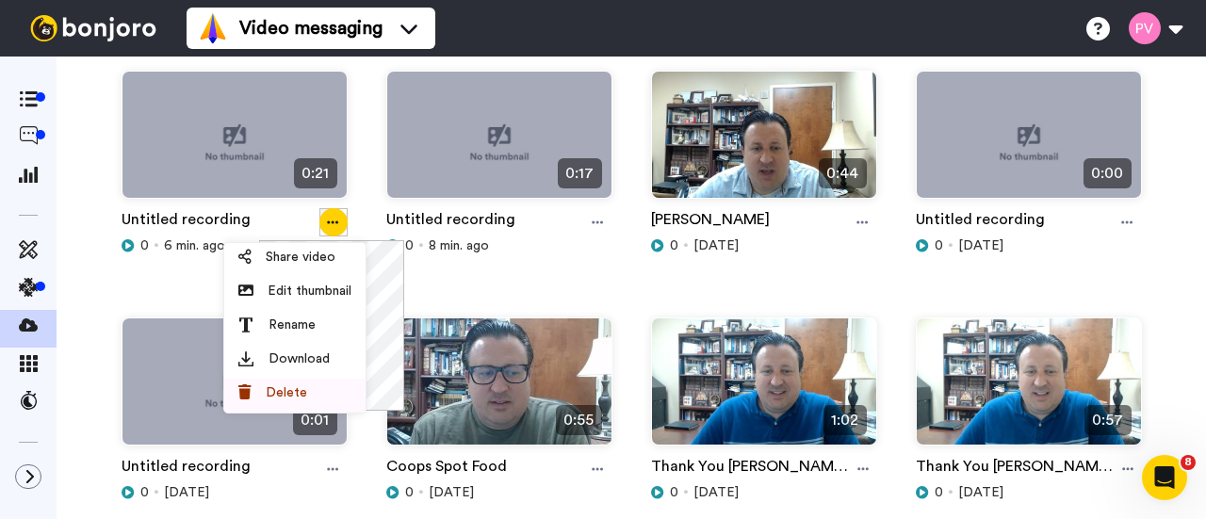
click at [293, 385] on span "Delete" at bounding box center [286, 392] width 41 height 19
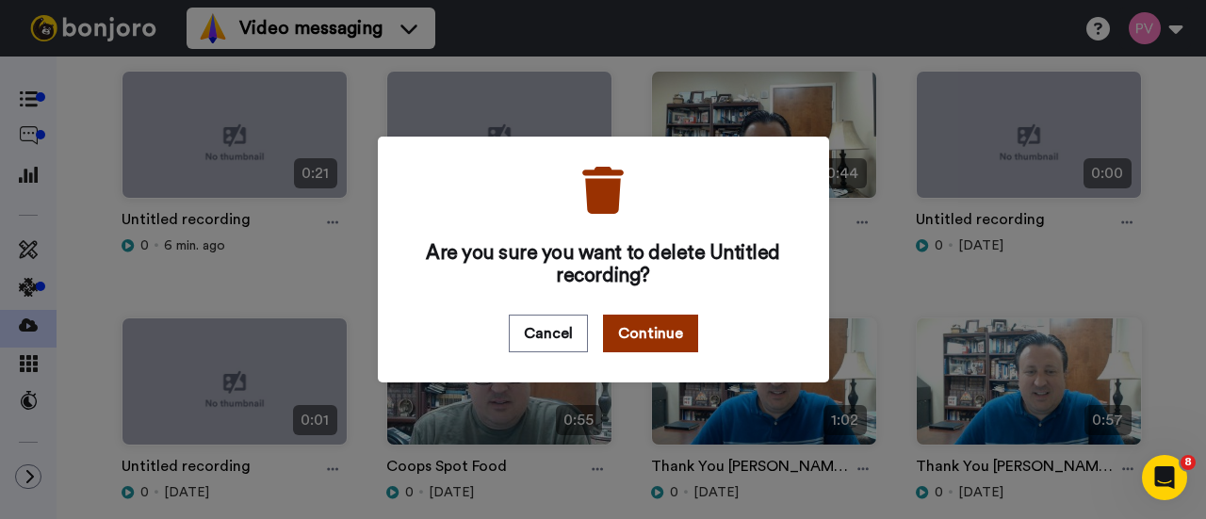
click at [642, 339] on button "Continue" at bounding box center [650, 334] width 95 height 38
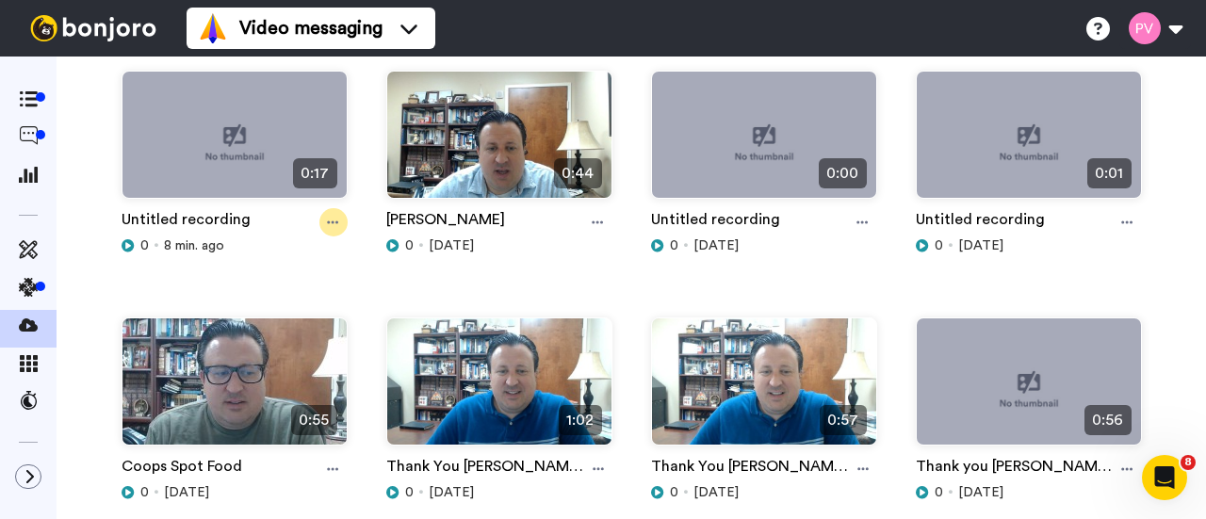
click at [595, 219] on icon at bounding box center [596, 222] width 11 height 13
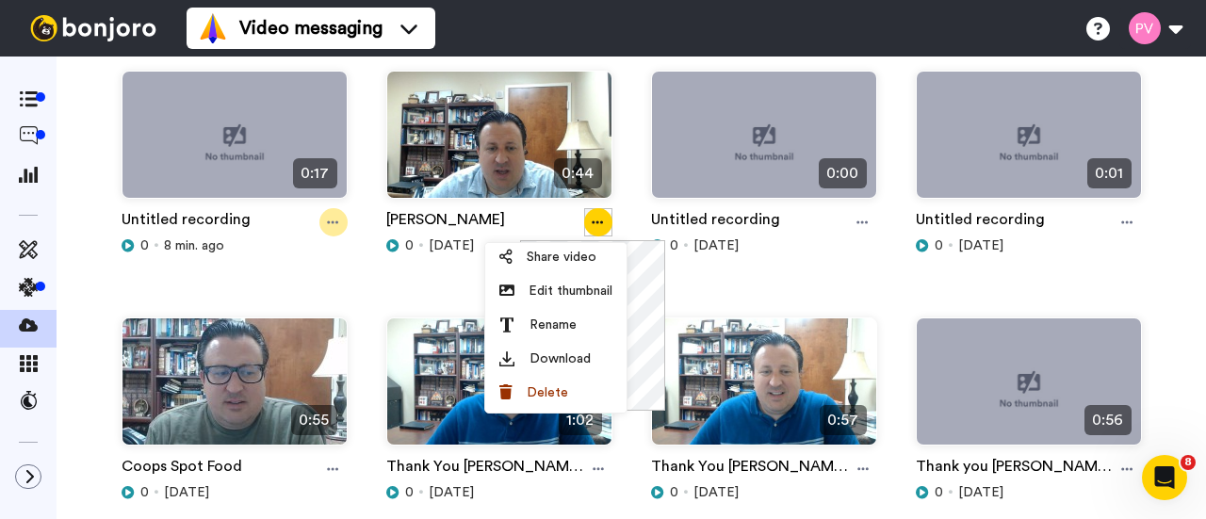
click at [332, 220] on icon at bounding box center [332, 222] width 11 height 13
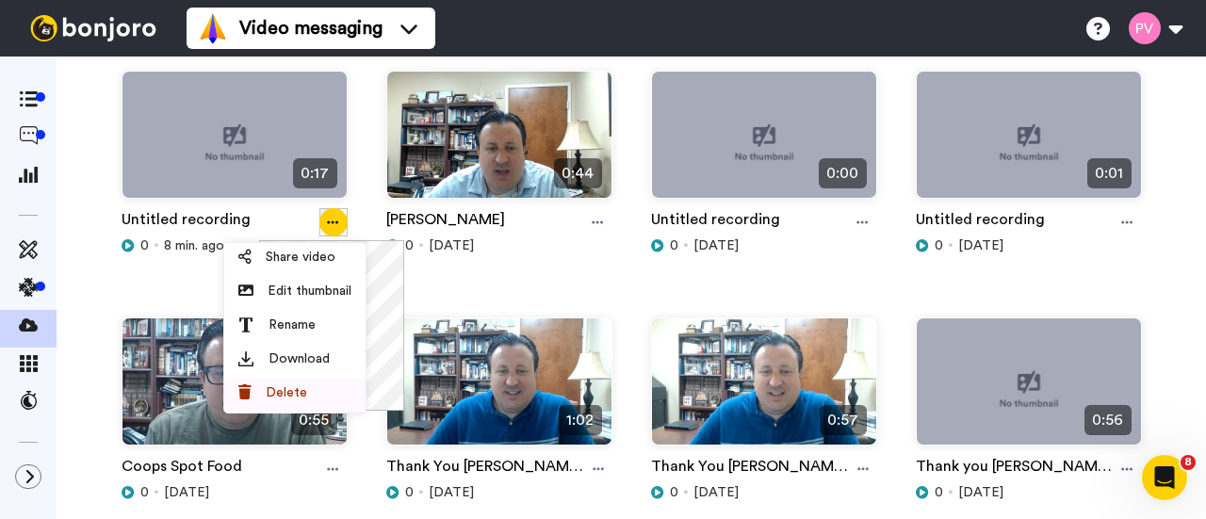
click at [293, 395] on span "Delete" at bounding box center [286, 392] width 41 height 19
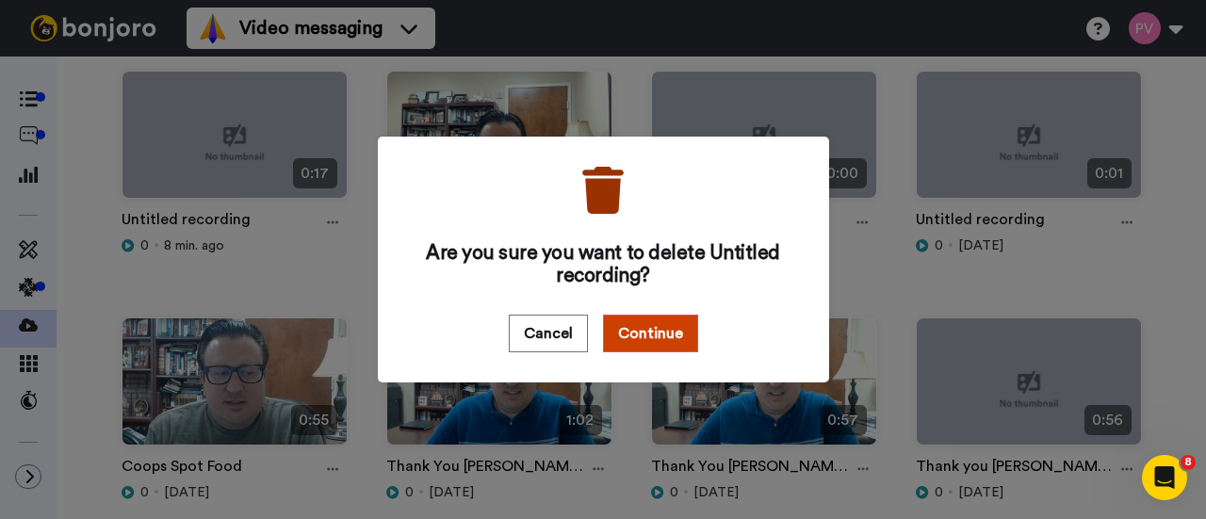
click at [639, 299] on div "Are you sure you want to delete Untitled recording? Cancel Continue" at bounding box center [603, 259] width 451 height 245
click at [639, 331] on button "Continue" at bounding box center [650, 334] width 95 height 38
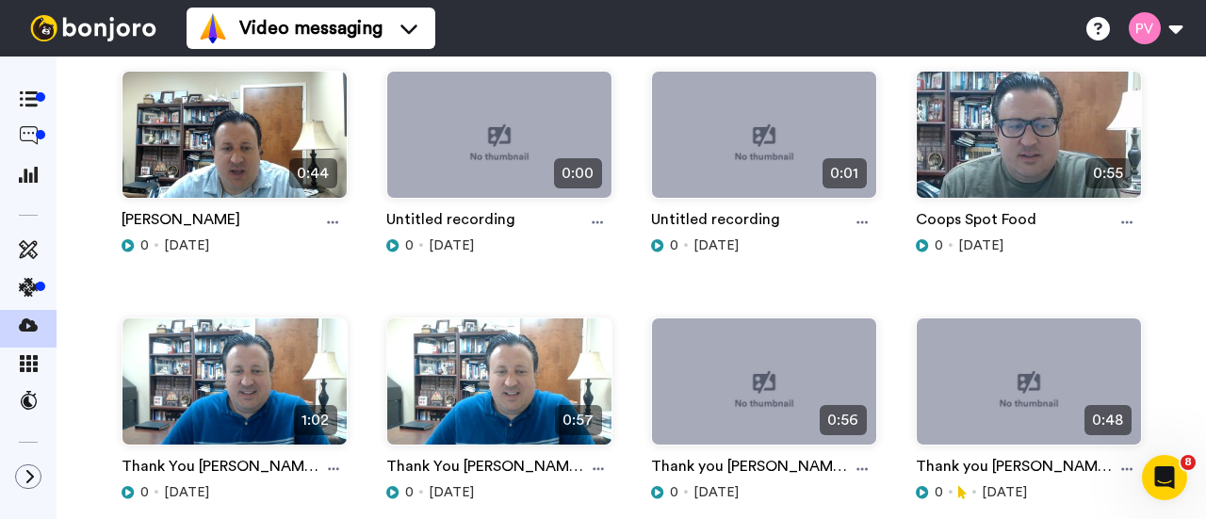
scroll to position [0, 0]
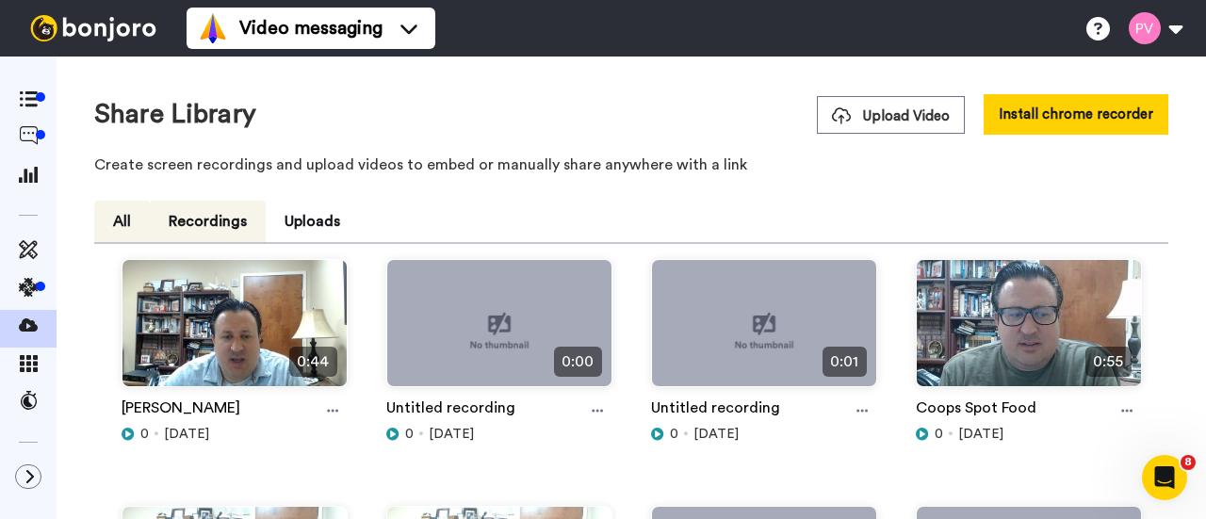
click at [186, 216] on button "Recordings" at bounding box center [208, 221] width 116 height 41
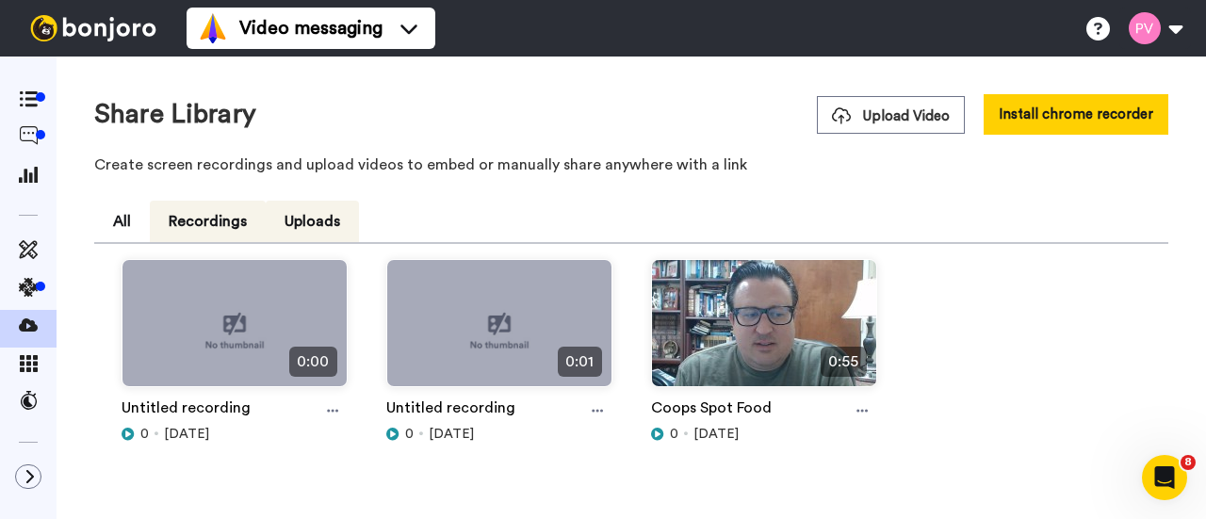
click at [324, 219] on button "Uploads" at bounding box center [312, 221] width 93 height 41
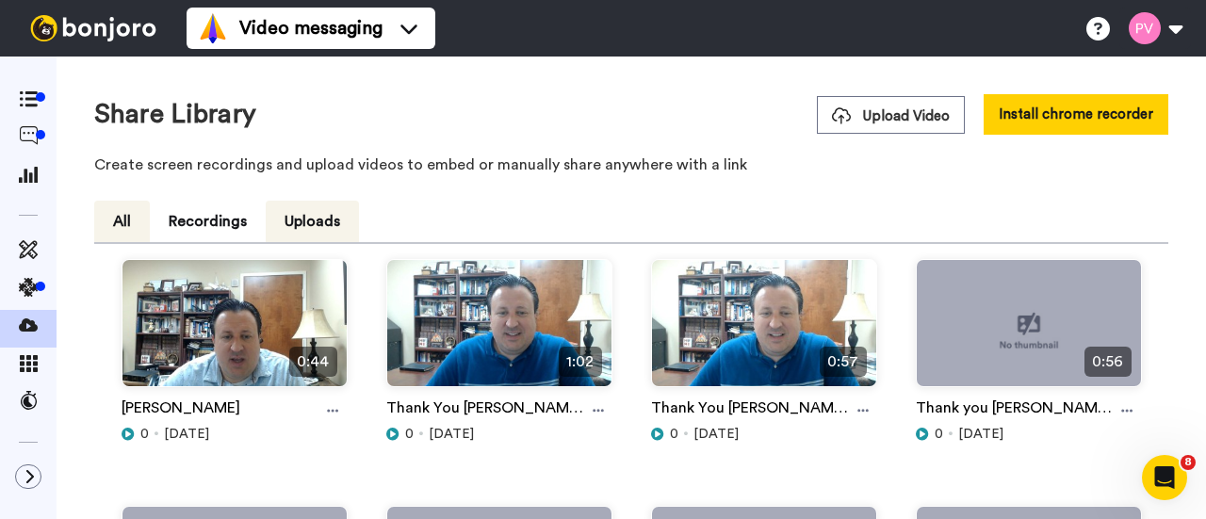
click at [124, 223] on button "All" at bounding box center [122, 221] width 56 height 41
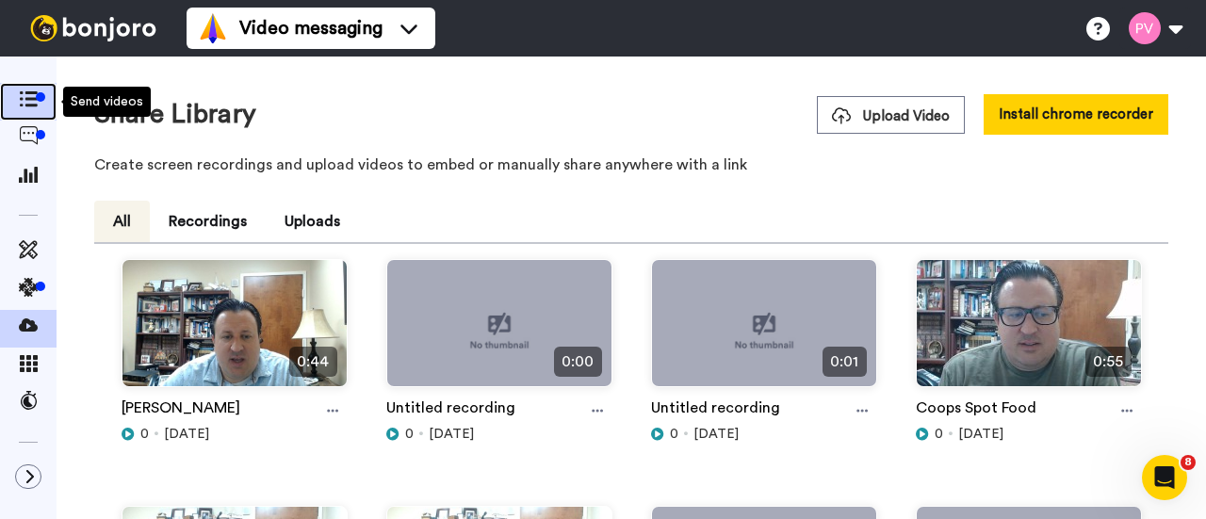
click at [27, 89] on div at bounding box center [28, 102] width 57 height 26
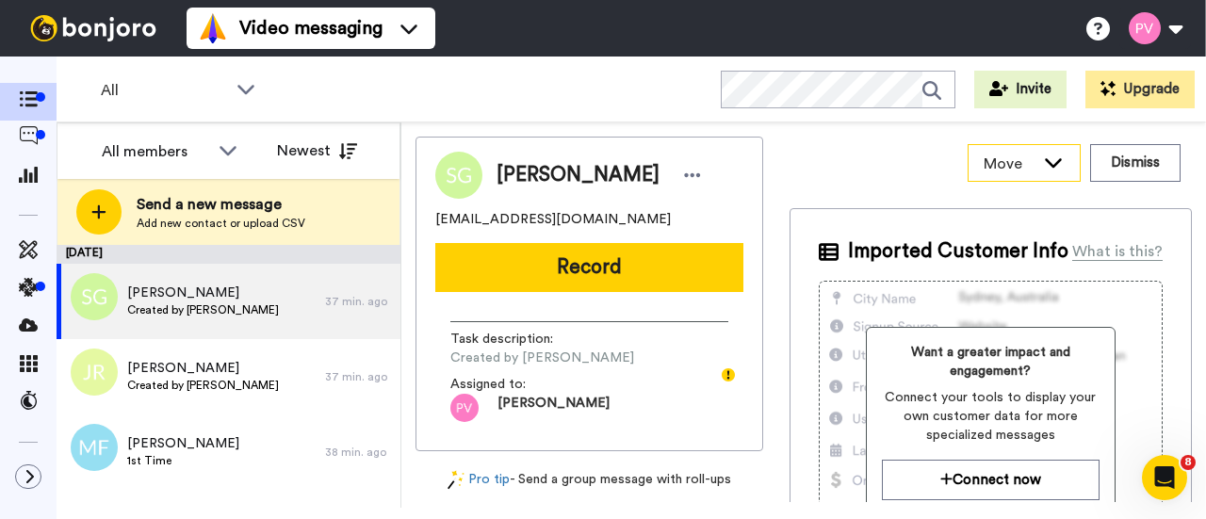
click at [1050, 165] on div "Move" at bounding box center [1023, 163] width 111 height 36
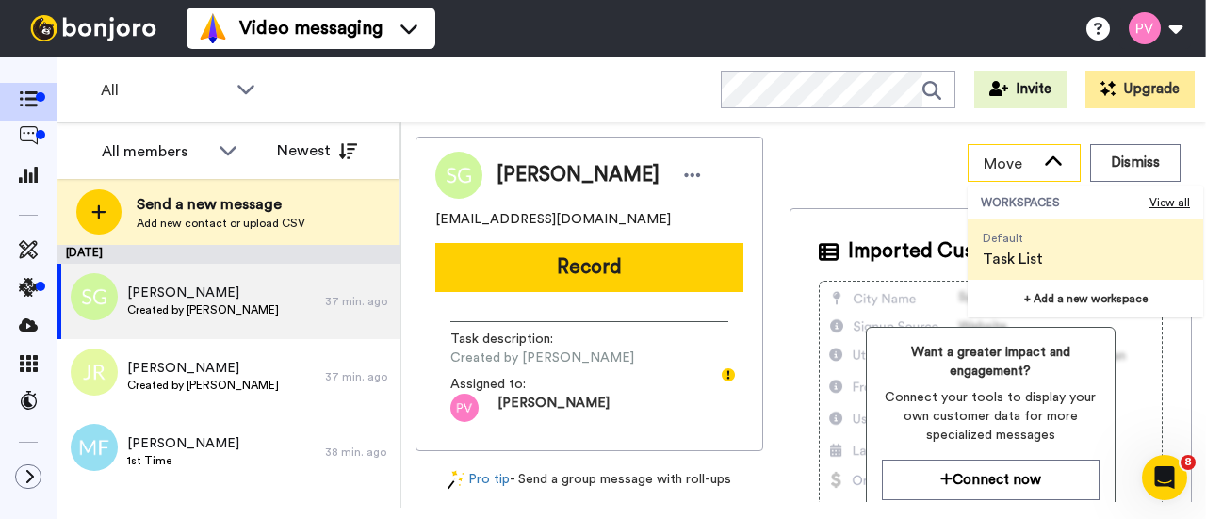
click at [1050, 164] on div "Move" at bounding box center [1023, 163] width 111 height 36
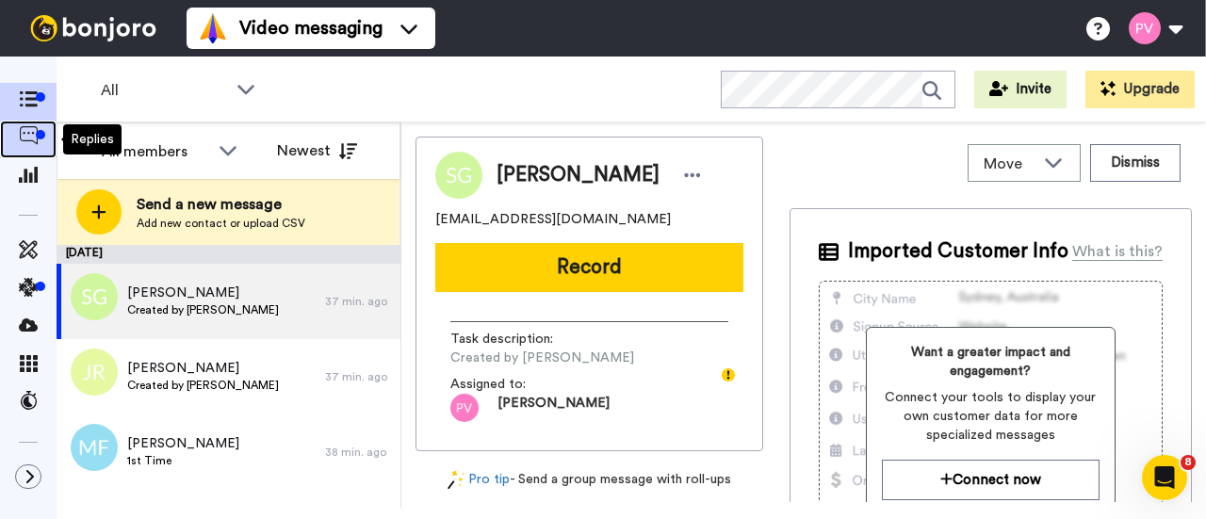
click at [26, 148] on span at bounding box center [28, 139] width 57 height 19
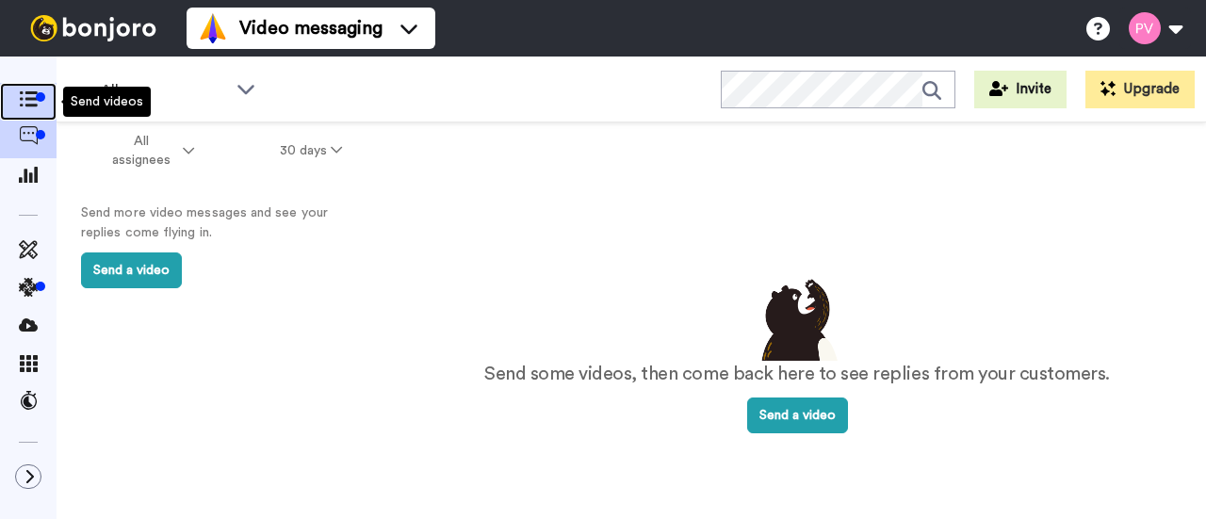
click at [41, 100] on div at bounding box center [40, 96] width 9 height 9
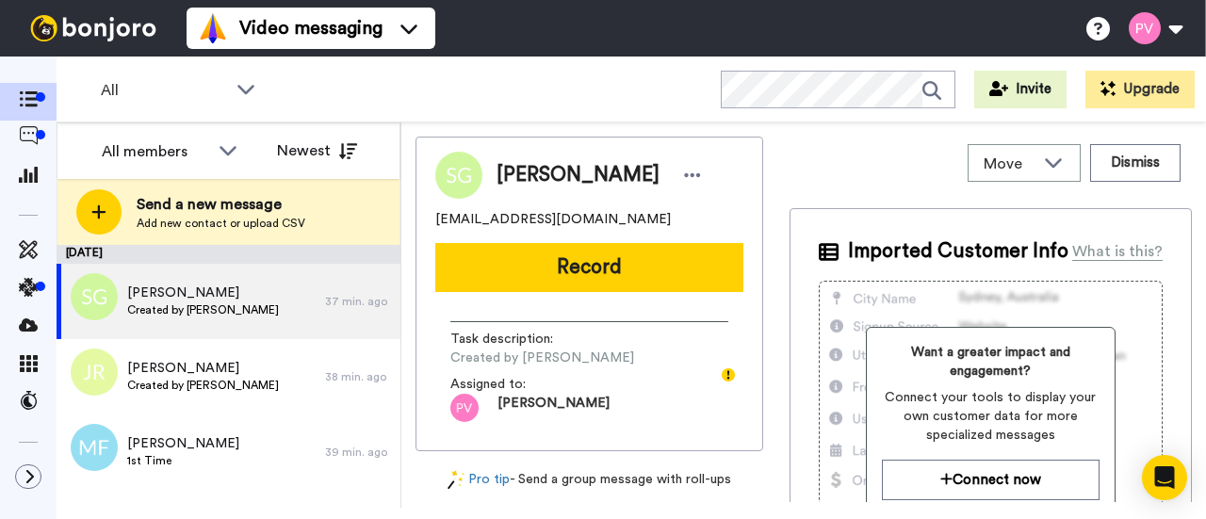
click at [91, 31] on img at bounding box center [93, 28] width 141 height 26
click at [221, 152] on icon at bounding box center [228, 149] width 23 height 19
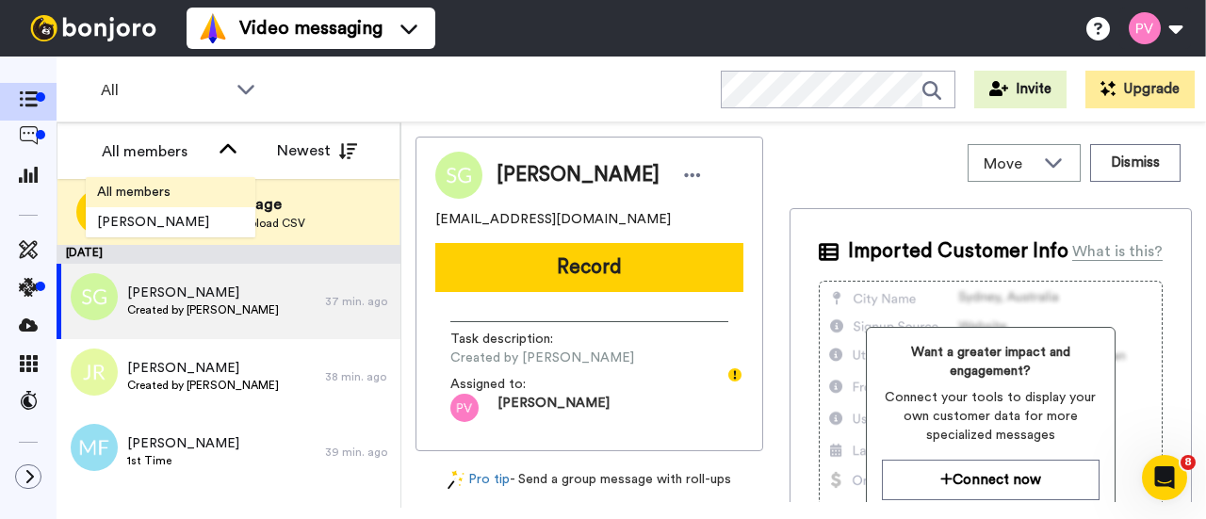
click at [136, 191] on span "All members" at bounding box center [134, 192] width 96 height 19
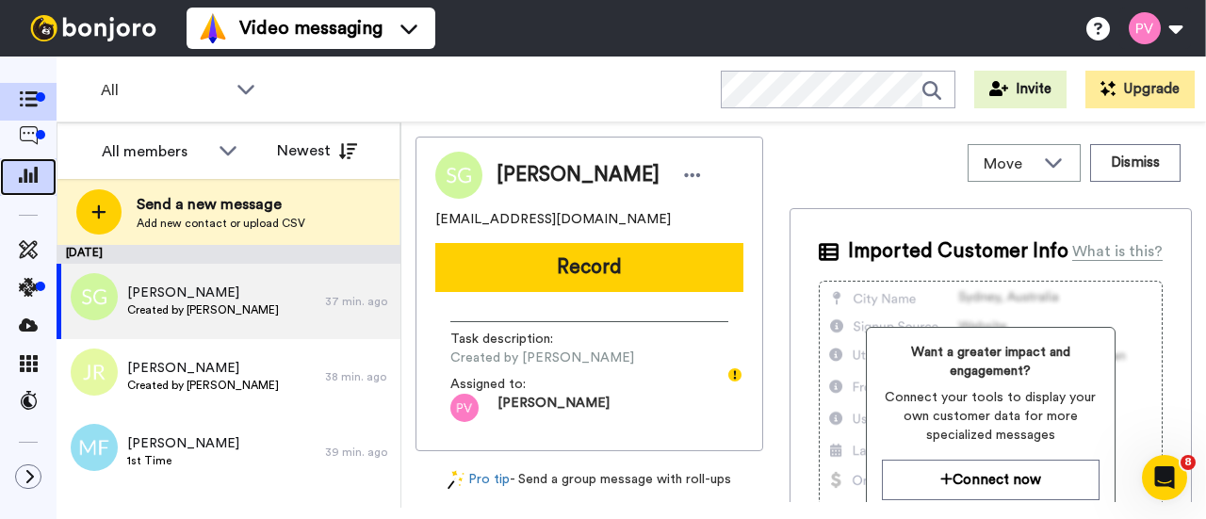
click at [33, 162] on div at bounding box center [28, 177] width 57 height 38
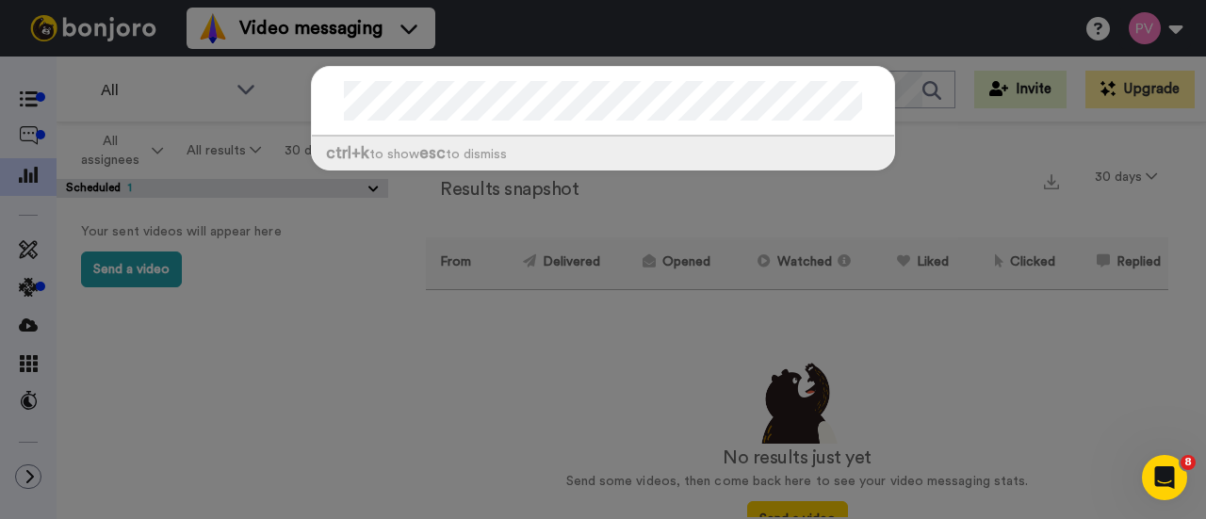
click at [1025, 154] on div "ctrl +k to show esc to dismiss" at bounding box center [603, 259] width 1206 height 519
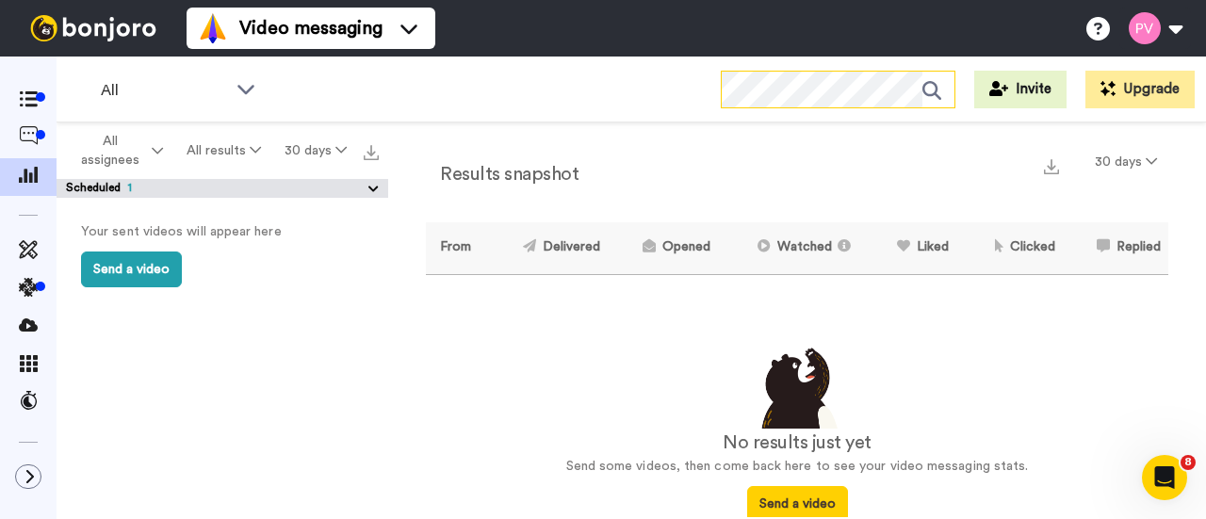
scroll to position [19, 0]
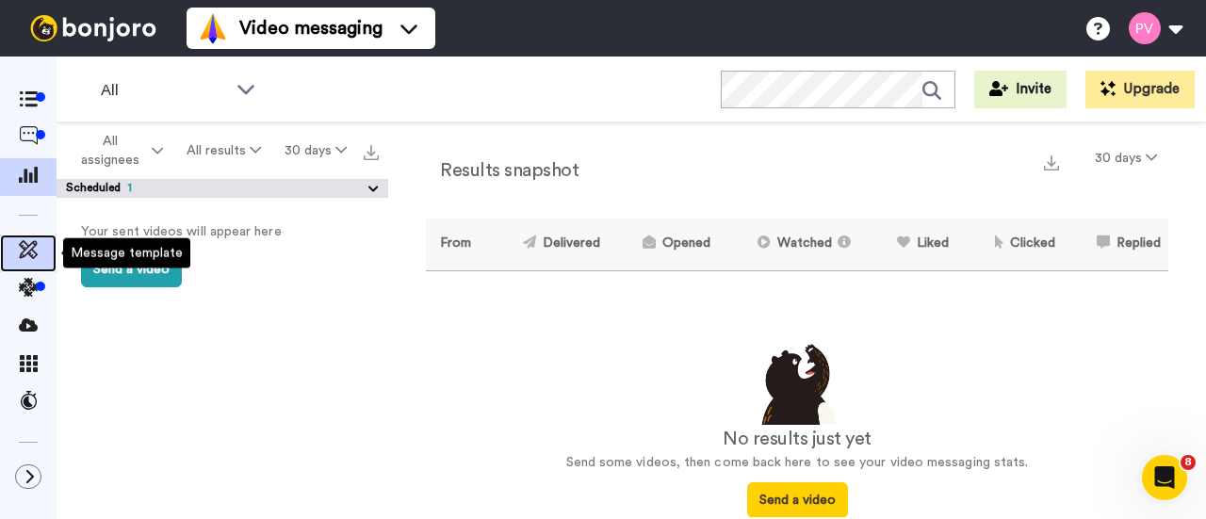
click at [24, 250] on icon at bounding box center [28, 249] width 19 height 19
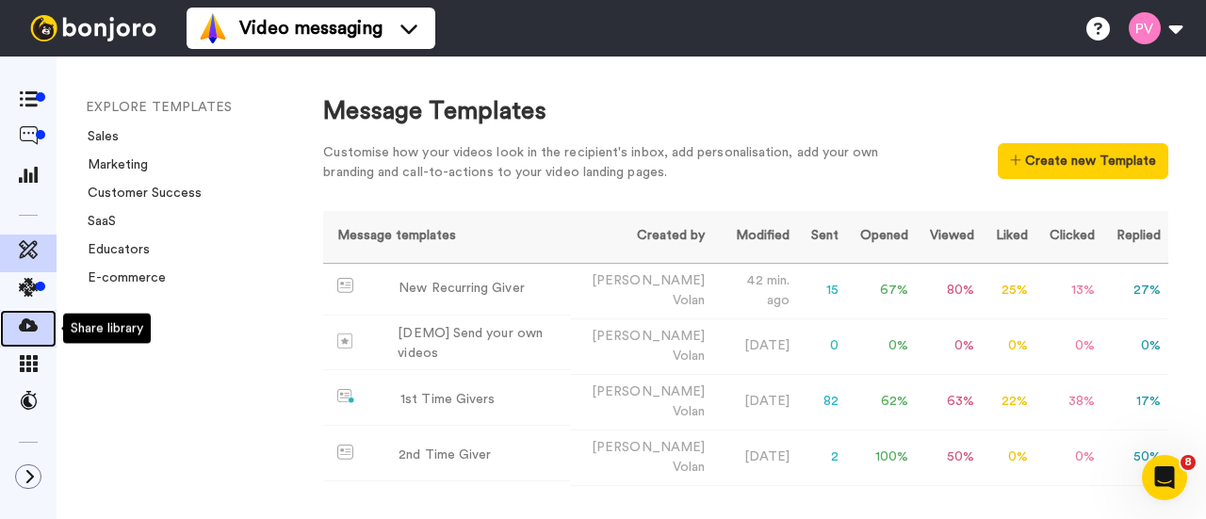
click at [30, 325] on icon at bounding box center [28, 325] width 19 height 19
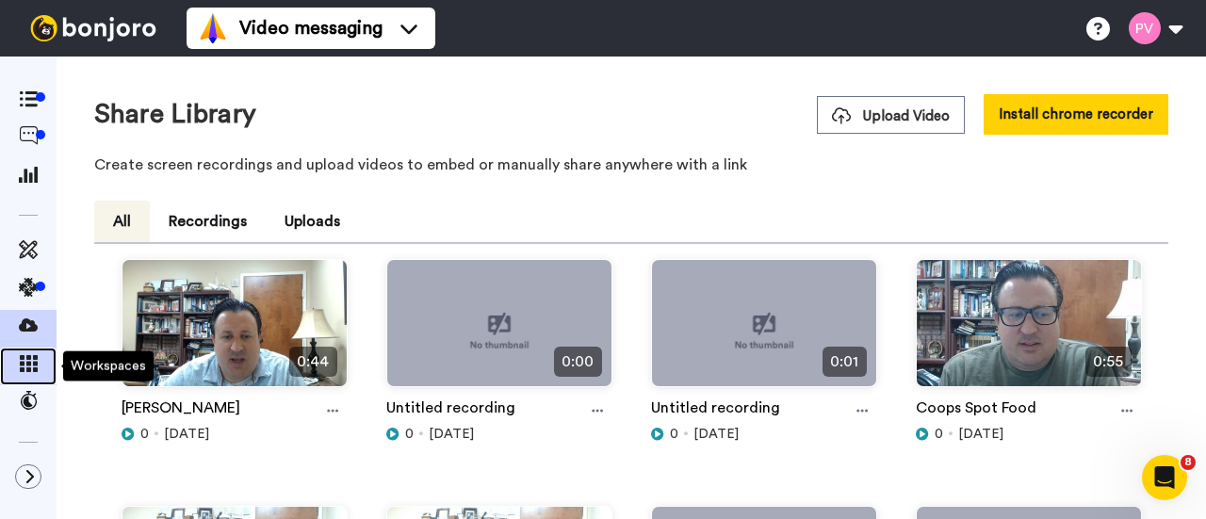
click at [38, 365] on span at bounding box center [28, 366] width 57 height 19
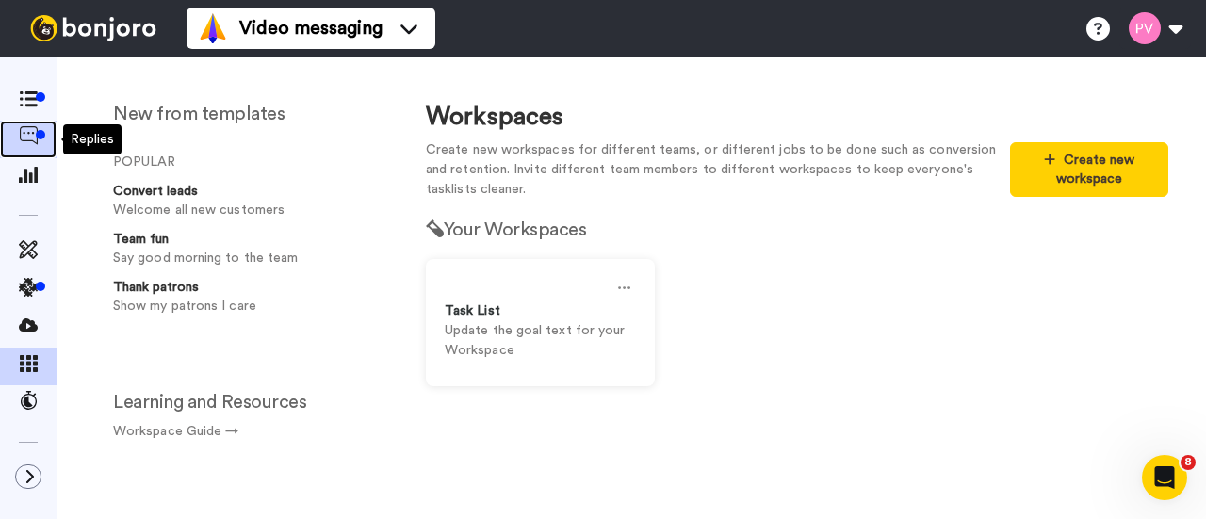
click at [17, 131] on span at bounding box center [28, 139] width 57 height 19
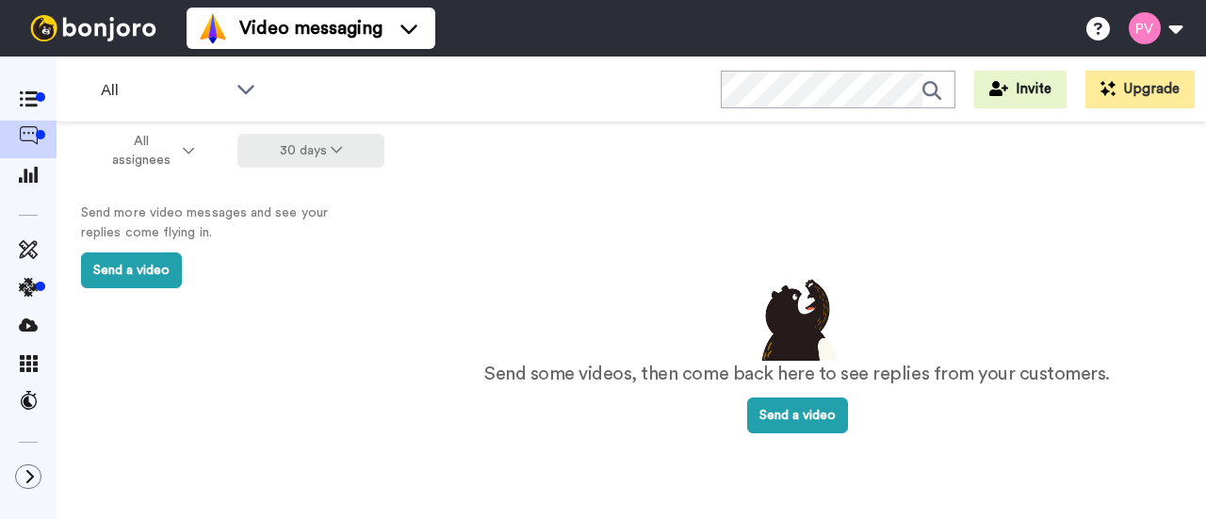
click at [339, 146] on icon at bounding box center [336, 149] width 11 height 13
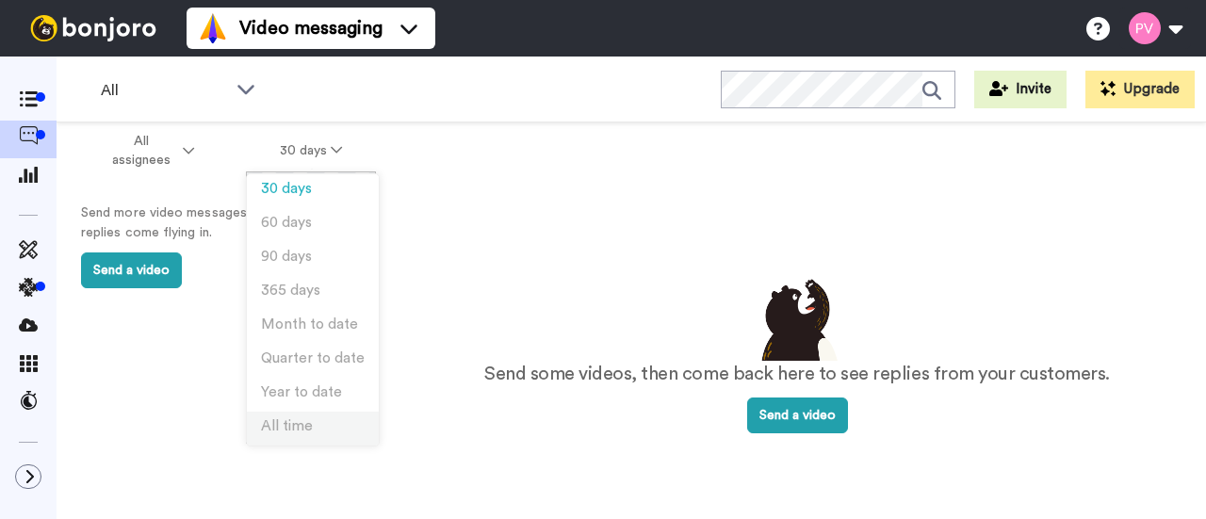
click at [311, 417] on li "All time" at bounding box center [313, 429] width 132 height 34
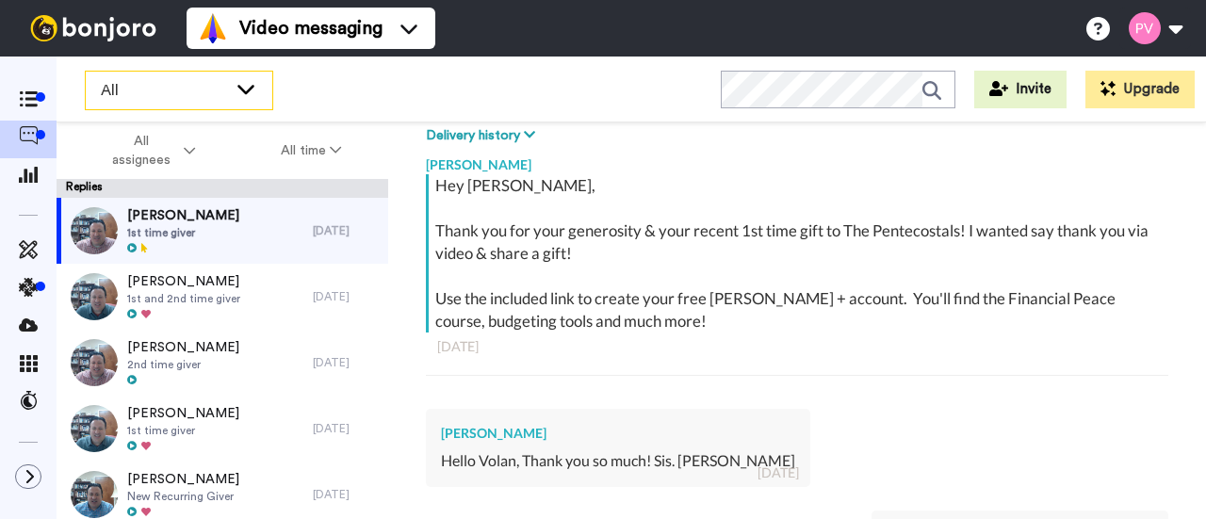
click at [243, 84] on icon at bounding box center [246, 88] width 23 height 19
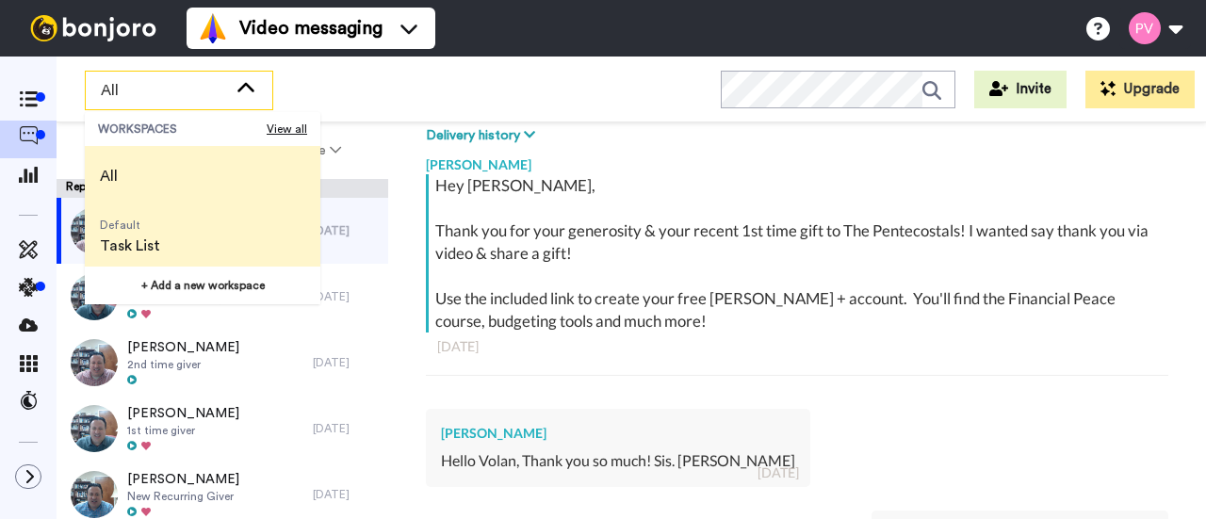
click at [175, 239] on li "Default Task List" at bounding box center [202, 236] width 235 height 60
type textarea "x"
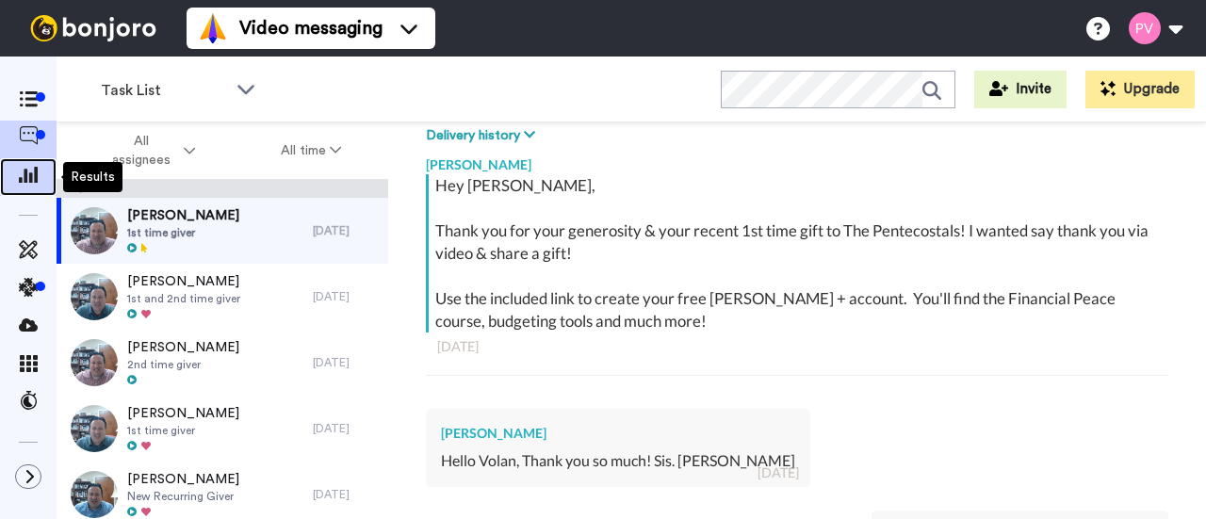
click at [41, 173] on span at bounding box center [28, 177] width 57 height 19
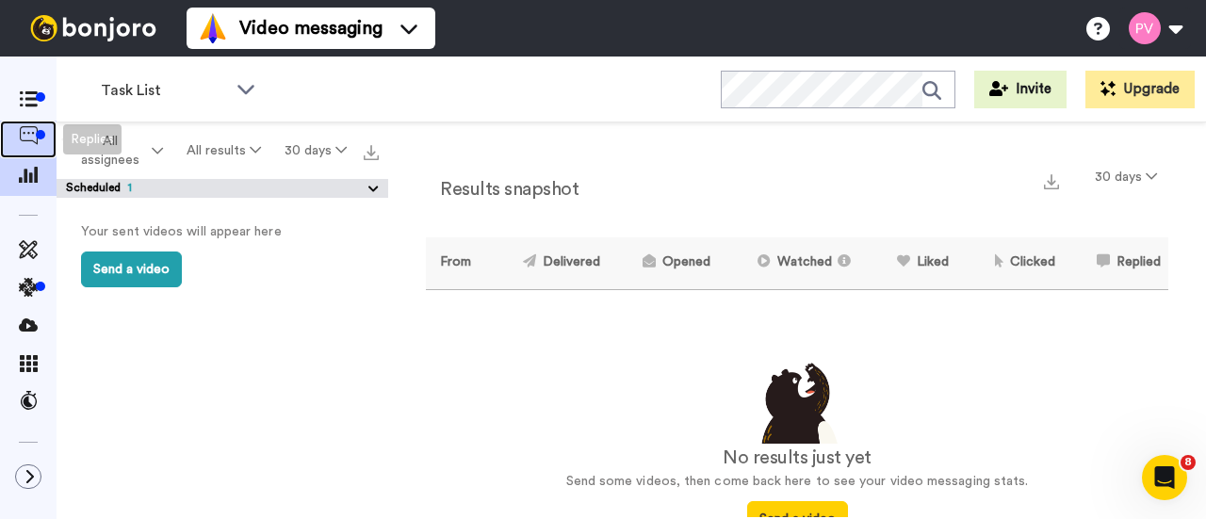
click at [32, 132] on icon at bounding box center [28, 135] width 19 height 19
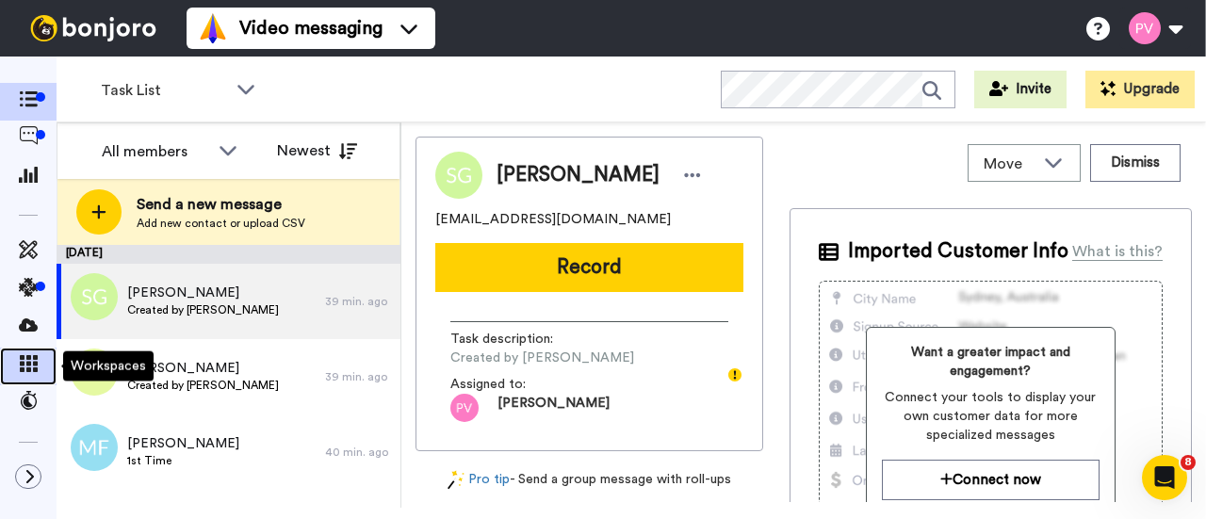
click at [30, 363] on icon at bounding box center [28, 363] width 19 height 17
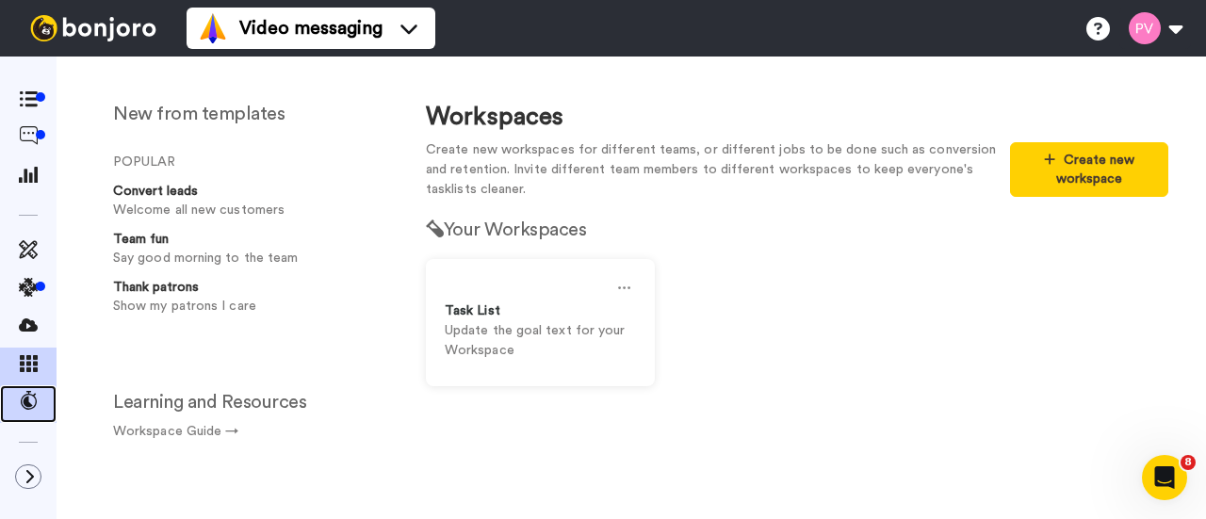
click at [26, 410] on span at bounding box center [28, 404] width 57 height 19
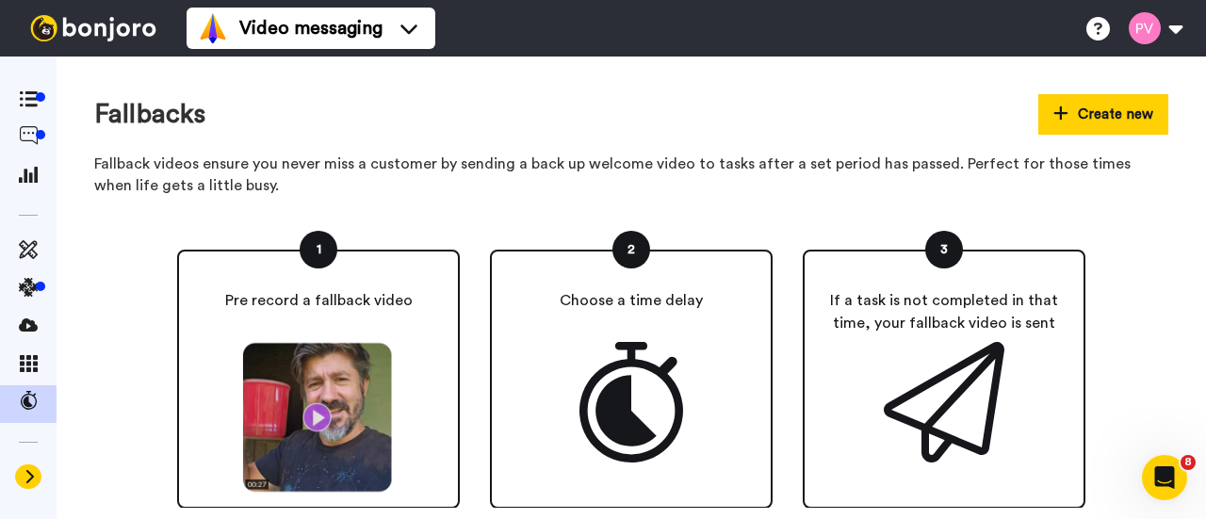
click at [29, 472] on icon at bounding box center [29, 476] width 11 height 15
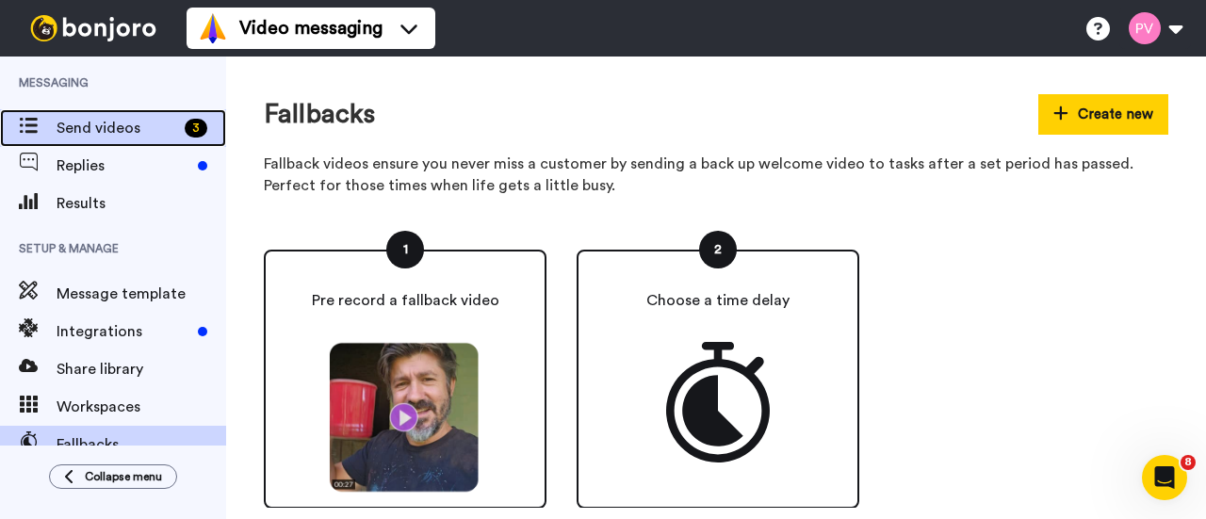
click at [87, 127] on span "Send videos" at bounding box center [117, 128] width 121 height 23
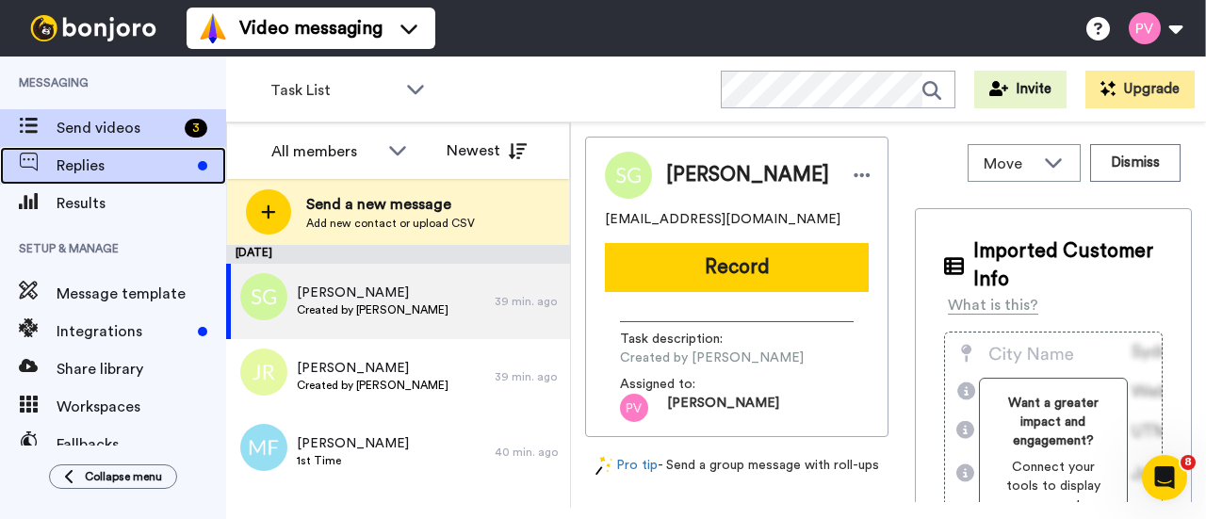
click at [107, 164] on span "Replies" at bounding box center [124, 165] width 134 height 23
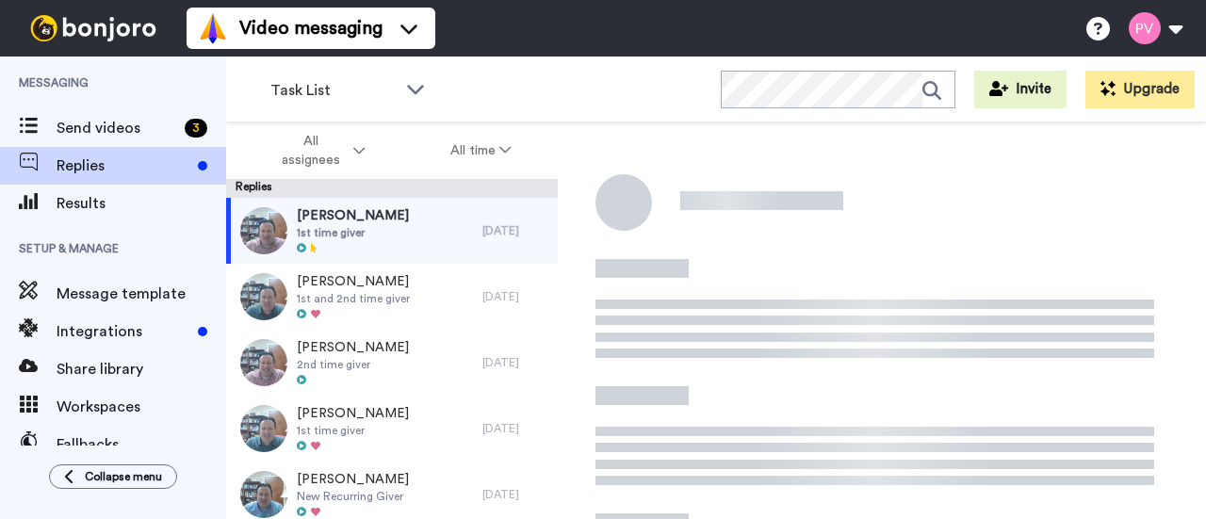
scroll to position [295, 0]
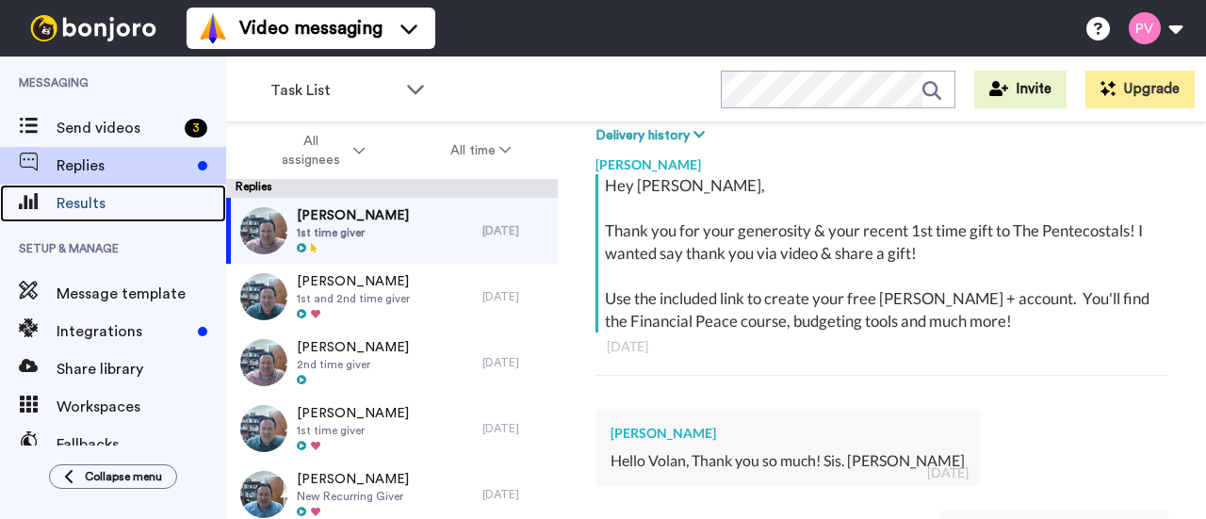
click at [103, 216] on div "Results" at bounding box center [113, 204] width 226 height 38
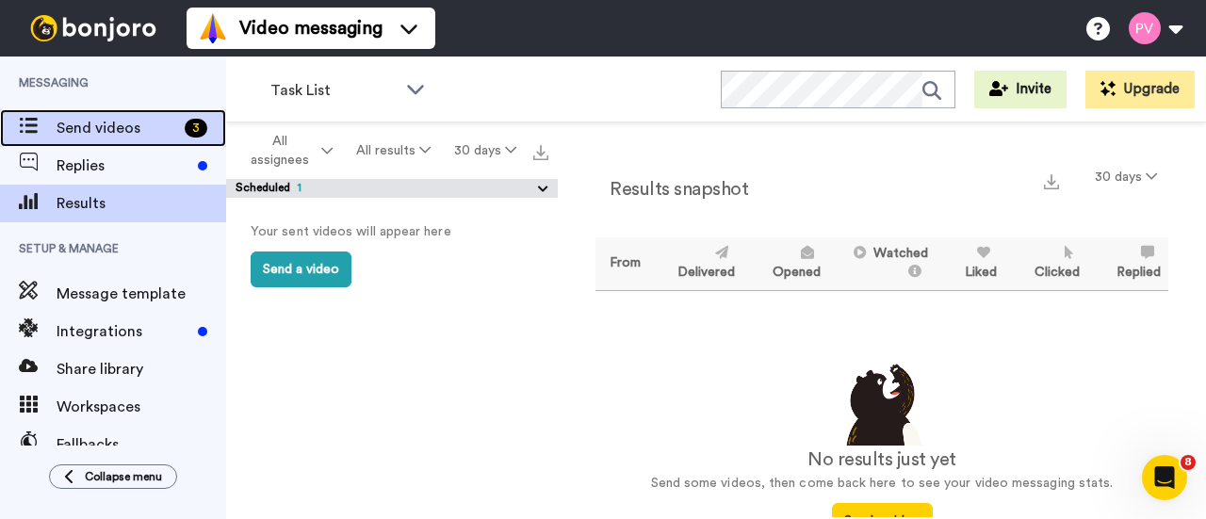
click at [94, 133] on span "Send videos" at bounding box center [117, 128] width 121 height 23
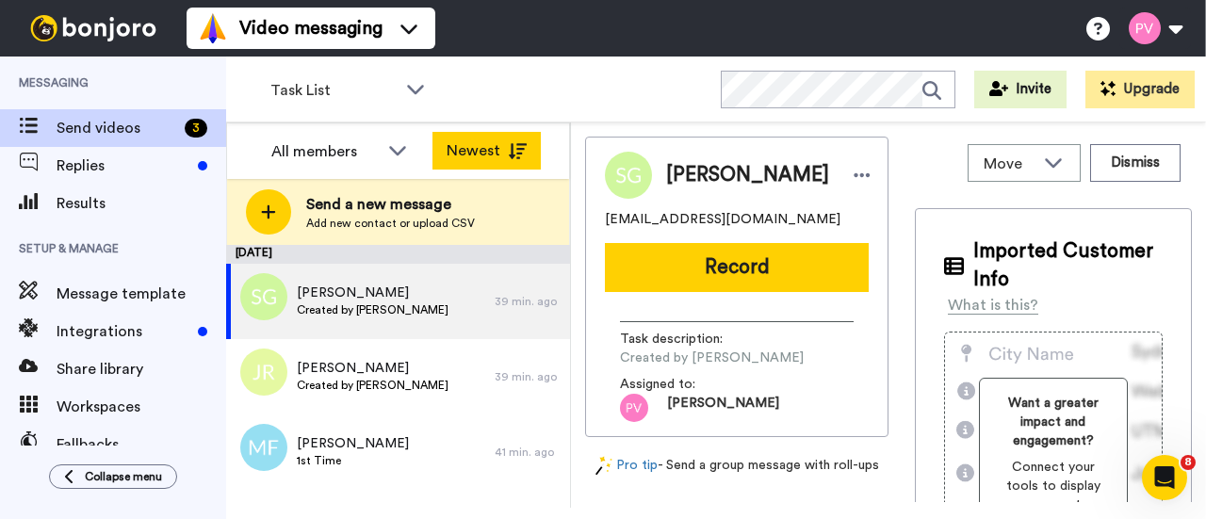
click at [517, 154] on icon at bounding box center [517, 151] width 19 height 16
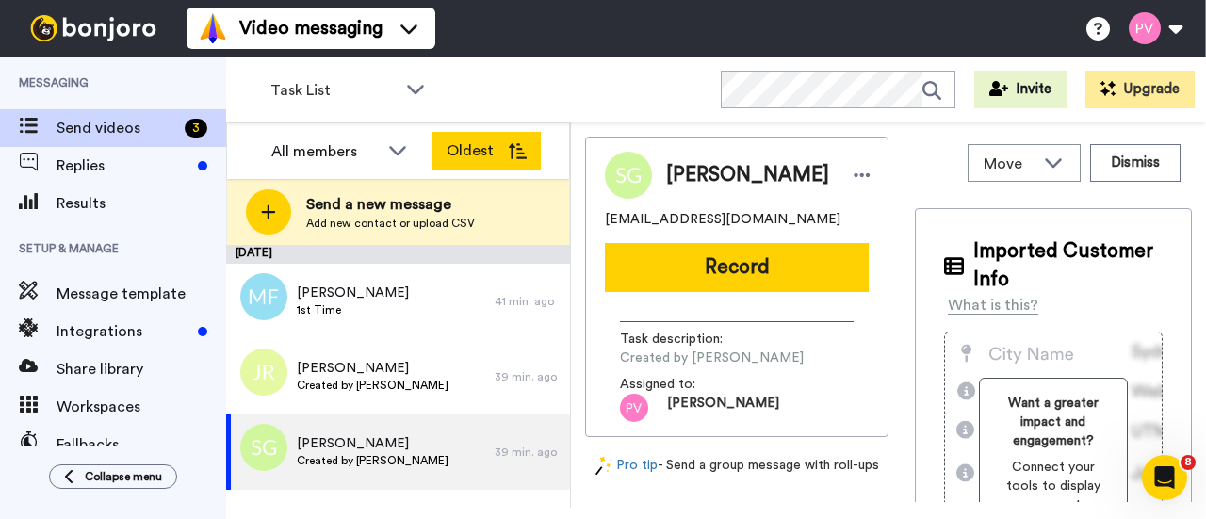
click at [503, 144] on button "Oldest" at bounding box center [486, 151] width 108 height 38
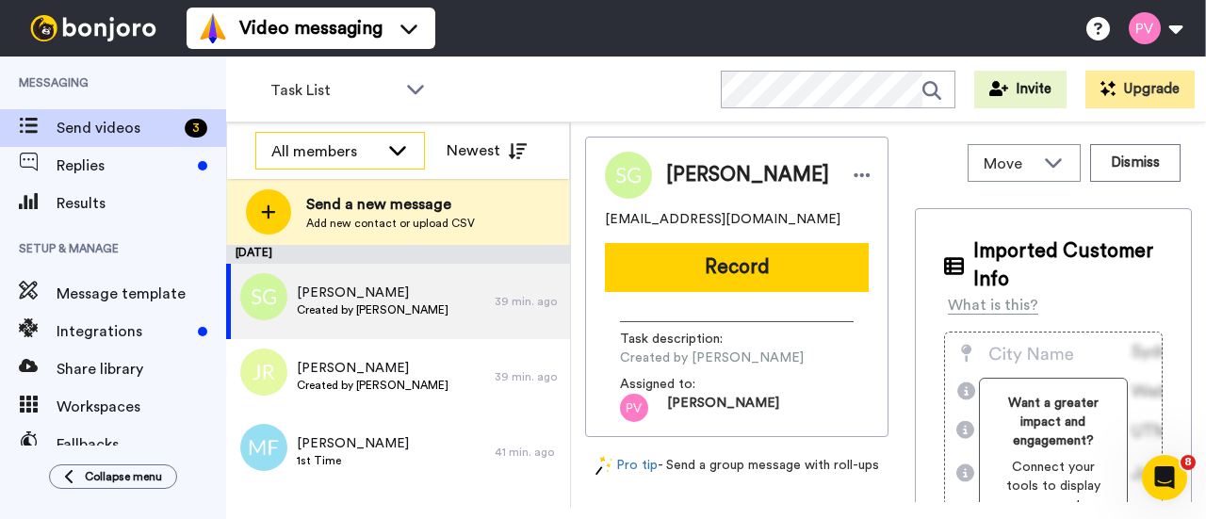
click at [403, 154] on icon at bounding box center [397, 149] width 23 height 19
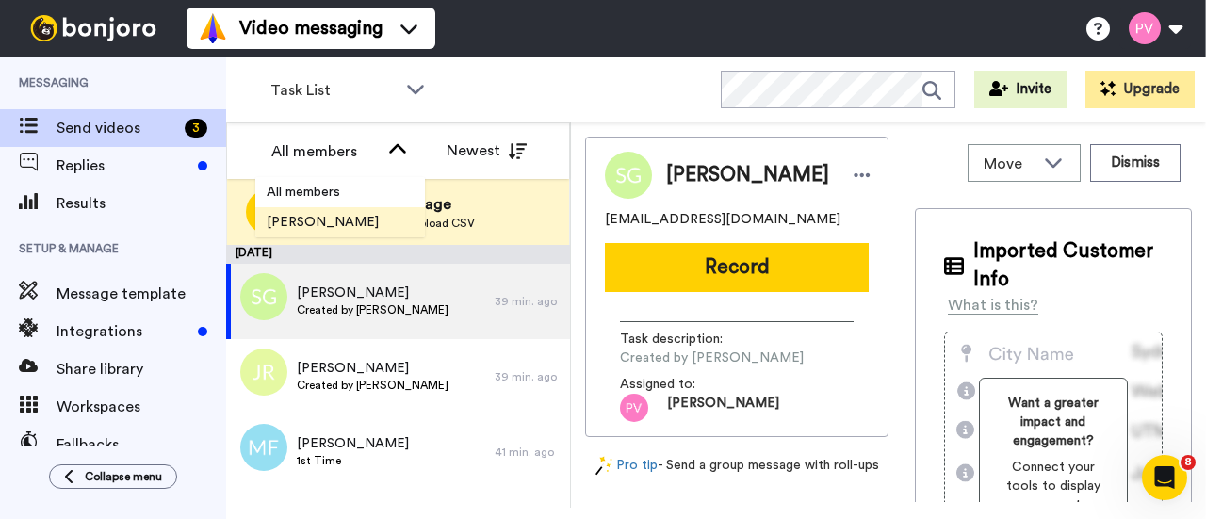
click at [315, 214] on span "Paul Volan" at bounding box center [322, 222] width 135 height 19
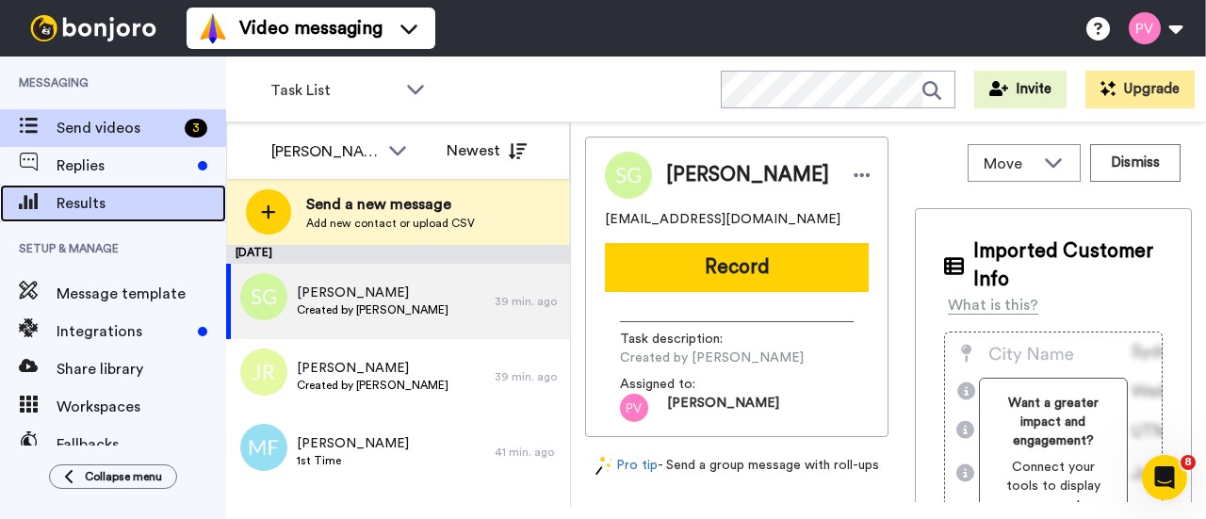
click at [138, 205] on span "Results" at bounding box center [142, 203] width 170 height 23
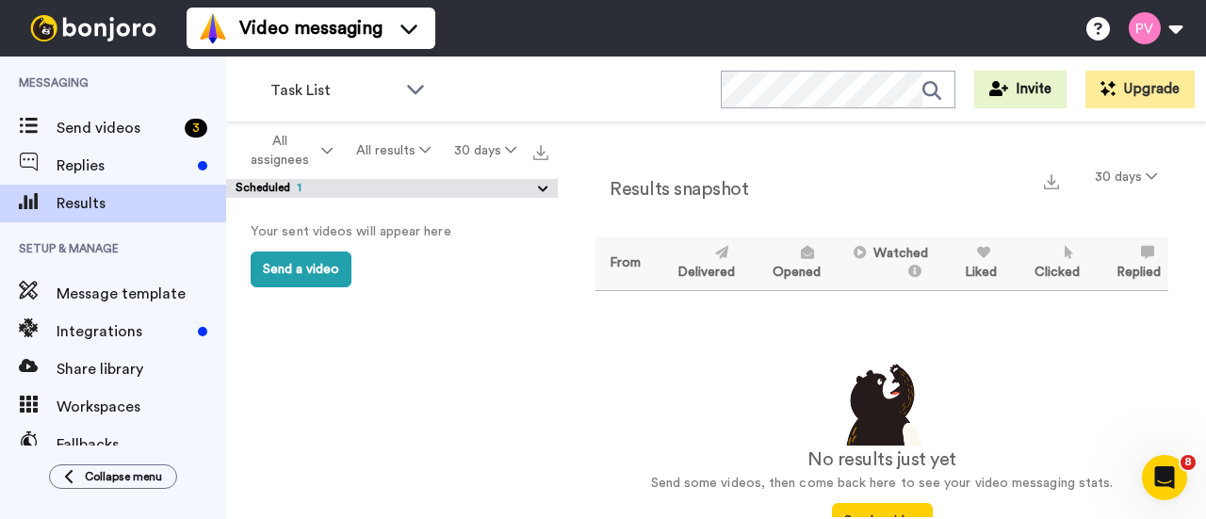
click at [551, 187] on icon at bounding box center [543, 189] width 18 height 19
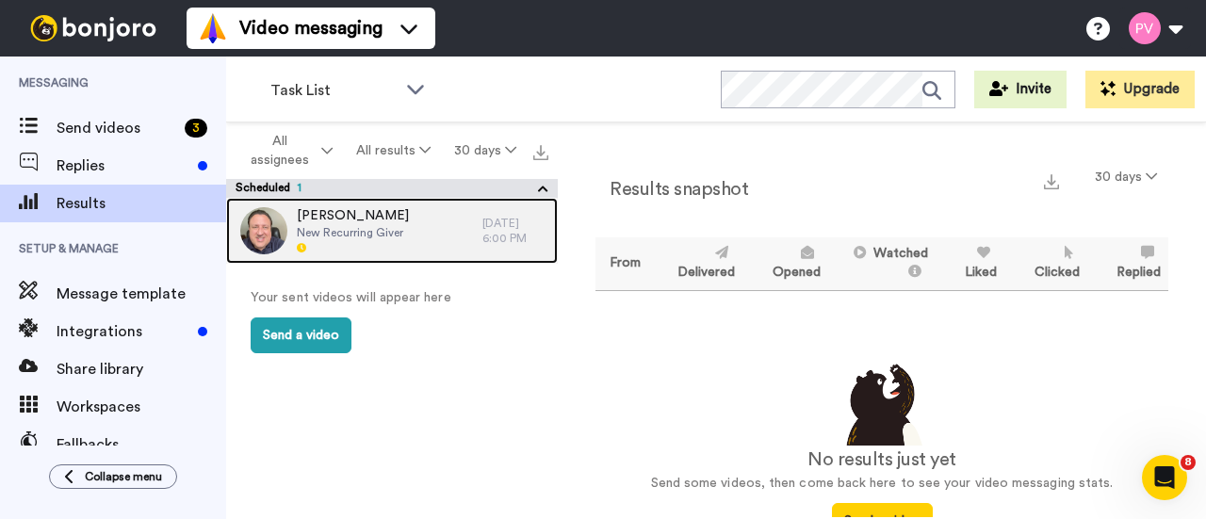
click at [387, 219] on span "[PERSON_NAME]" at bounding box center [353, 215] width 112 height 19
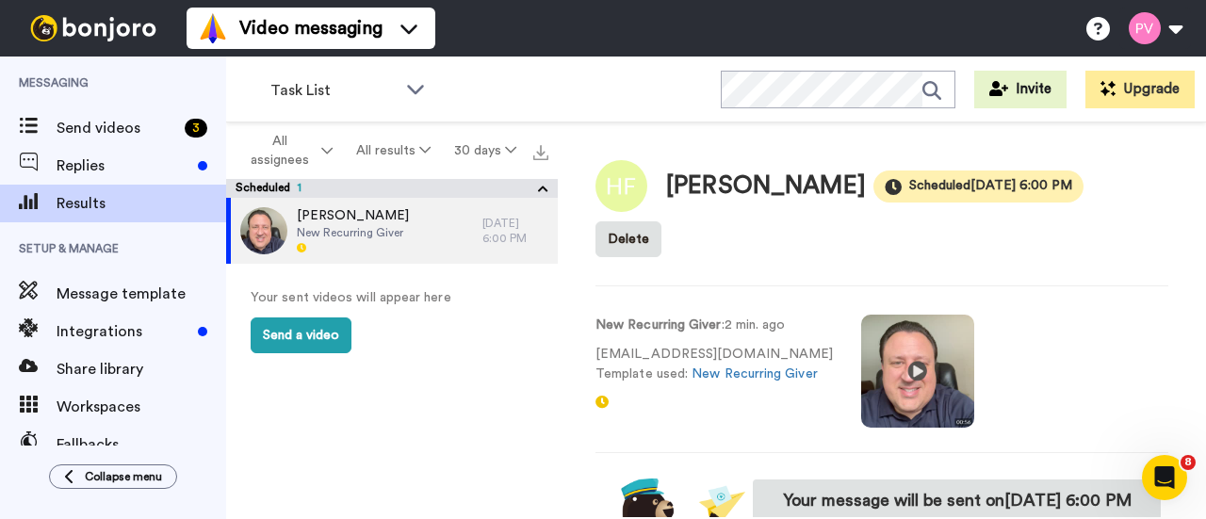
click at [900, 364] on video at bounding box center [917, 371] width 113 height 113
click at [895, 360] on video at bounding box center [917, 371] width 113 height 113
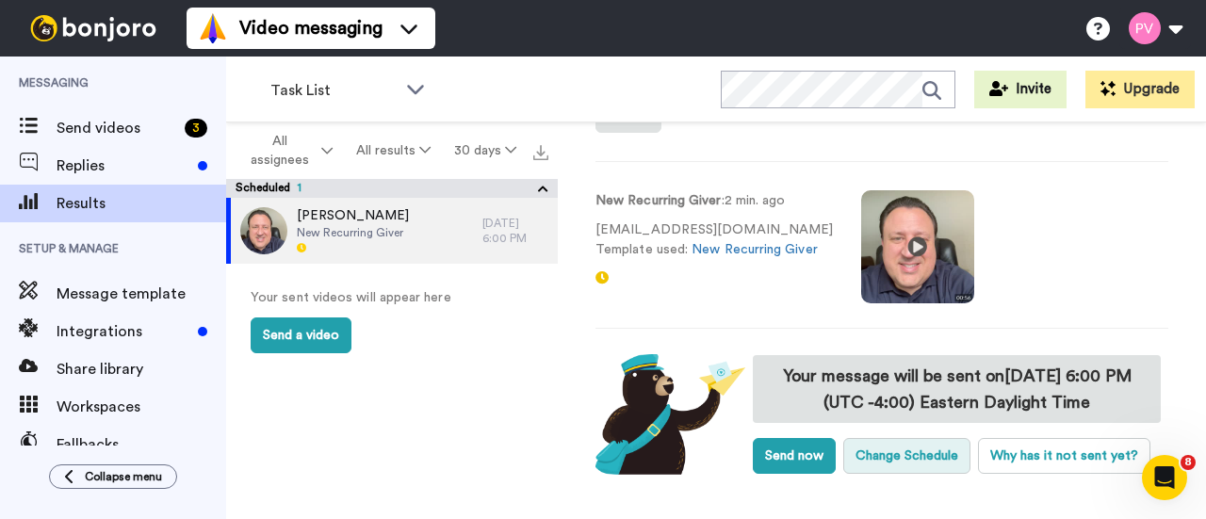
click at [928, 464] on button "Change Schedule" at bounding box center [906, 456] width 127 height 36
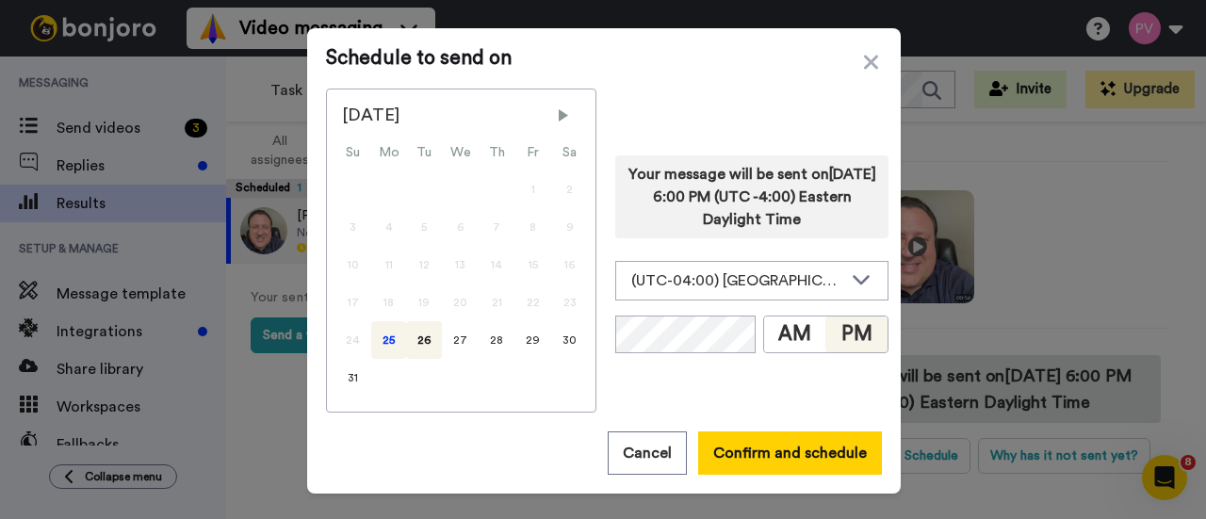
click at [373, 333] on div "25" at bounding box center [388, 340] width 35 height 38
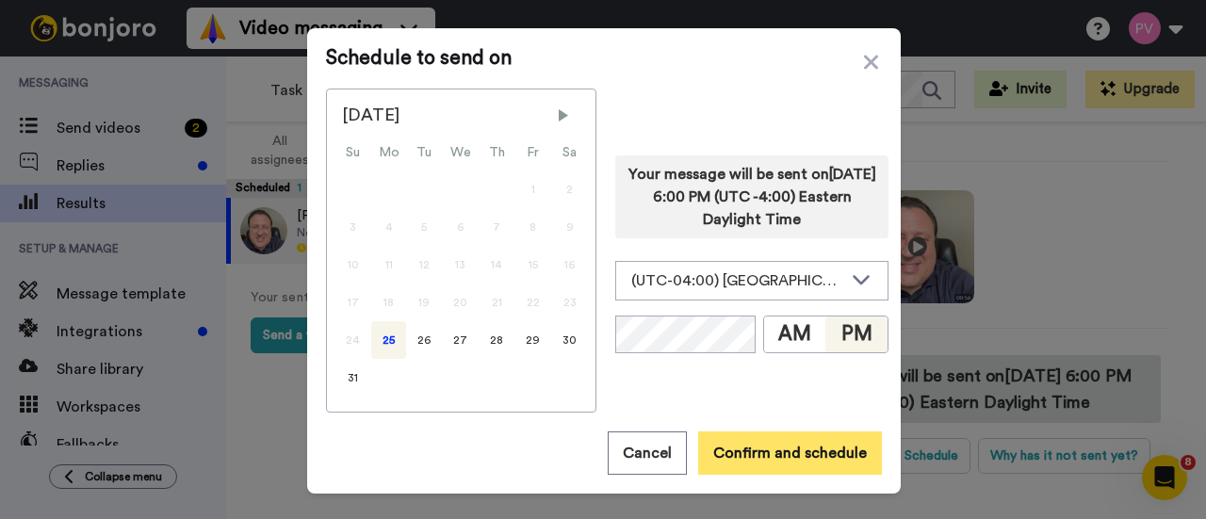
click at [784, 445] on button "Confirm and schedule" at bounding box center [790, 452] width 184 height 43
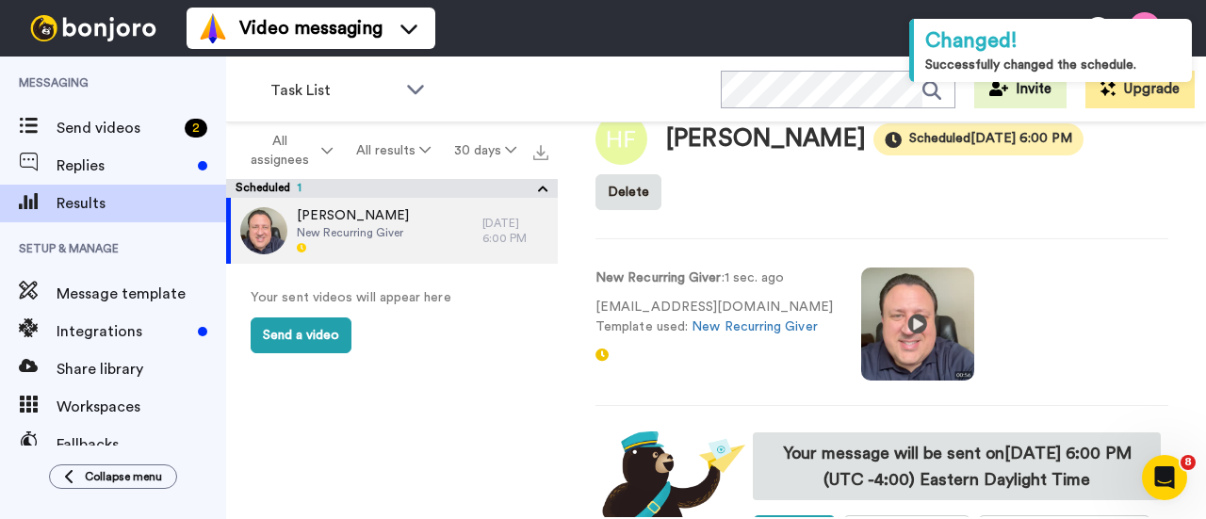
scroll to position [0, 0]
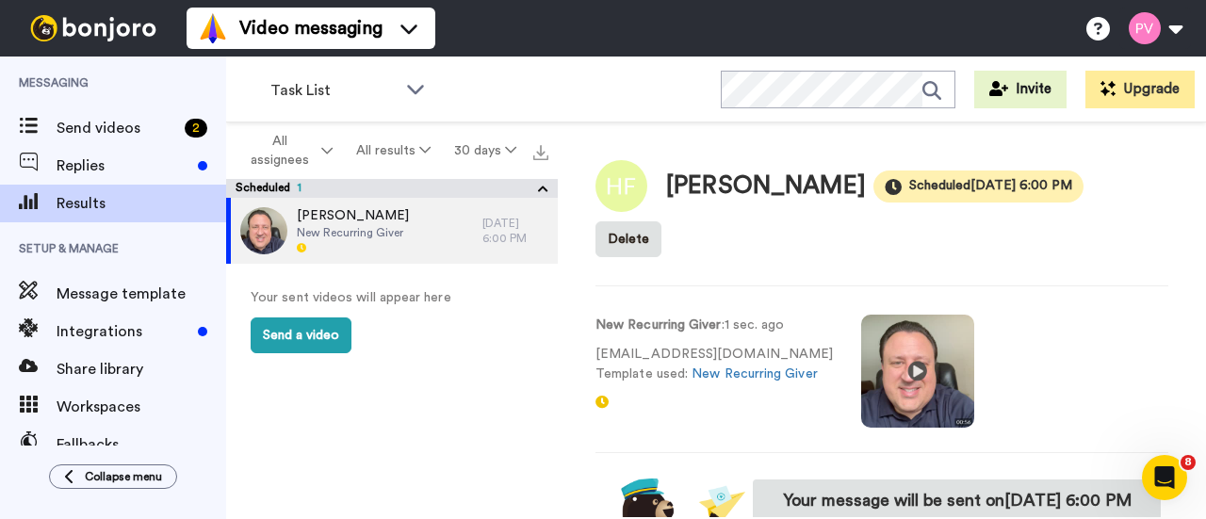
click at [541, 191] on icon at bounding box center [543, 189] width 18 height 19
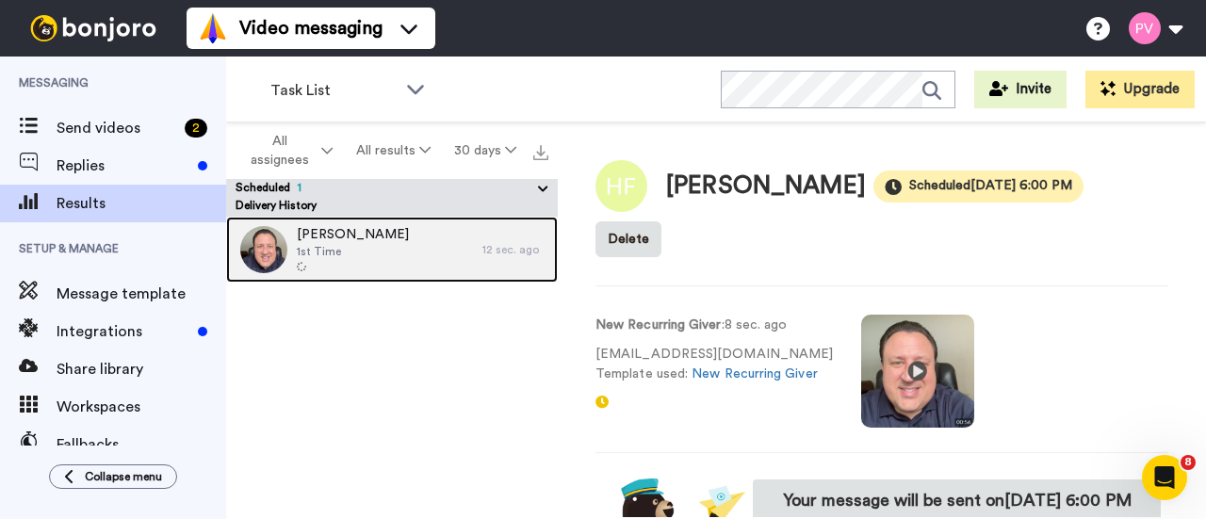
click at [373, 234] on div "[PERSON_NAME] 1st Time" at bounding box center [354, 250] width 256 height 66
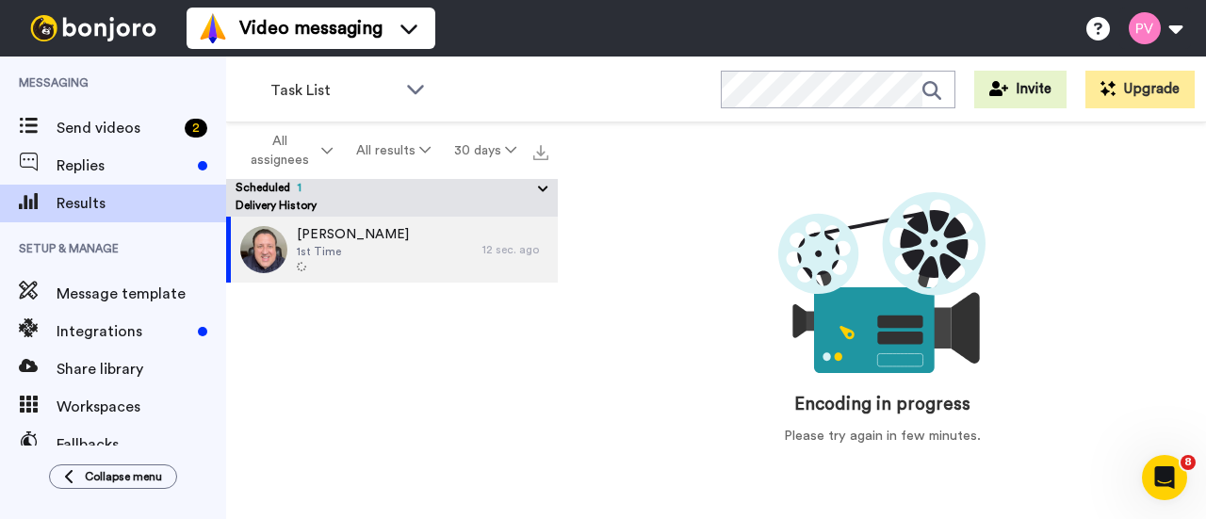
click at [539, 186] on icon at bounding box center [543, 189] width 18 height 19
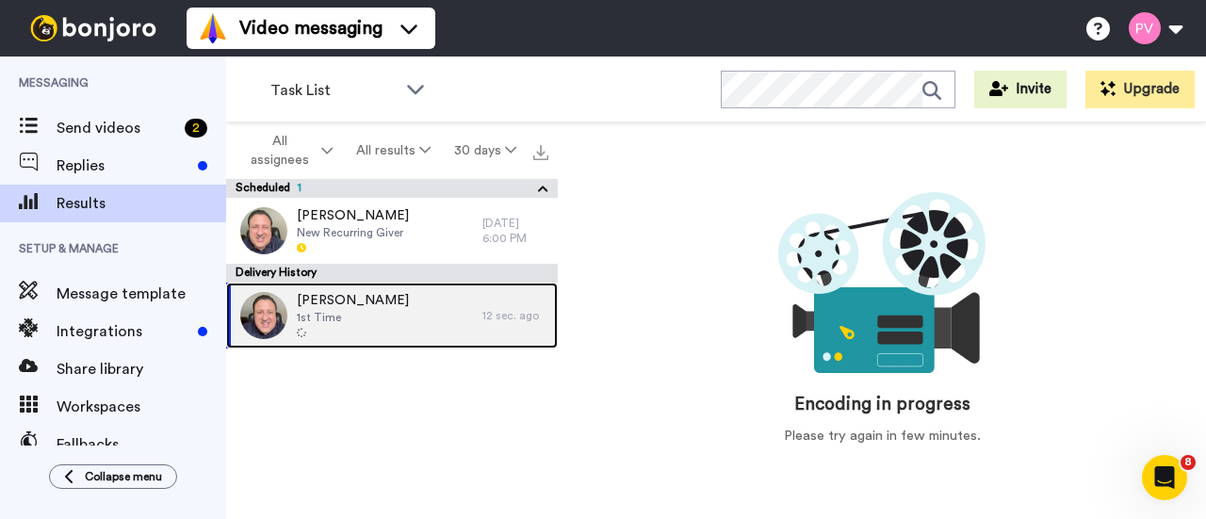
click at [392, 310] on div "Mariah Feld 1st Time" at bounding box center [354, 316] width 256 height 66
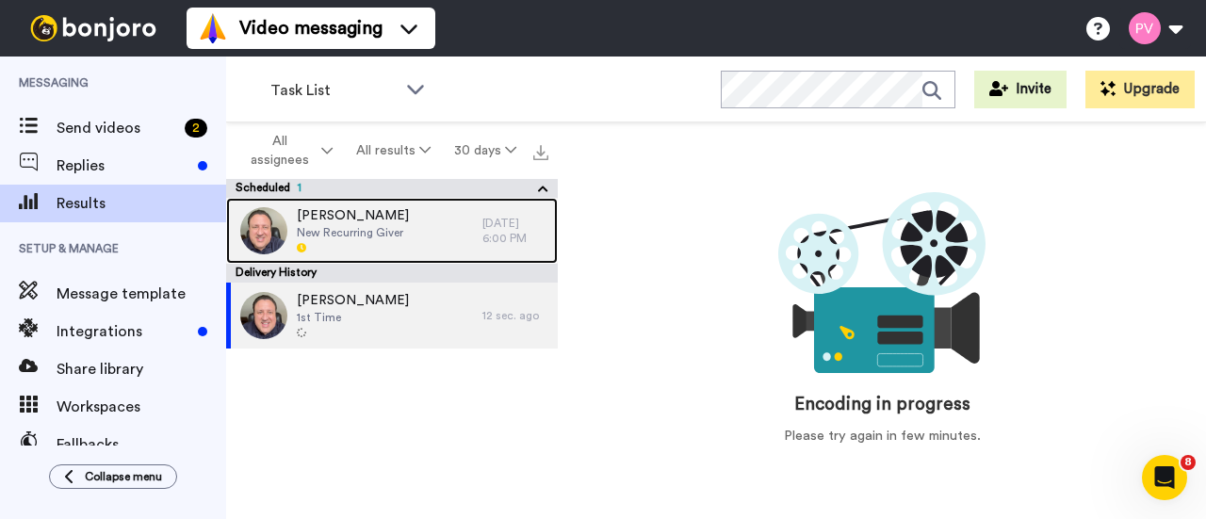
click at [386, 236] on span "New Recurring Giver" at bounding box center [353, 232] width 112 height 15
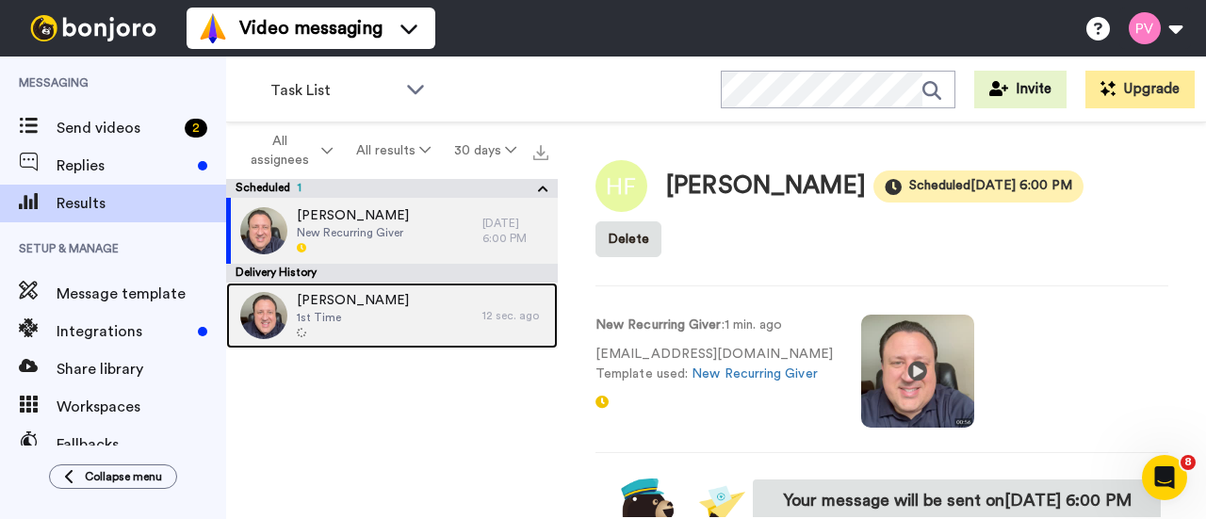
drag, startPoint x: 354, startPoint y: 312, endPoint x: 369, endPoint y: 303, distance: 17.3
click at [354, 312] on span "1st Time" at bounding box center [353, 317] width 112 height 15
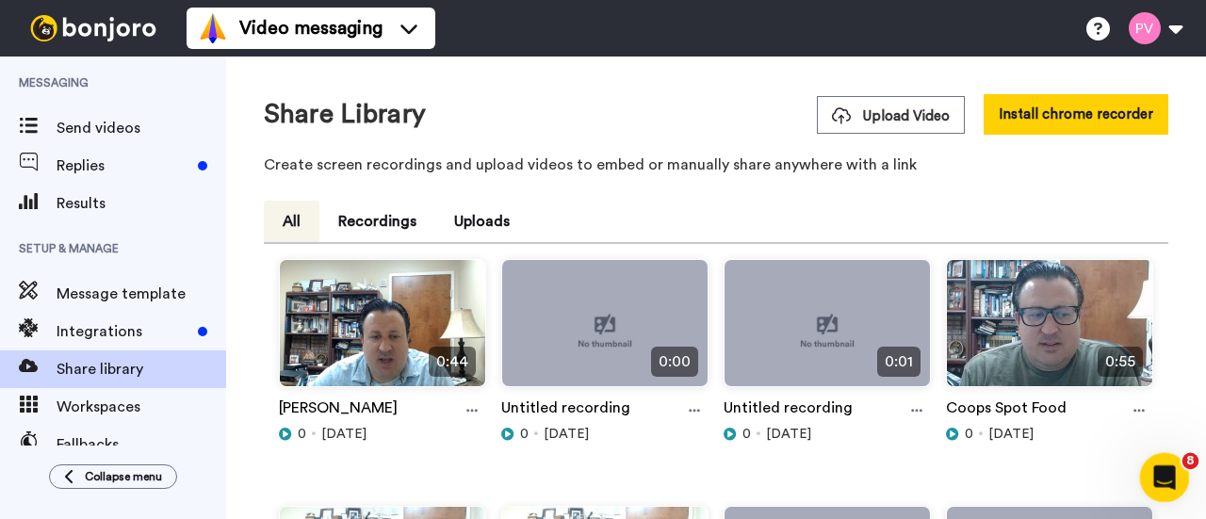
click at [1161, 468] on icon "Open Intercom Messenger" at bounding box center [1161, 474] width 13 height 15
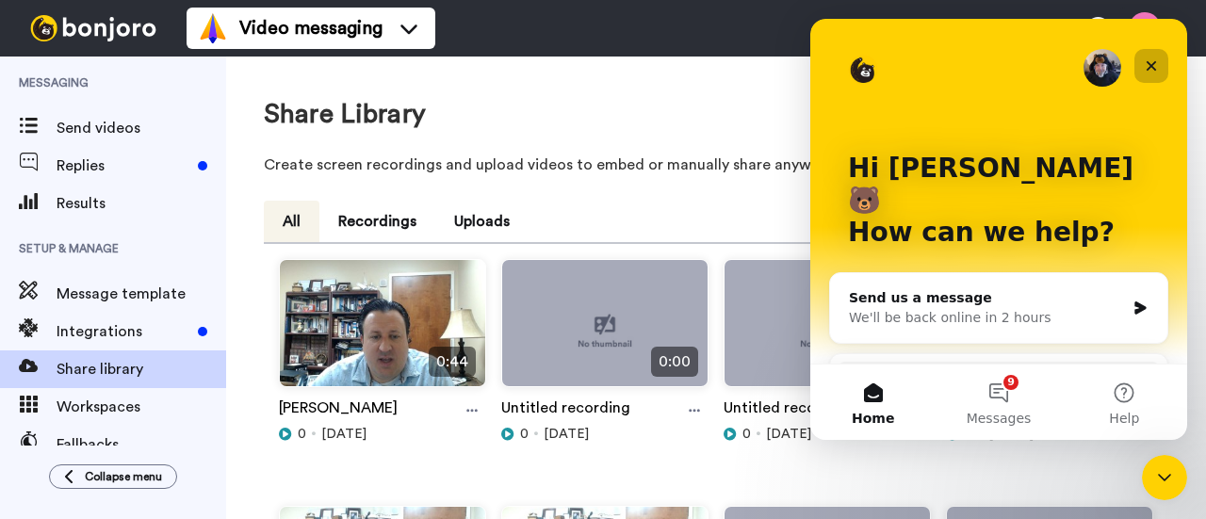
click at [1150, 64] on icon "Close" at bounding box center [1151, 66] width 10 height 10
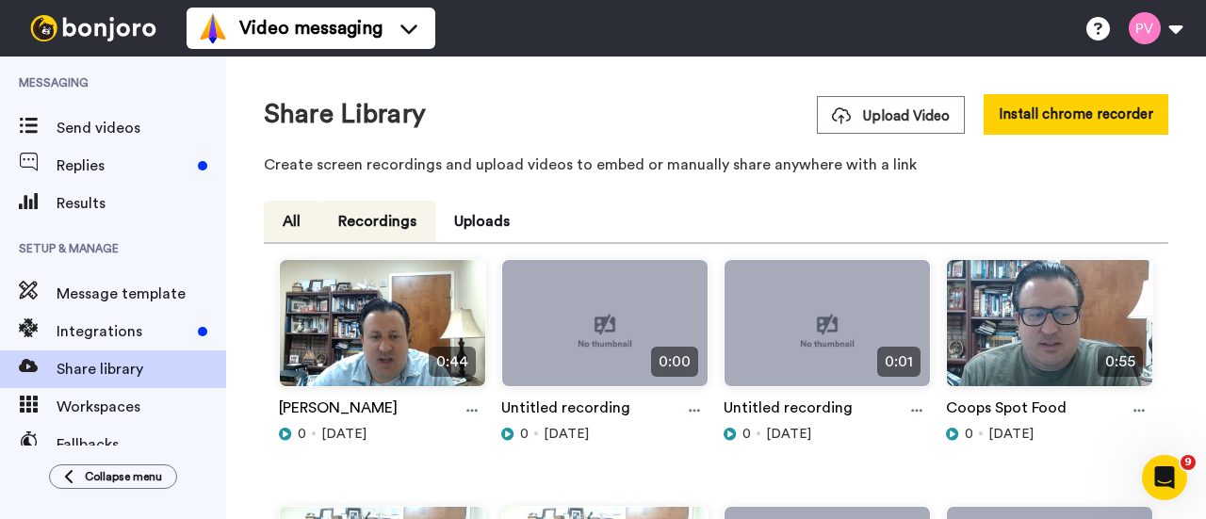
click at [394, 219] on button "Recordings" at bounding box center [377, 221] width 116 height 41
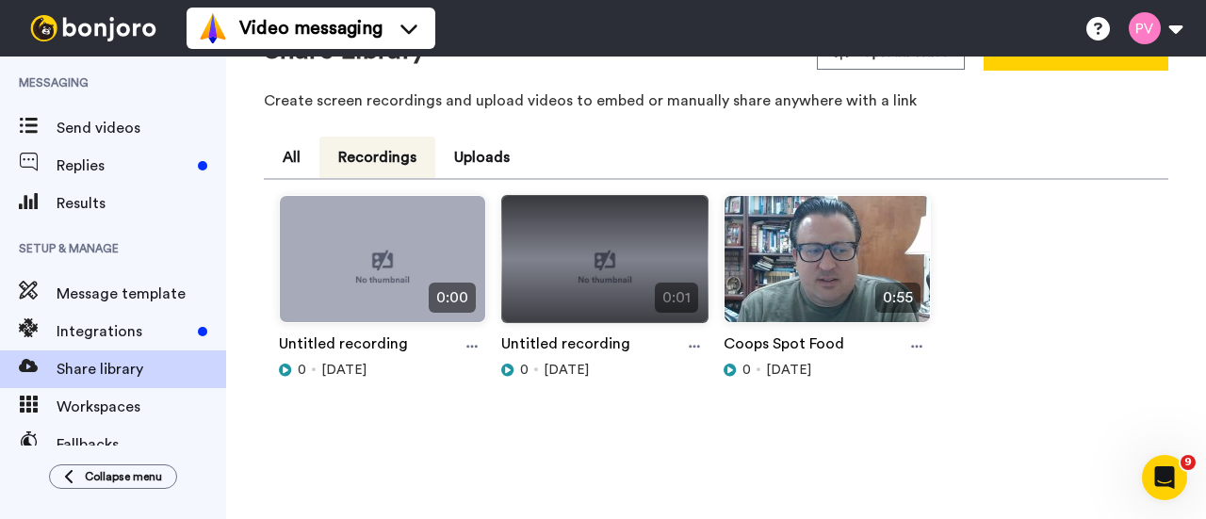
scroll to position [94, 0]
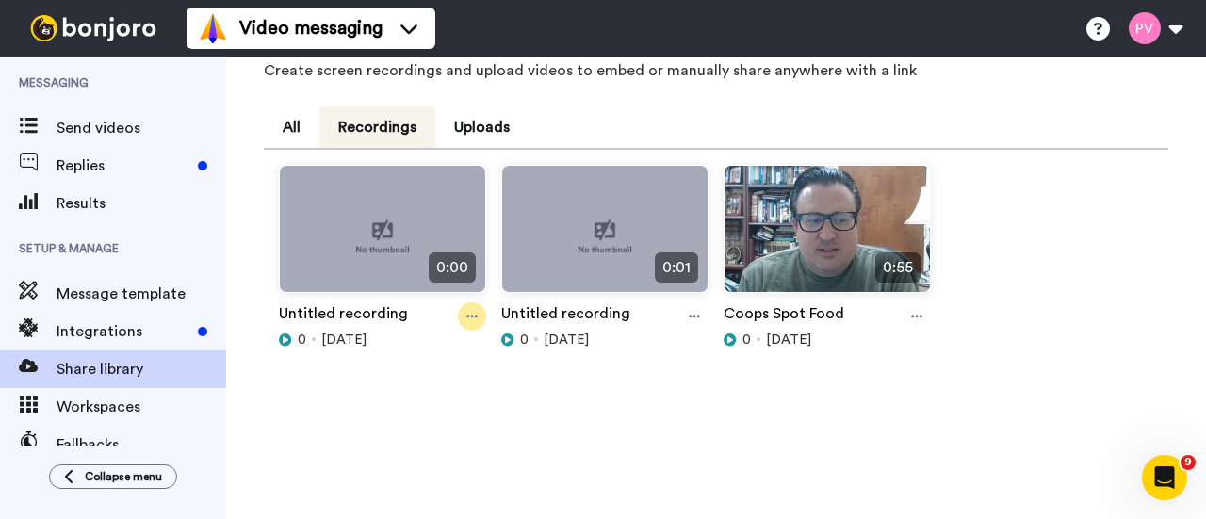
click at [473, 312] on icon at bounding box center [471, 316] width 11 height 13
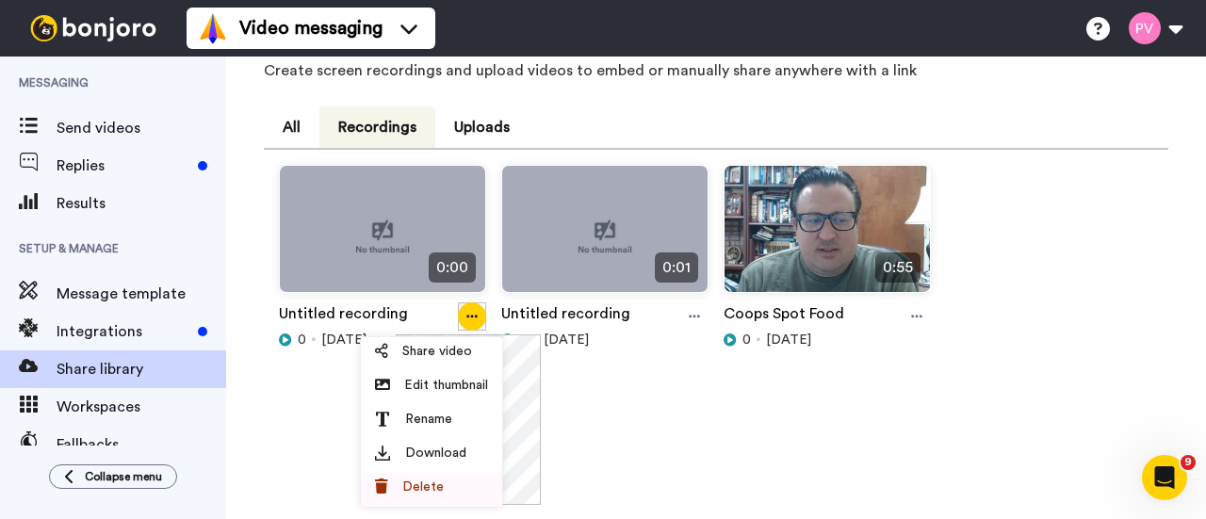
click at [430, 476] on li "Delete" at bounding box center [431, 490] width 141 height 34
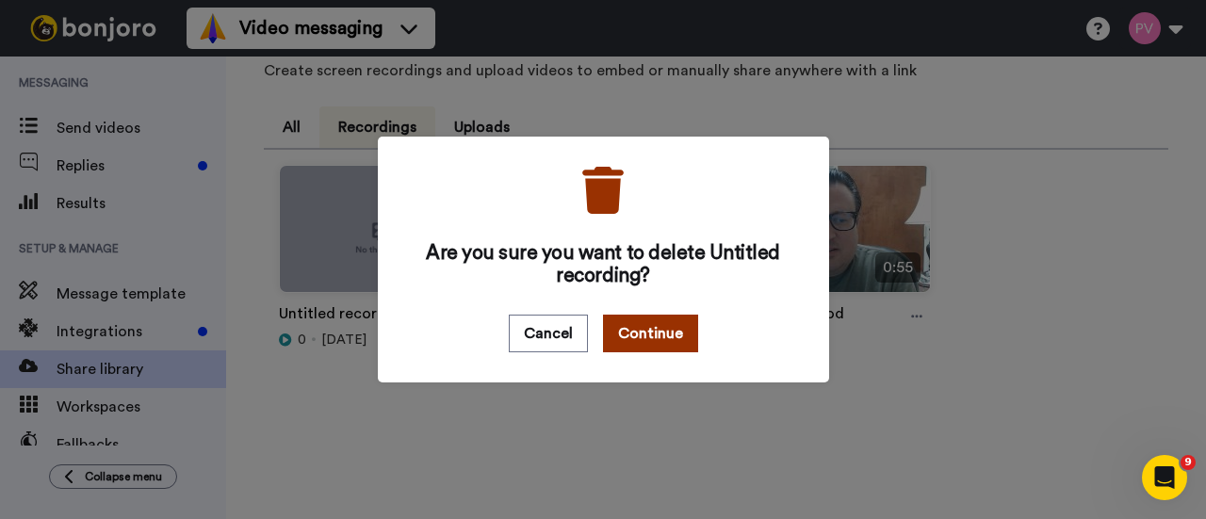
click at [623, 332] on button "Continue" at bounding box center [650, 334] width 95 height 38
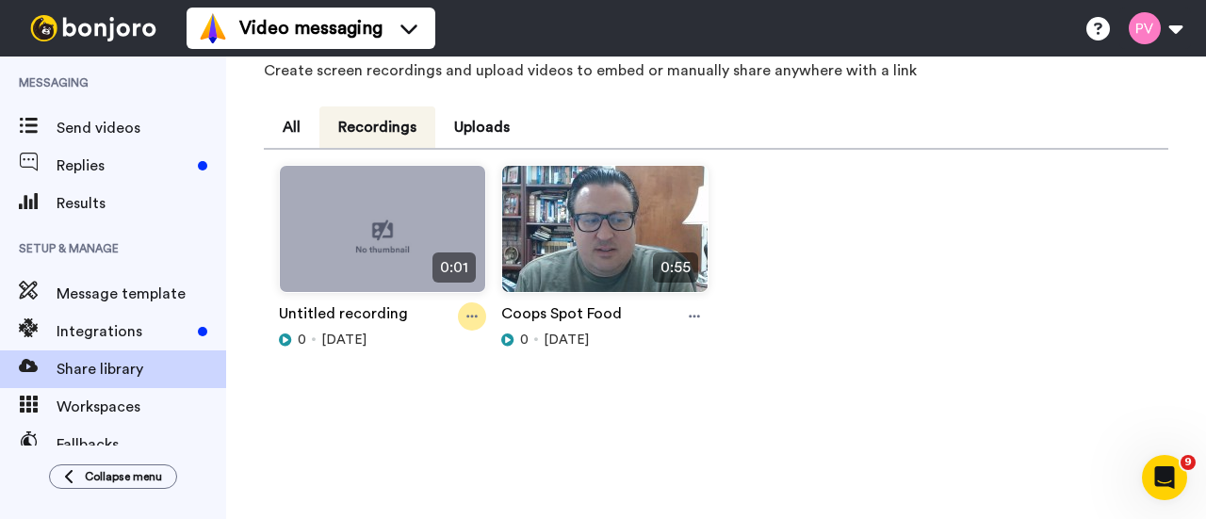
click at [466, 316] on icon at bounding box center [471, 317] width 11 height 3
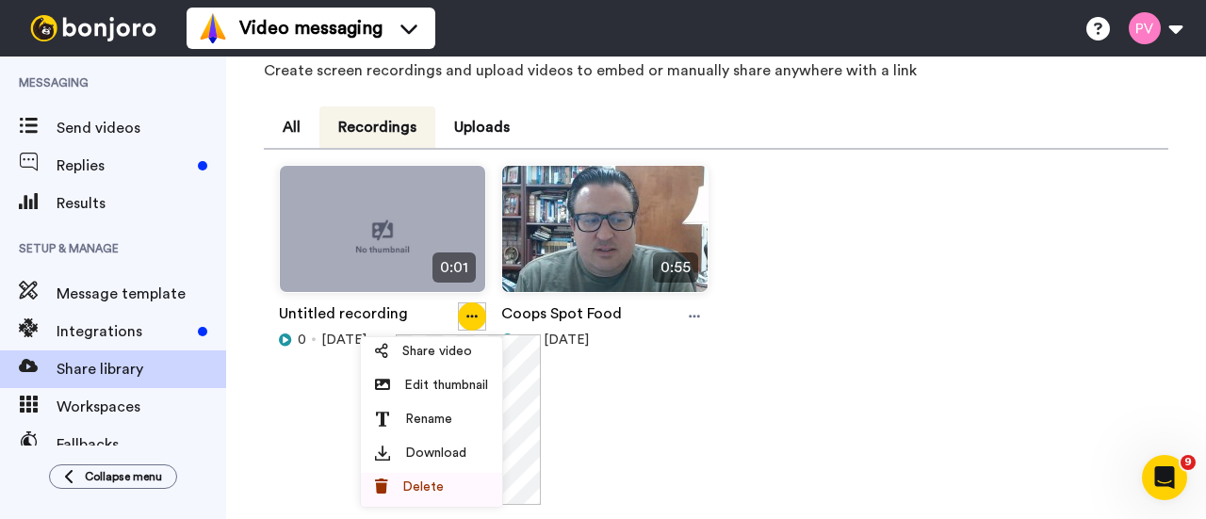
click at [435, 493] on span "Delete" at bounding box center [422, 487] width 41 height 19
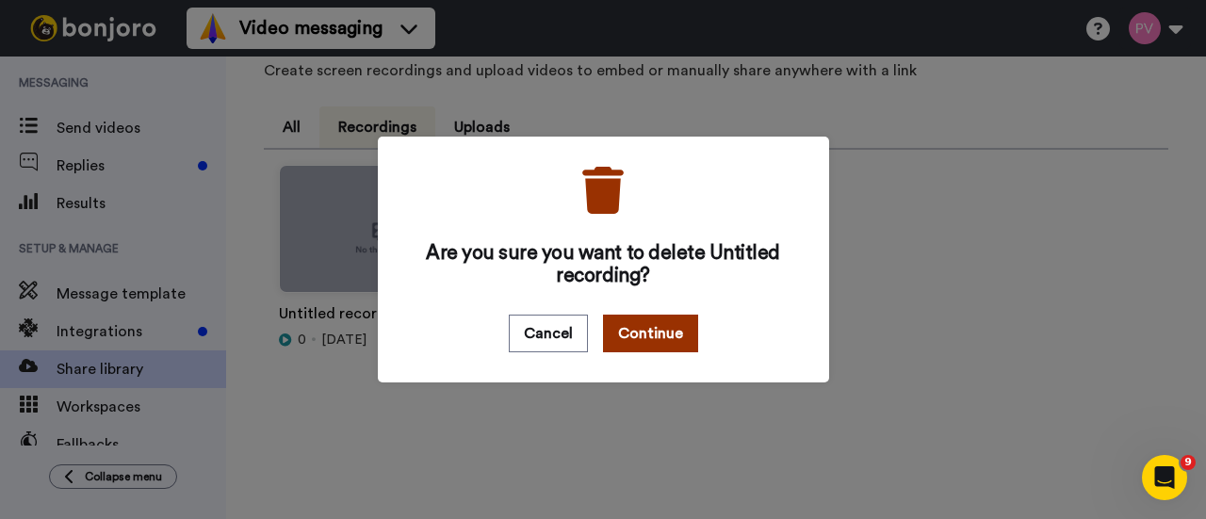
click at [639, 338] on button "Continue" at bounding box center [650, 334] width 95 height 38
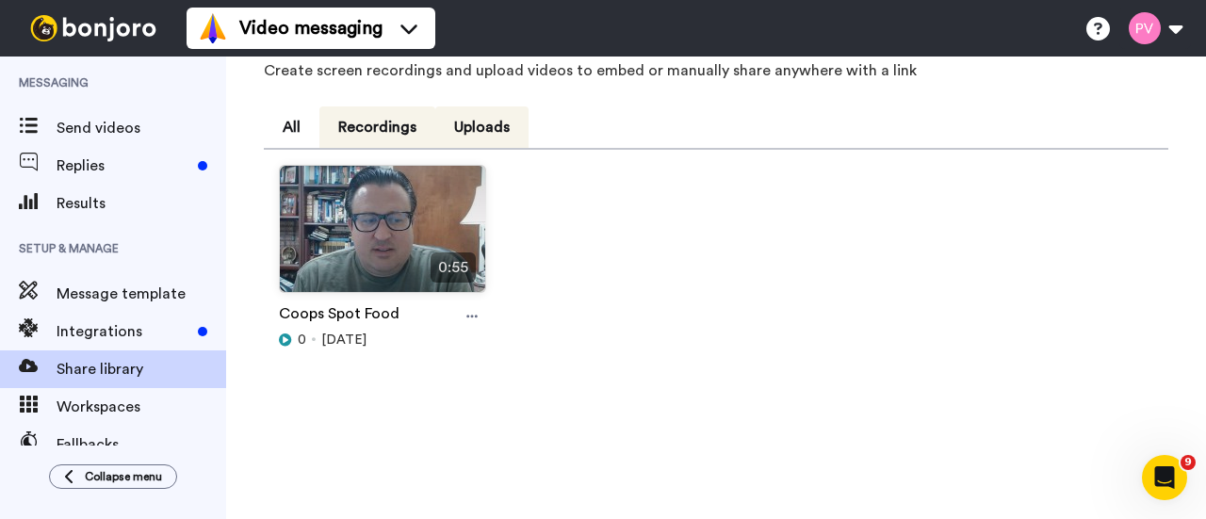
click at [491, 122] on button "Uploads" at bounding box center [481, 126] width 93 height 41
